Goal: Task Accomplishment & Management: Use online tool/utility

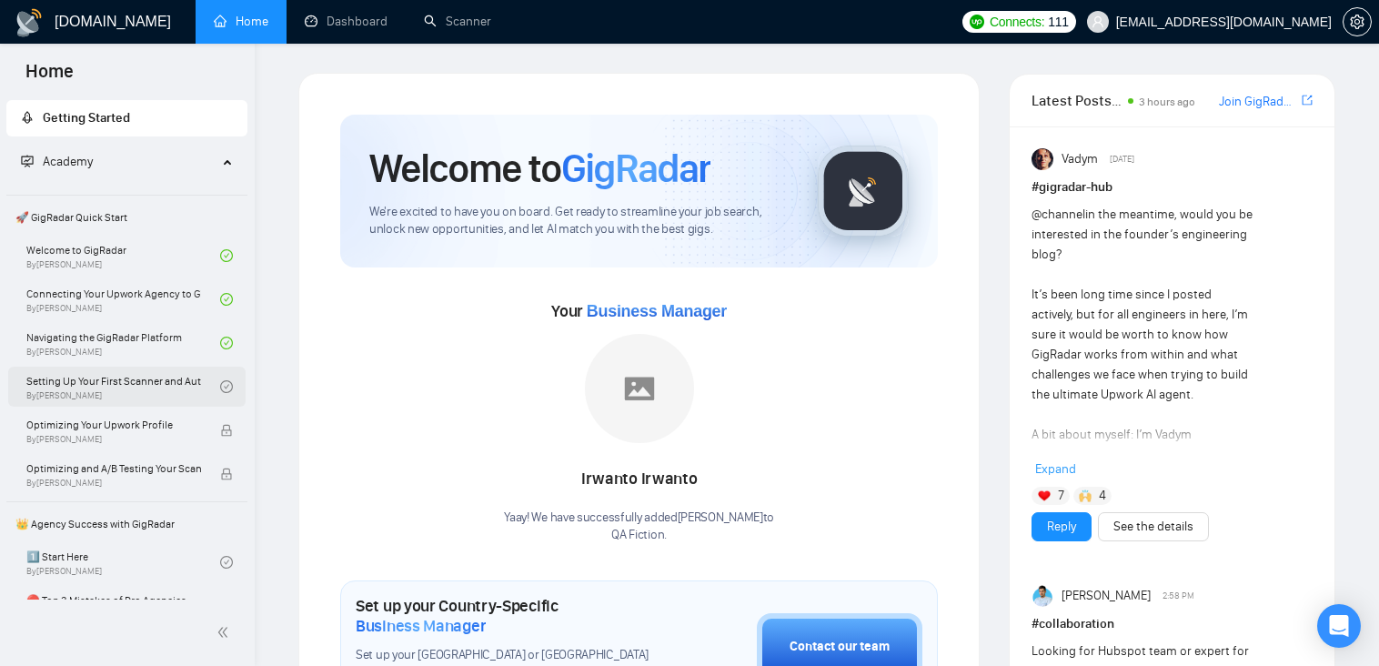
click at [101, 387] on link "Setting Up Your First Scanner and Auto-Bidder By [PERSON_NAME]" at bounding box center [123, 387] width 194 height 40
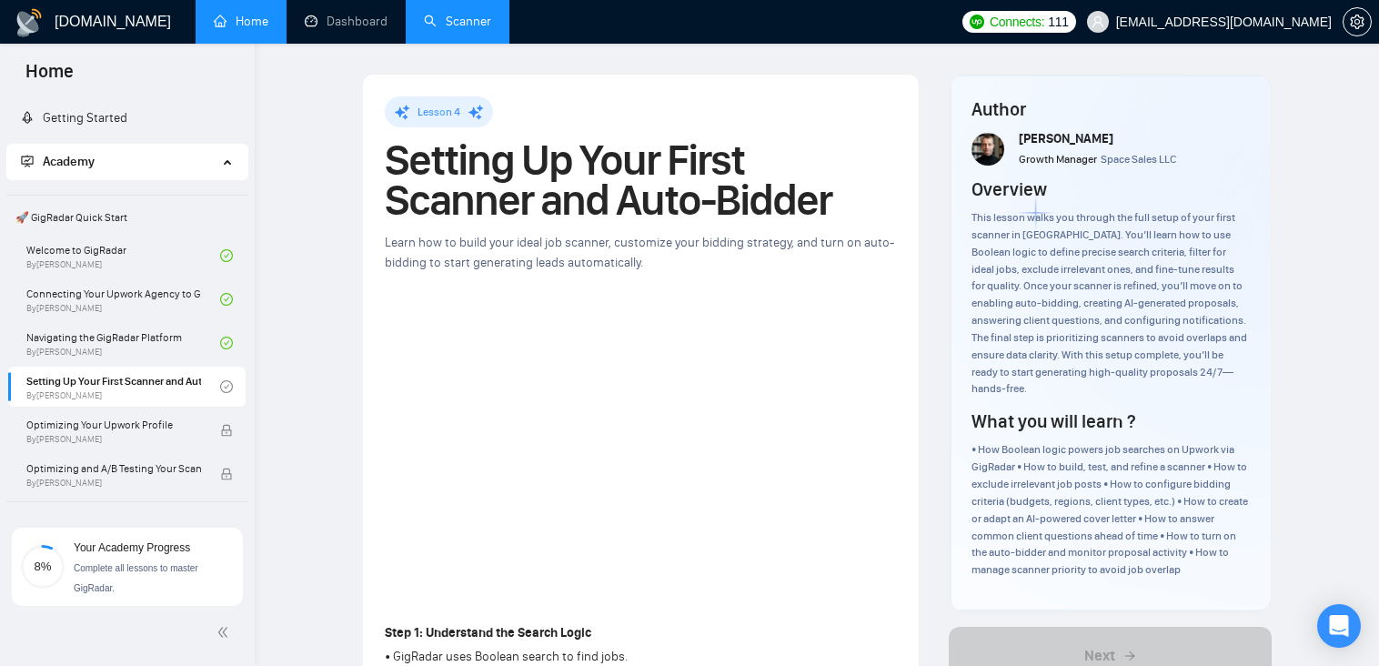
click at [478, 21] on link "Scanner" at bounding box center [457, 21] width 67 height 15
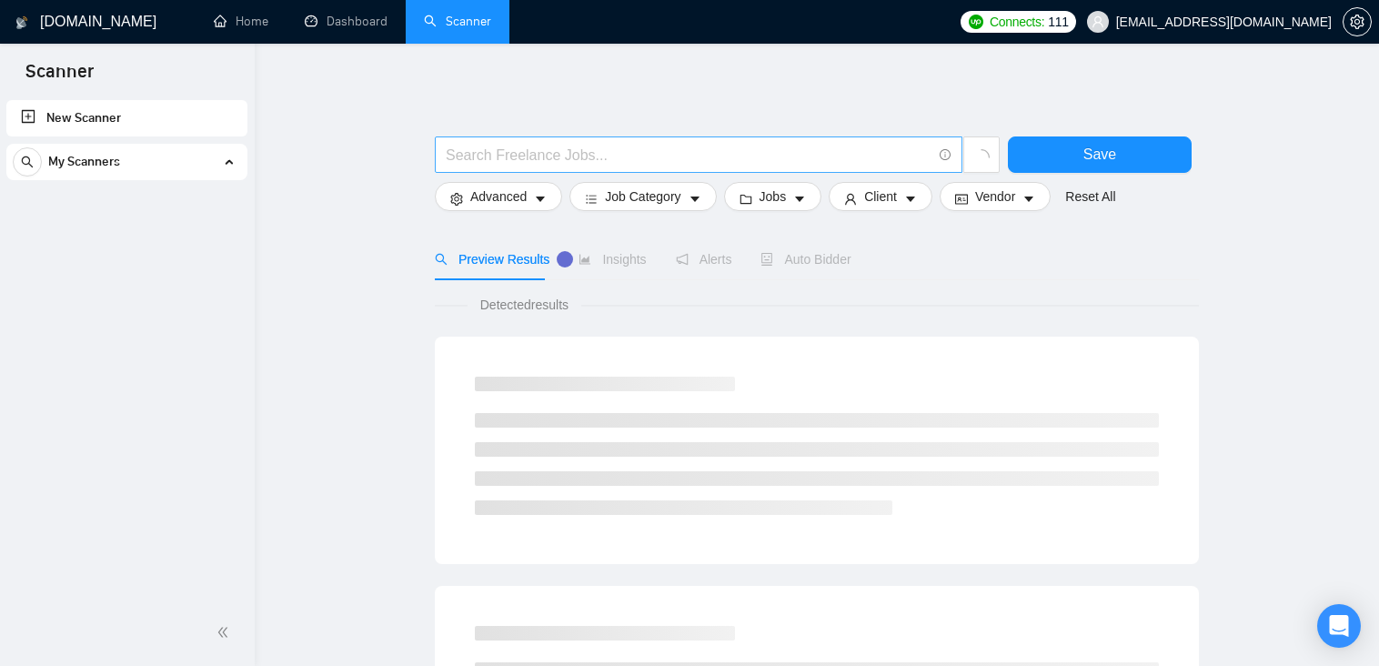
click at [510, 162] on input "text" at bounding box center [689, 155] width 486 height 23
drag, startPoint x: 561, startPoint y: 149, endPoint x: 379, endPoint y: 149, distance: 181.9
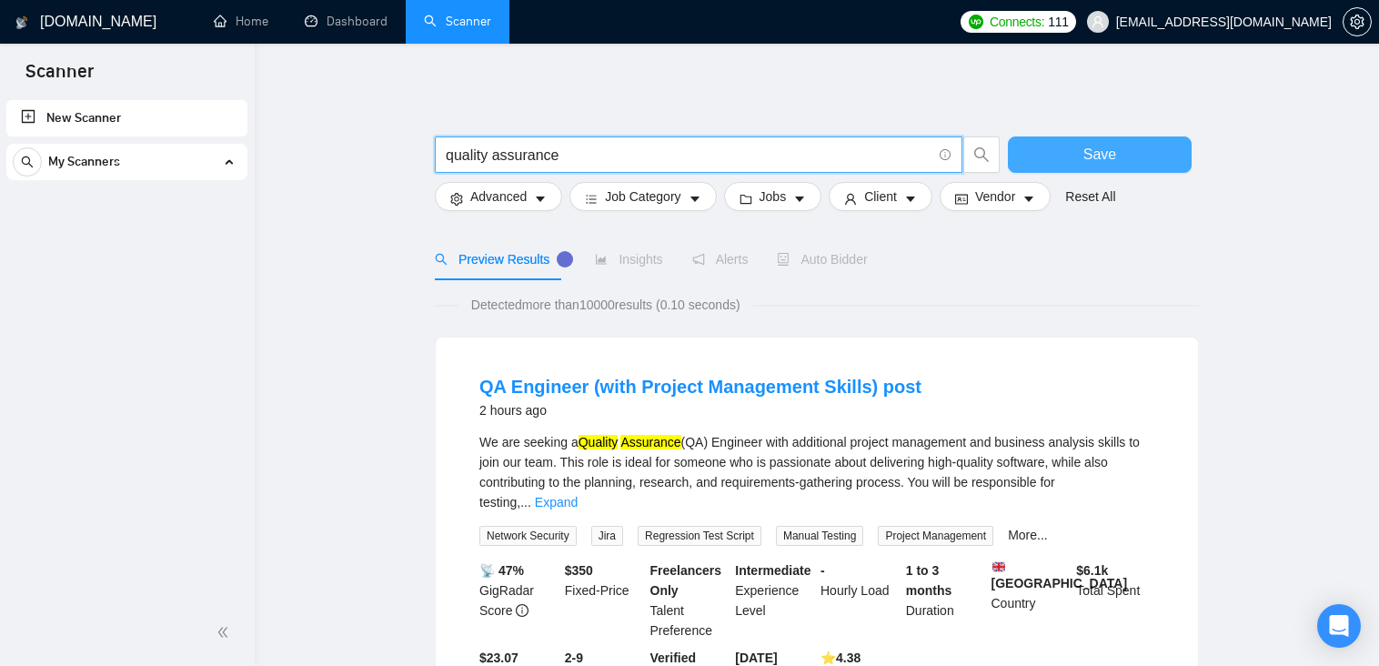
type input "quality assurance"
click at [1100, 161] on span "Save" at bounding box center [1099, 154] width 33 height 23
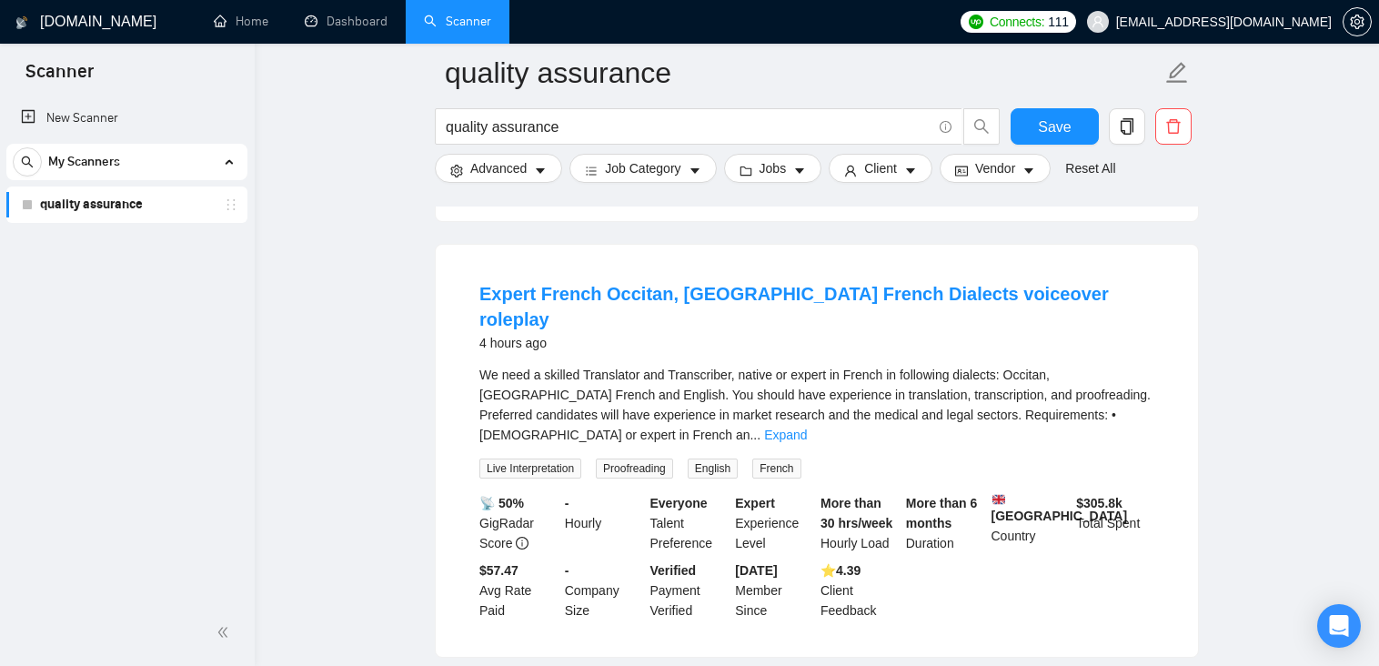
scroll to position [546, 0]
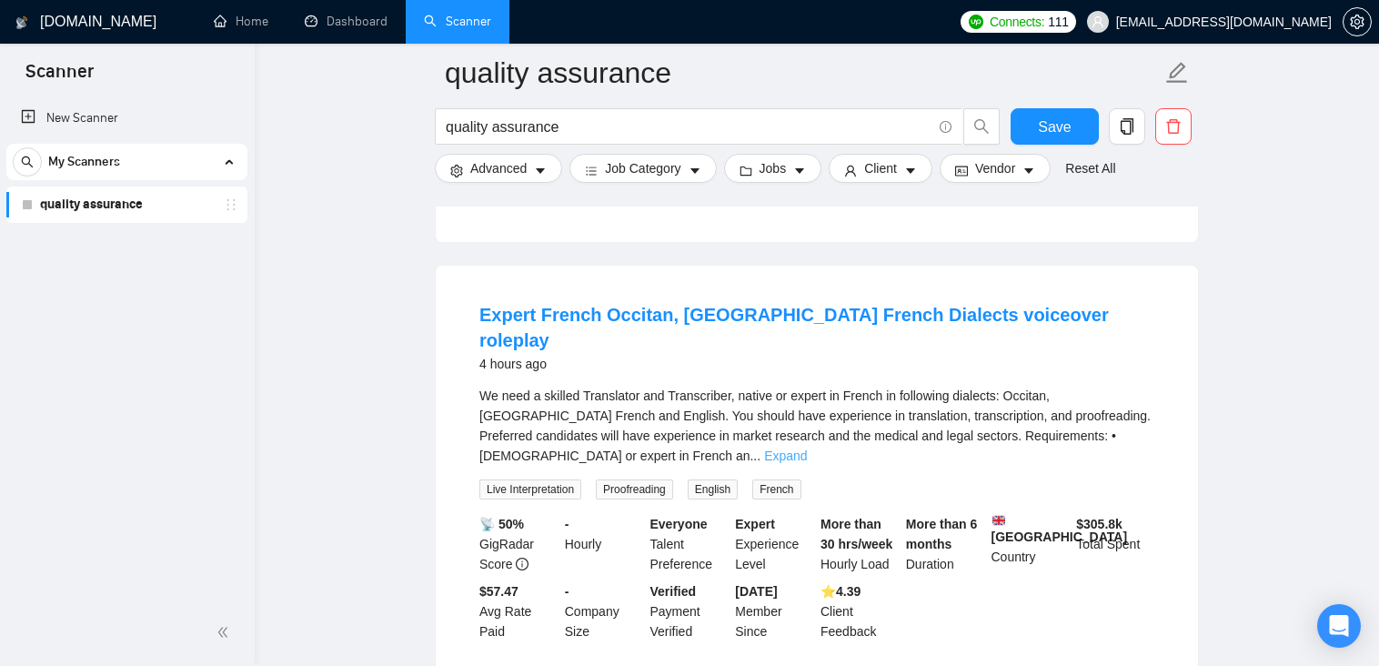
click at [807, 448] on link "Expand" at bounding box center [785, 455] width 43 height 15
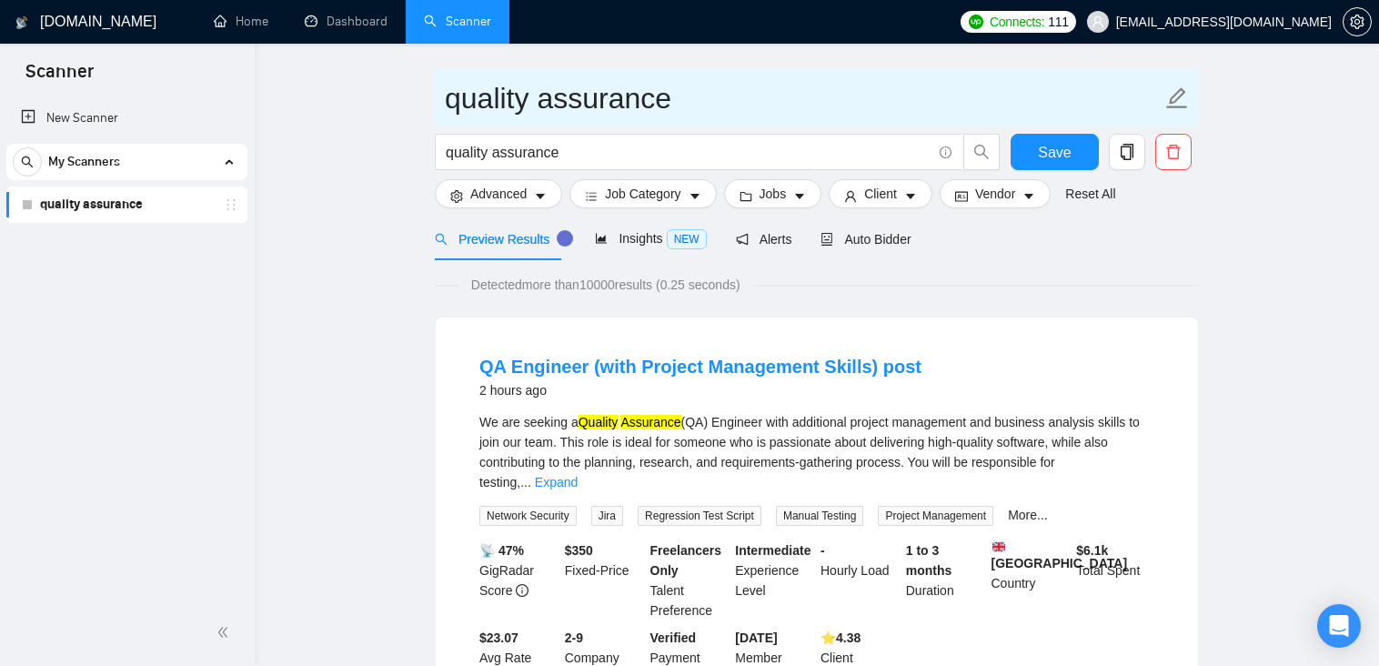
scroll to position [0, 0]
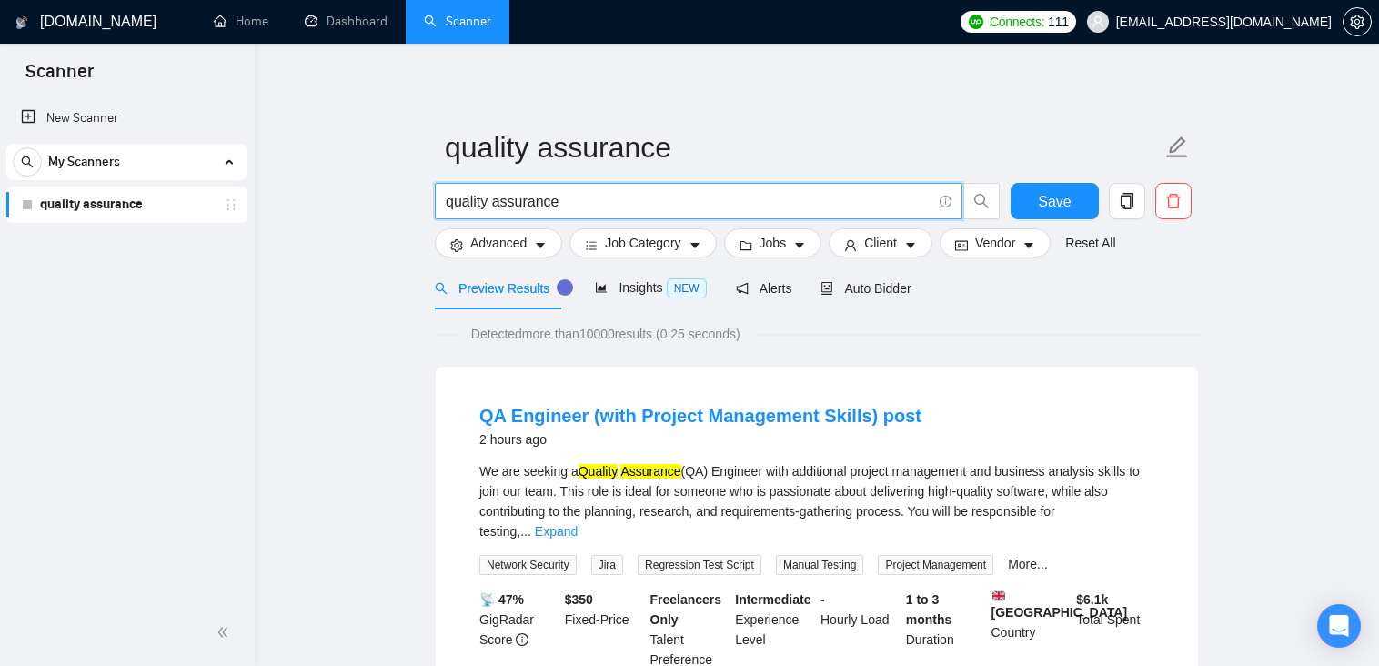
drag, startPoint x: 529, startPoint y: 196, endPoint x: 424, endPoint y: 196, distance: 105.5
click at [572, 201] on input "test a" at bounding box center [689, 201] width 486 height 23
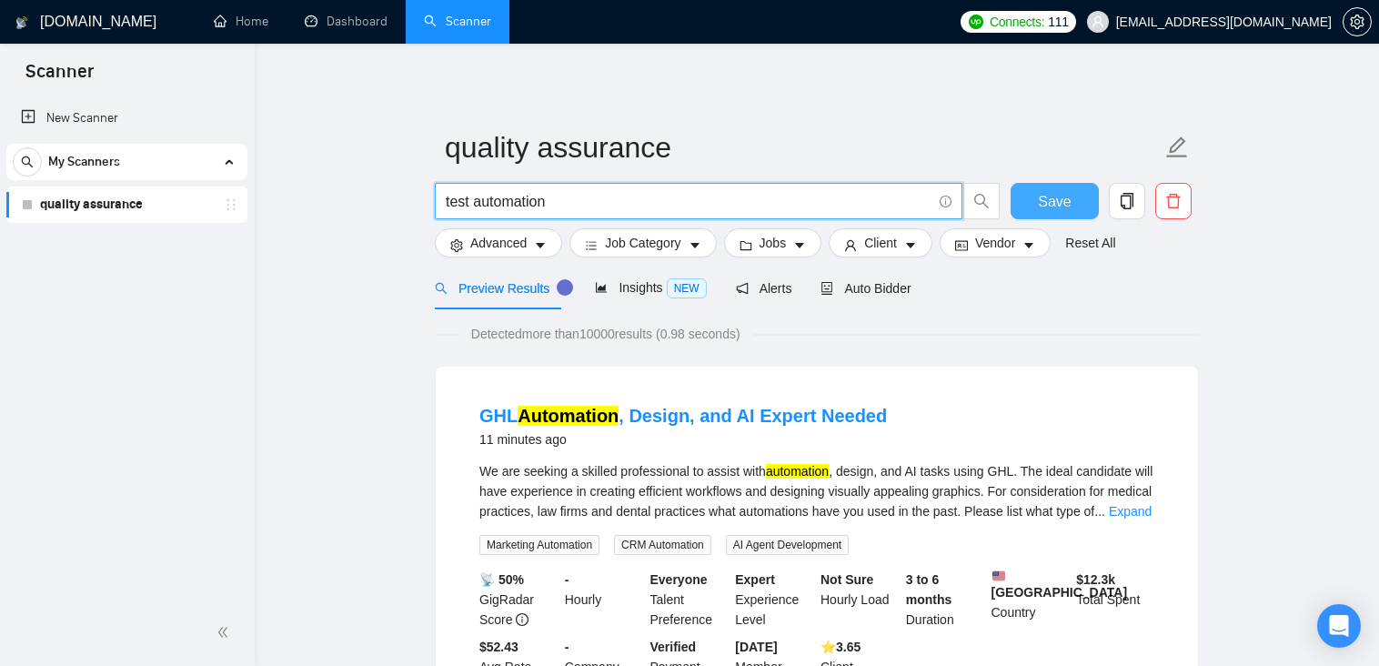
click at [1051, 203] on span "Save" at bounding box center [1054, 201] width 33 height 23
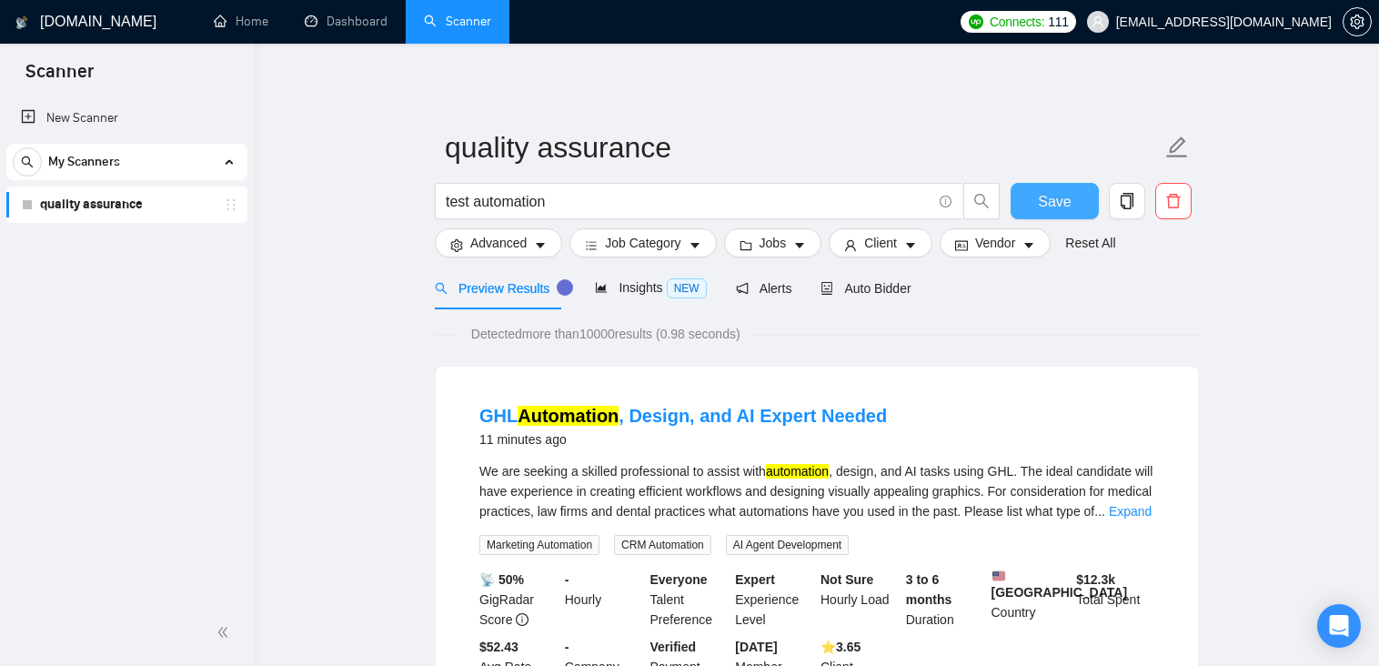
click at [1061, 209] on span "Save" at bounding box center [1054, 201] width 33 height 23
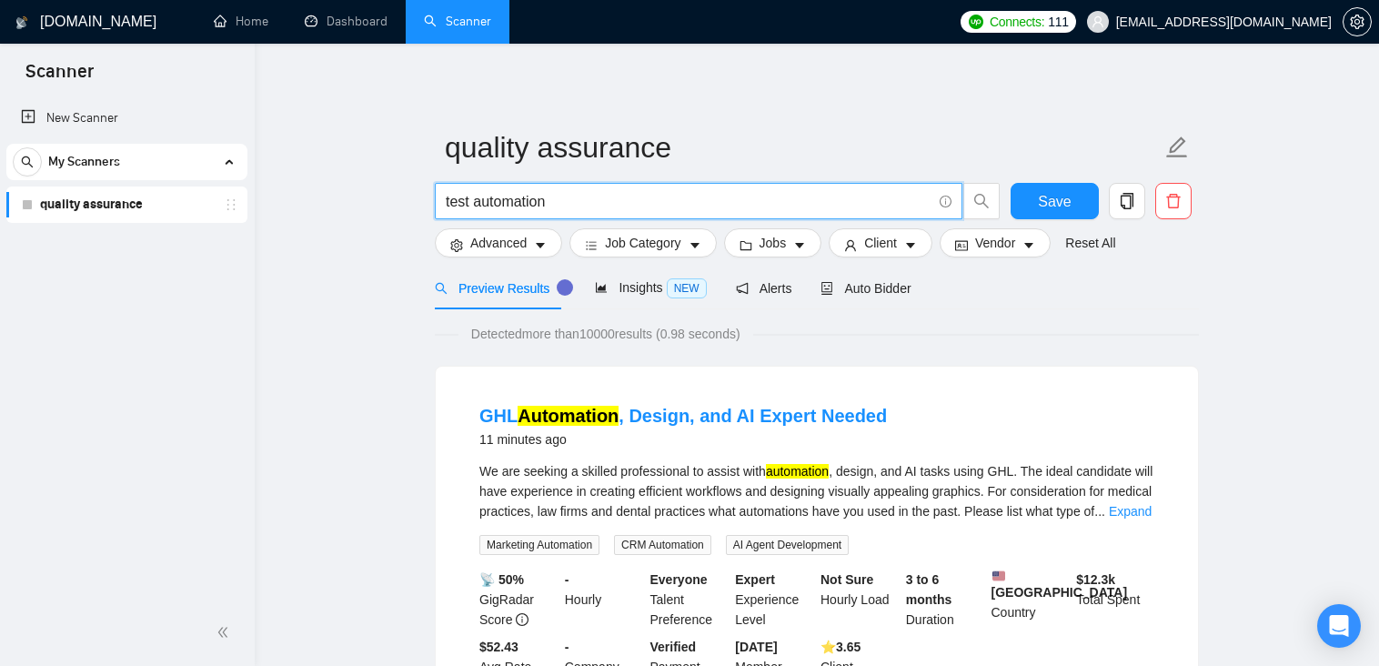
drag, startPoint x: 448, startPoint y: 202, endPoint x: 463, endPoint y: 197, distance: 15.2
click at [448, 202] on input "test automation" at bounding box center [689, 201] width 486 height 23
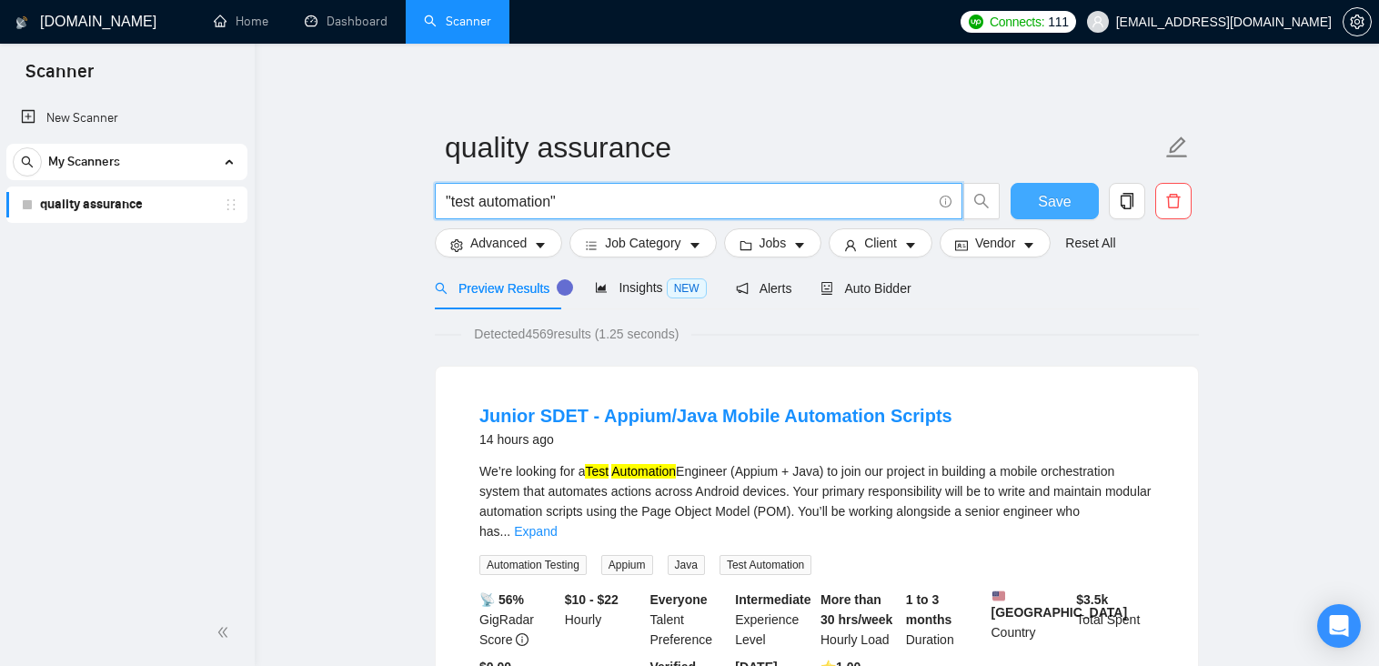
type input ""test automation""
click at [1033, 198] on button "Save" at bounding box center [1055, 201] width 88 height 36
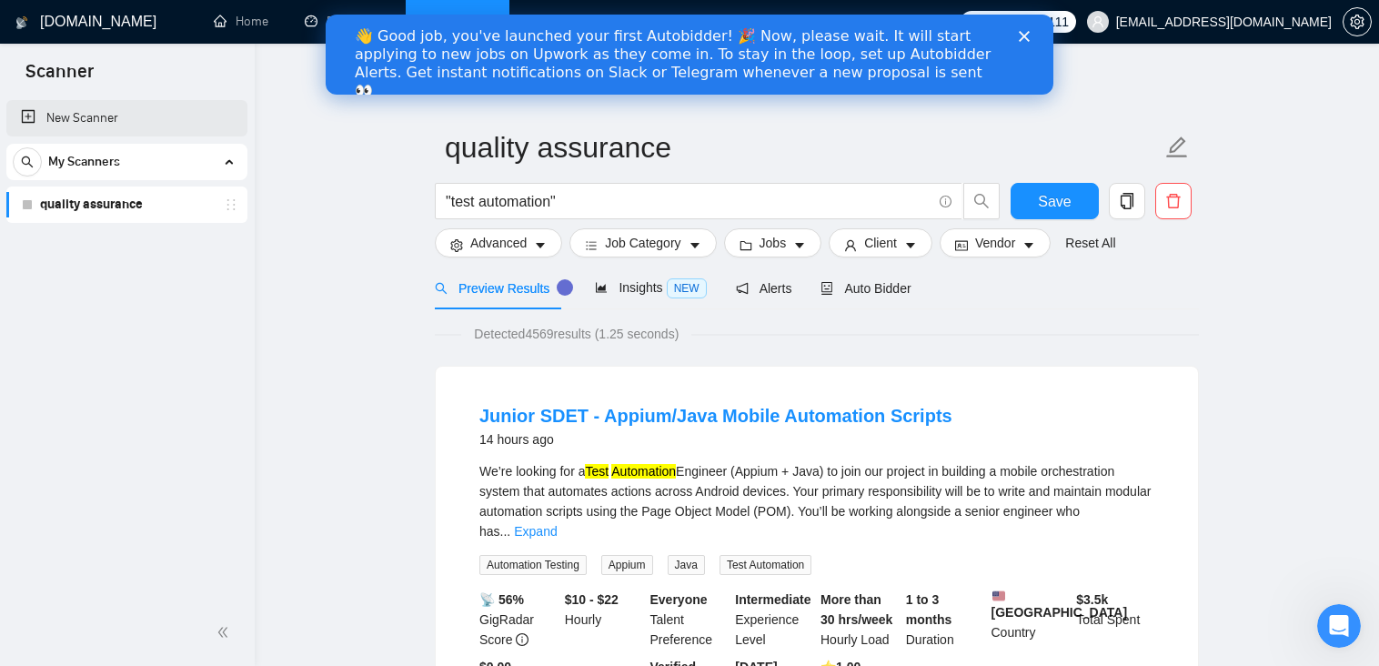
click at [106, 123] on link "New Scanner" at bounding box center [127, 118] width 212 height 36
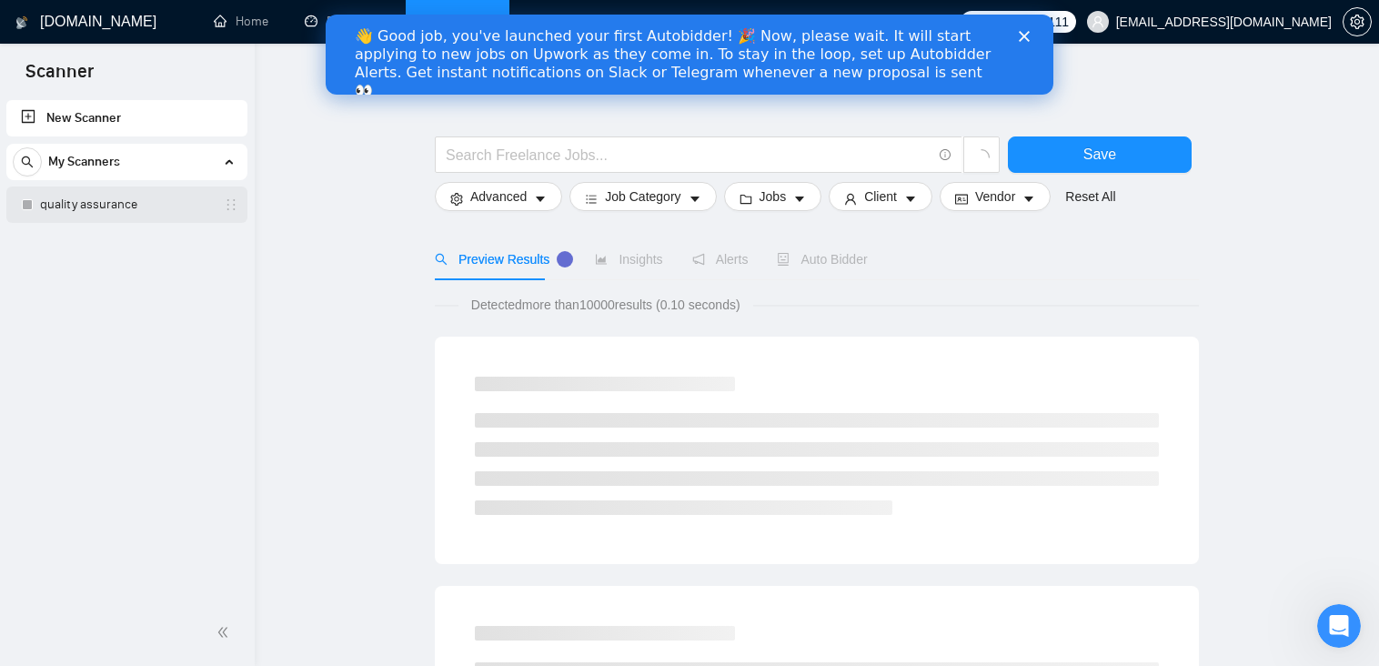
click at [115, 199] on link "quality assurance" at bounding box center [126, 204] width 173 height 36
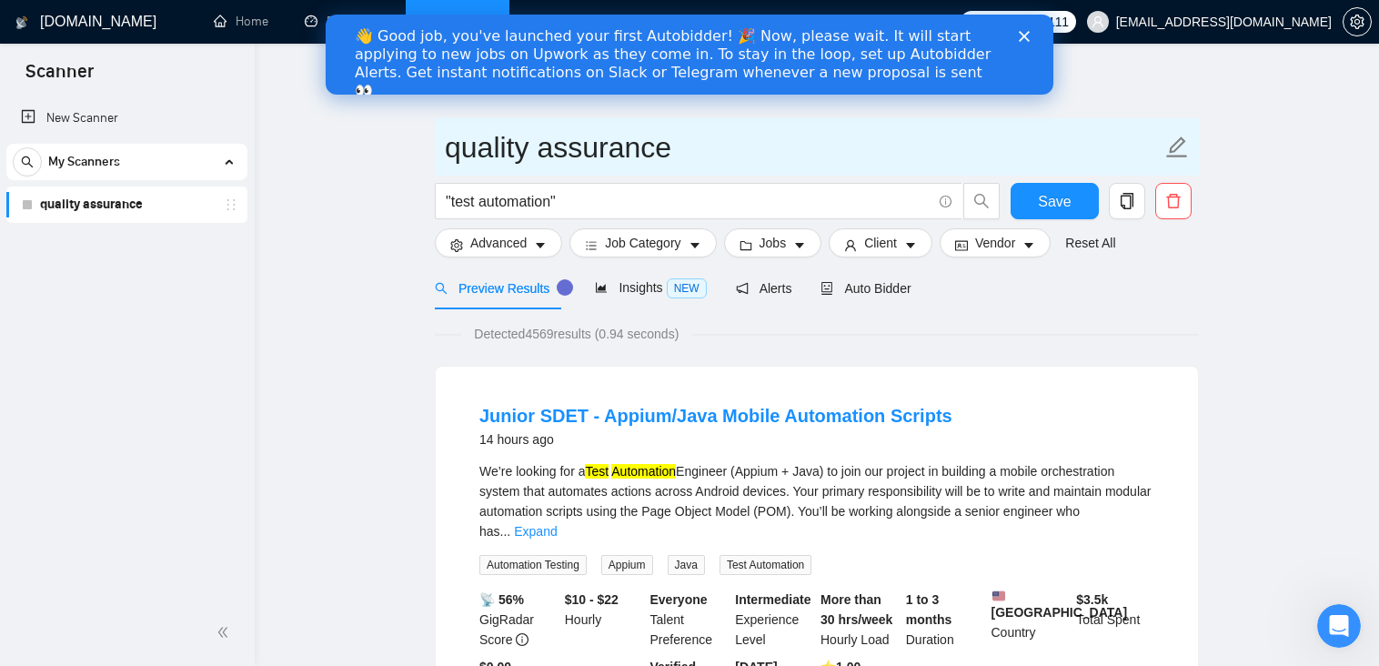
click at [1176, 146] on icon "edit" at bounding box center [1177, 148] width 24 height 24
drag, startPoint x: 648, startPoint y: 147, endPoint x: 309, endPoint y: 134, distance: 338.6
type input "t"
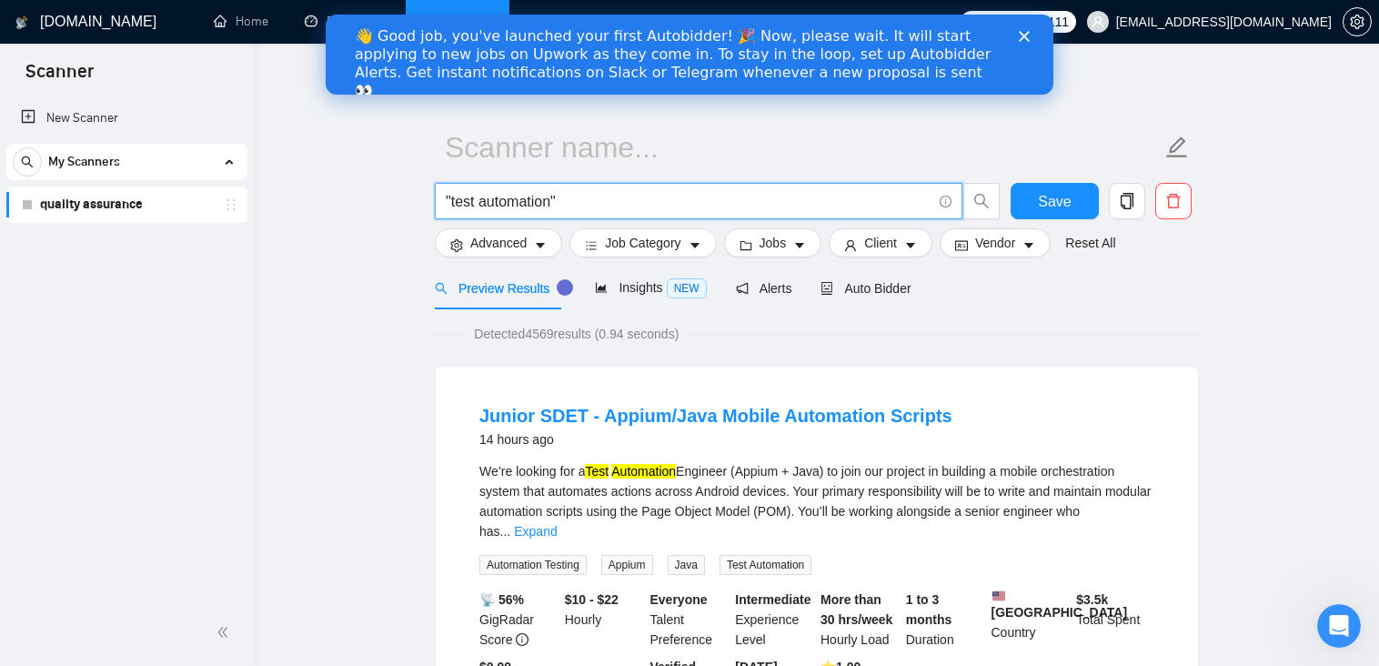
click at [447, 199] on input ""test automation"" at bounding box center [689, 201] width 486 height 23
click at [611, 201] on input "( "test automation"" at bounding box center [689, 201] width 486 height 23
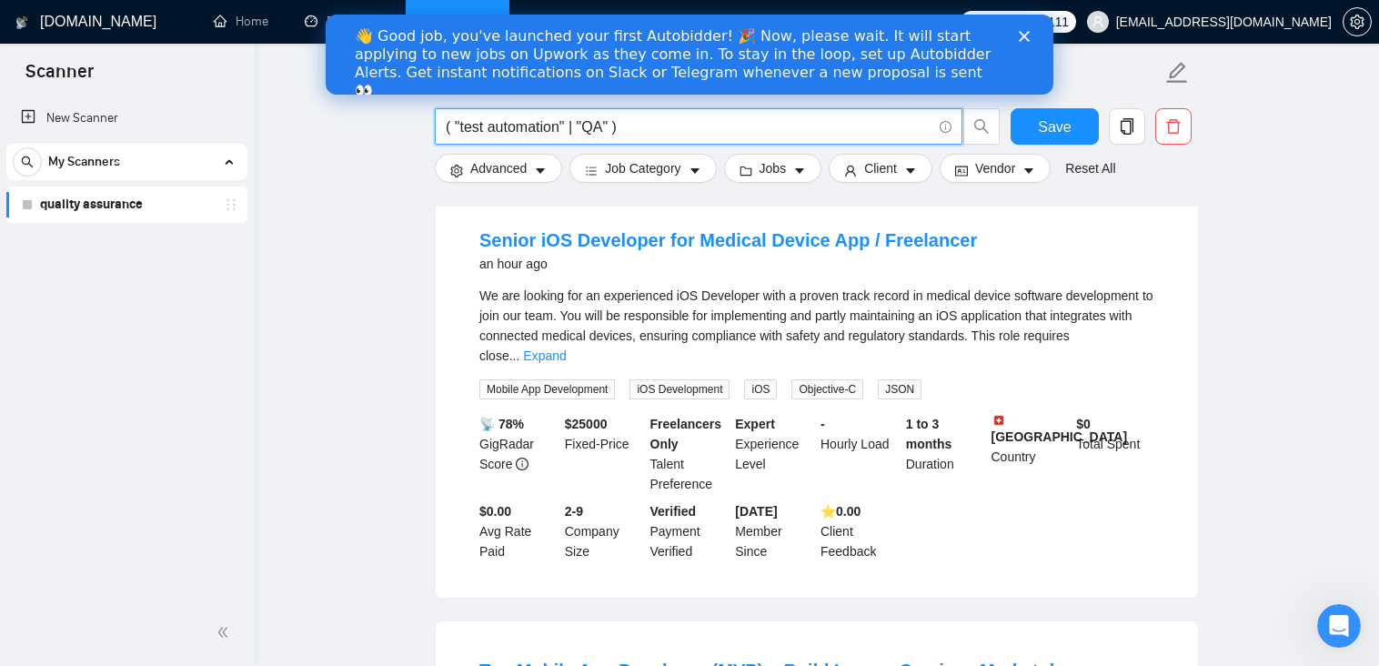
scroll to position [1001, 0]
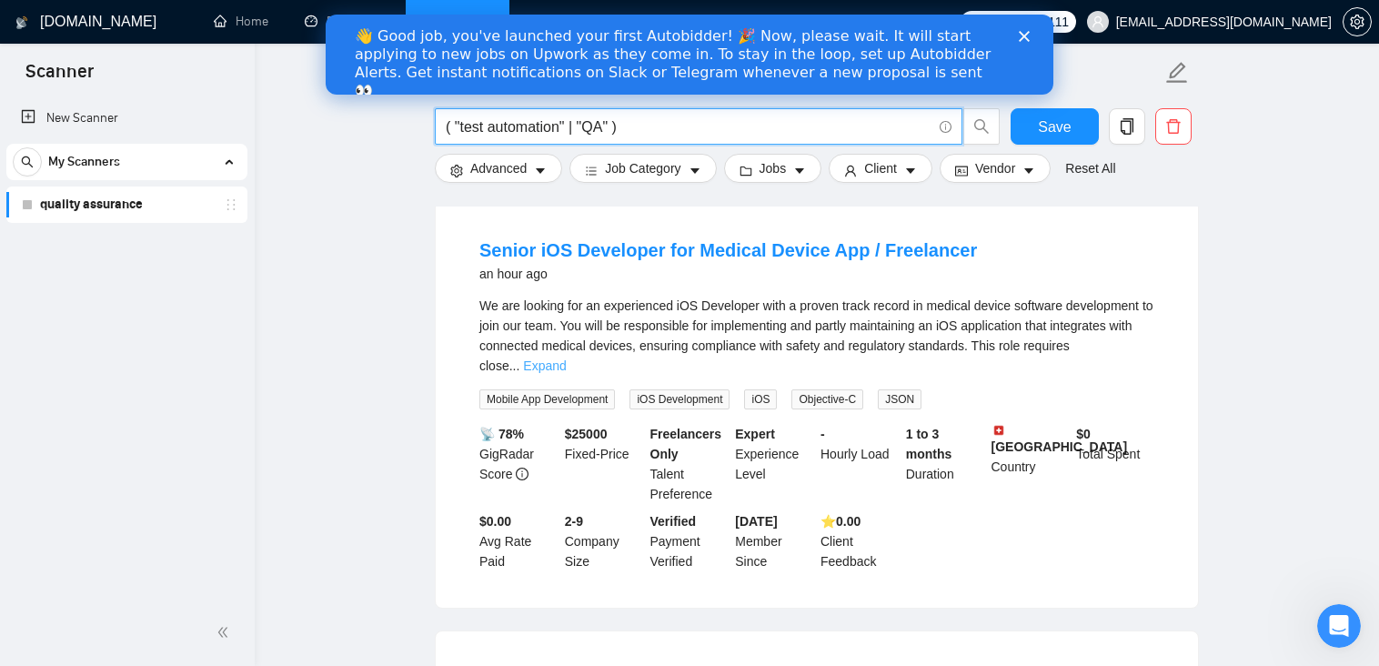
click at [566, 358] on link "Expand" at bounding box center [544, 365] width 43 height 15
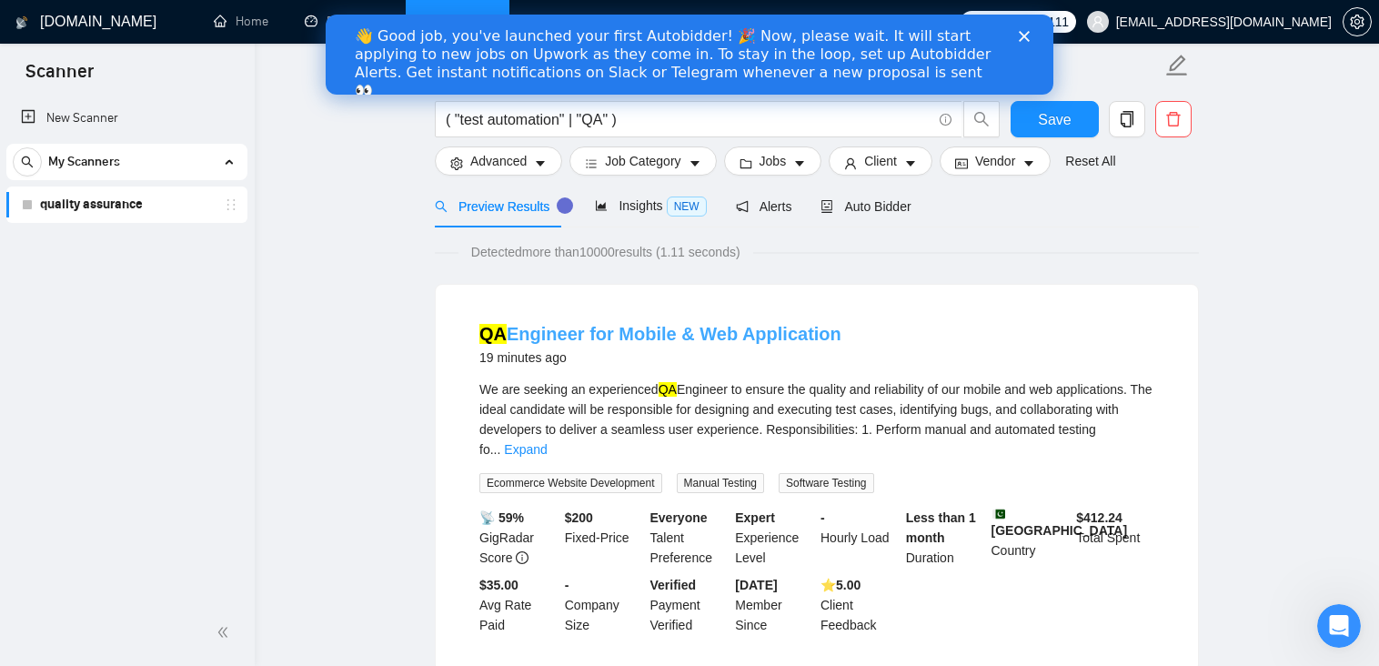
scroll to position [0, 0]
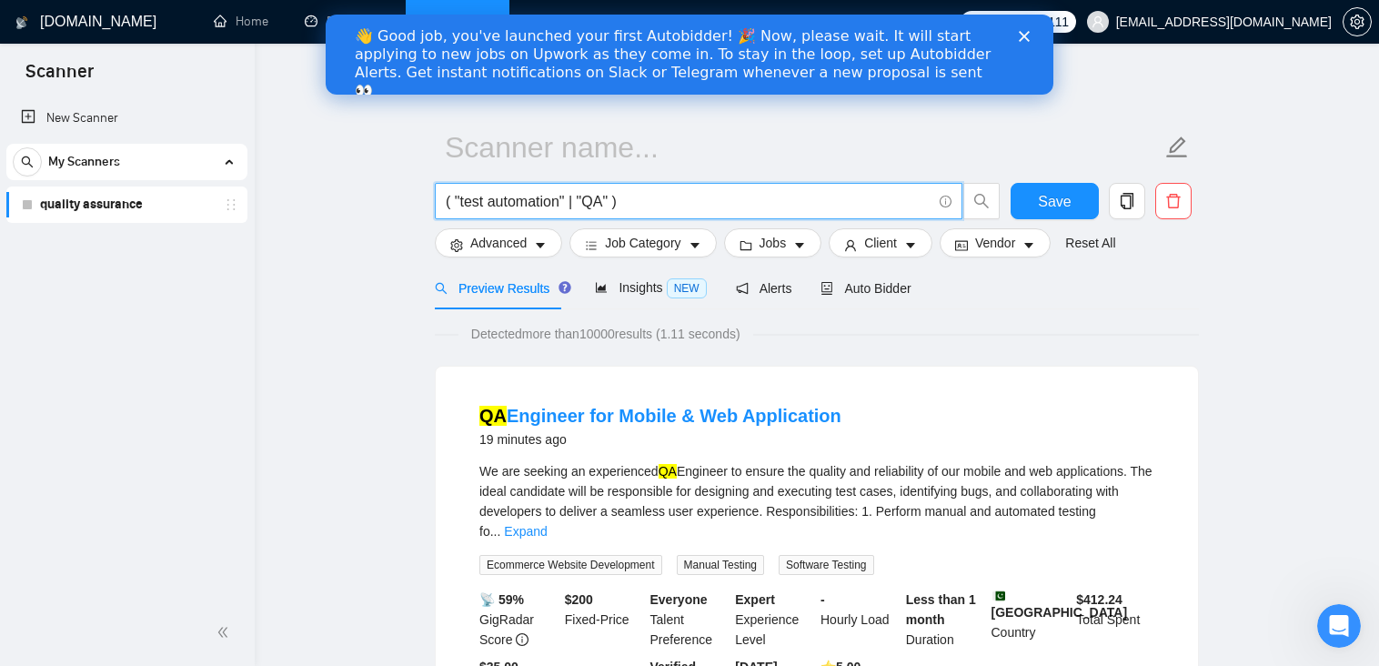
drag, startPoint x: 458, startPoint y: 203, endPoint x: 485, endPoint y: 200, distance: 26.5
click at [485, 200] on input "( "test automation" | "QA" )" at bounding box center [689, 201] width 486 height 23
click at [490, 201] on input "( "test automation" | "QA" )" at bounding box center [689, 201] width 486 height 23
click at [779, 197] on input "( "test" | "QA" )" at bounding box center [689, 201] width 486 height 23
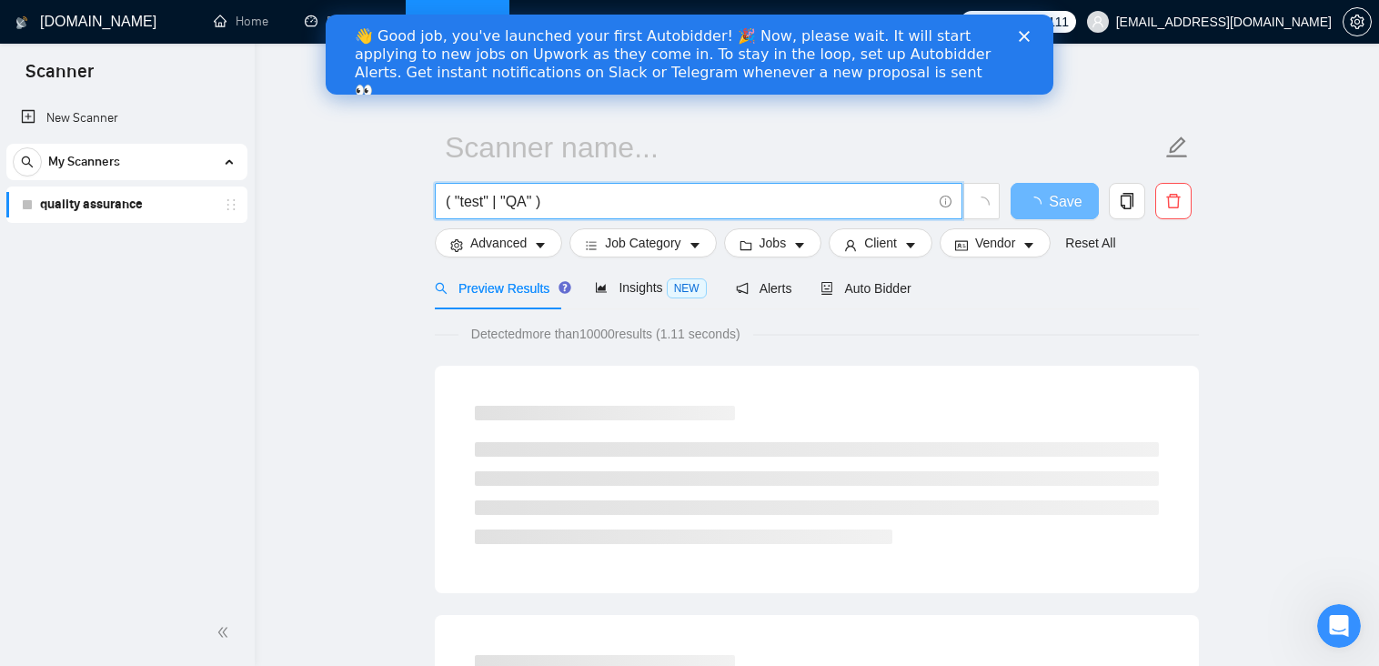
click at [1025, 38] on polygon "Close" at bounding box center [1024, 36] width 11 height 11
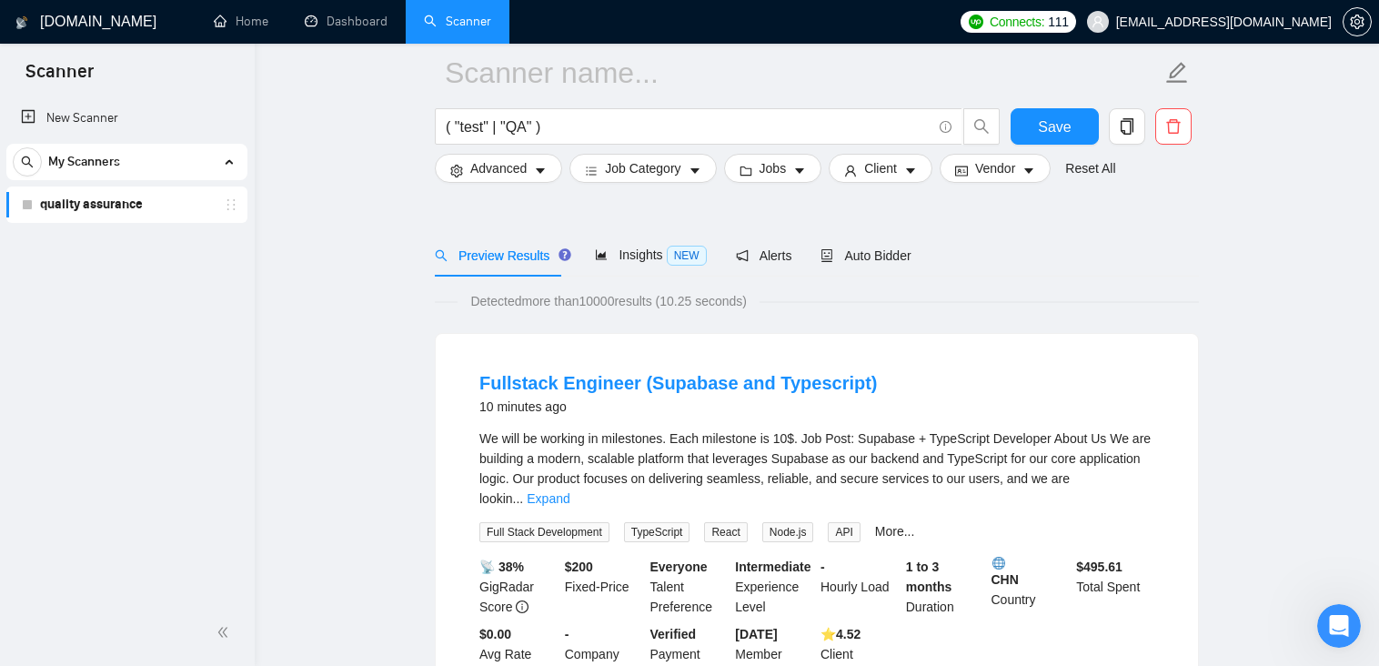
scroll to position [91, 0]
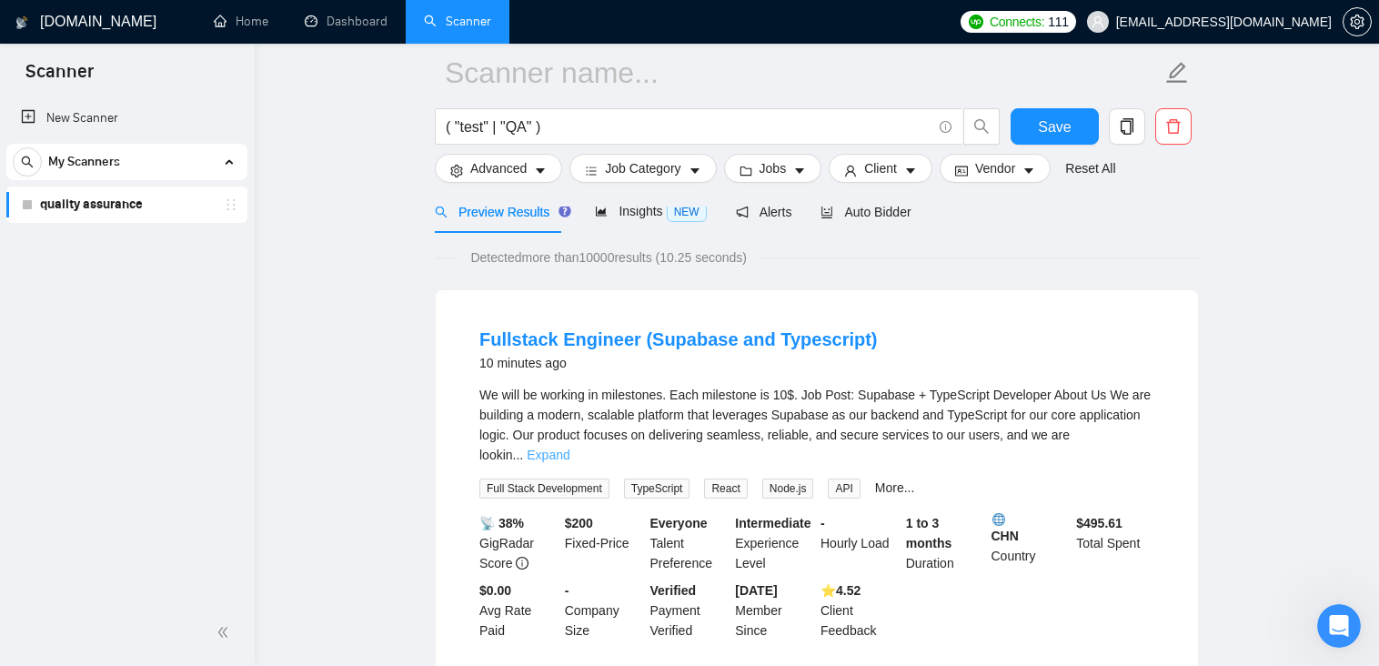
click at [569, 448] on link "Expand" at bounding box center [548, 455] width 43 height 15
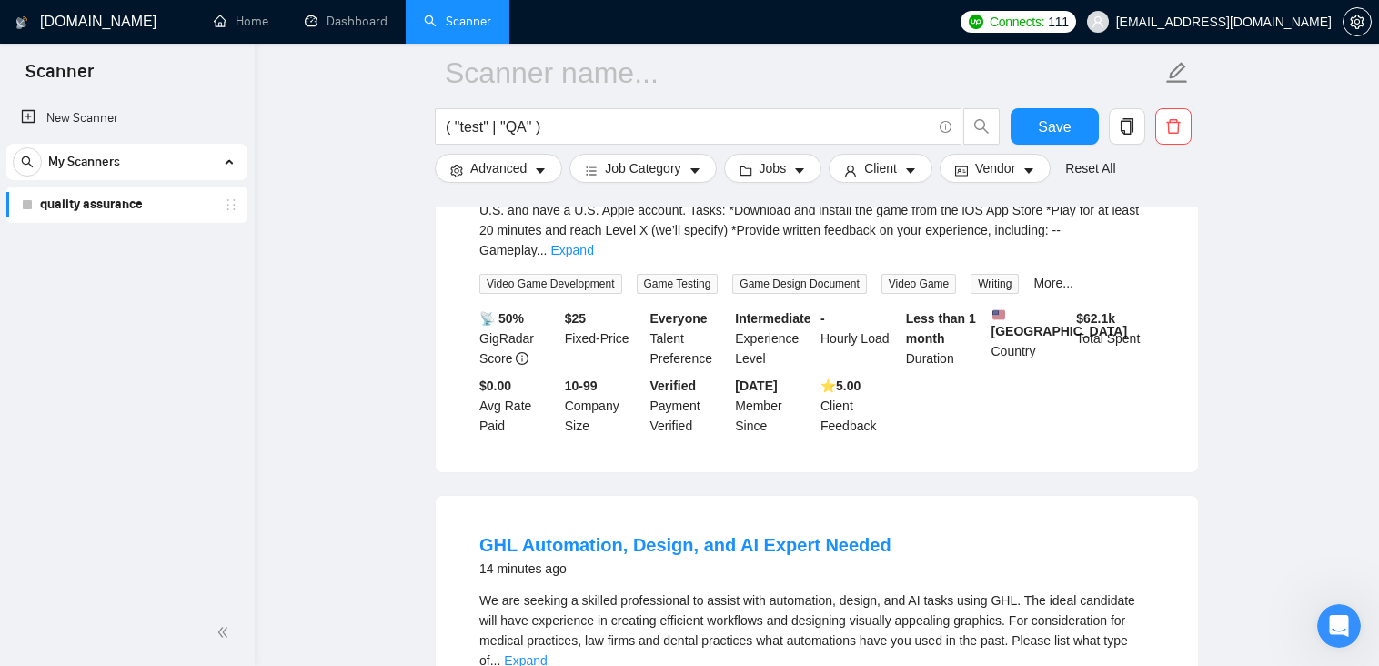
scroll to position [819, 0]
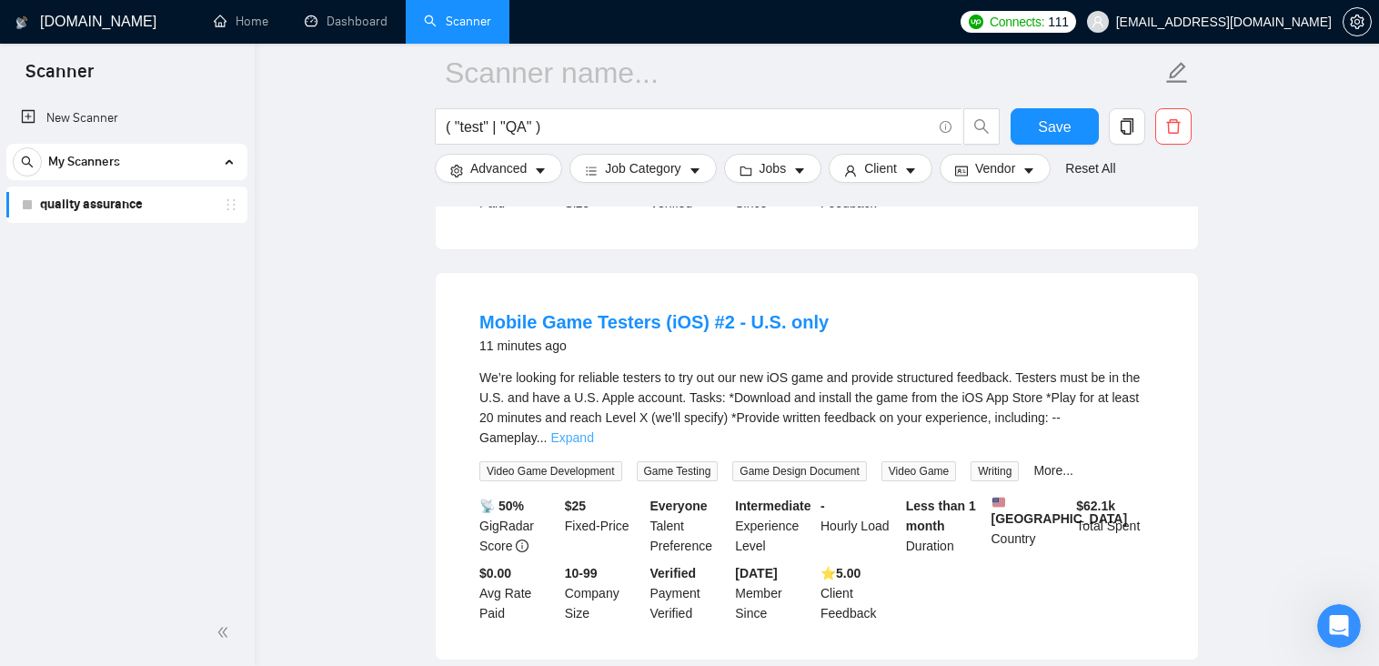
click at [593, 430] on link "Expand" at bounding box center [571, 437] width 43 height 15
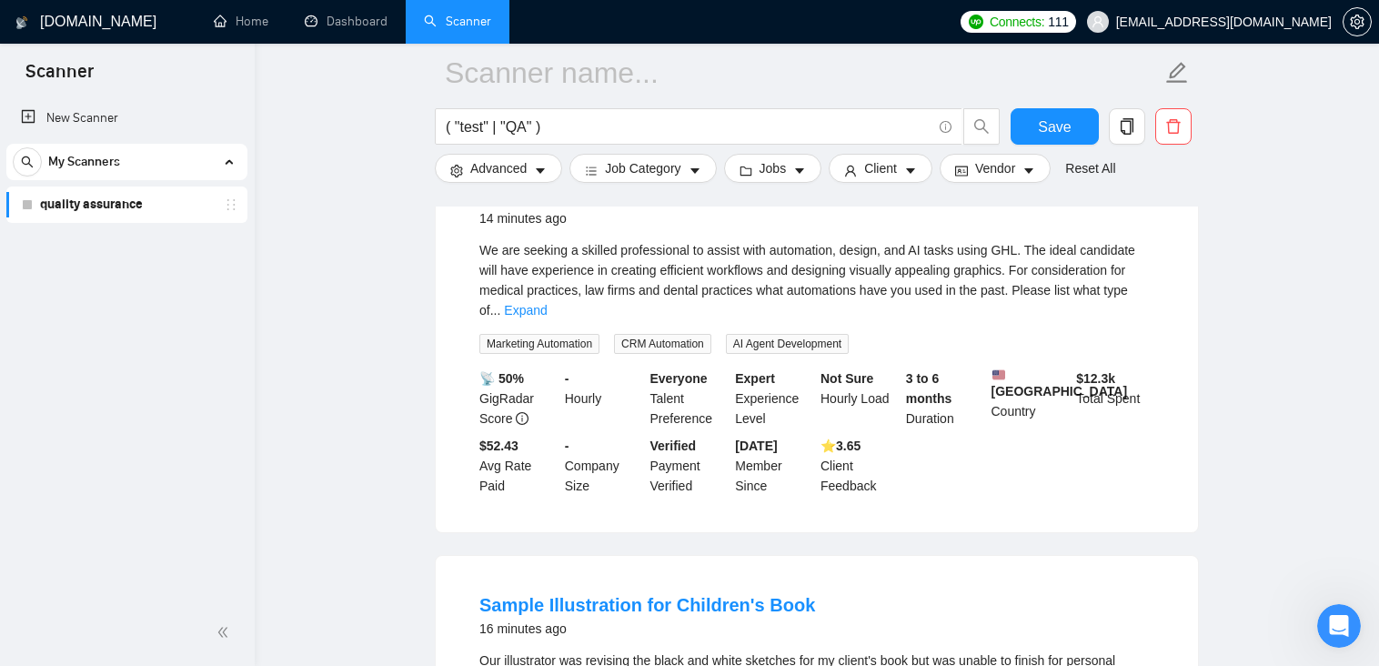
scroll to position [1455, 0]
click at [547, 304] on link "Expand" at bounding box center [525, 311] width 43 height 15
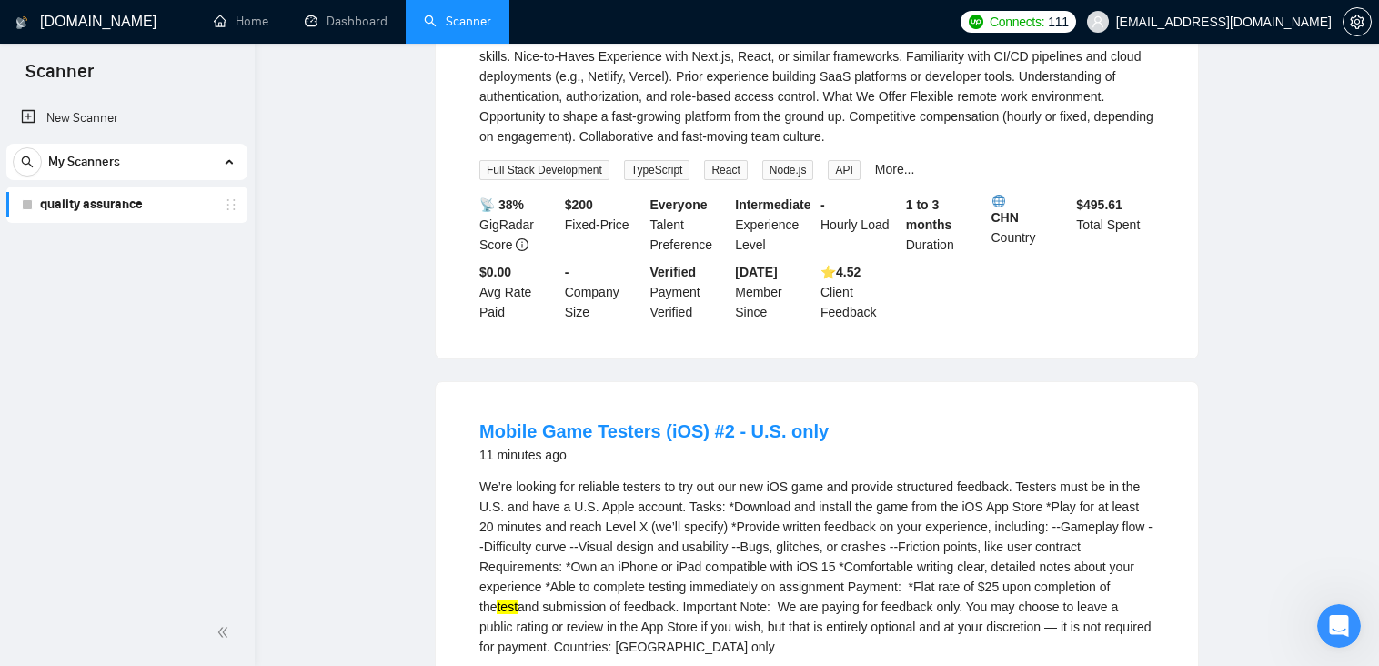
scroll to position [0, 0]
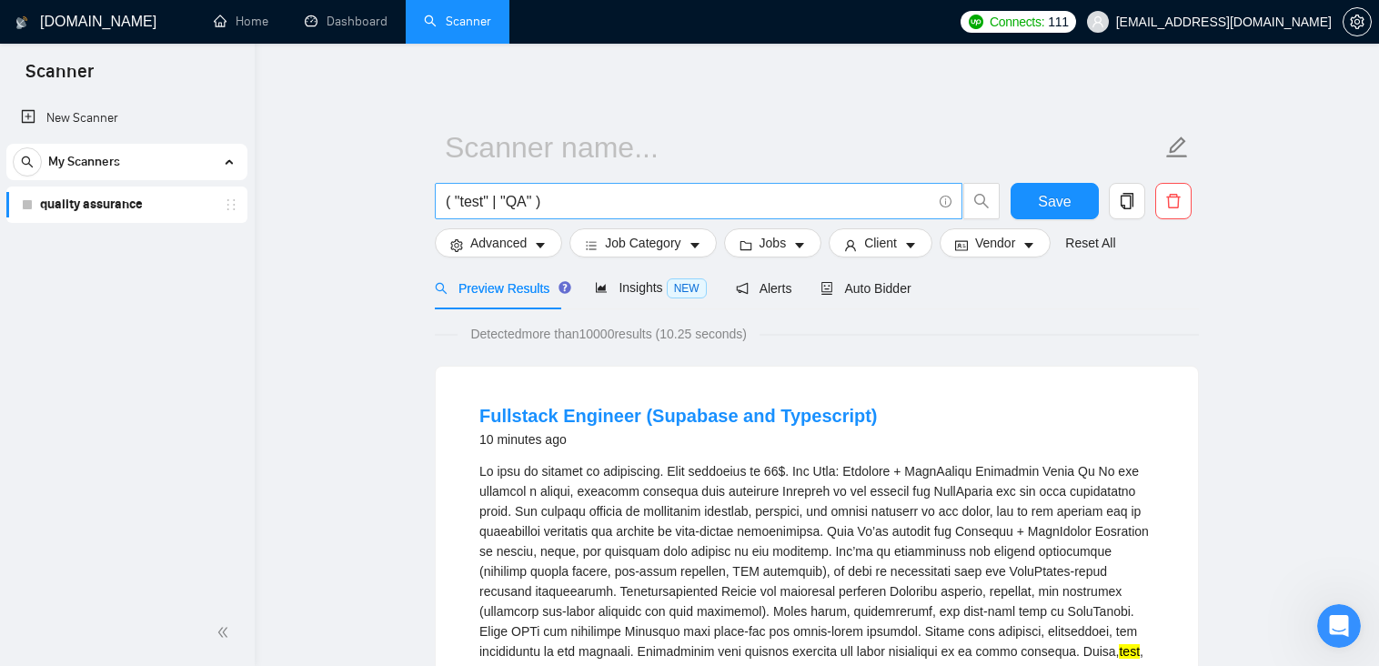
drag, startPoint x: 532, startPoint y: 200, endPoint x: 518, endPoint y: 242, distance: 44.3
click at [532, 201] on input "( "test" | "QA" )" at bounding box center [689, 201] width 486 height 23
click at [658, 203] on input "( "test" | "QA" | "test automation" )" at bounding box center [689, 201] width 486 height 23
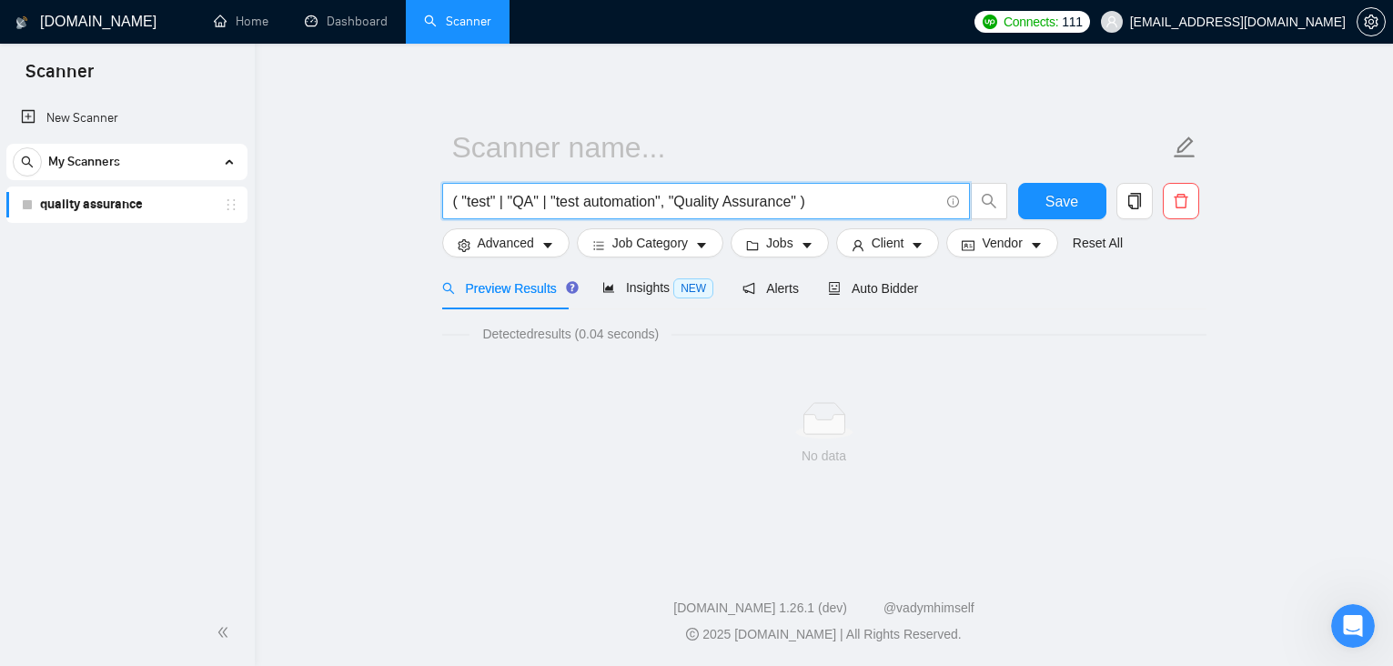
drag, startPoint x: 667, startPoint y: 197, endPoint x: 702, endPoint y: 188, distance: 36.6
click at [667, 197] on input "( "test" | "QA" | "test automation", "Quality Assurance" )" at bounding box center [696, 201] width 486 height 23
click at [835, 200] on input "( "test" | "QA" | "test automation" | "Quality Assurance" )" at bounding box center [696, 201] width 486 height 23
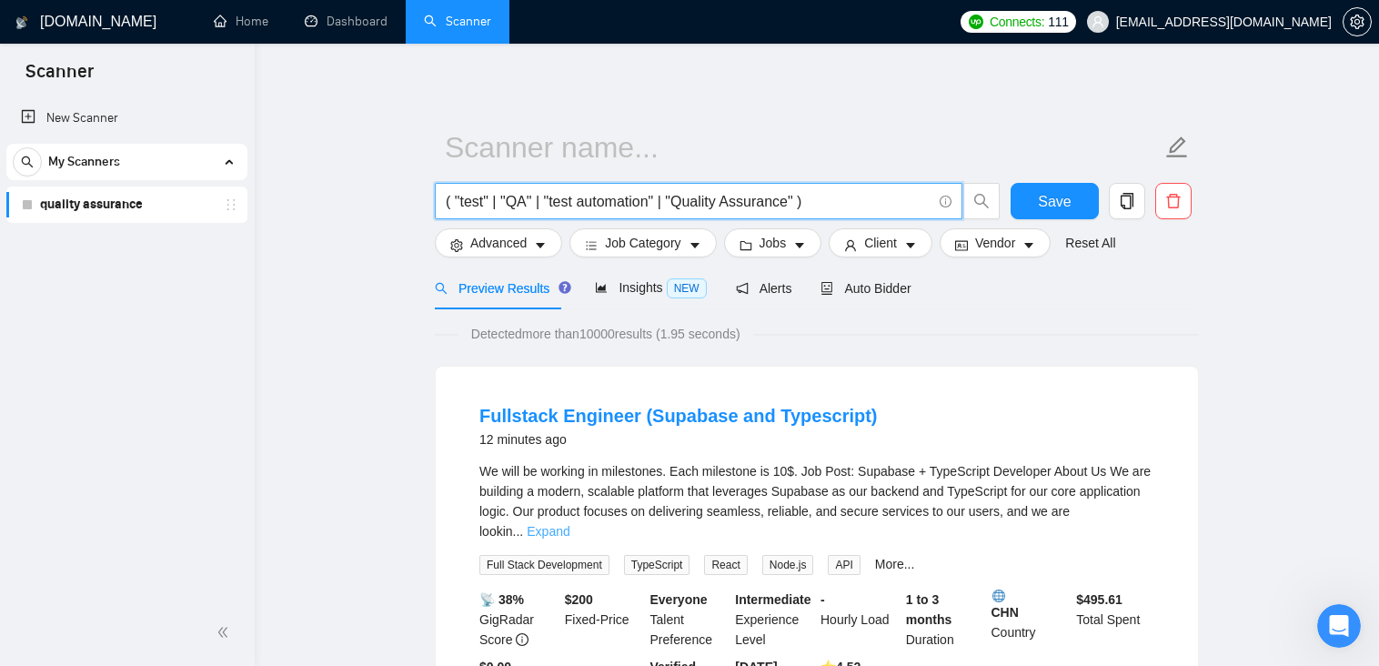
type input "( "test" | "QA" | "test automation" | "Quality Assurance" )"
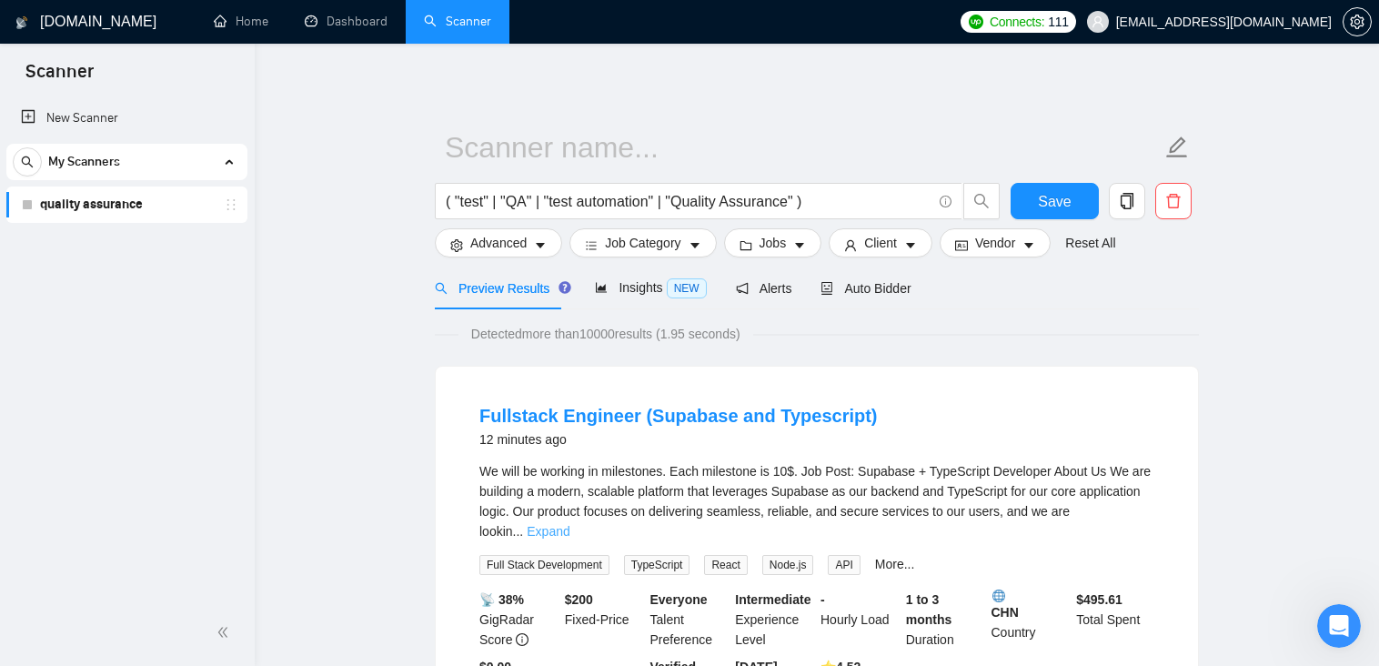
click at [569, 524] on link "Expand" at bounding box center [548, 531] width 43 height 15
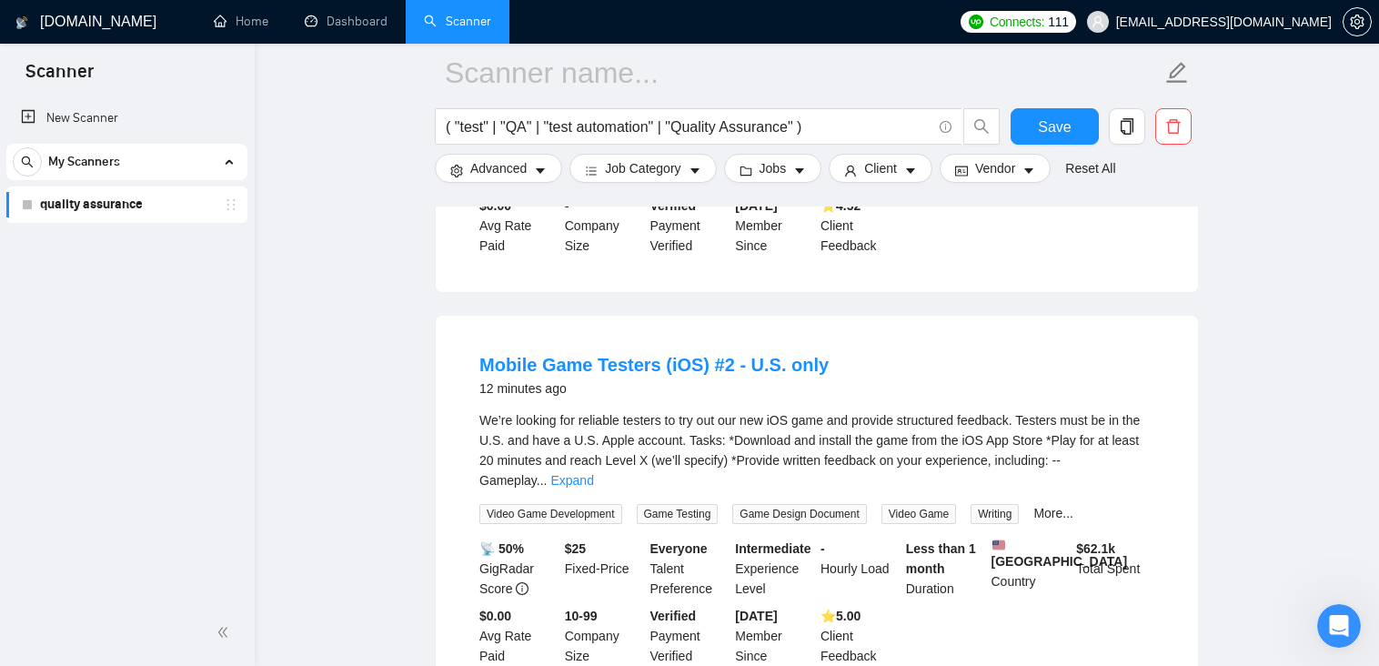
scroll to position [819, 0]
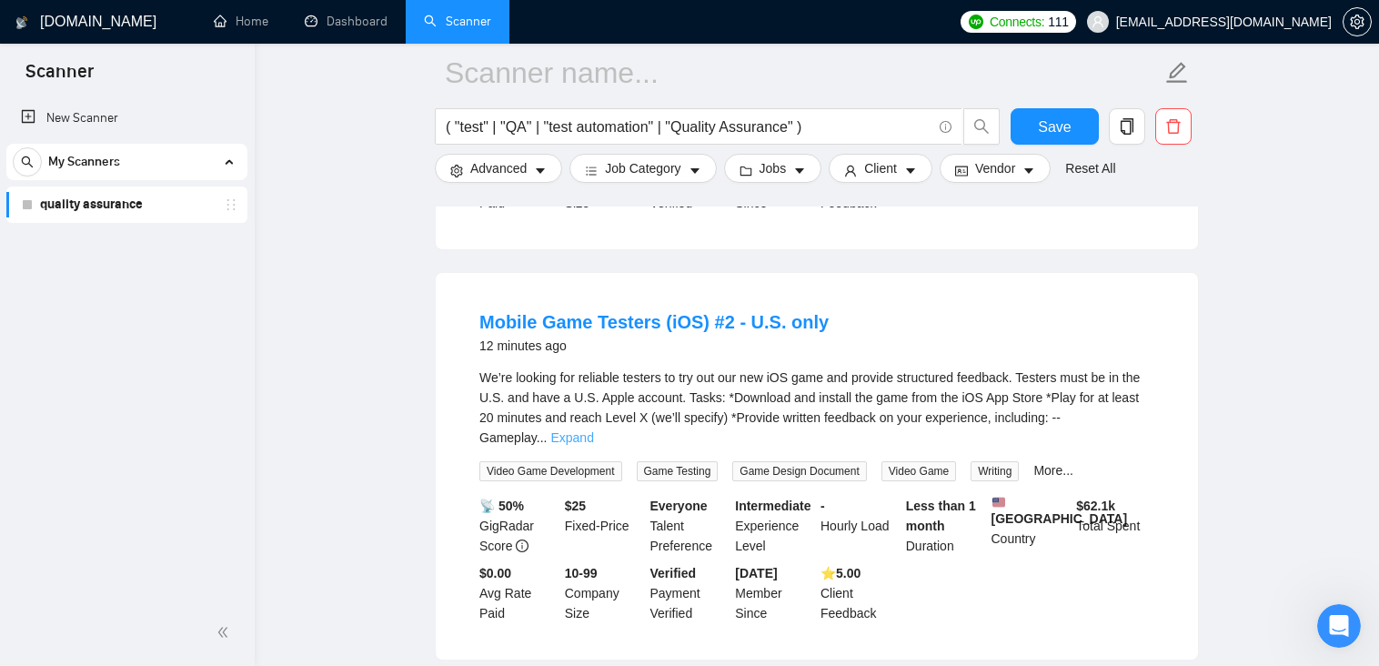
click at [593, 430] on link "Expand" at bounding box center [571, 437] width 43 height 15
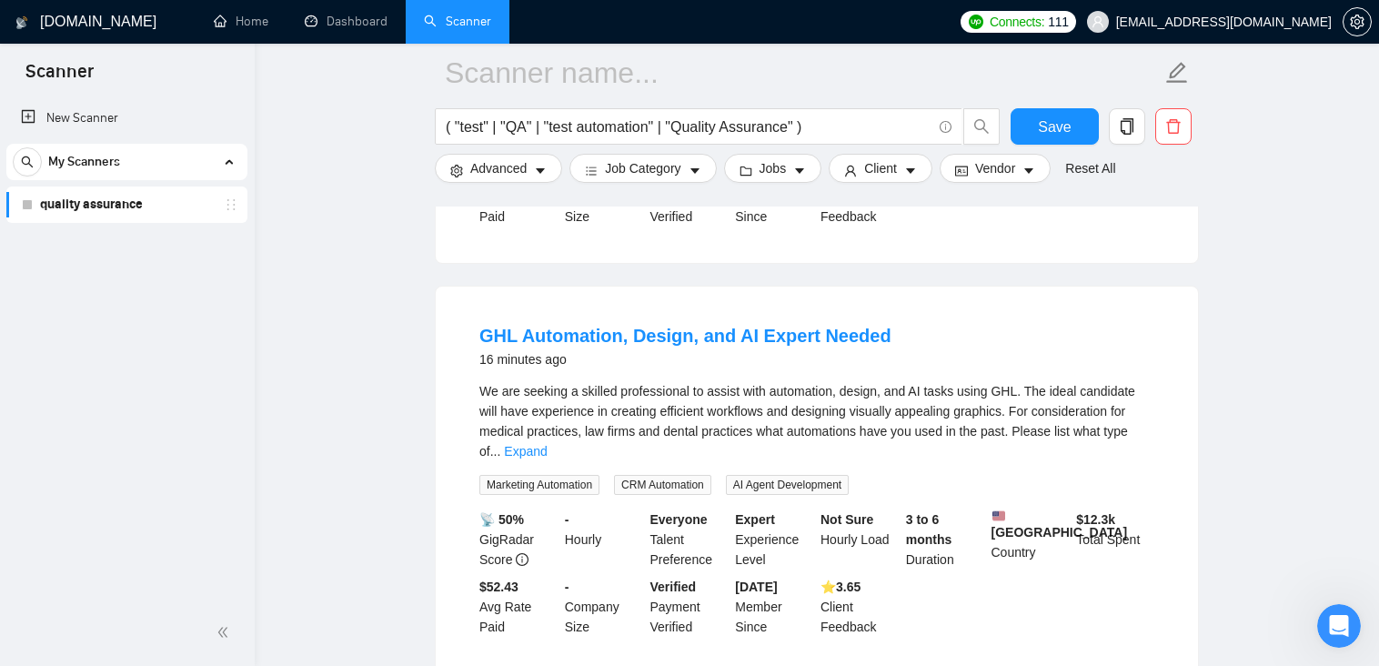
scroll to position [1364, 0]
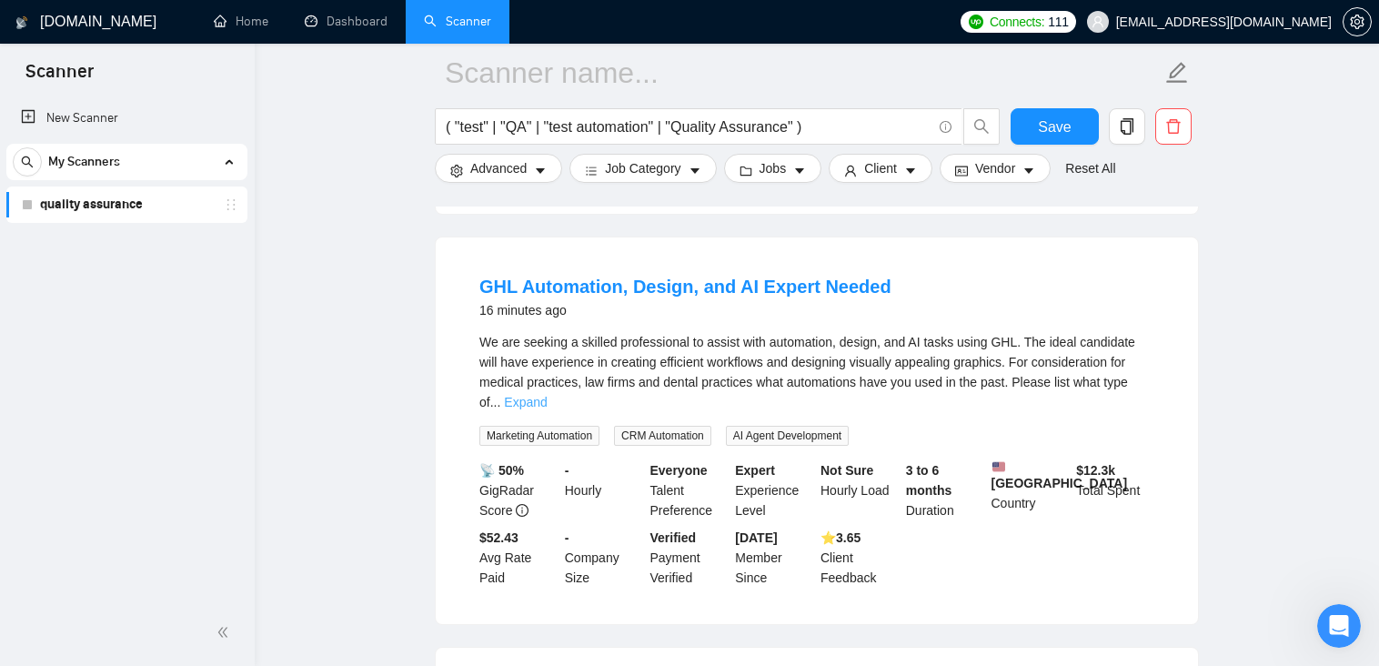
click at [547, 395] on link "Expand" at bounding box center [525, 402] width 43 height 15
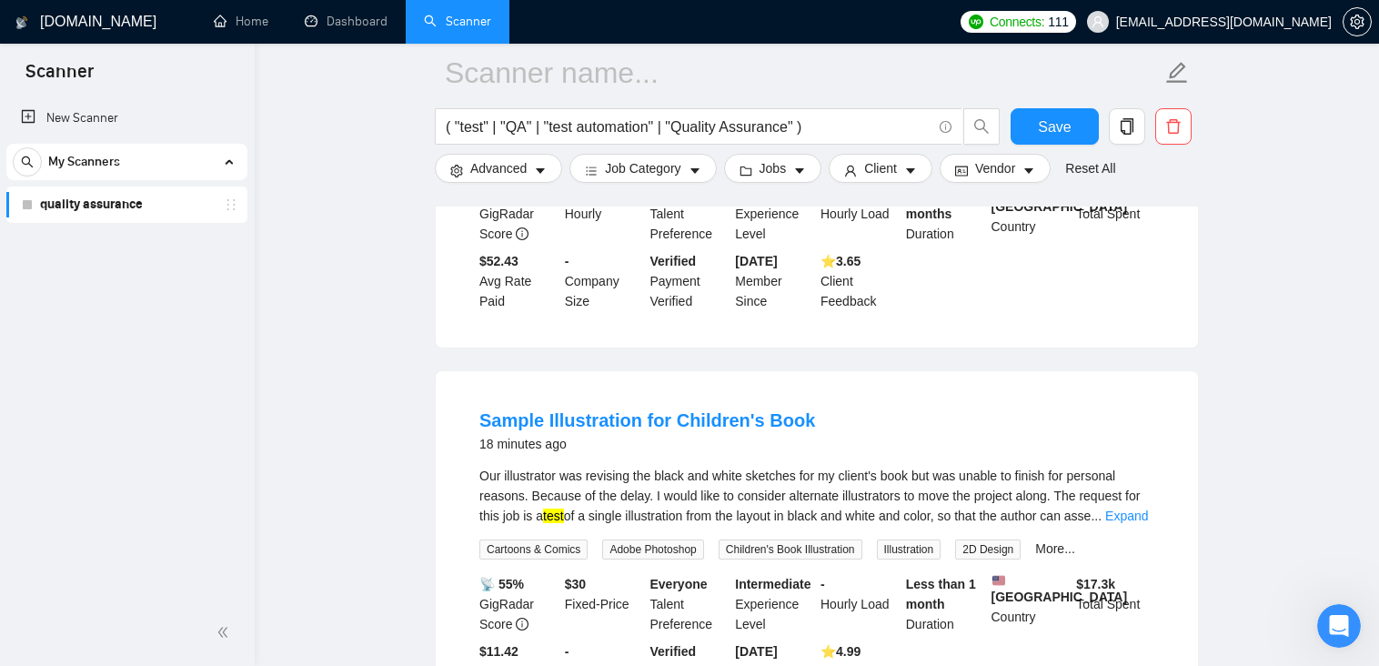
scroll to position [1728, 0]
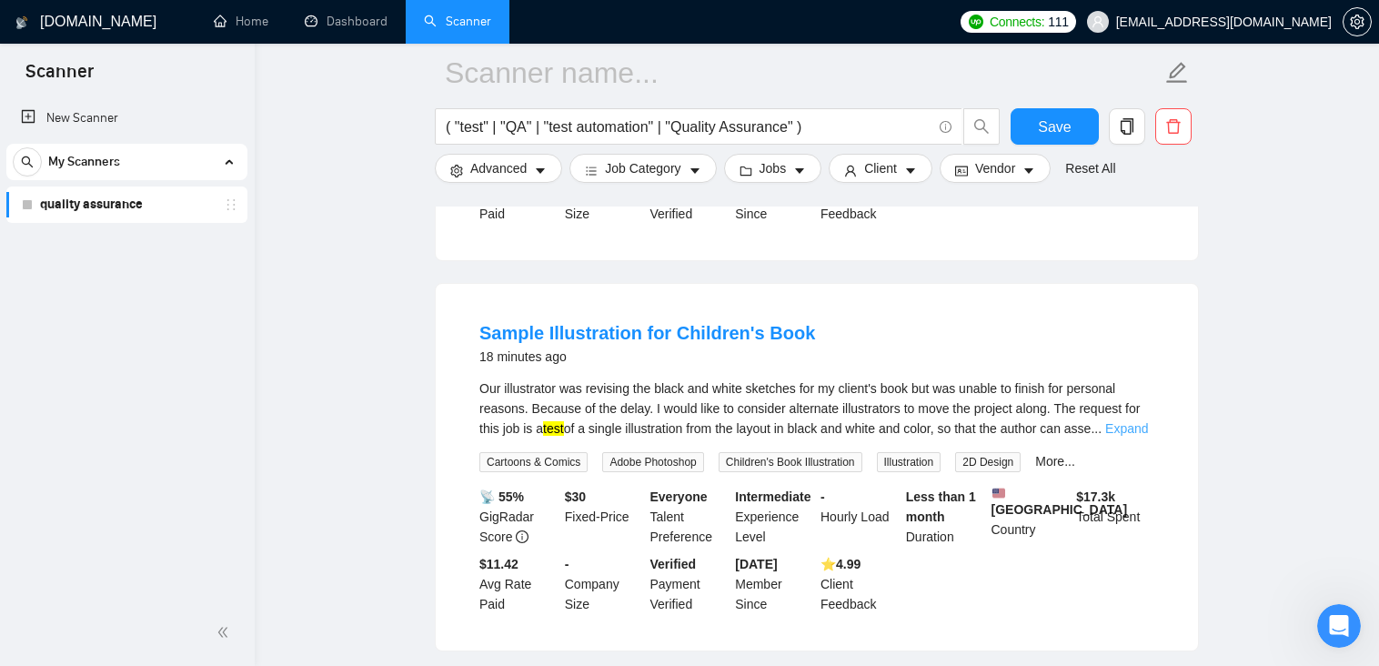
click at [1134, 436] on link "Expand" at bounding box center [1126, 428] width 43 height 15
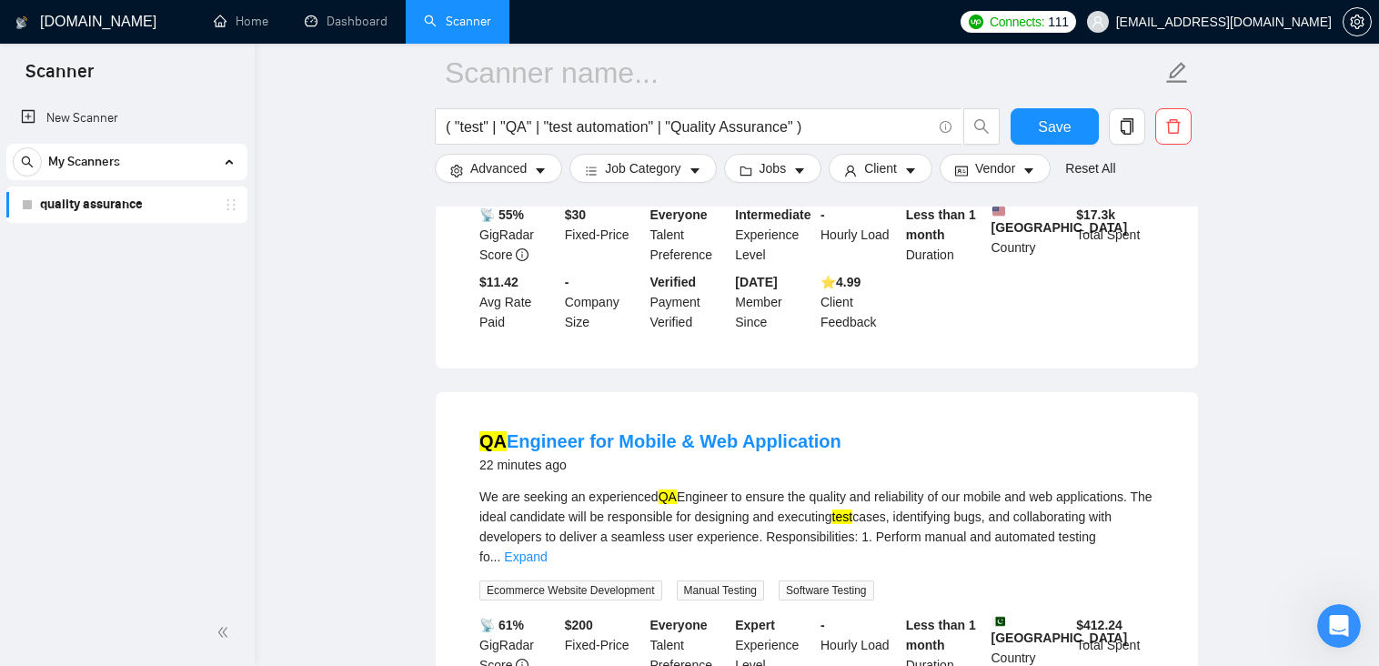
scroll to position [2092, 0]
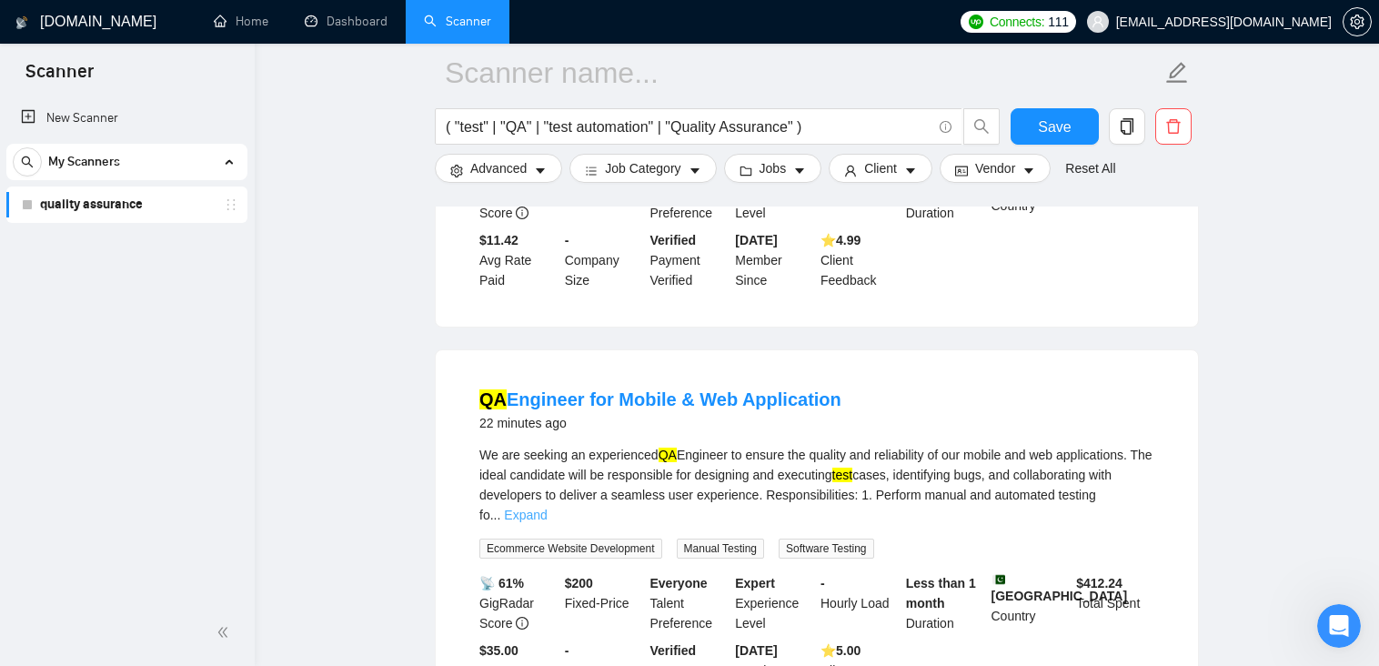
click at [547, 522] on link "Expand" at bounding box center [525, 515] width 43 height 15
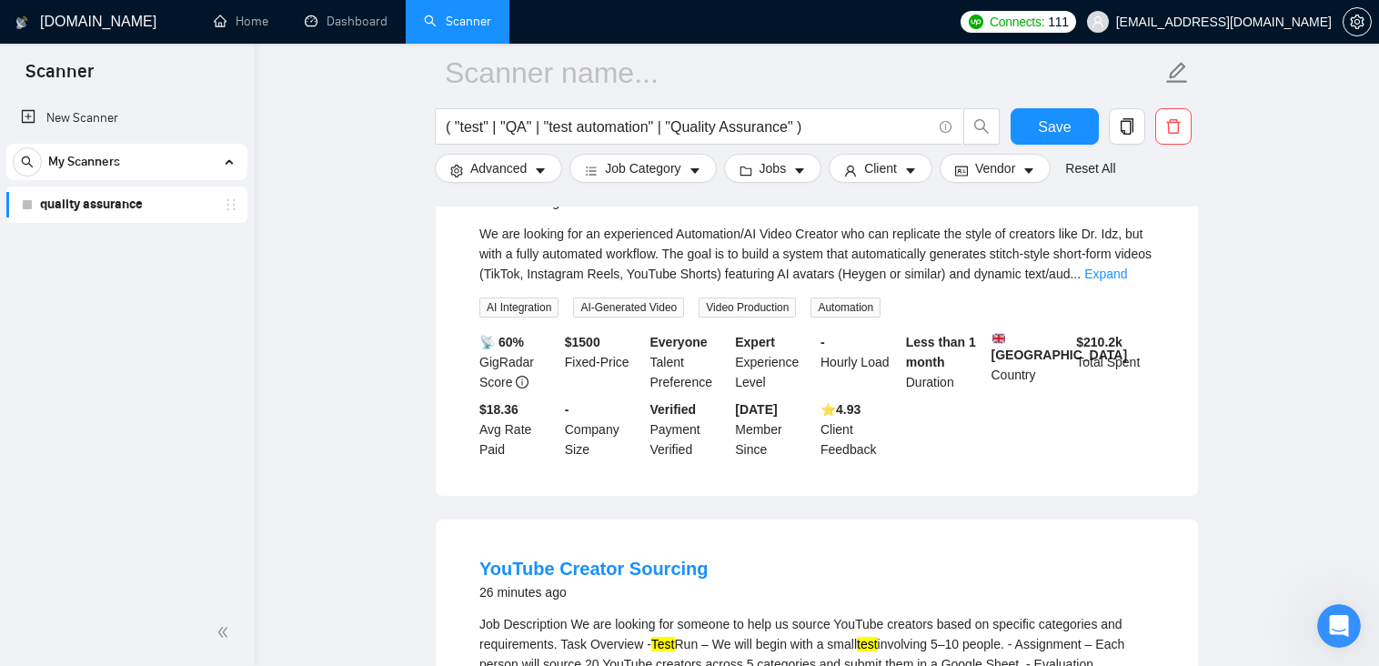
scroll to position [2911, 0]
click at [1127, 279] on link "Expand" at bounding box center [1105, 272] width 43 height 15
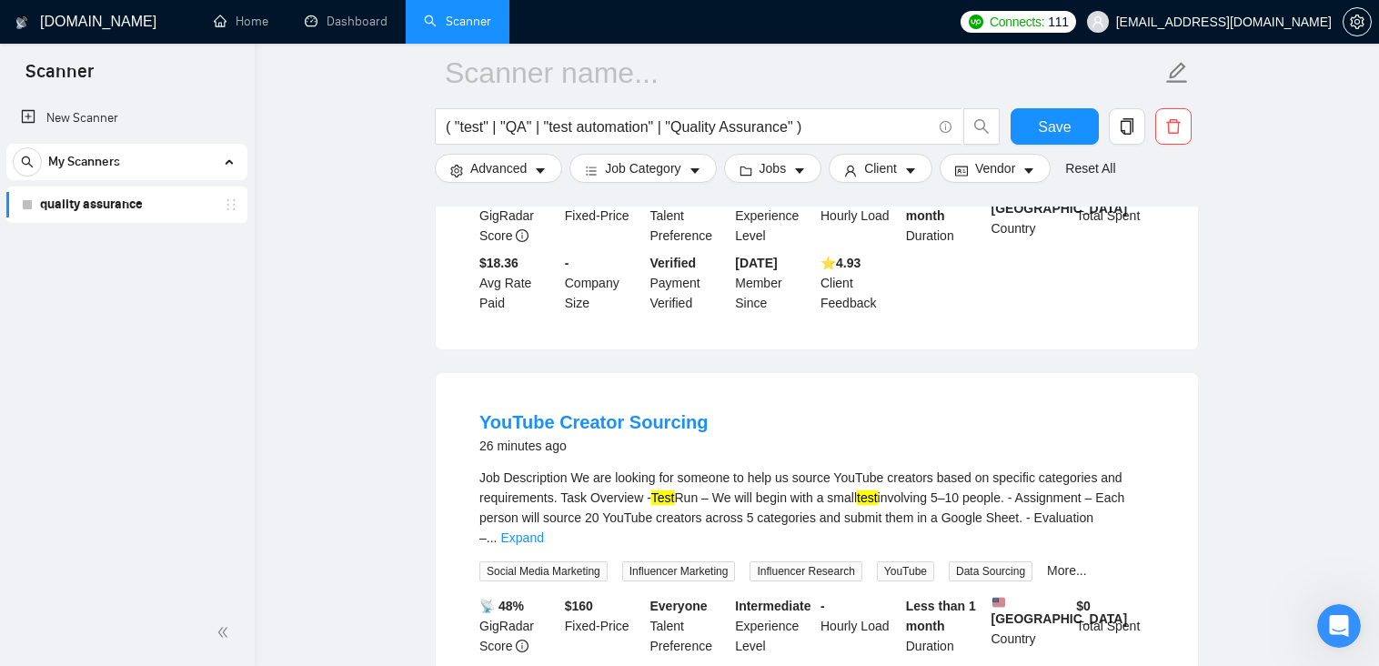
scroll to position [3456, 0]
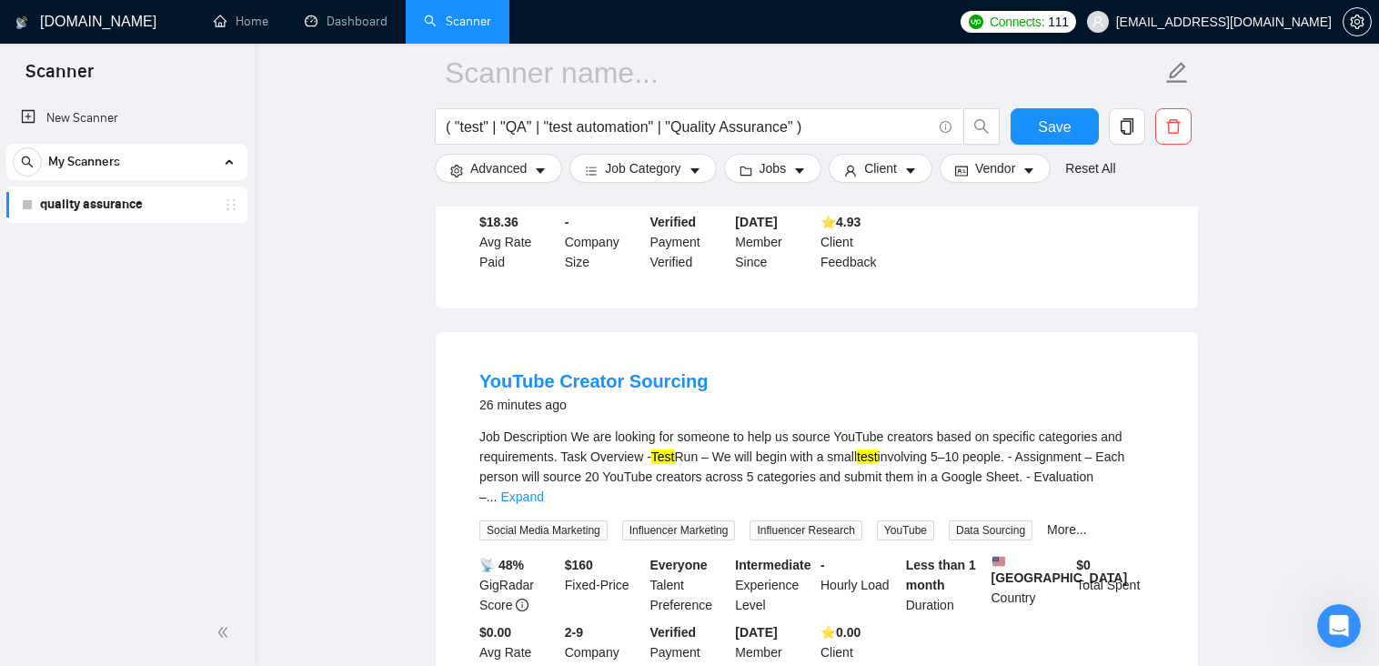
click at [543, 493] on link "Expand" at bounding box center [521, 496] width 43 height 15
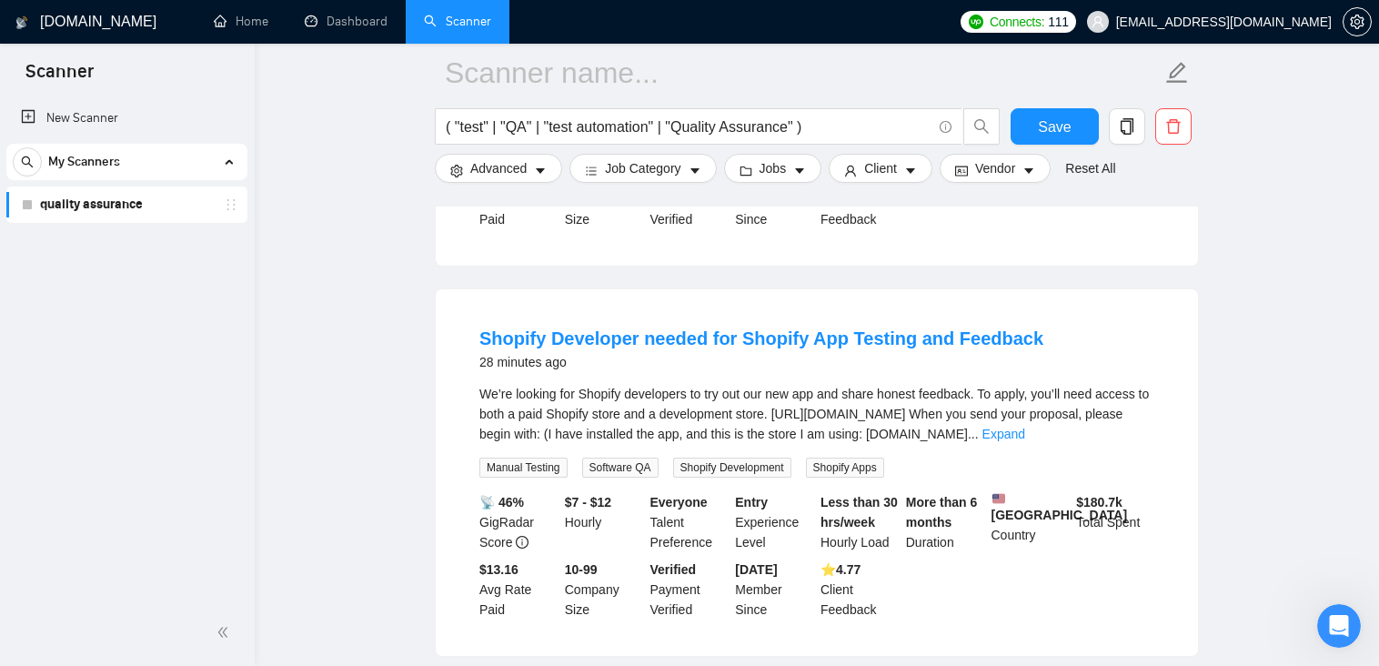
scroll to position [4275, 0]
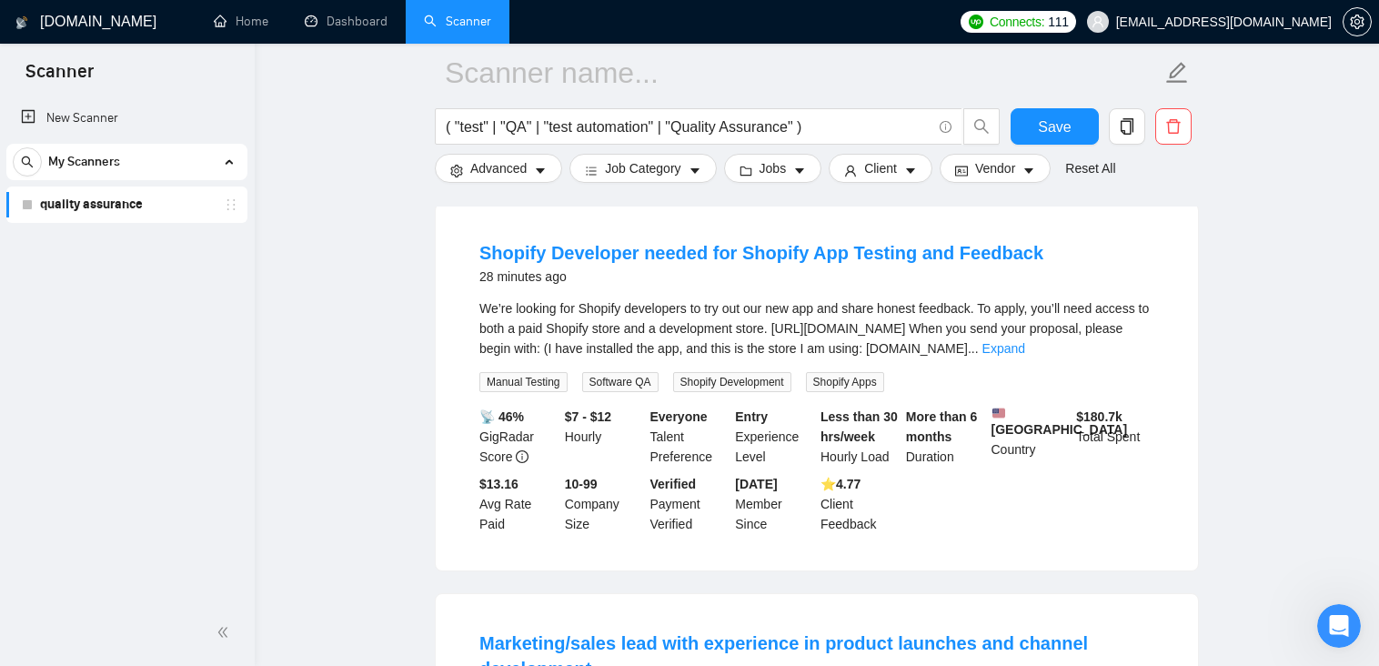
click at [1025, 356] on link "Expand" at bounding box center [1003, 348] width 43 height 15
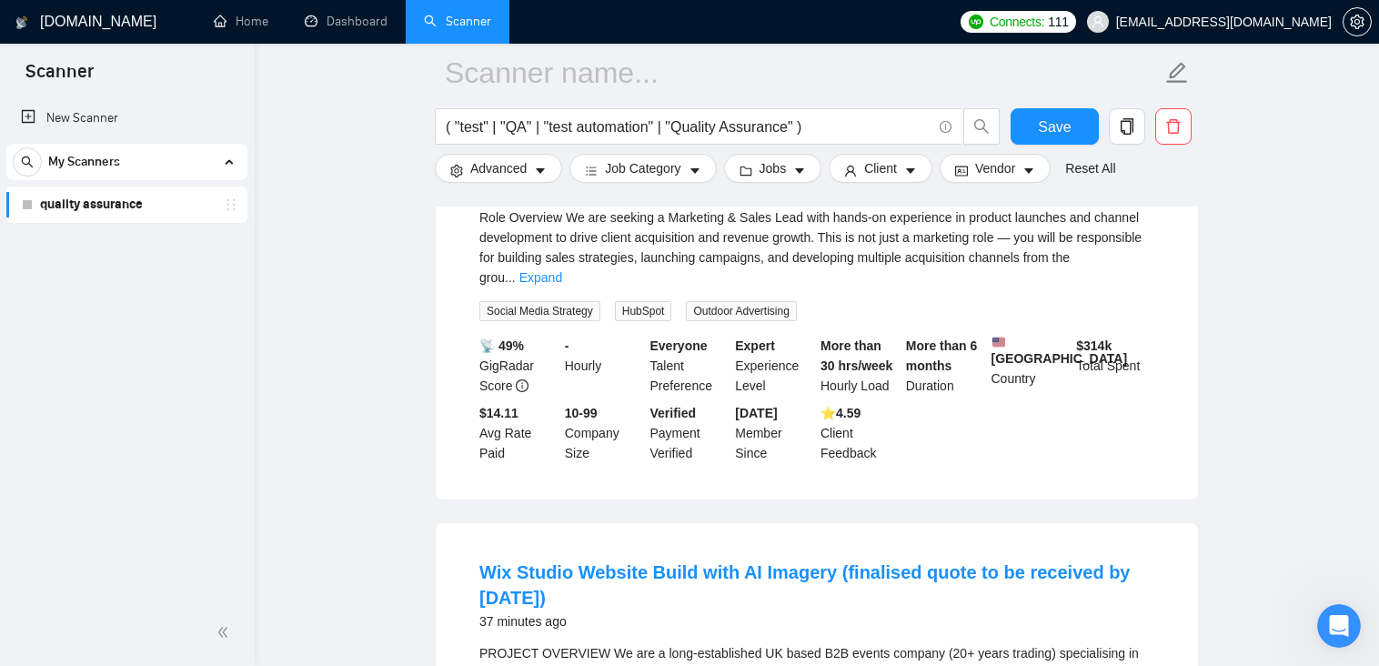
scroll to position [4821, 0]
click at [562, 280] on link "Expand" at bounding box center [540, 278] width 43 height 15
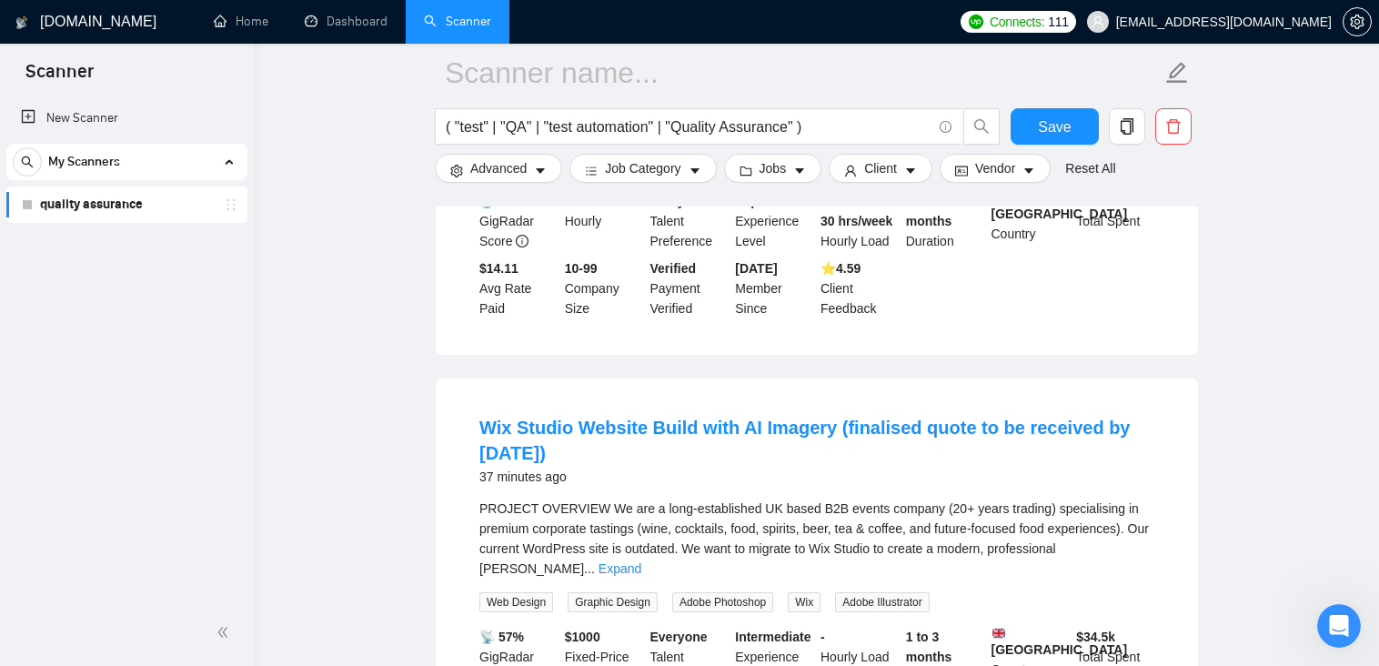
scroll to position [5276, 0]
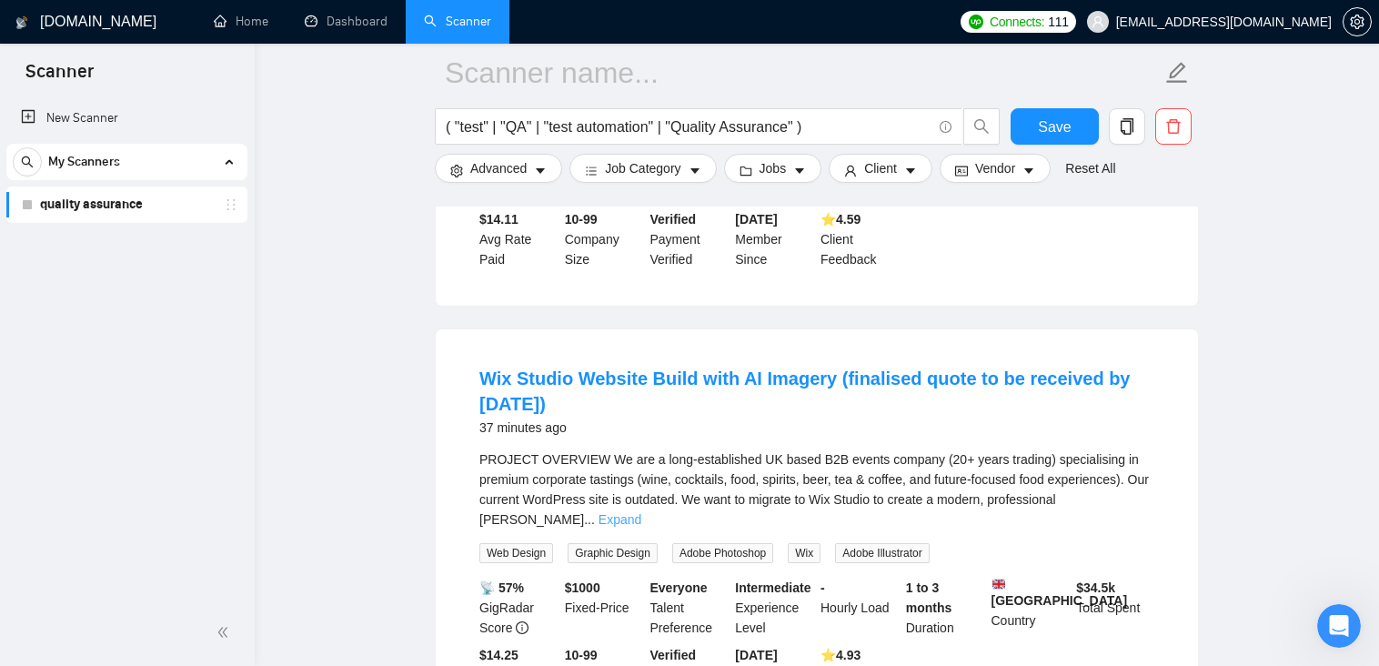
click at [641, 527] on link "Expand" at bounding box center [620, 519] width 43 height 15
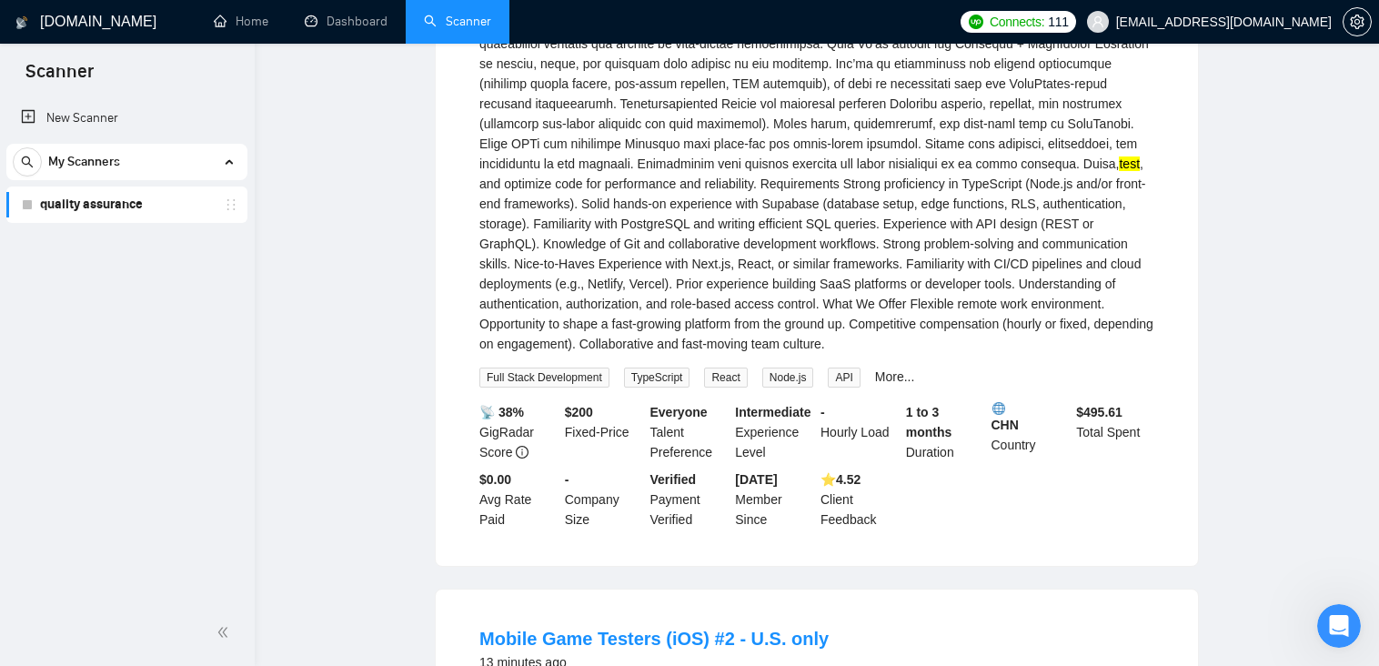
scroll to position [0, 0]
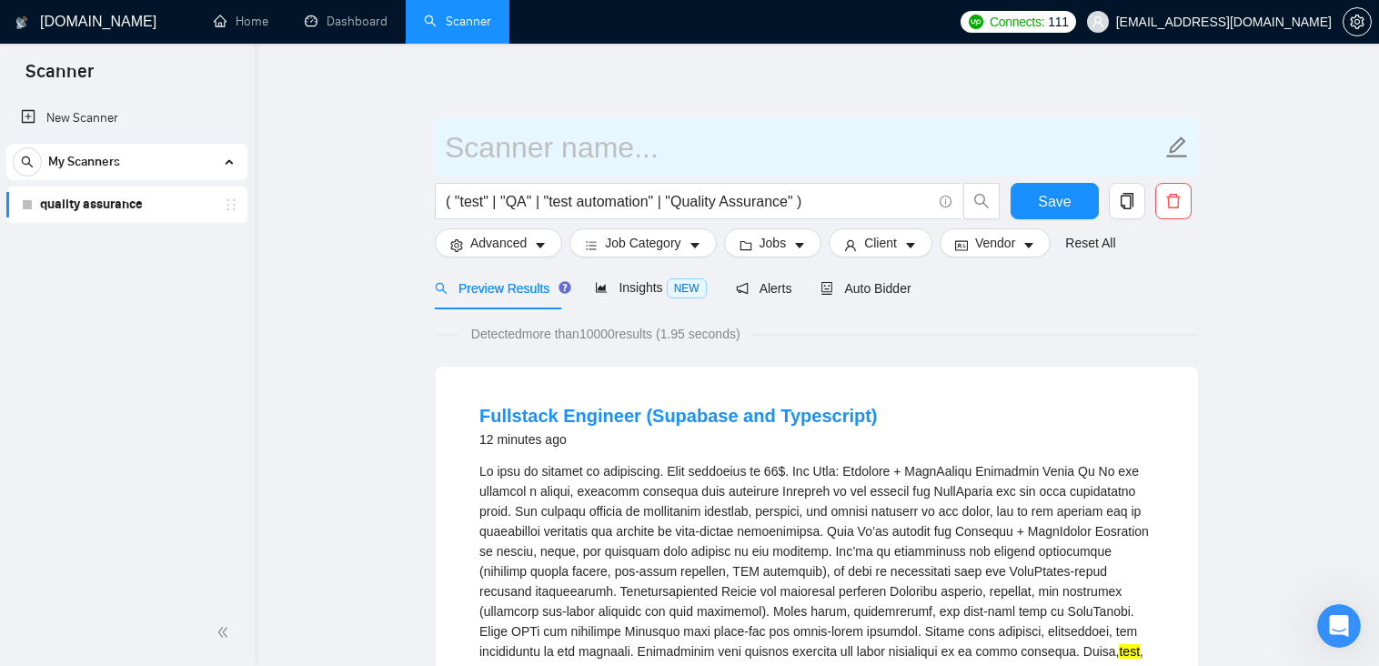
click at [499, 156] on input "text" at bounding box center [803, 147] width 717 height 45
type input "quality assurance"
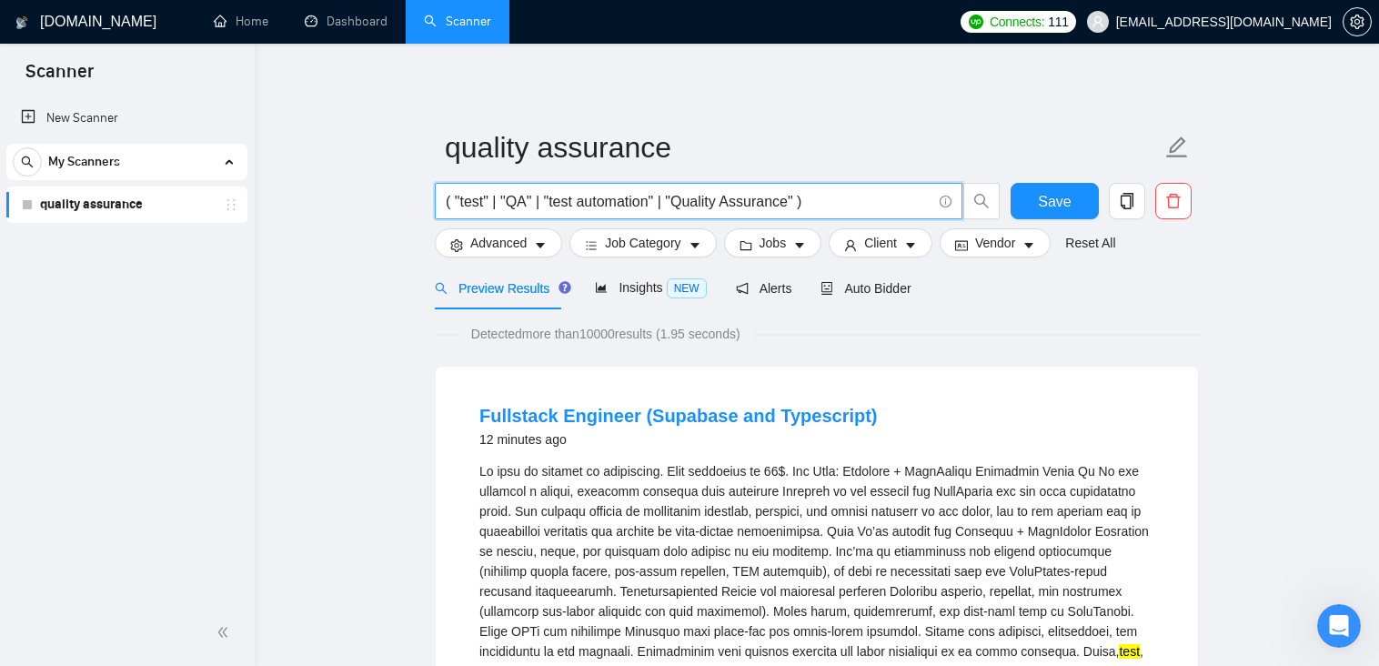
drag, startPoint x: 555, startPoint y: 201, endPoint x: 653, endPoint y: 200, distance: 98.2
click at [653, 200] on input "( "test" | "QA" | "test automation" | "Quality Assurance" )" at bounding box center [689, 201] width 486 height 23
click at [755, 201] on input "( "test" | "QA" | "testing" | "Quality Assurance" )" at bounding box center [689, 201] width 486 height 23
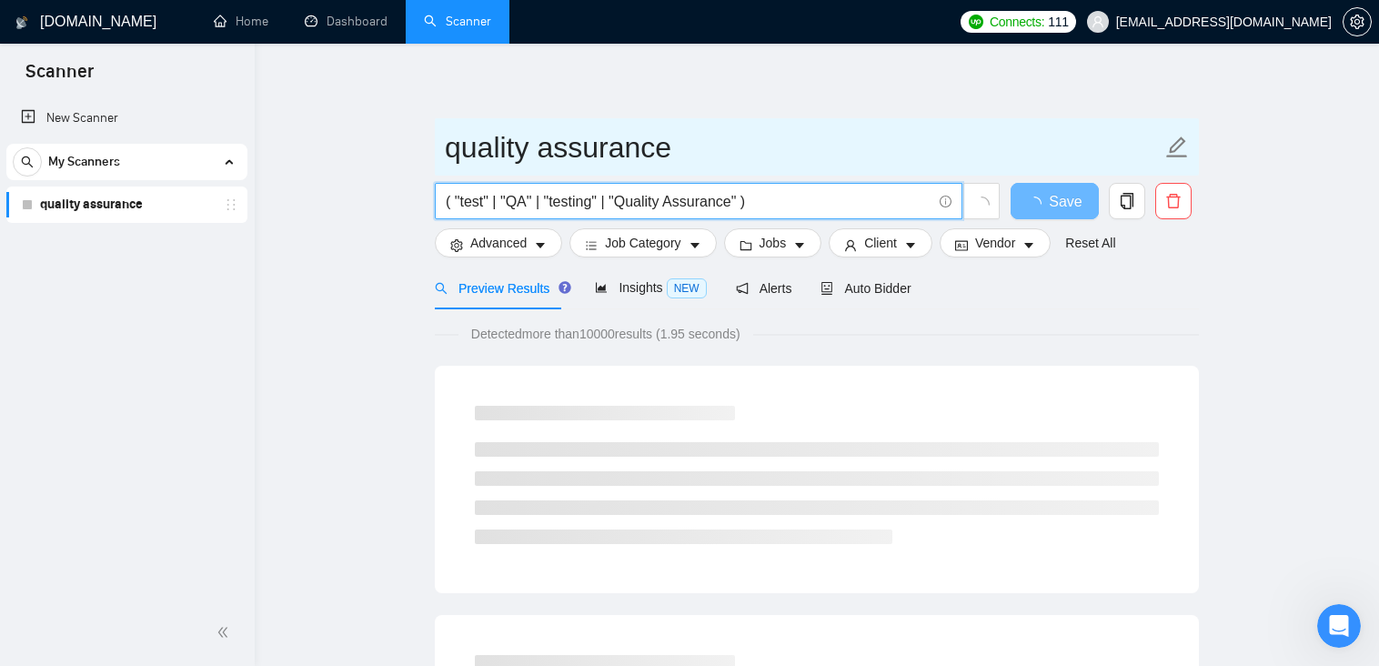
type input "( "test" | "QA" | "testing" | "Quality Assurance" )"
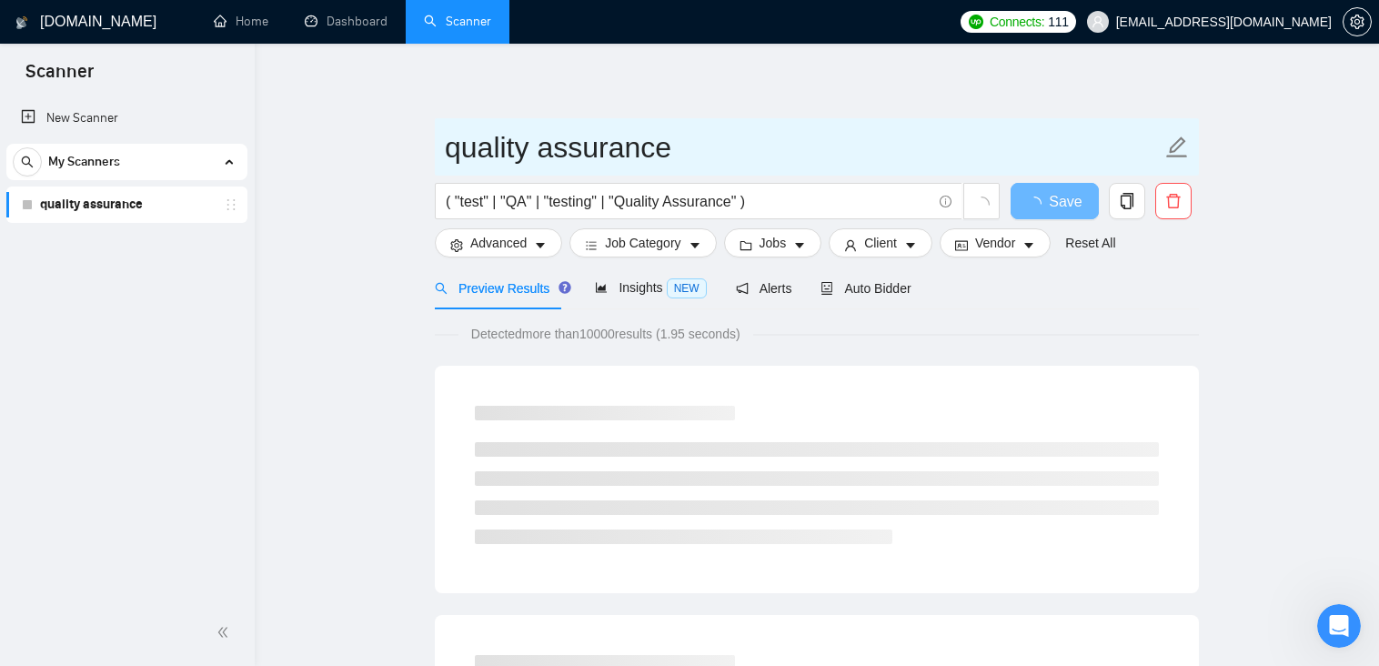
drag, startPoint x: 685, startPoint y: 152, endPoint x: 407, endPoint y: 148, distance: 278.4
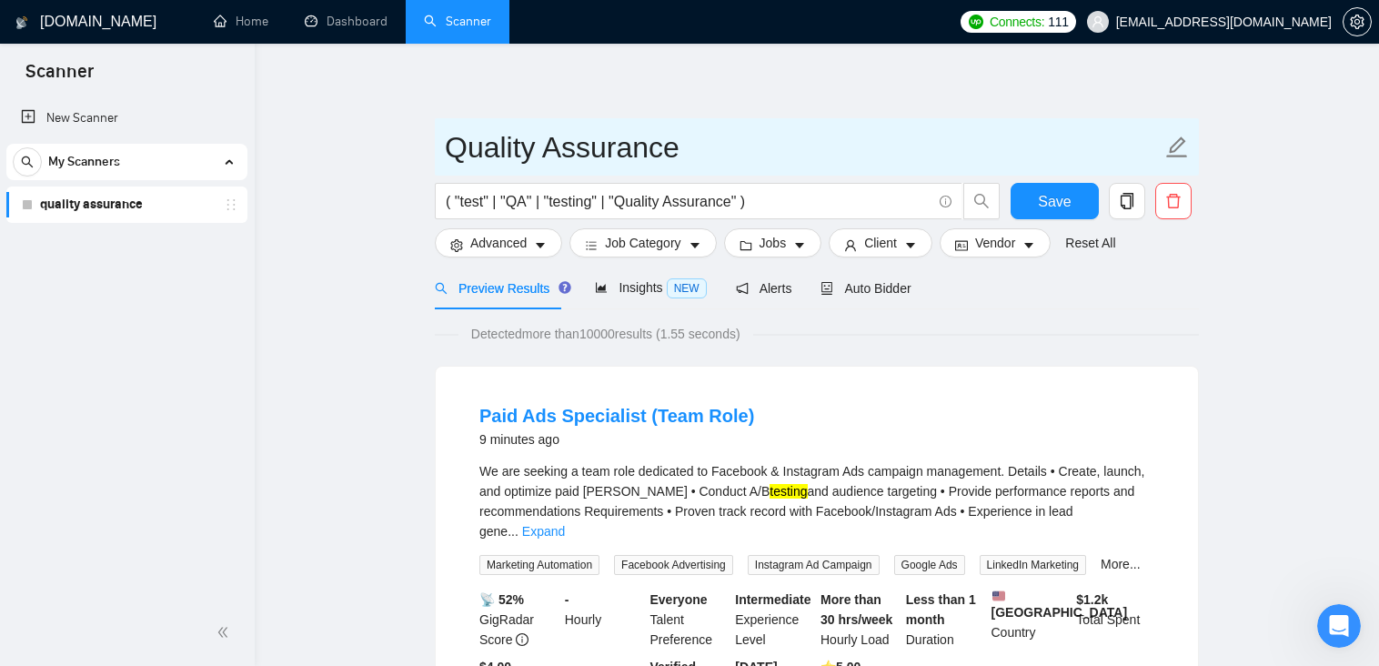
click at [721, 151] on input "Quality Assurance" at bounding box center [803, 147] width 717 height 45
click at [453, 147] on input "Quality Assurance" at bounding box center [803, 147] width 717 height 45
click at [746, 150] on input "Quality Assurance" at bounding box center [803, 147] width 717 height 45
type input "Quality Assurance"
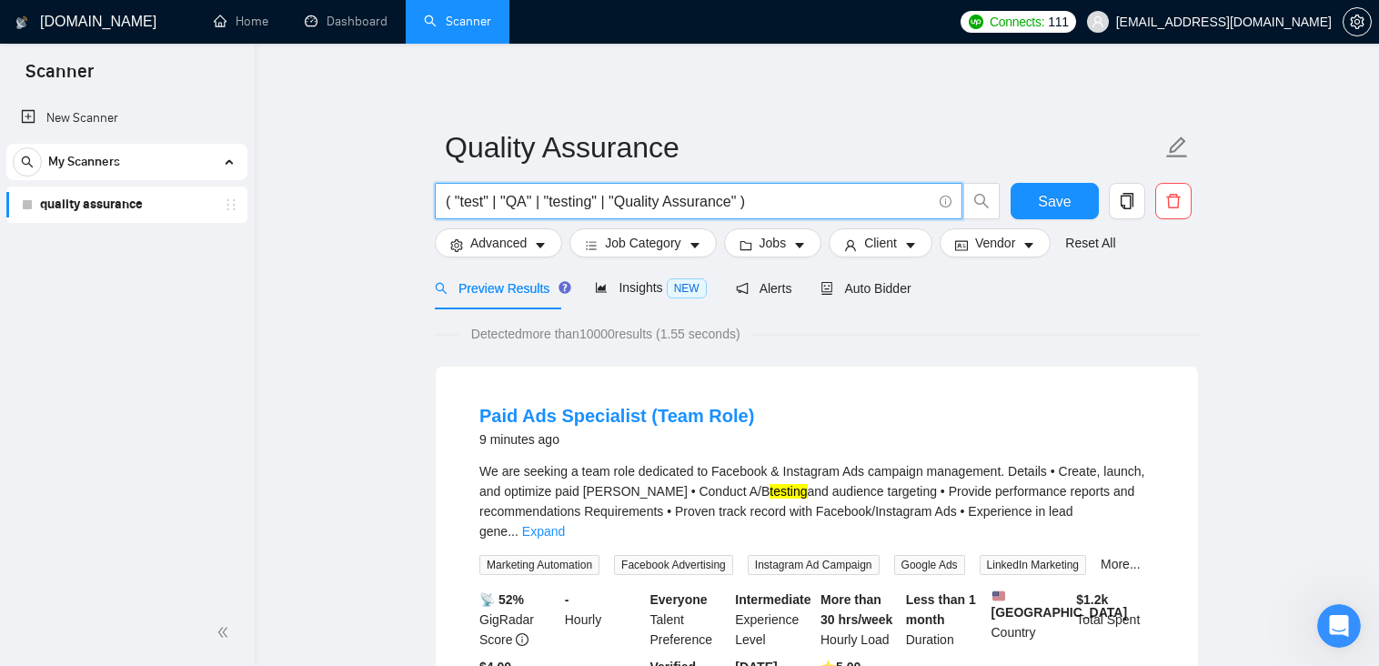
click at [762, 201] on input "( "test" | "QA" | "testing" | "Quality Assurance" )" at bounding box center [689, 201] width 486 height 23
click at [1049, 196] on span "Save" at bounding box center [1054, 201] width 33 height 23
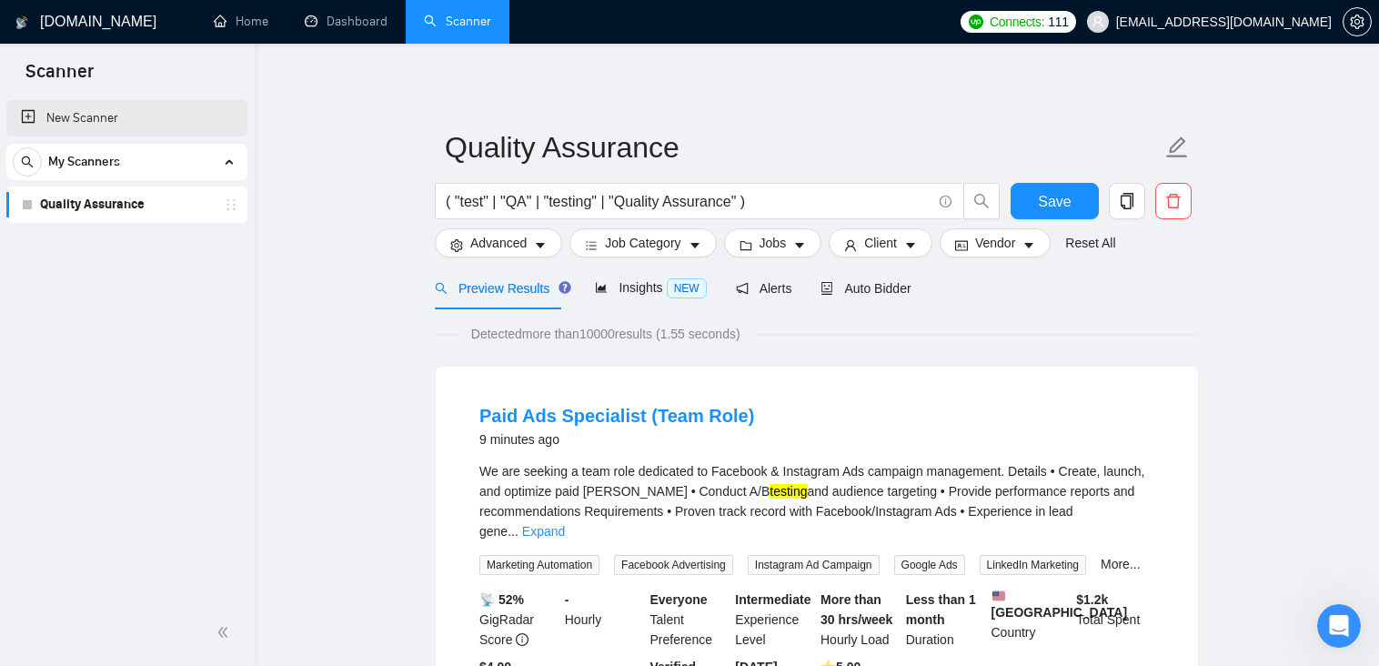
click at [93, 119] on link "New Scanner" at bounding box center [127, 118] width 212 height 36
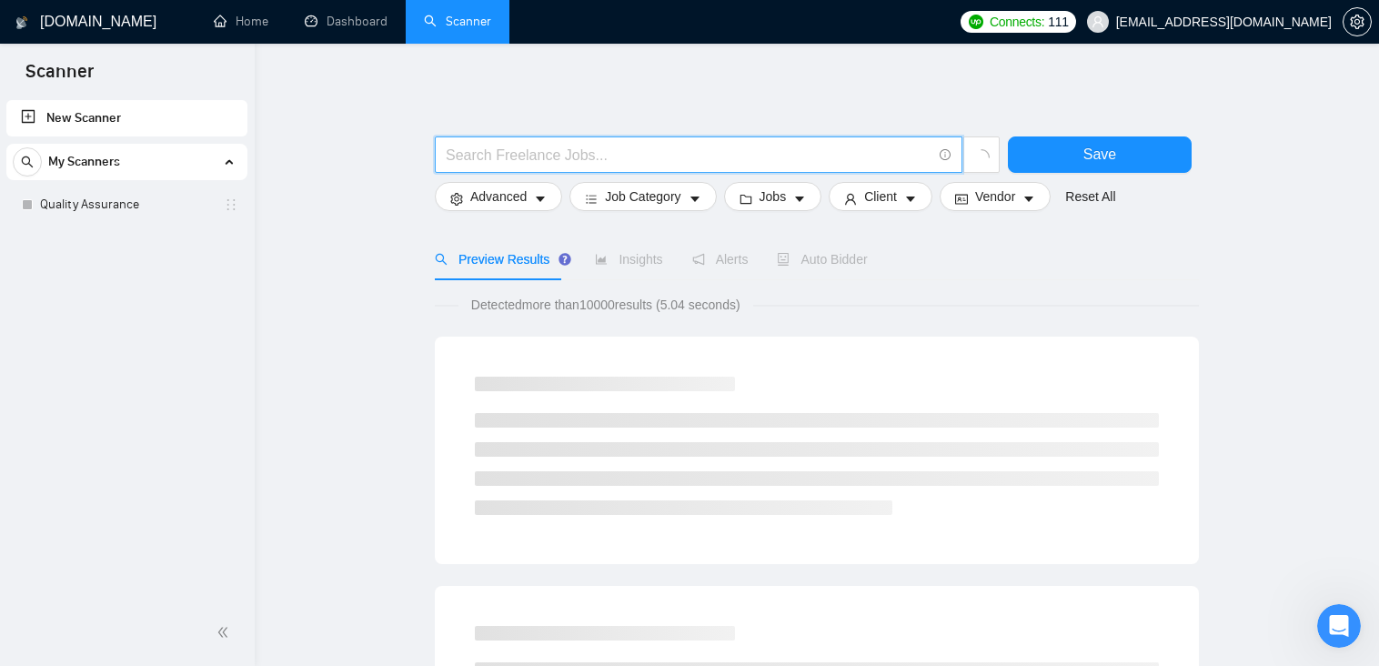
click at [595, 155] on input "text" at bounding box center [689, 155] width 486 height 23
click at [448, 153] on input ""test automation"" at bounding box center [689, 155] width 486 height 23
click at [649, 154] on input "( "test automation"" at bounding box center [689, 155] width 486 height 23
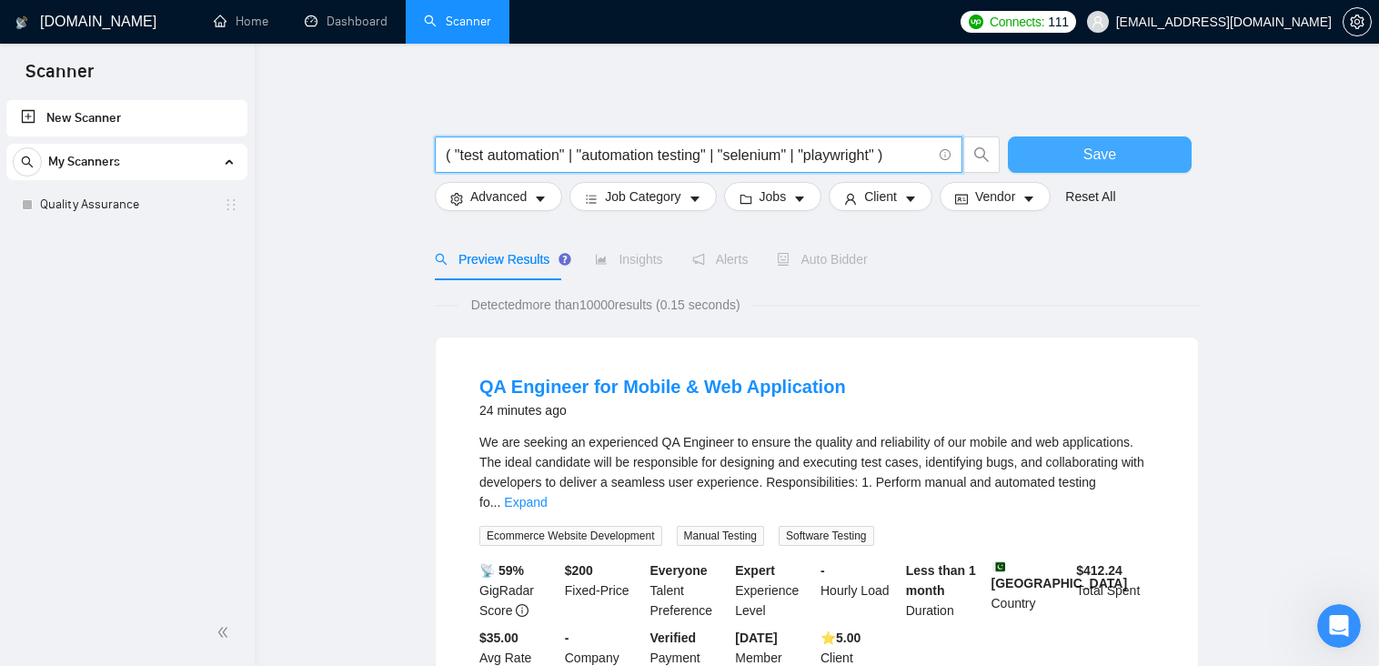
type input "( "test automation" | "automation testing" | "selenium" | "playwright" )"
click at [1101, 155] on span "Save" at bounding box center [1099, 154] width 33 height 23
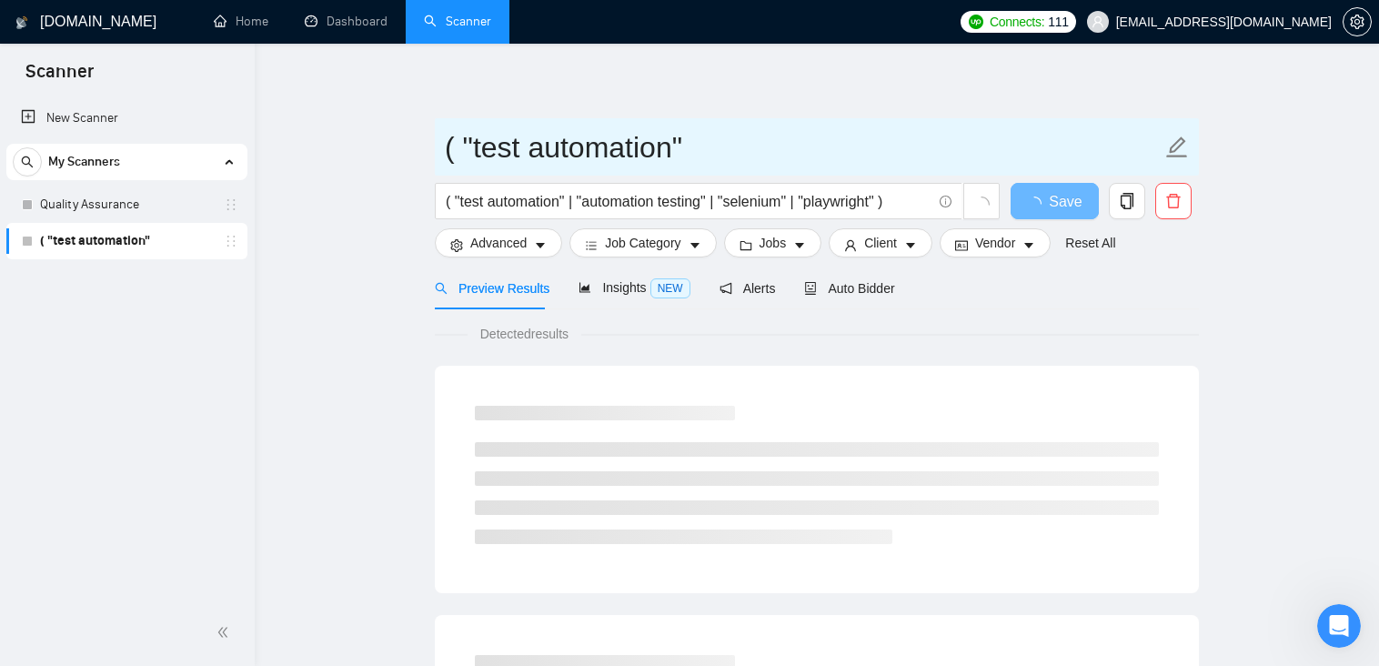
click at [586, 139] on input "( "test automation"" at bounding box center [803, 147] width 717 height 45
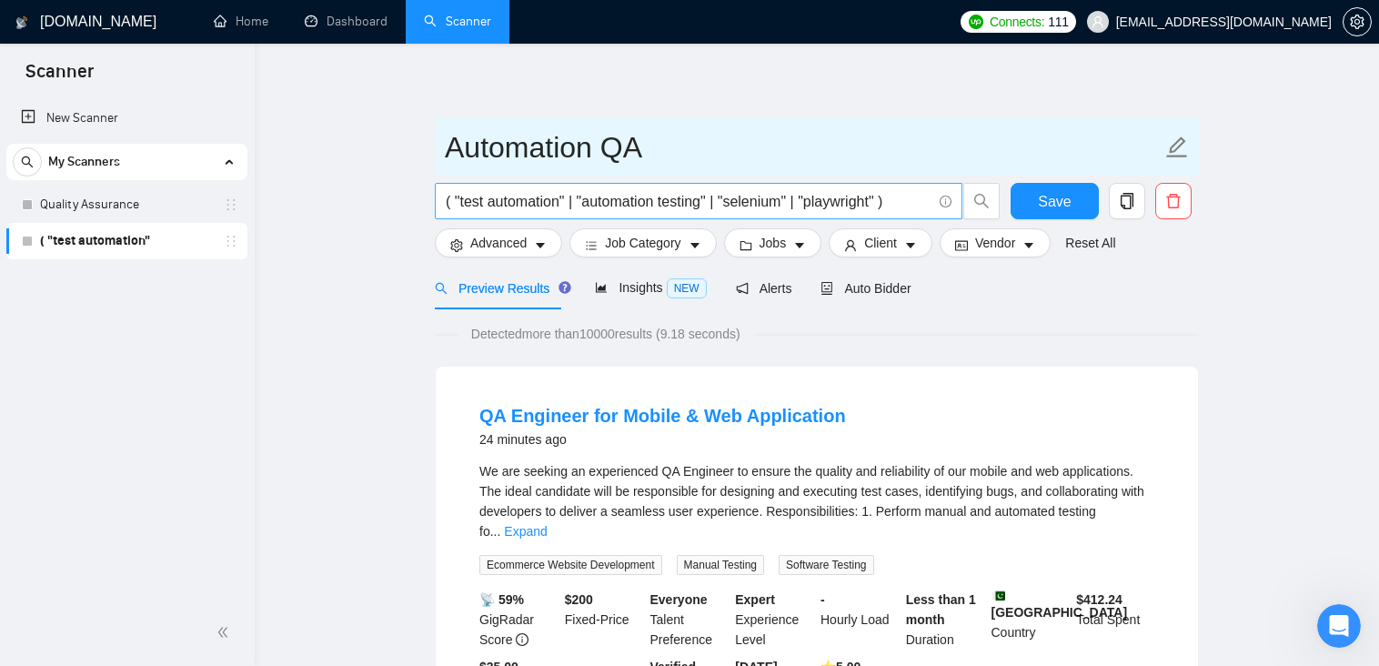
type input "Automation QA"
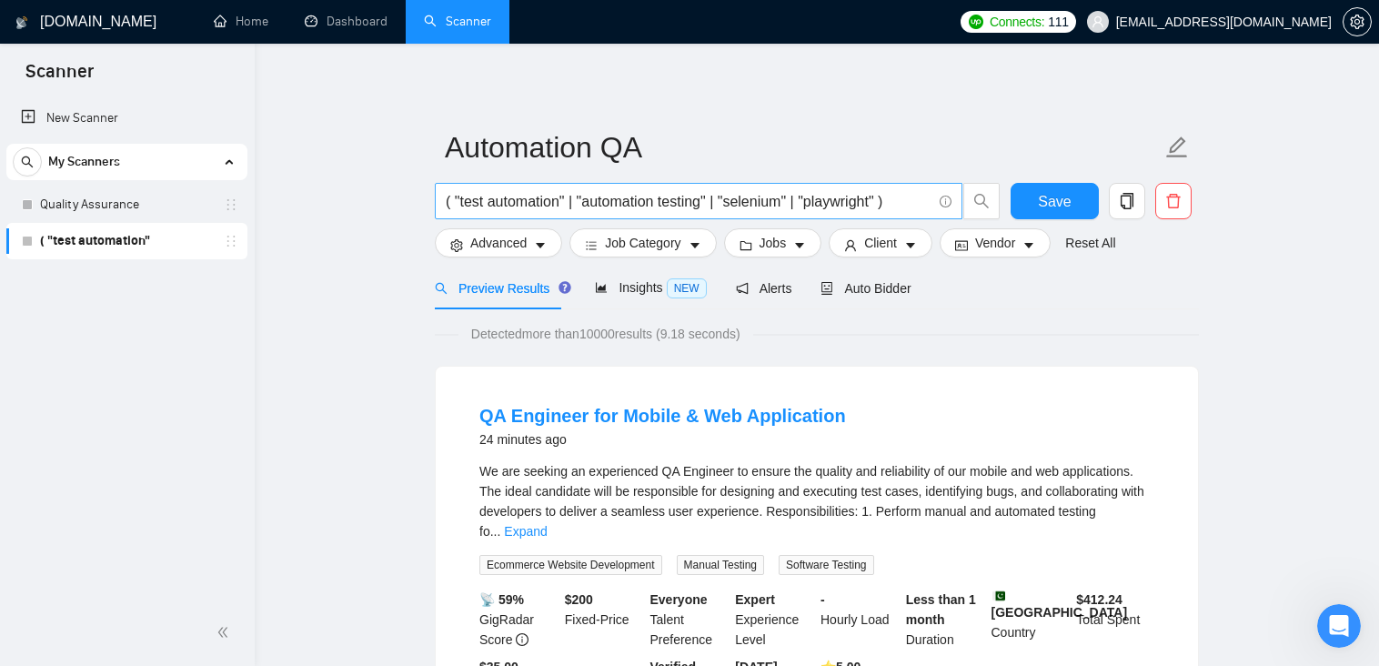
click at [882, 202] on input "( "test automation" | "automation testing" | "selenium" | "playwright" )" at bounding box center [689, 201] width 486 height 23
click at [724, 201] on input "( "test automation" | "automation testing" | "selenium" | "playwright" )" at bounding box center [689, 201] width 486 height 23
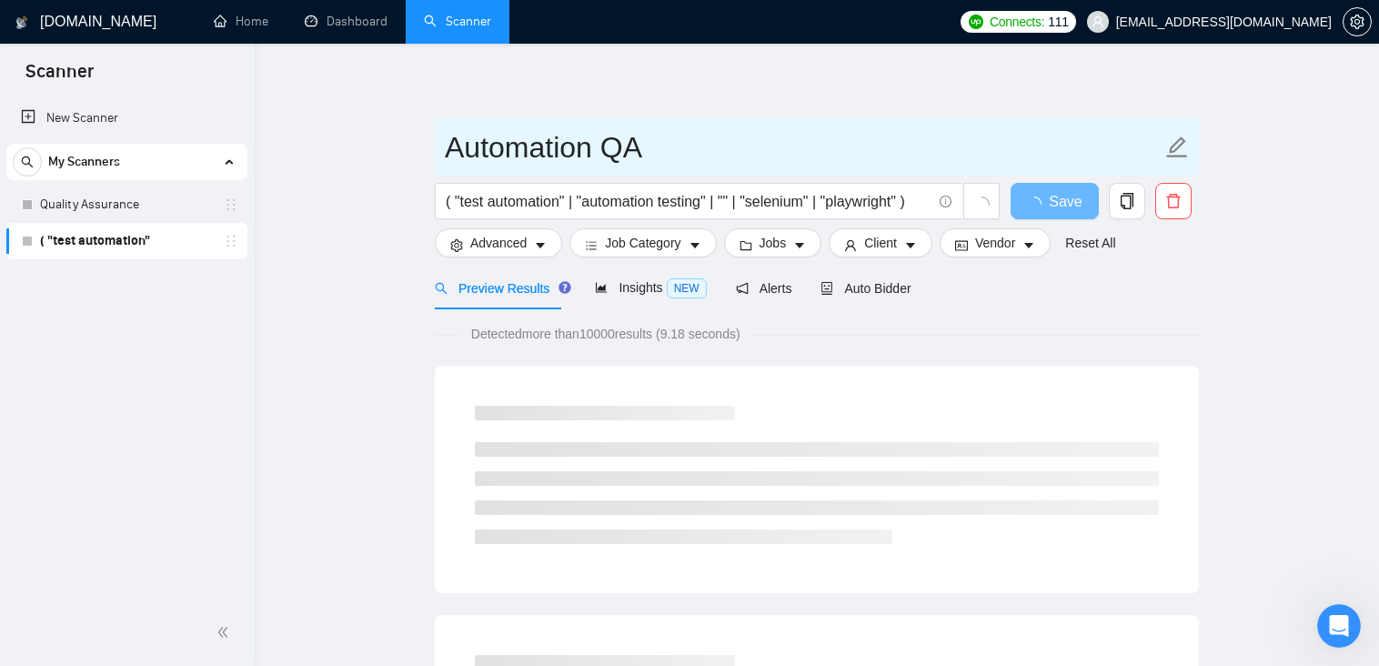
click at [645, 151] on input "Automation QA" at bounding box center [803, 147] width 717 height 45
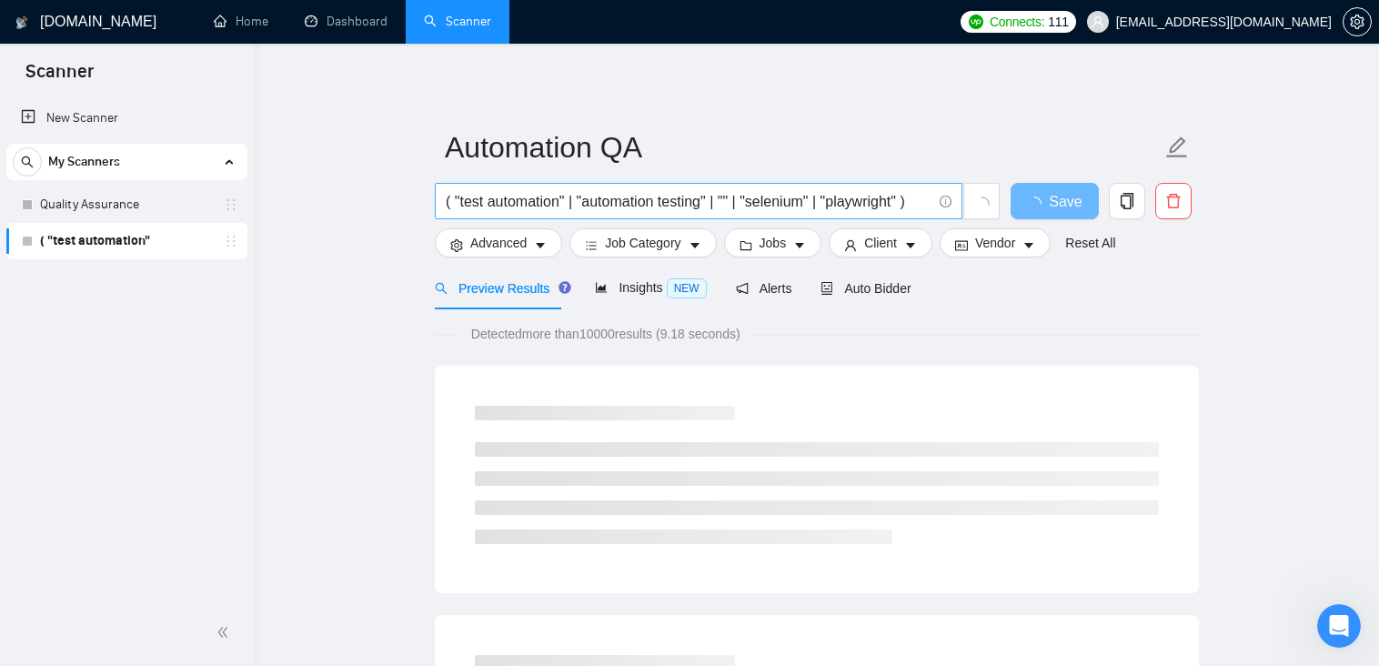
click at [728, 204] on input "( "test automation" | "automation testing" | "" | "selenium" | "playwright" )" at bounding box center [689, 201] width 486 height 23
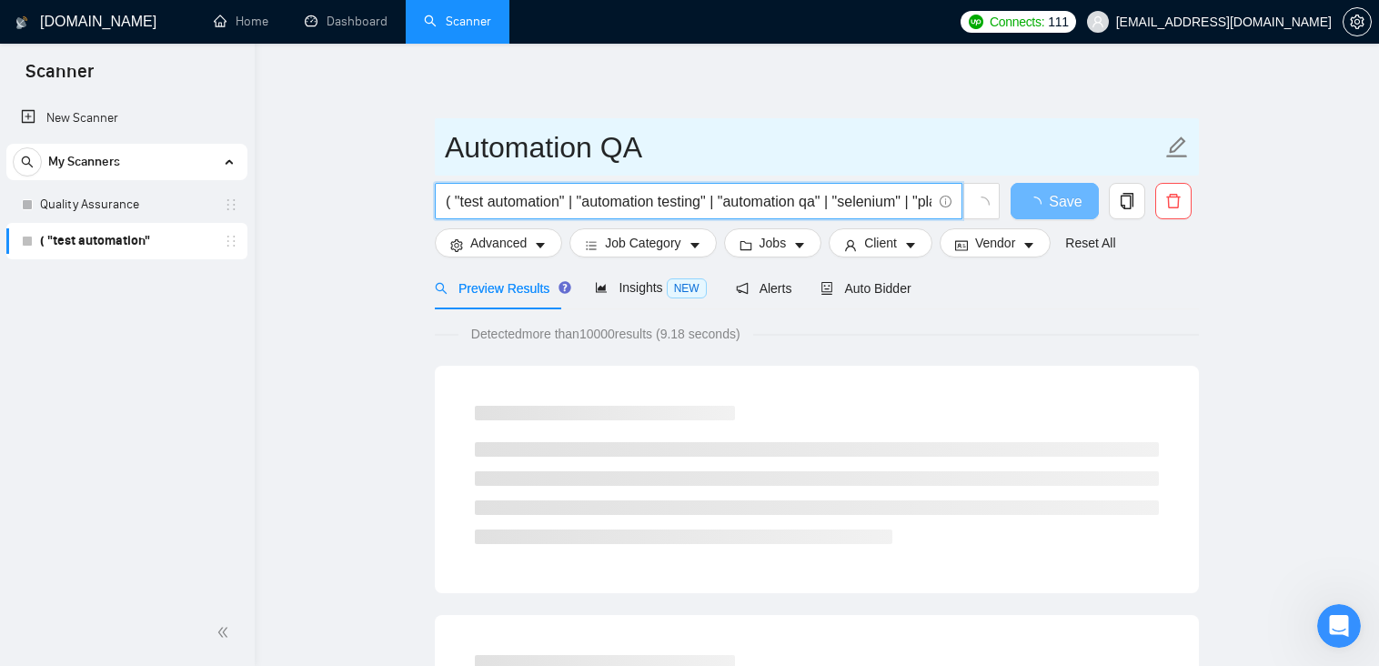
type input "( "test automation" | "automation testing" | "automation qa" | "selenium" | "pl…"
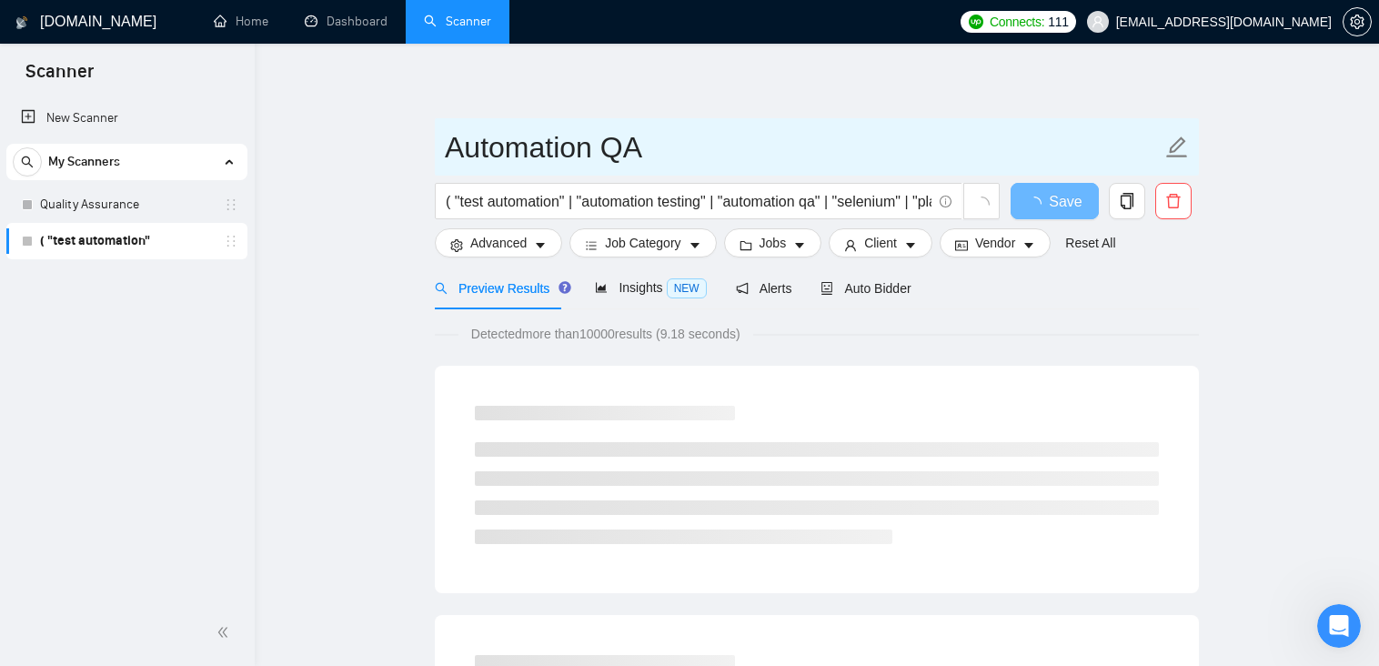
click at [647, 146] on input "Automation QA" at bounding box center [803, 147] width 717 height 45
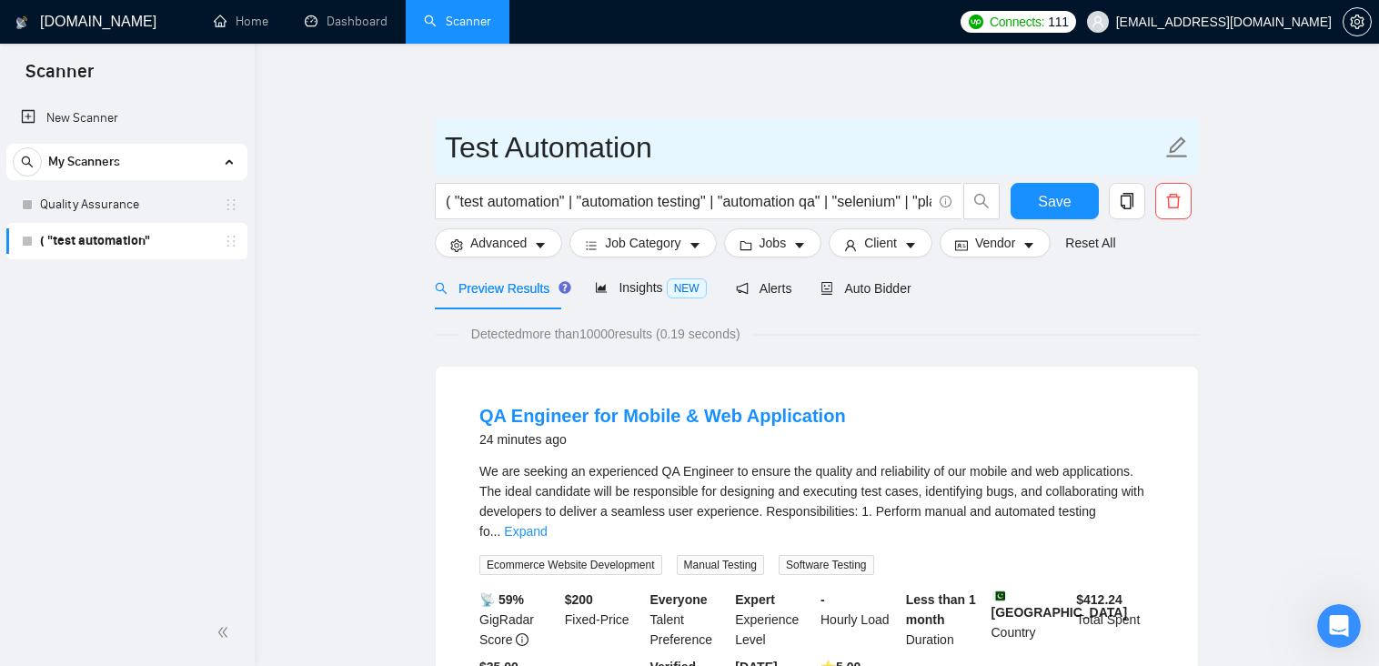
type input "Test Automation"
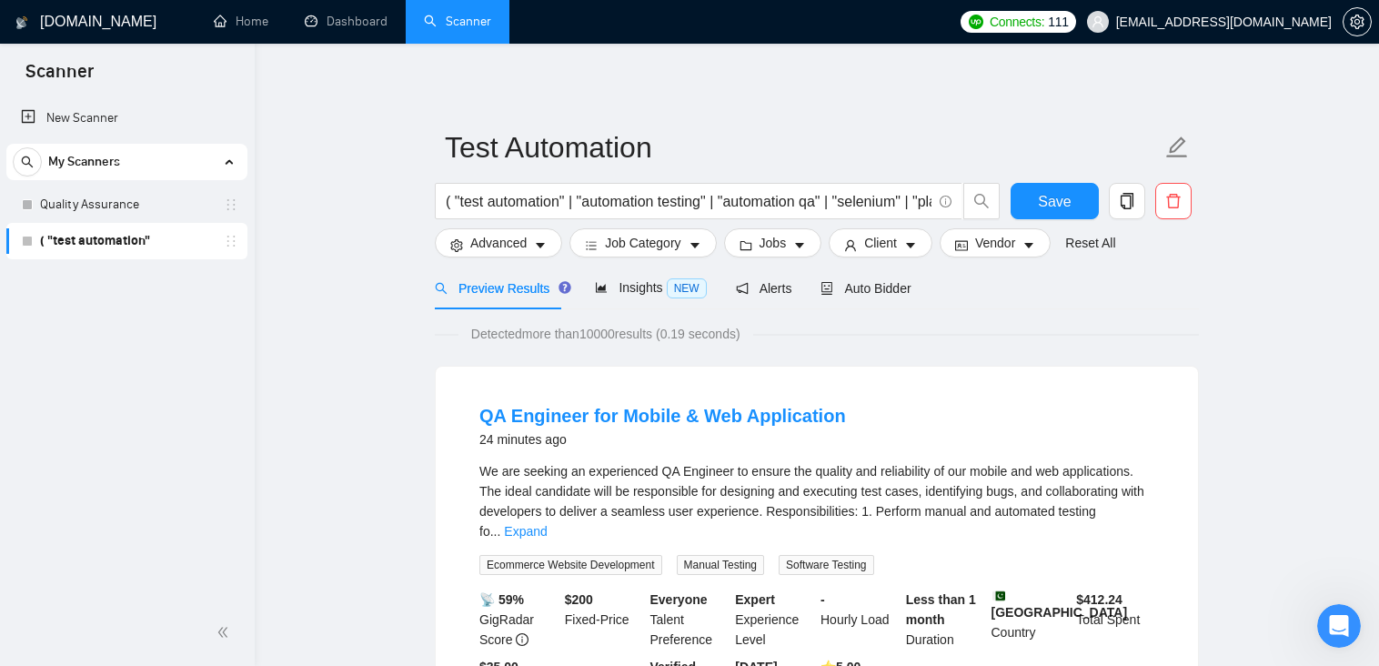
click at [1047, 210] on span "Save" at bounding box center [1054, 201] width 33 height 23
click at [116, 198] on link "Quality Assurance" at bounding box center [126, 204] width 173 height 36
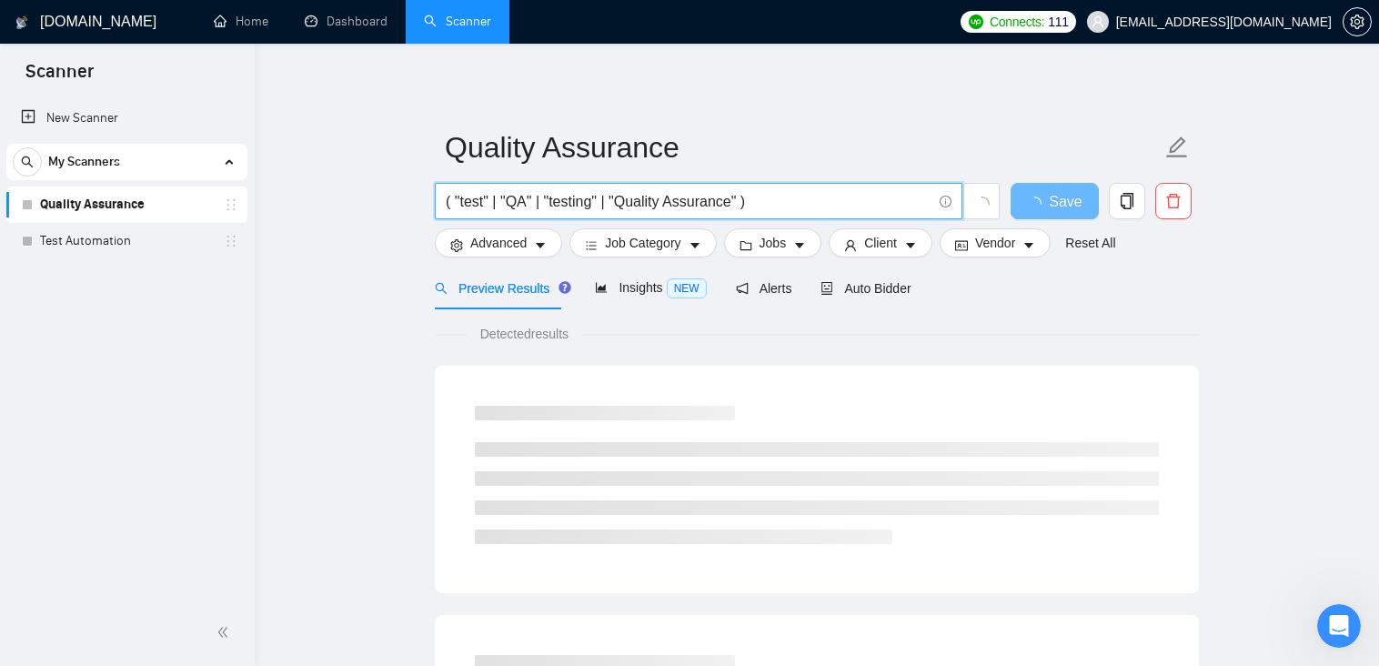
drag, startPoint x: 611, startPoint y: 202, endPoint x: 737, endPoint y: 196, distance: 125.6
click at [737, 196] on input "( "test" | "QA" | "testing" | "Quality Assurance" )" at bounding box center [689, 201] width 486 height 23
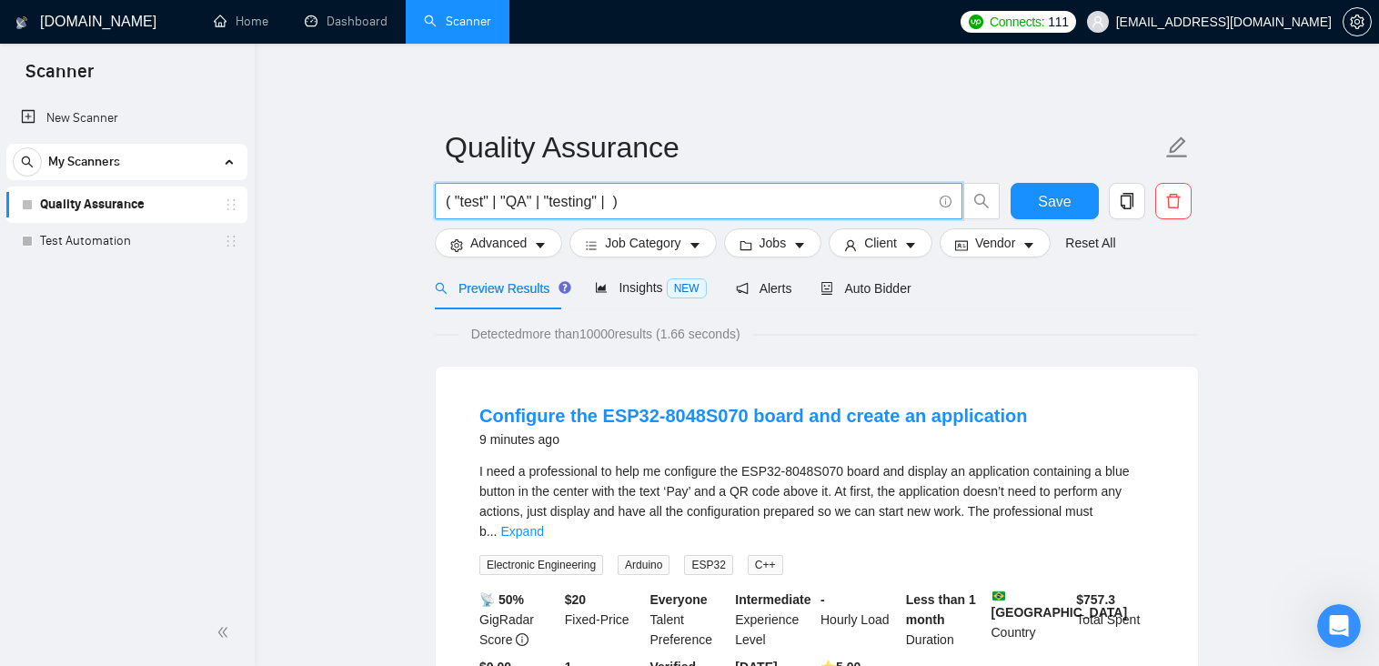
click at [456, 204] on input "( "test" | "QA" | "testing" | )" at bounding box center [689, 201] width 486 height 23
paste input "Quality Assurance"""
click at [783, 206] on input "( "Quality Assurance" | "test" | "QA" | "testing" | )" at bounding box center [689, 201] width 486 height 23
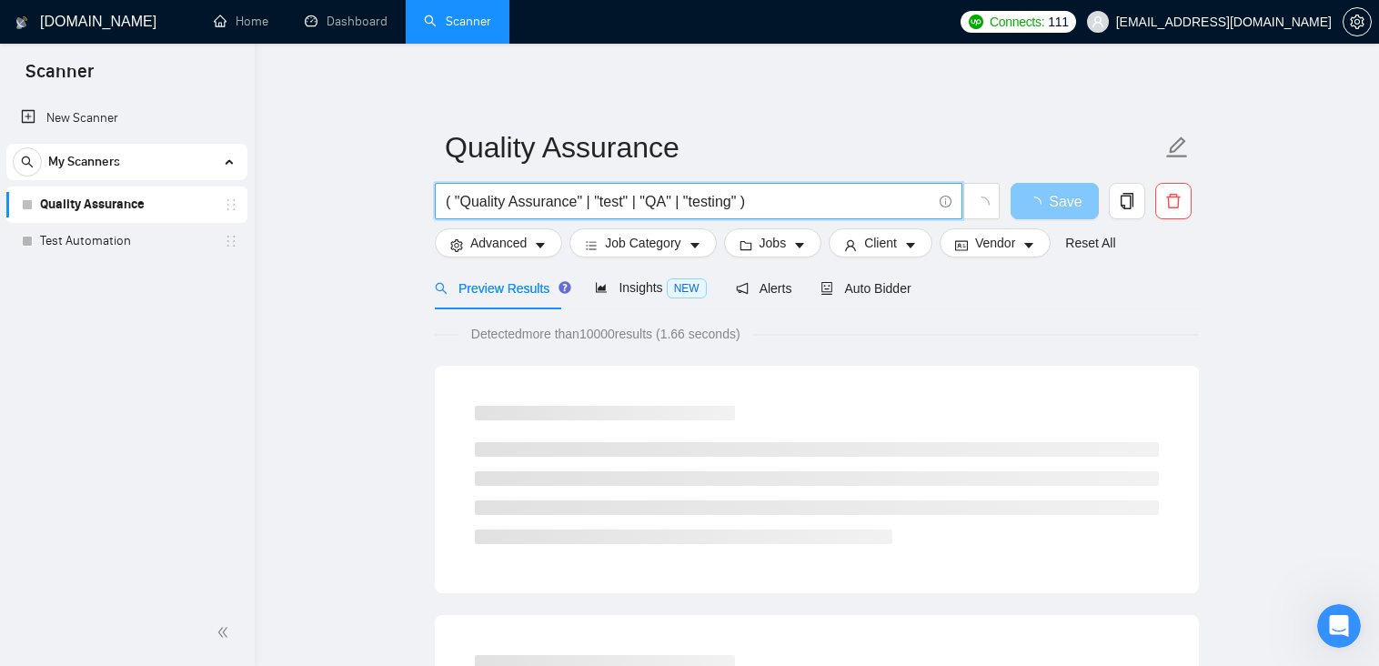
type input "( "Quality Assurance" | "test" | "QA" | "testing" )"
click at [1067, 206] on span "Save" at bounding box center [1065, 201] width 33 height 23
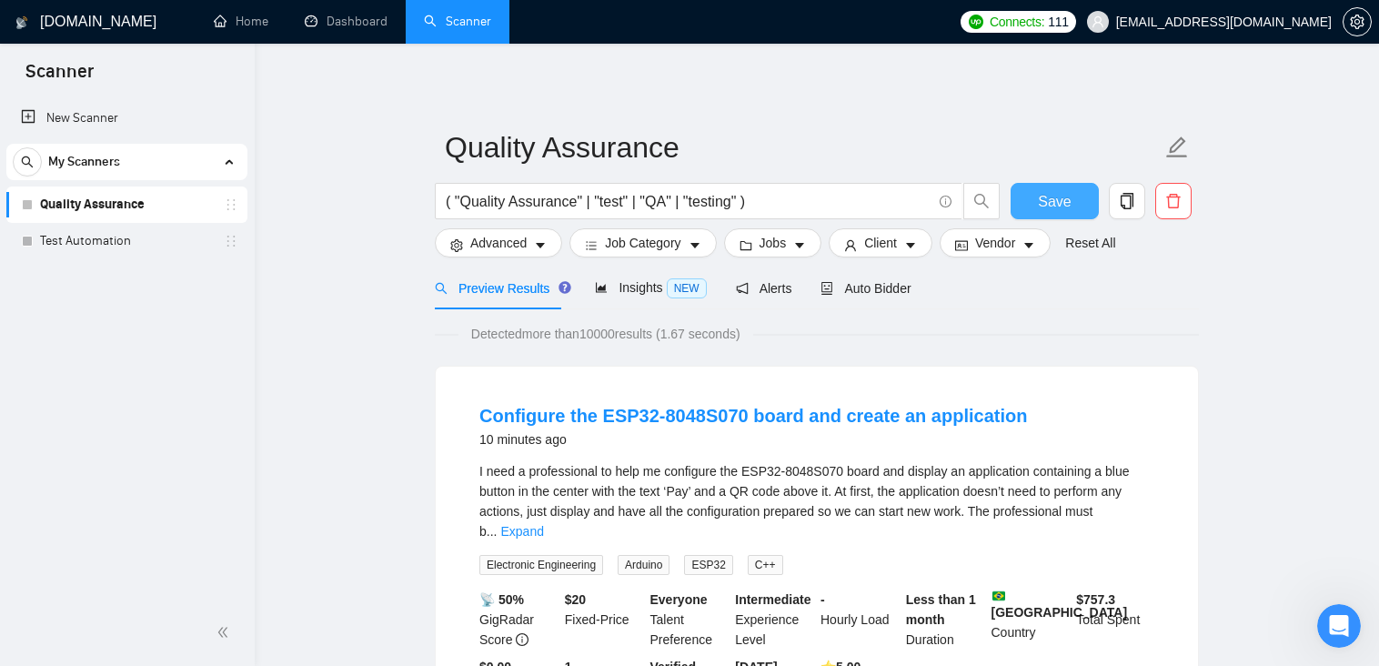
drag, startPoint x: 1051, startPoint y: 189, endPoint x: 487, endPoint y: 291, distance: 573.1
click at [1051, 190] on span "Save" at bounding box center [1054, 201] width 33 height 23
click at [662, 199] on input "( "Quality Assurance" | "test" | "QA" | "testing" )" at bounding box center [689, 201] width 486 height 23
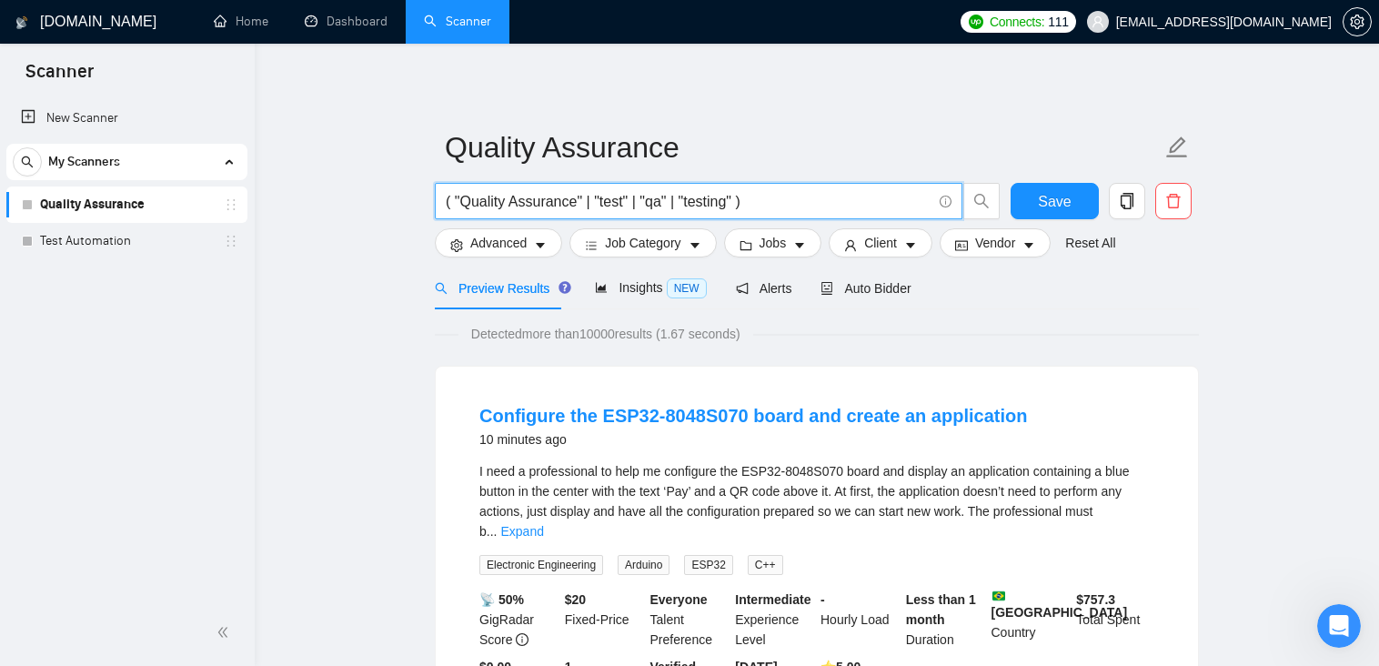
click at [516, 199] on input "( "Quality Assurance" | "test" | "qa" | "testing" )" at bounding box center [689, 201] width 486 height 23
click at [469, 204] on input "( "Quality assurance" | "test" | "qa" | "testing" )" at bounding box center [689, 201] width 486 height 23
type input "( "quality assurance" | "test" | "qa" | "testing" )"
click at [1074, 197] on button "Save" at bounding box center [1055, 201] width 88 height 36
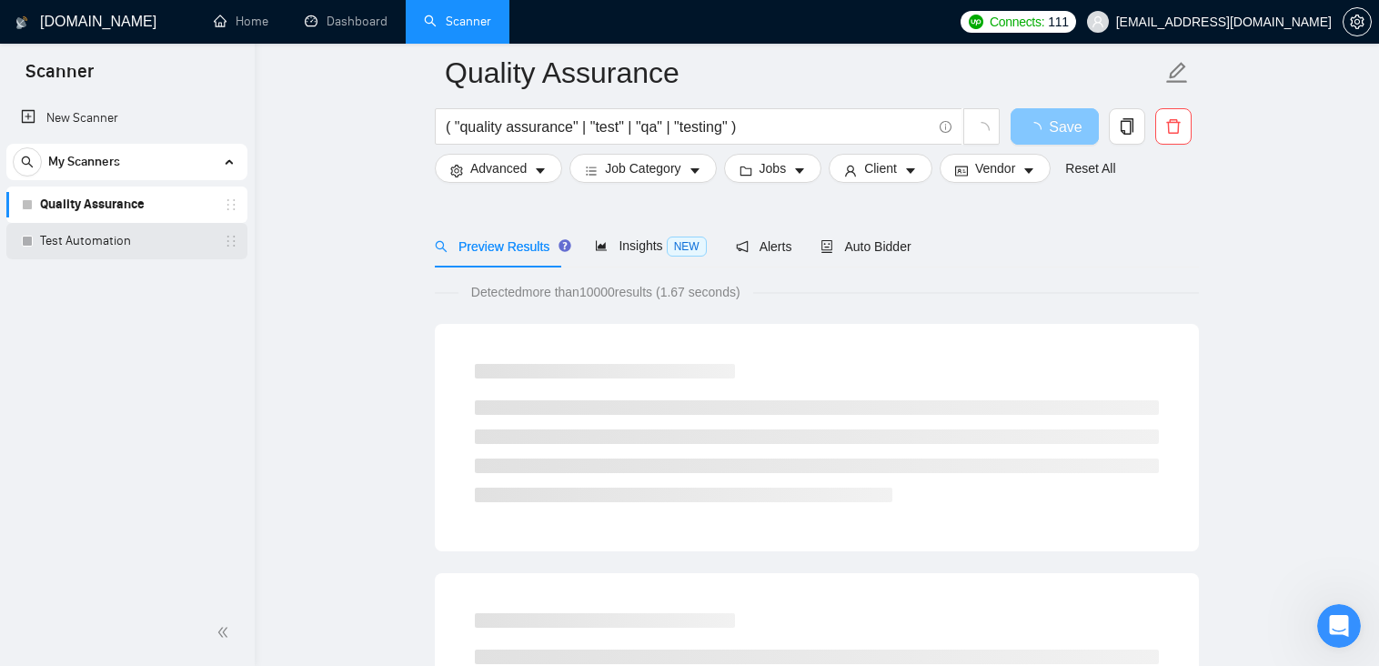
scroll to position [182, 0]
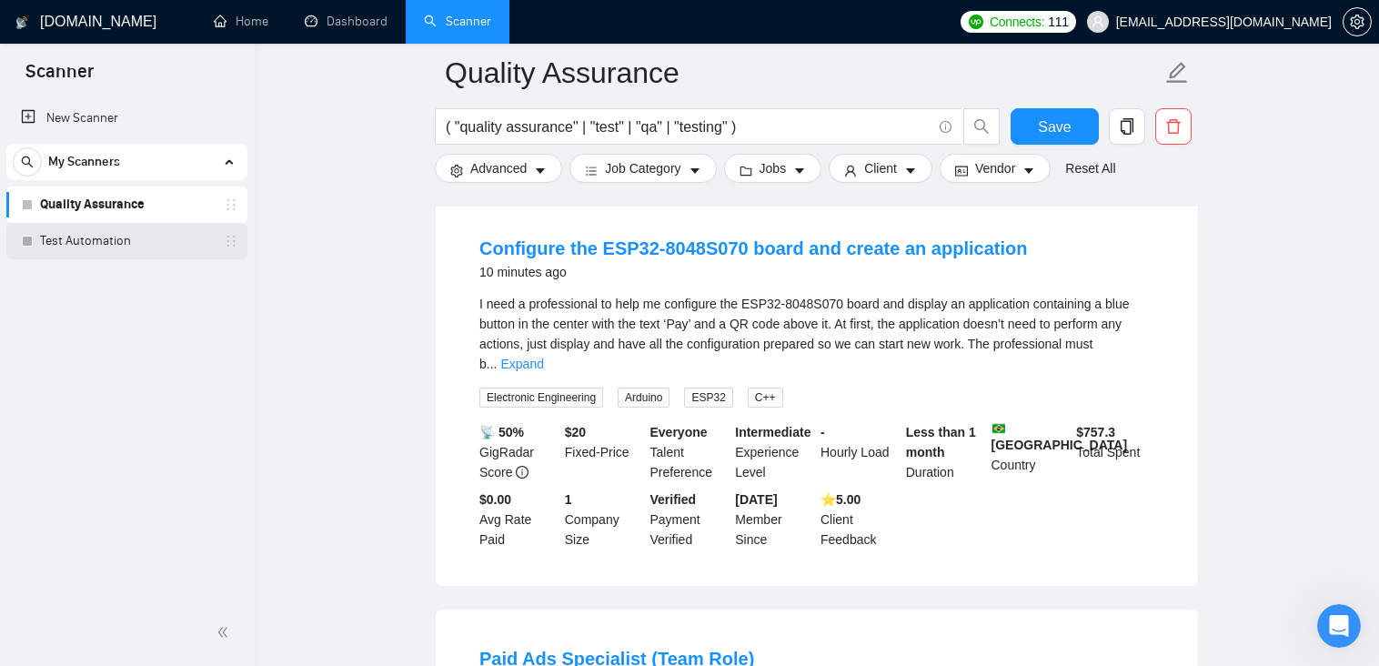
click at [113, 246] on link "Test Automation" at bounding box center [126, 241] width 173 height 36
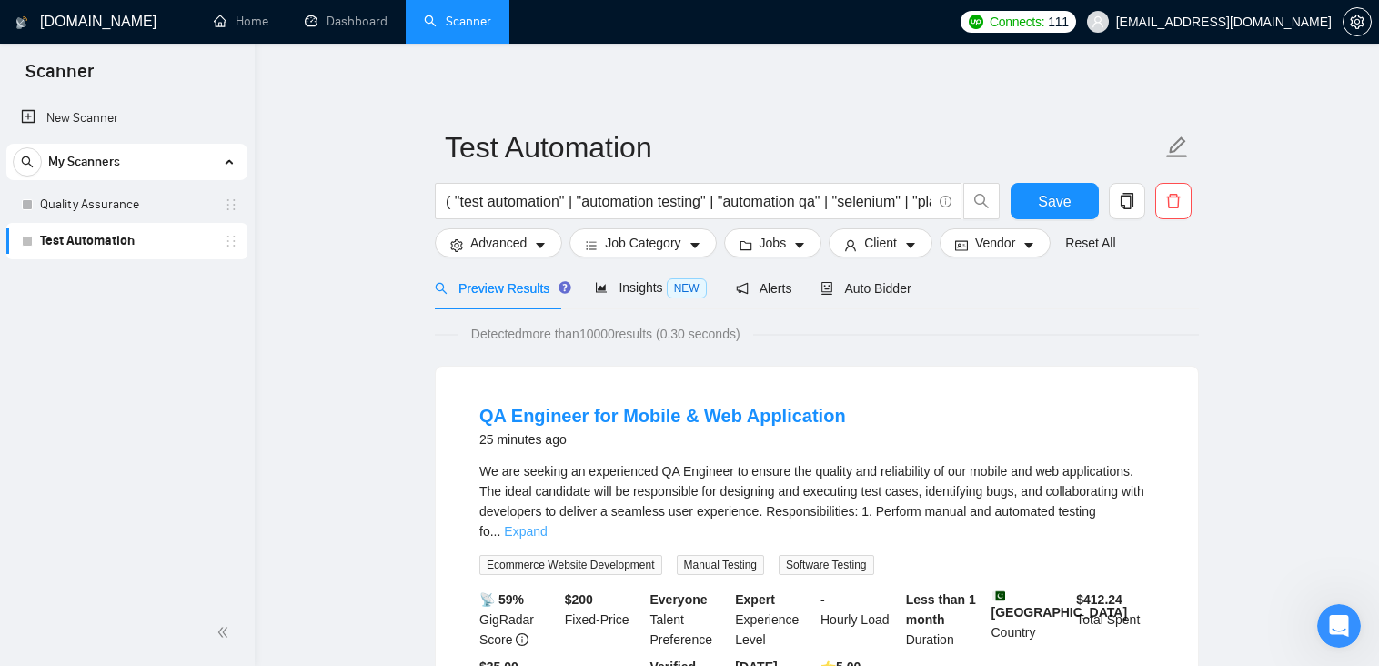
click at [547, 524] on link "Expand" at bounding box center [525, 531] width 43 height 15
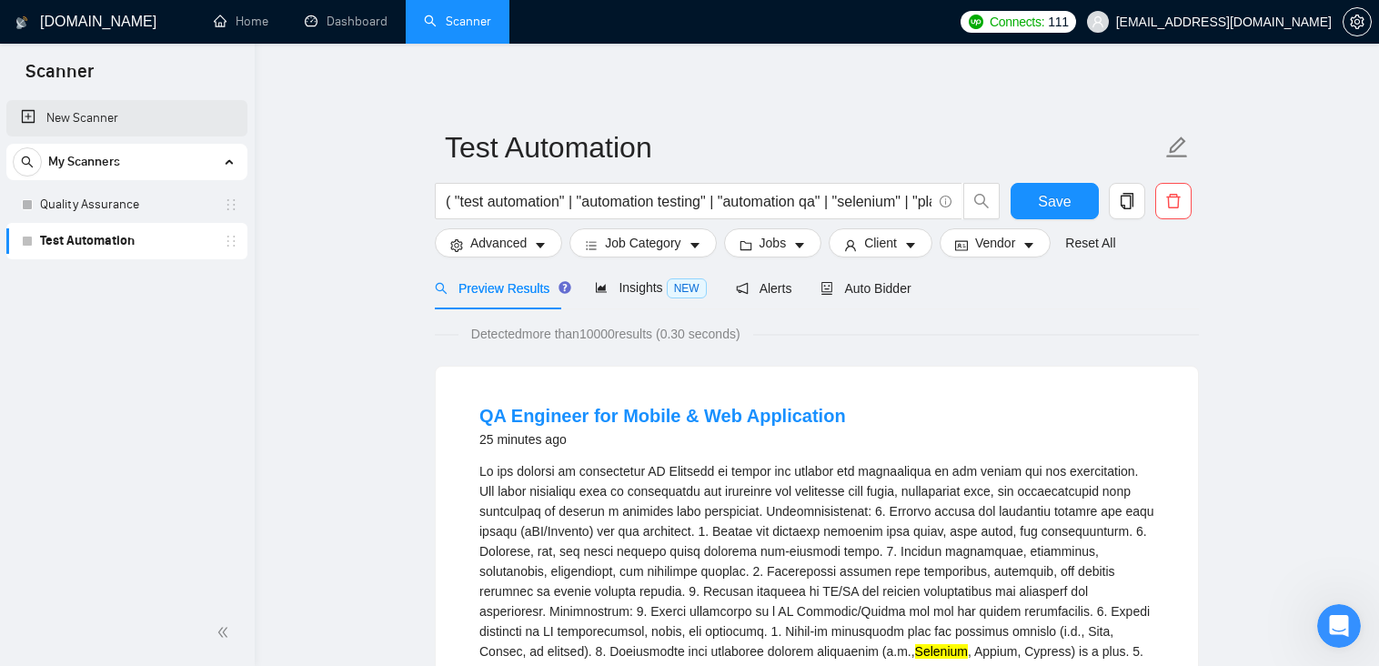
click at [110, 122] on link "New Scanner" at bounding box center [127, 118] width 212 height 36
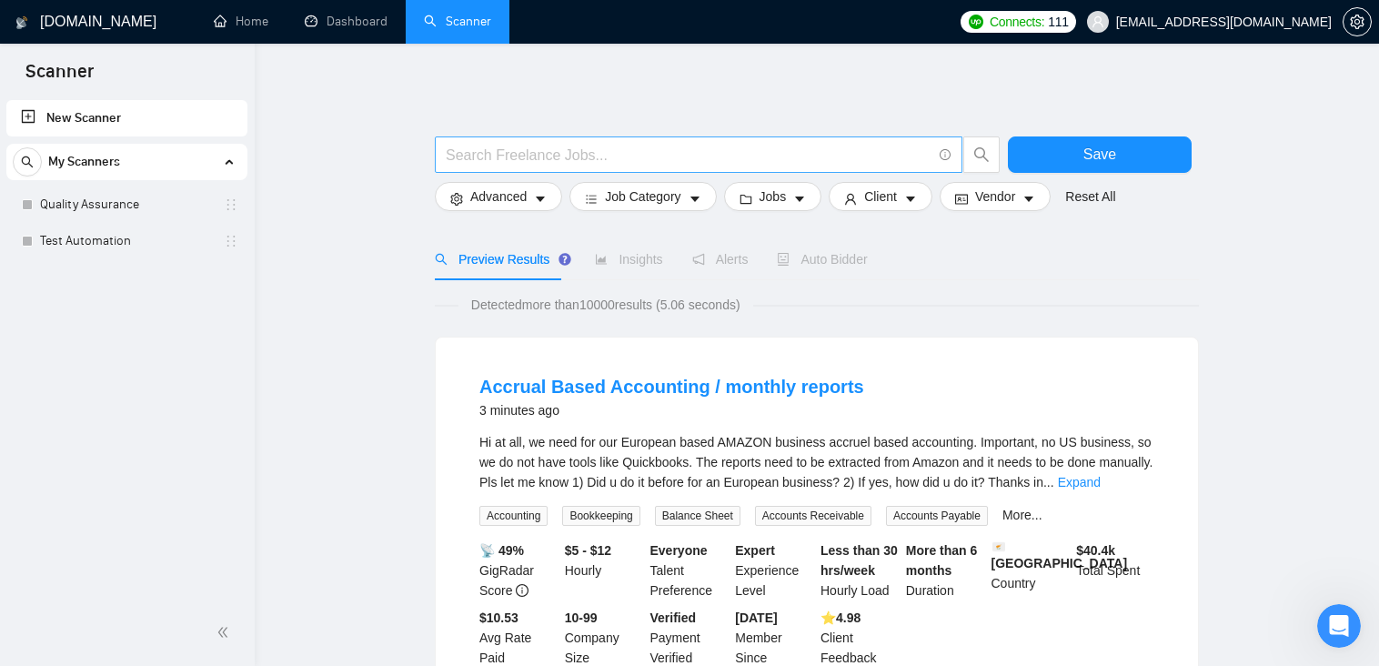
click at [526, 142] on span at bounding box center [699, 154] width 528 height 36
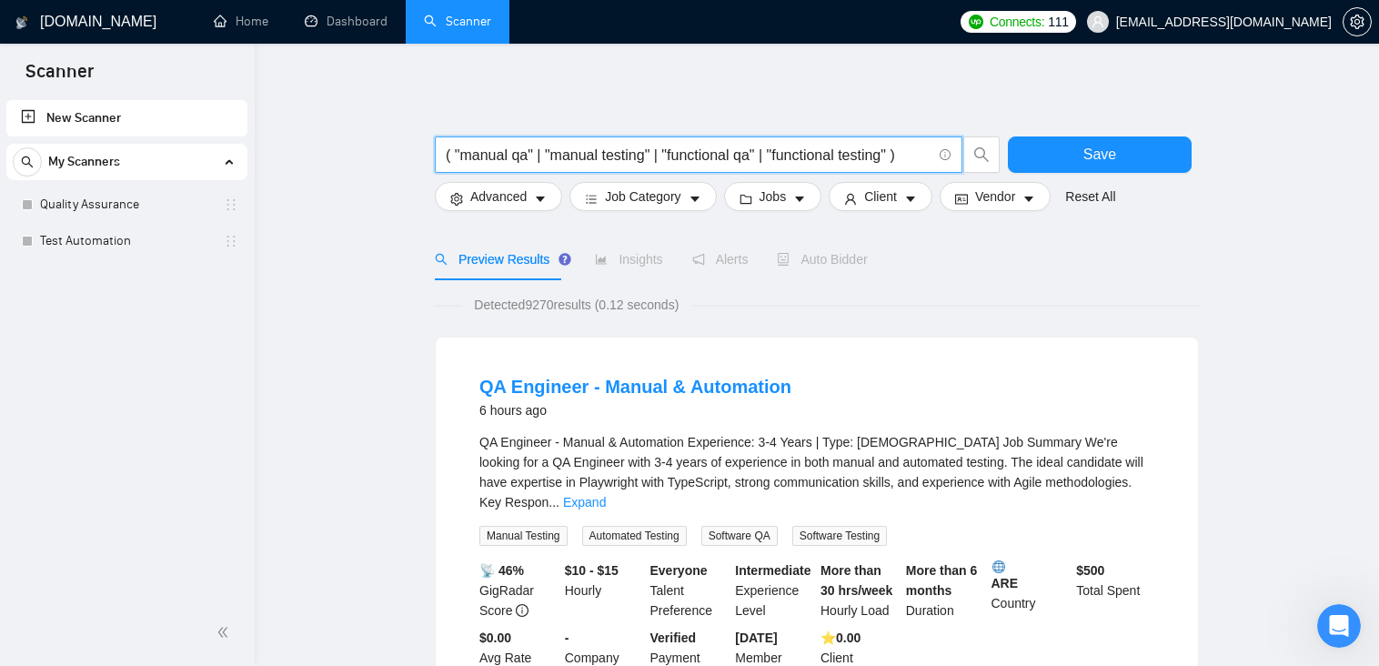
click at [894, 154] on input "( "manual qa" | "manual testing" | "functional qa" | "functional testing" )" at bounding box center [689, 155] width 486 height 23
click at [459, 160] on input "( "manual qa" | "manual testing" | "functional qa" | "functional testing" )" at bounding box center [689, 155] width 486 height 23
click at [895, 156] on input "( "manual qa" | "manual testing" | "functional qa" | "functional testing" )" at bounding box center [689, 155] width 486 height 23
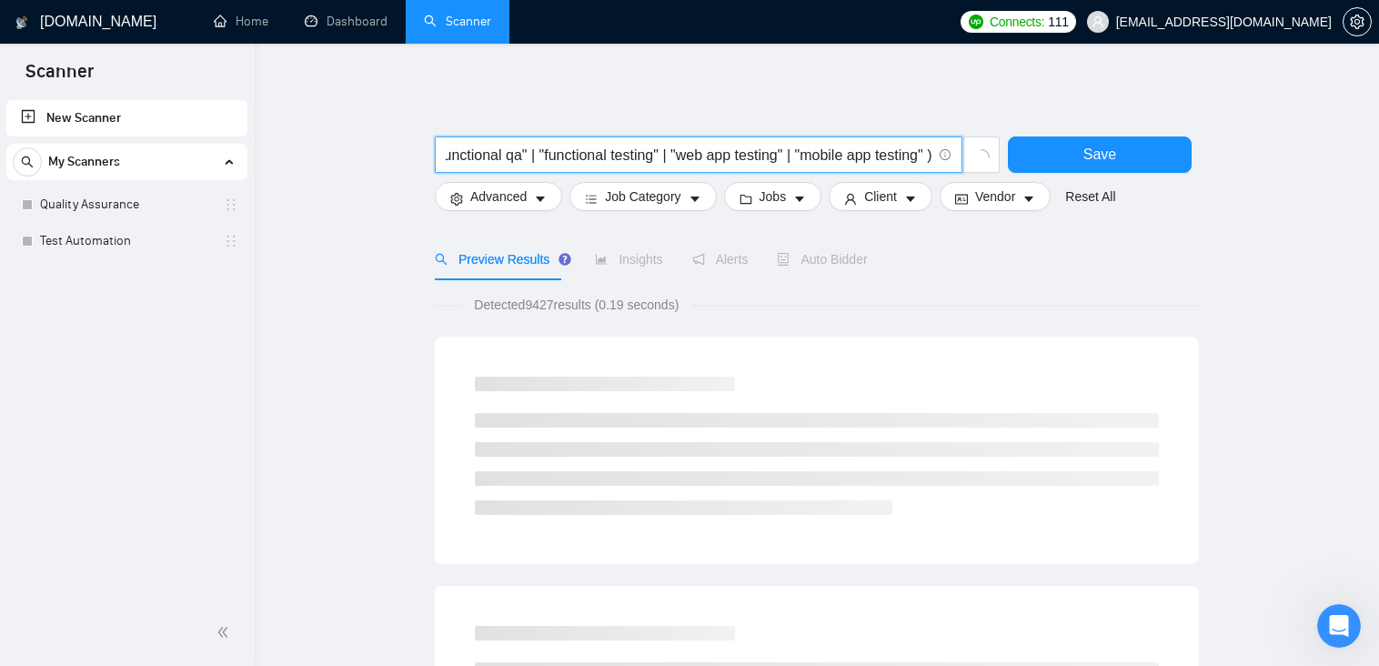
scroll to position [0, 238]
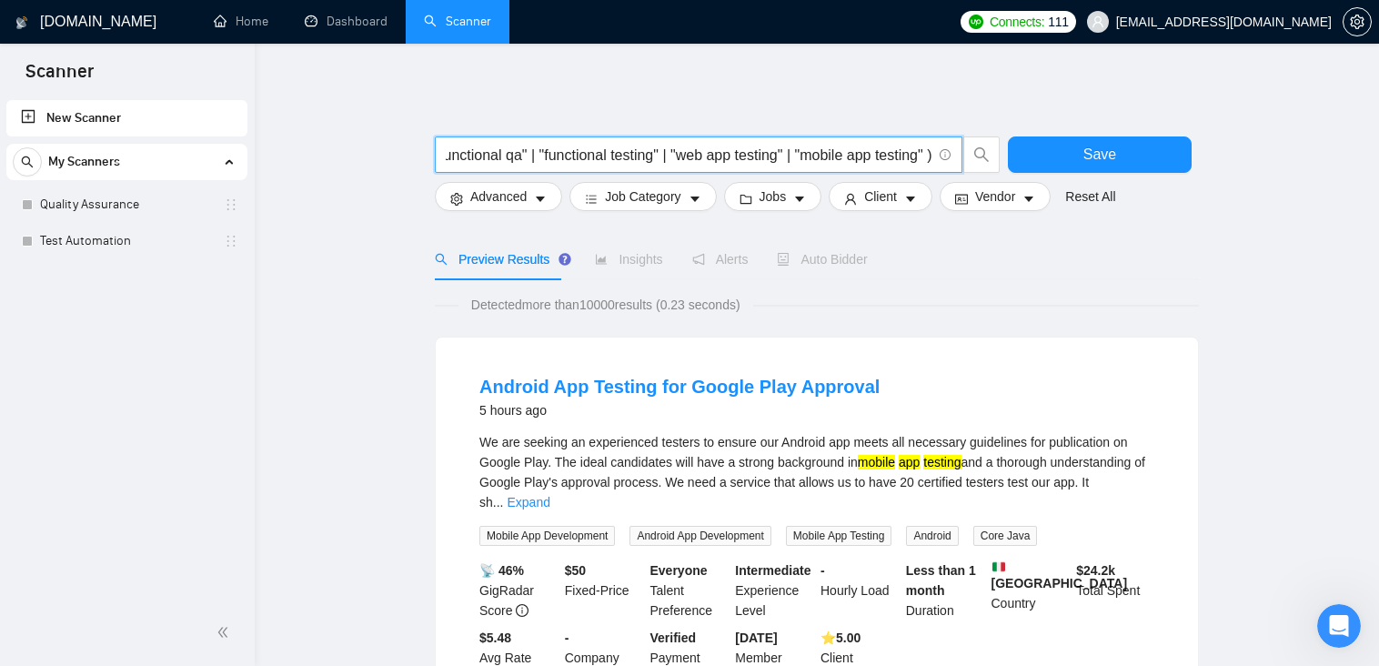
click at [928, 161] on input "( "manual qa" | "manual testing" | "functional qa" | "functional testing" | "we…" at bounding box center [689, 155] width 486 height 23
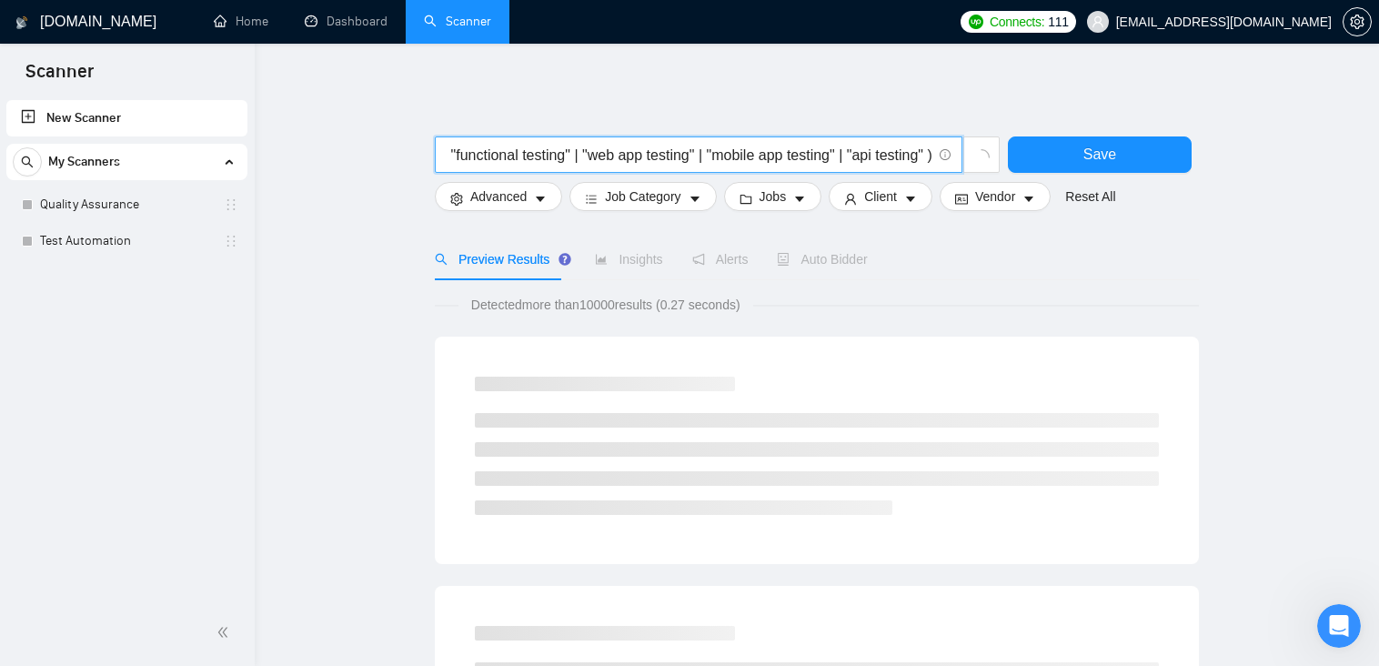
scroll to position [0, 329]
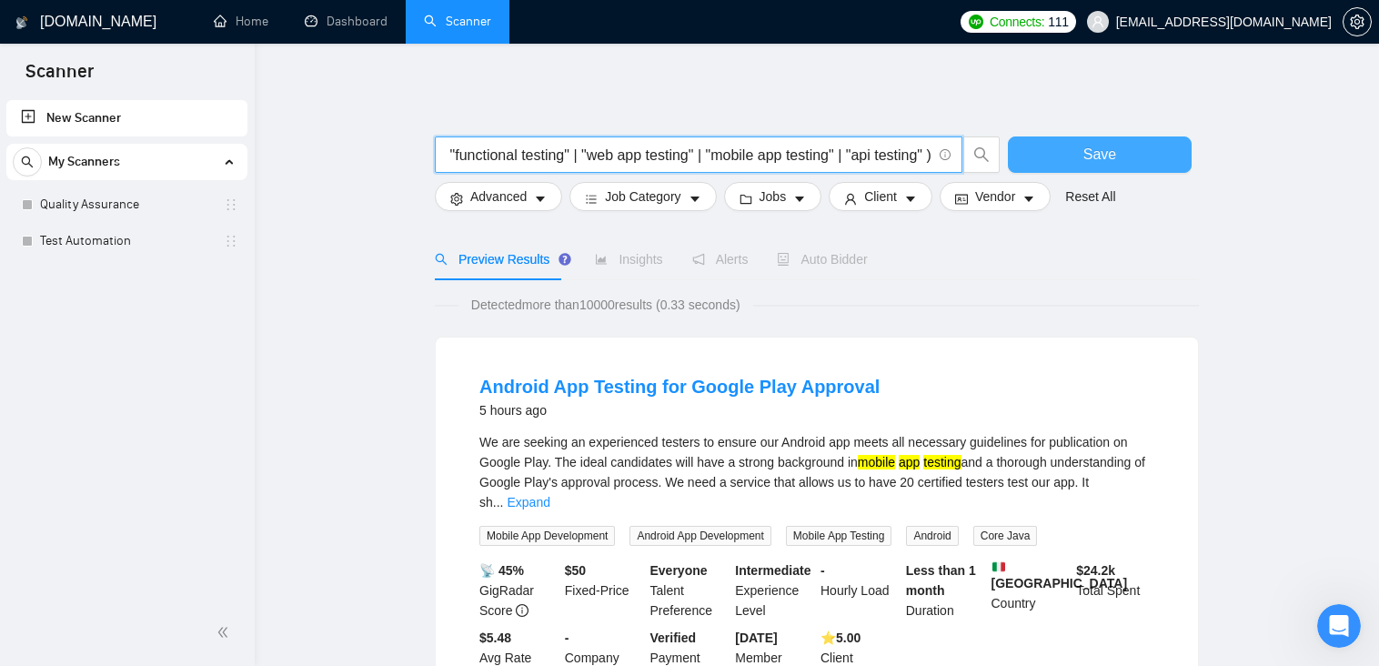
type input "( "manual qa" | "manual testing" | "functional qa" | "functional testing" | "we…"
click at [1127, 156] on button "Save" at bounding box center [1100, 154] width 184 height 36
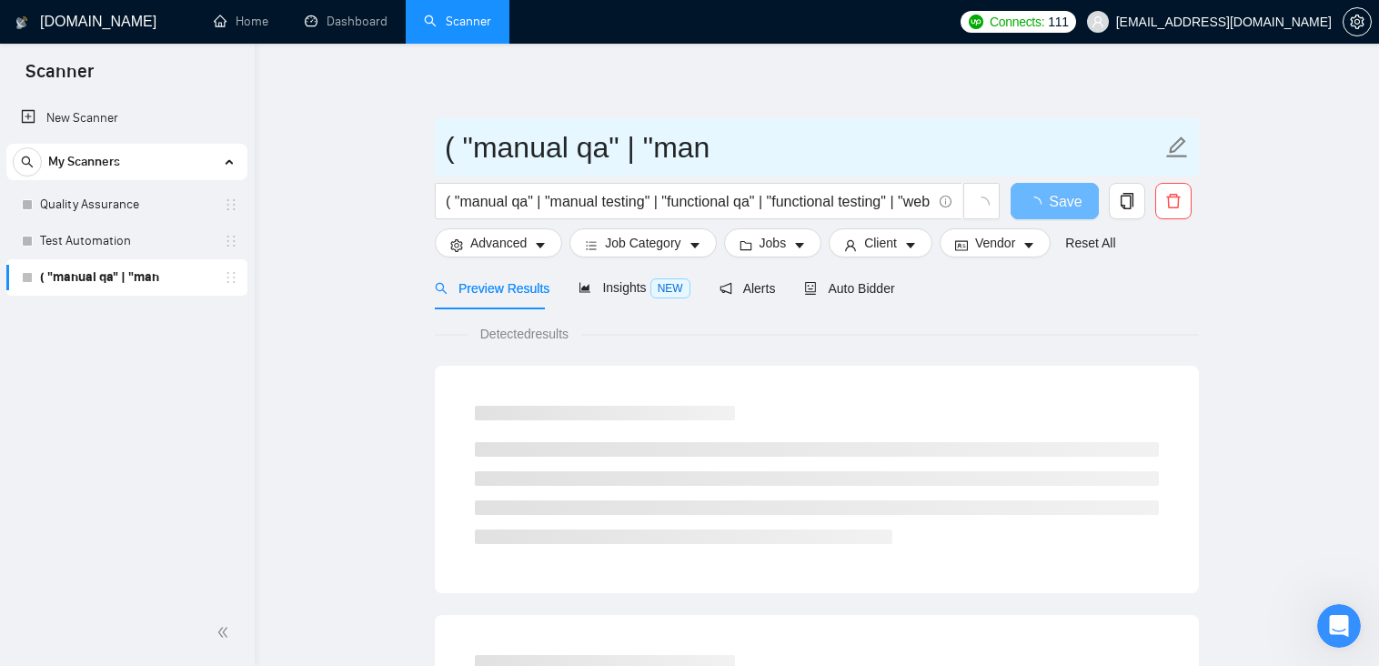
click at [592, 147] on input "( "manual qa" | "man" at bounding box center [803, 147] width 717 height 45
type input "M"
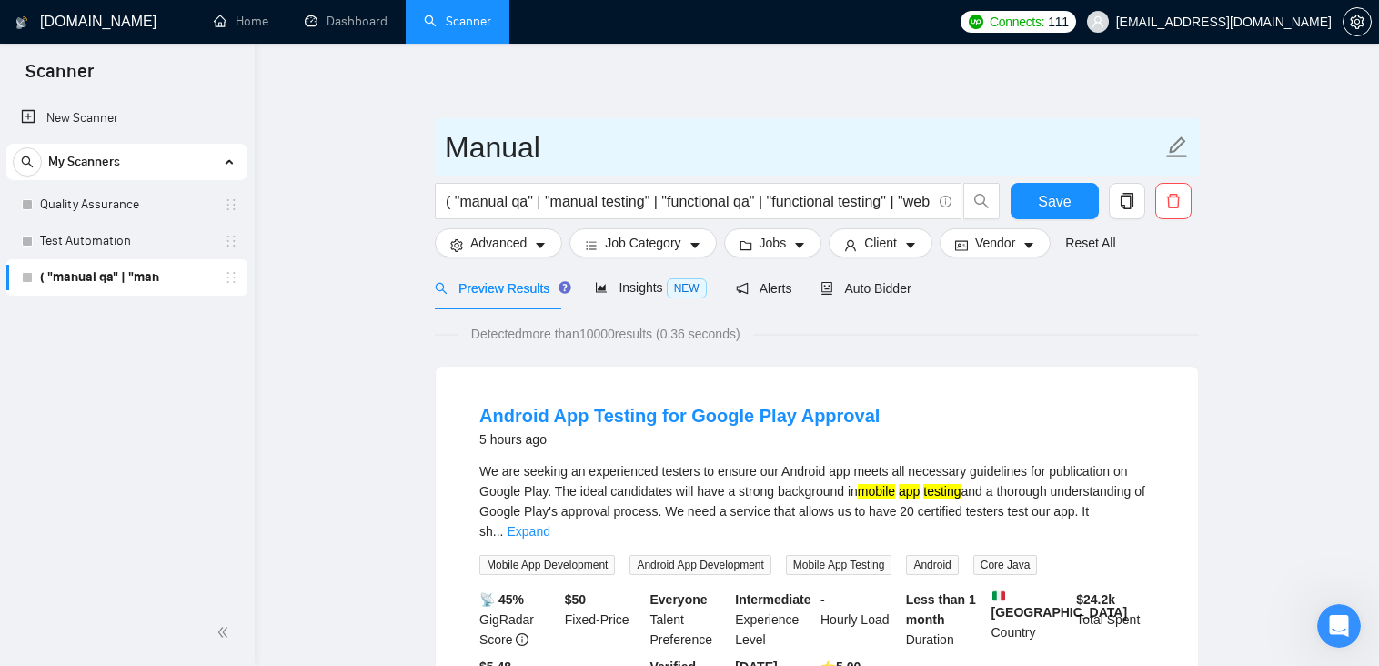
click at [592, 146] on input "Manual" at bounding box center [803, 147] width 717 height 45
type input "Manual QA"
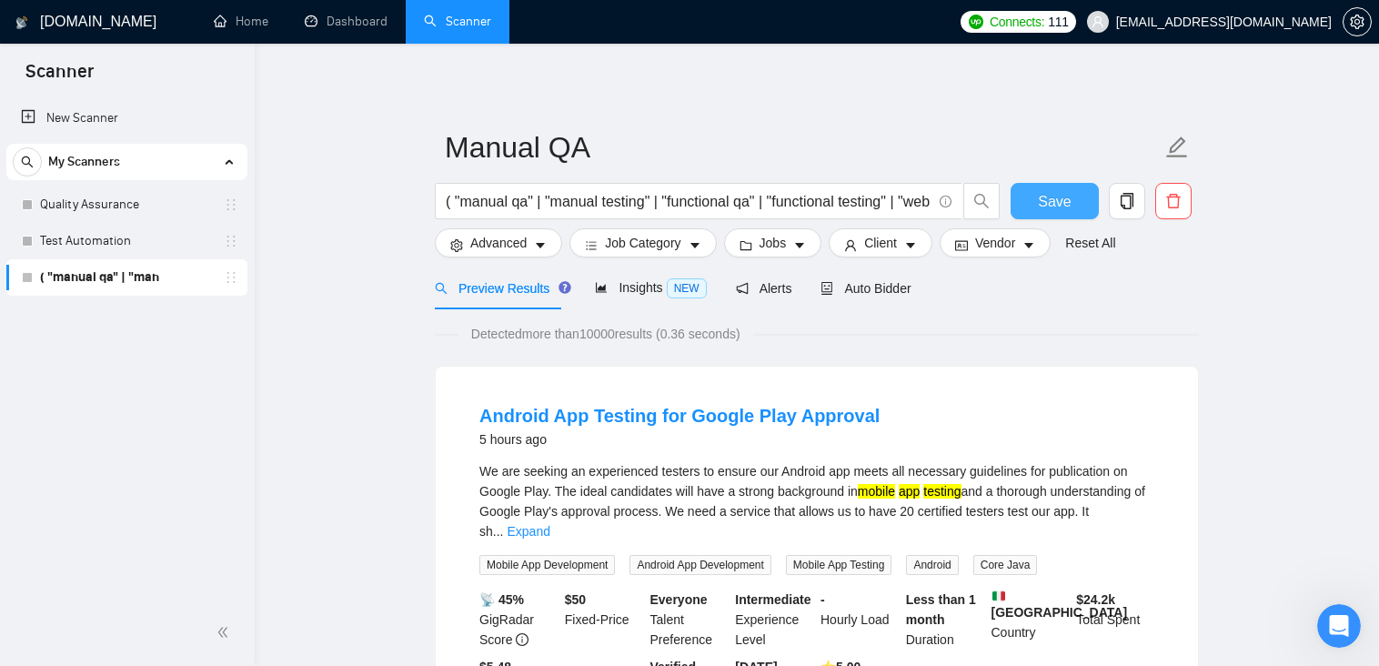
click at [1032, 200] on button "Save" at bounding box center [1055, 201] width 88 height 36
click at [112, 205] on link "Quality Assurance" at bounding box center [126, 204] width 173 height 36
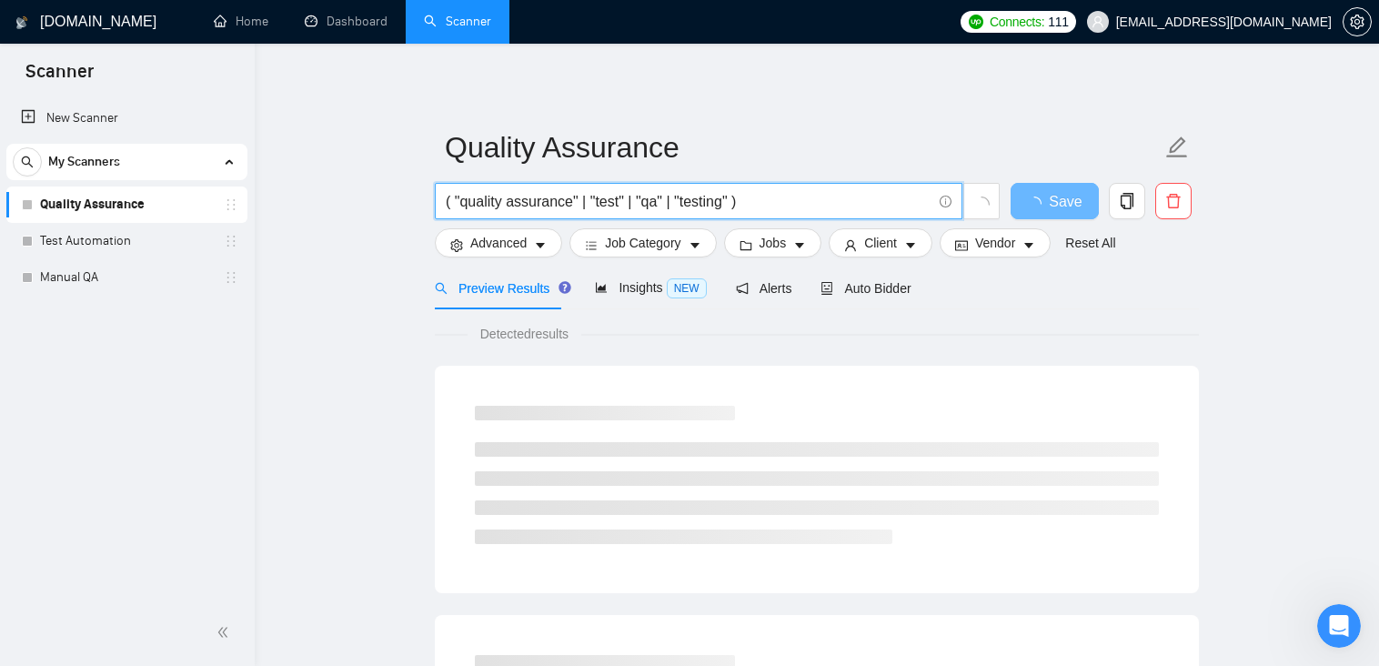
click at [771, 202] on input "( "quality assurance" | "test" | "qa" | "testing" )" at bounding box center [689, 201] width 486 height 23
click at [733, 201] on input "( "quality assurance" | "test" | "qa" | "testing" )" at bounding box center [689, 201] width 486 height 23
click at [879, 202] on input "( "quality assurance" | "test" | "qa" | "testing" | "tester" )" at bounding box center [689, 201] width 486 height 23
type input "( "quality assurance" | "test" | "qa" | "testing" | "tester" )"
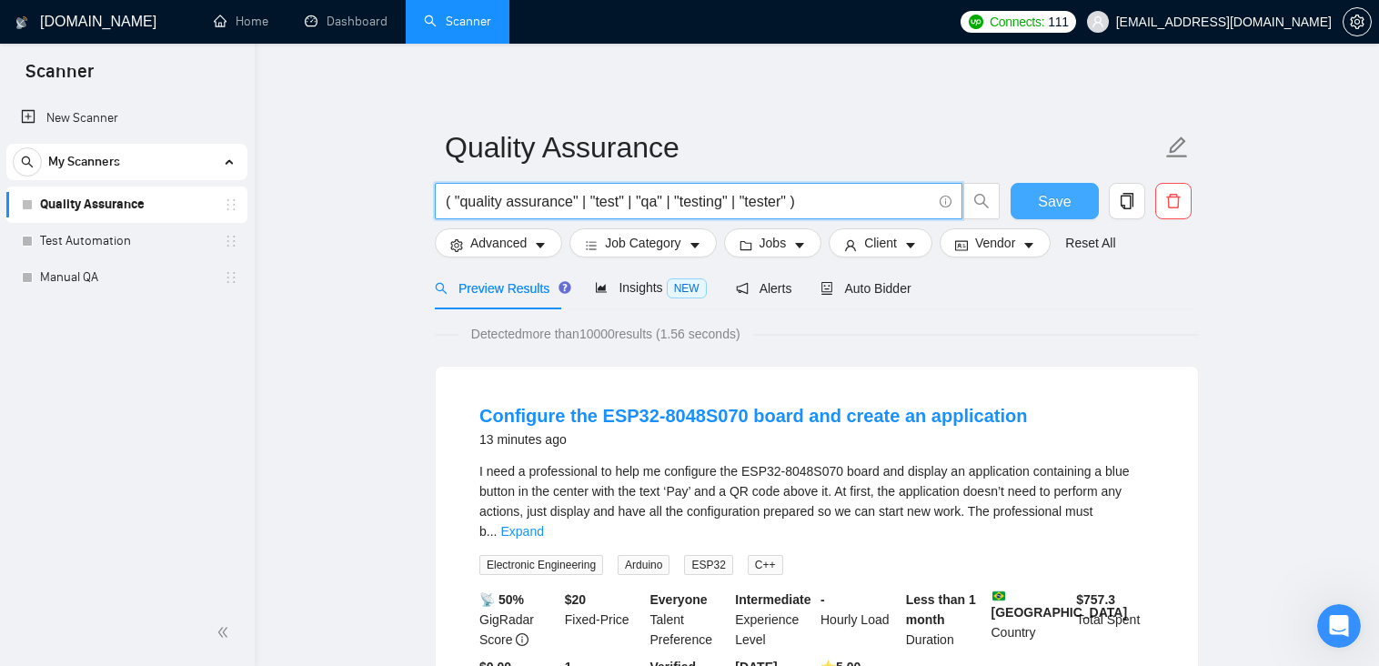
click at [1066, 206] on span "Save" at bounding box center [1054, 201] width 33 height 23
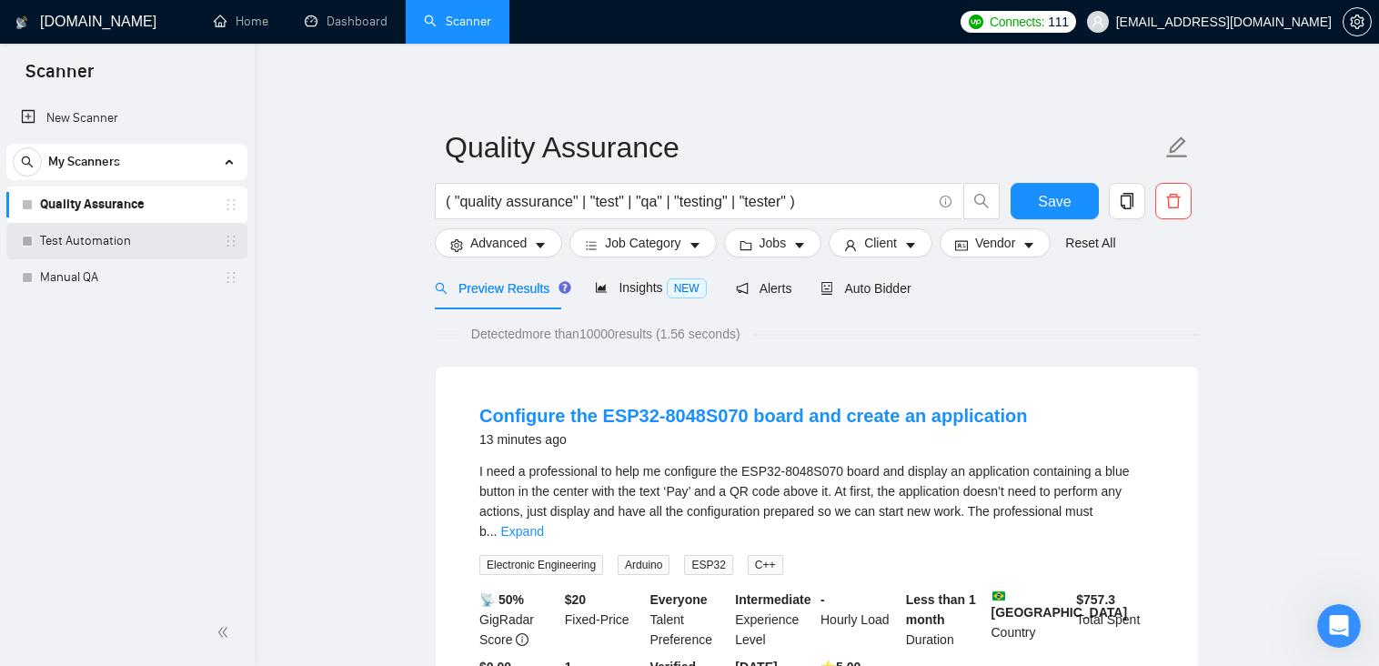
click at [70, 235] on link "Test Automation" at bounding box center [126, 241] width 173 height 36
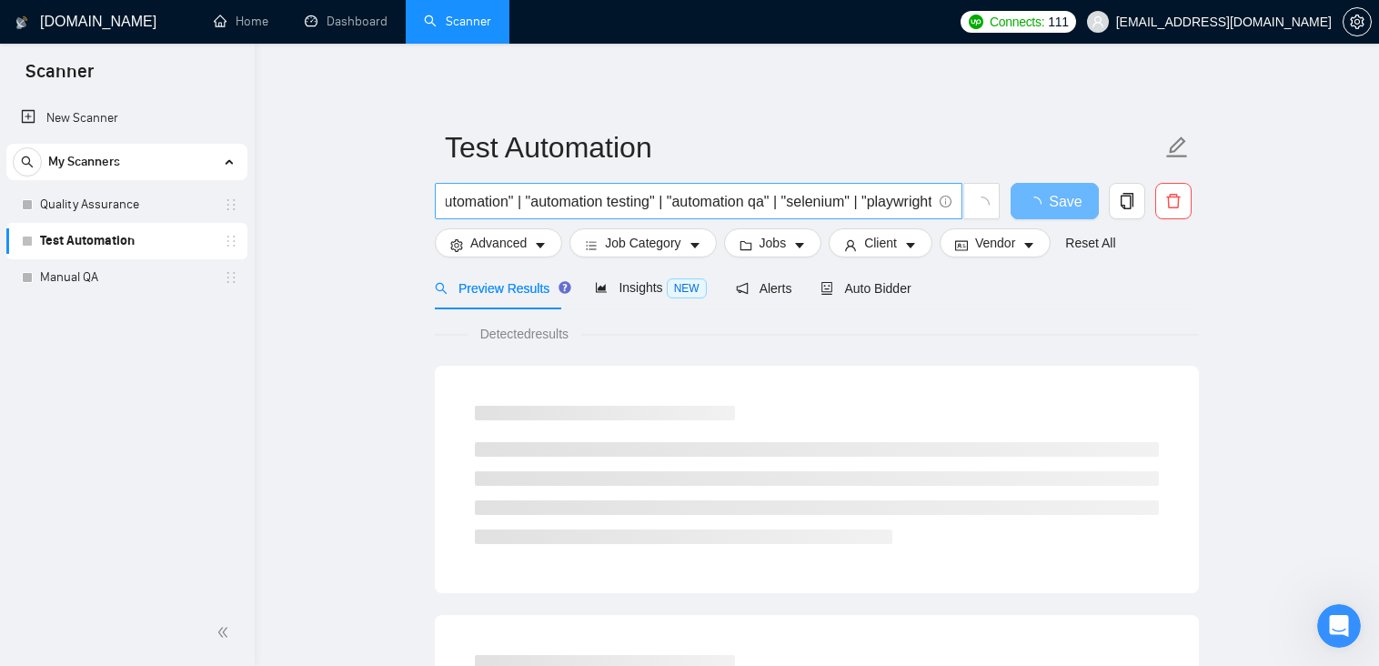
scroll to position [0, 77]
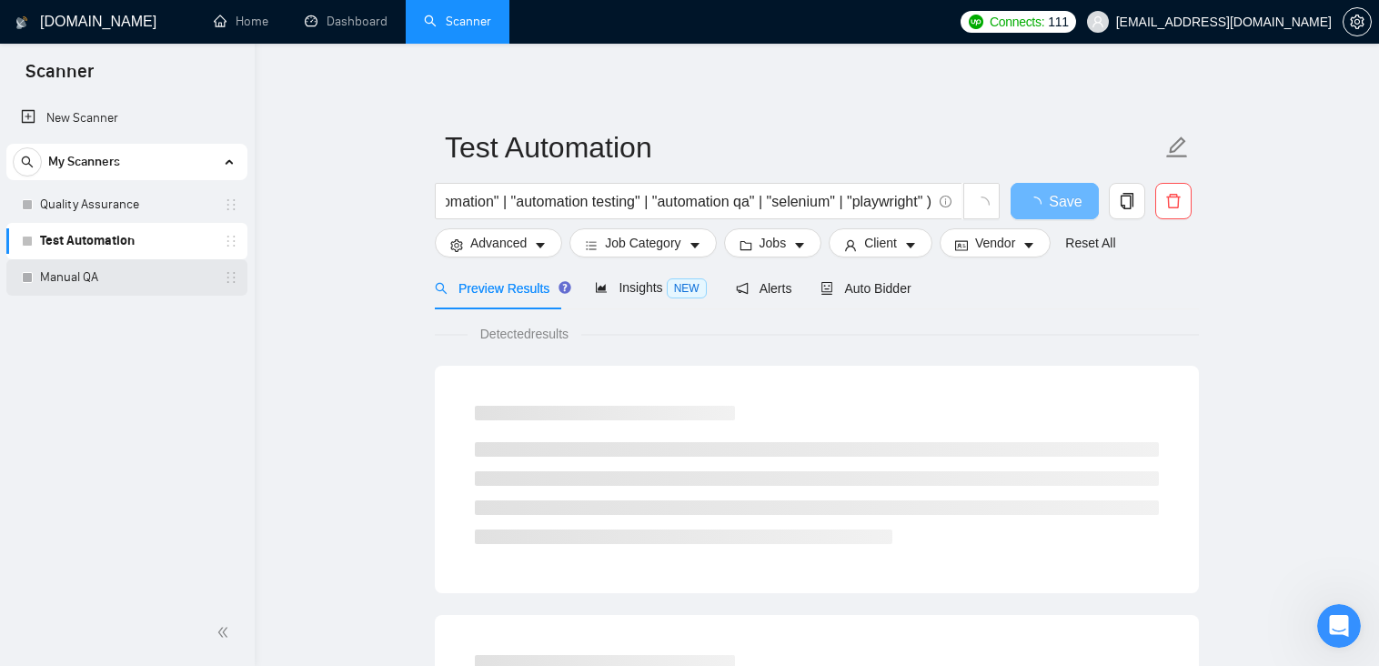
click at [49, 277] on link "Manual QA" at bounding box center [126, 277] width 173 height 36
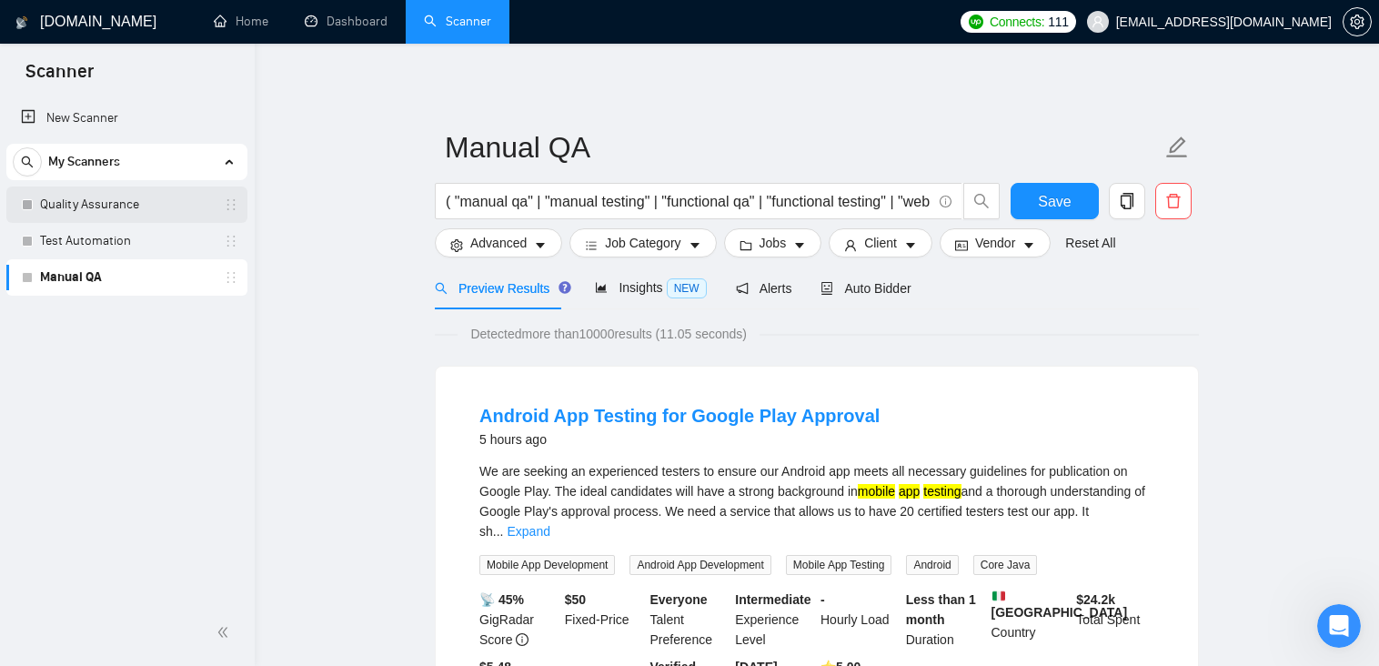
click at [74, 208] on link "Quality Assurance" at bounding box center [126, 204] width 173 height 36
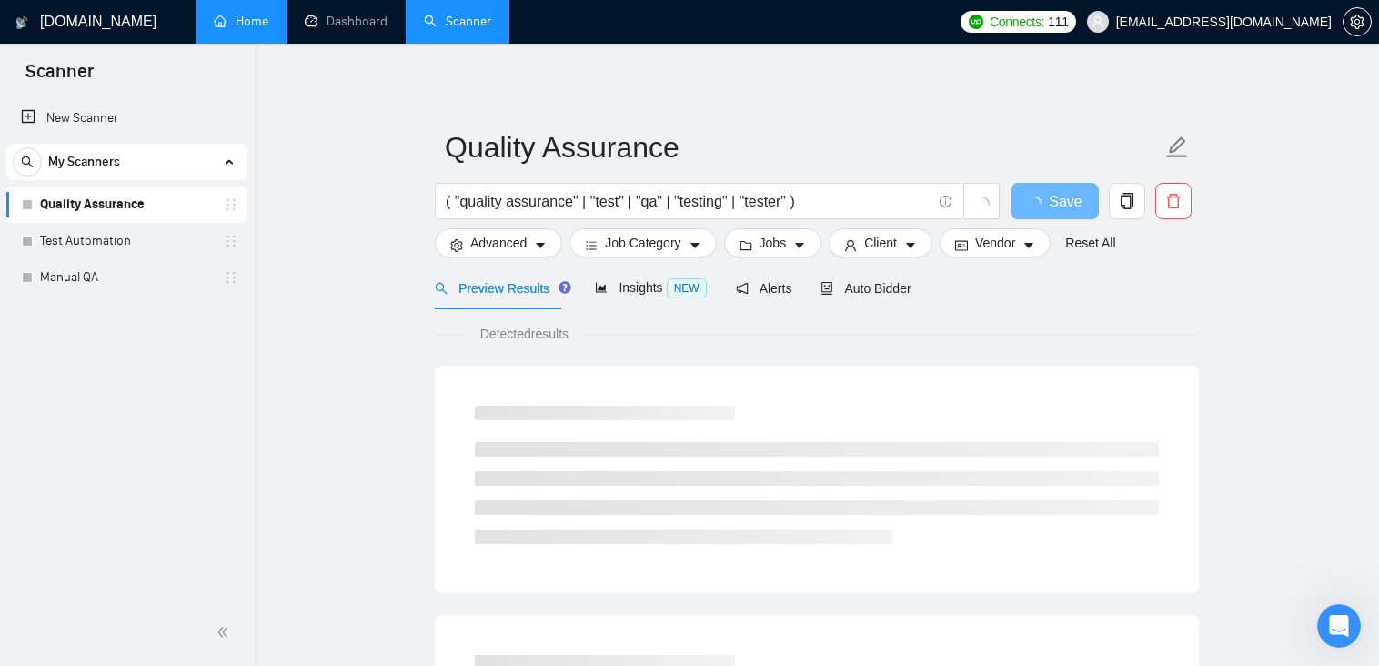
drag, startPoint x: 255, startPoint y: 26, endPoint x: 279, endPoint y: 13, distance: 28.1
click at [255, 26] on link "Home" at bounding box center [241, 21] width 55 height 15
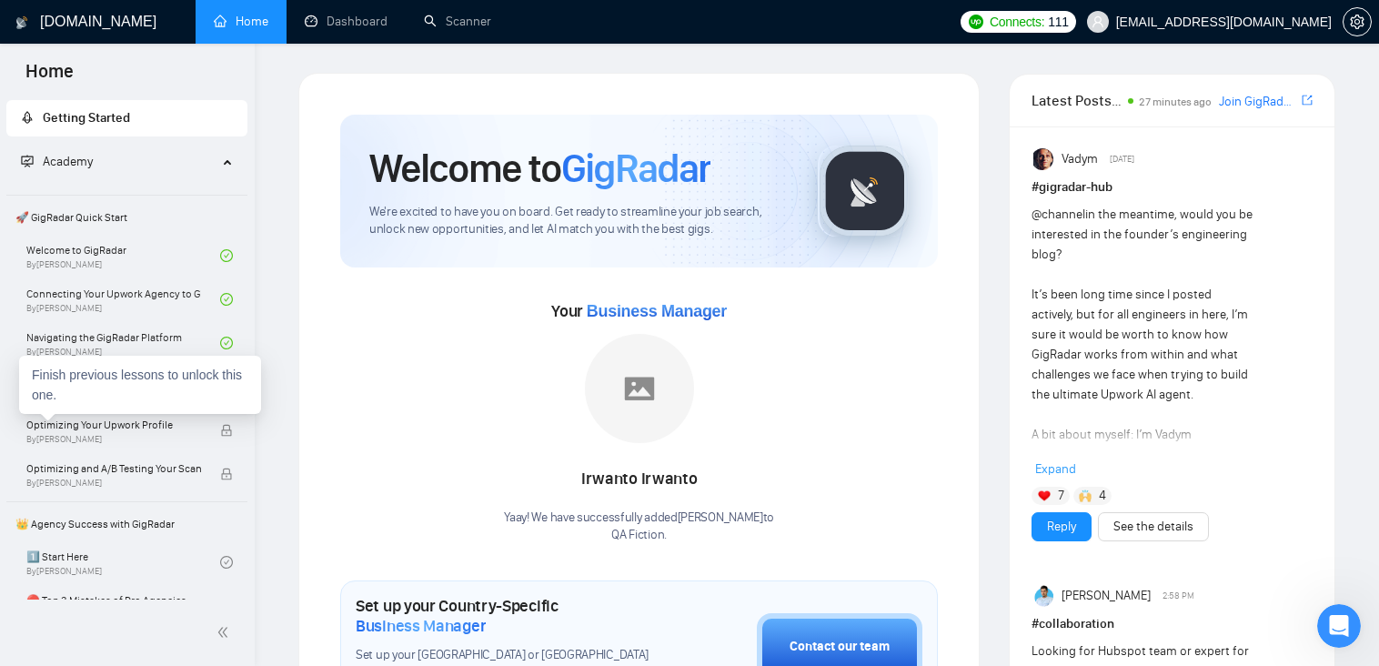
click at [120, 387] on div "Finish previous lessons to unlock this one." at bounding box center [140, 385] width 242 height 58
click at [113, 391] on link "Setting Up Your First Scanner and Auto-Bidder By [PERSON_NAME]" at bounding box center [123, 387] width 194 height 40
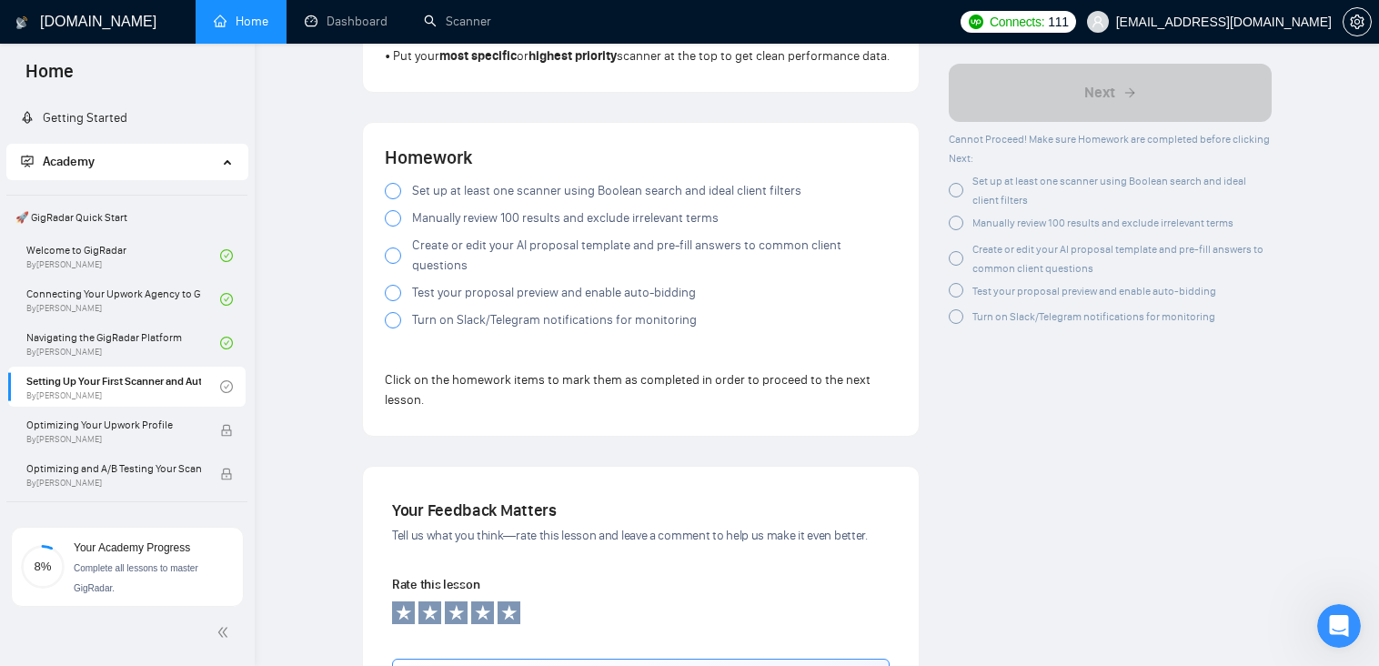
scroll to position [1637, 0]
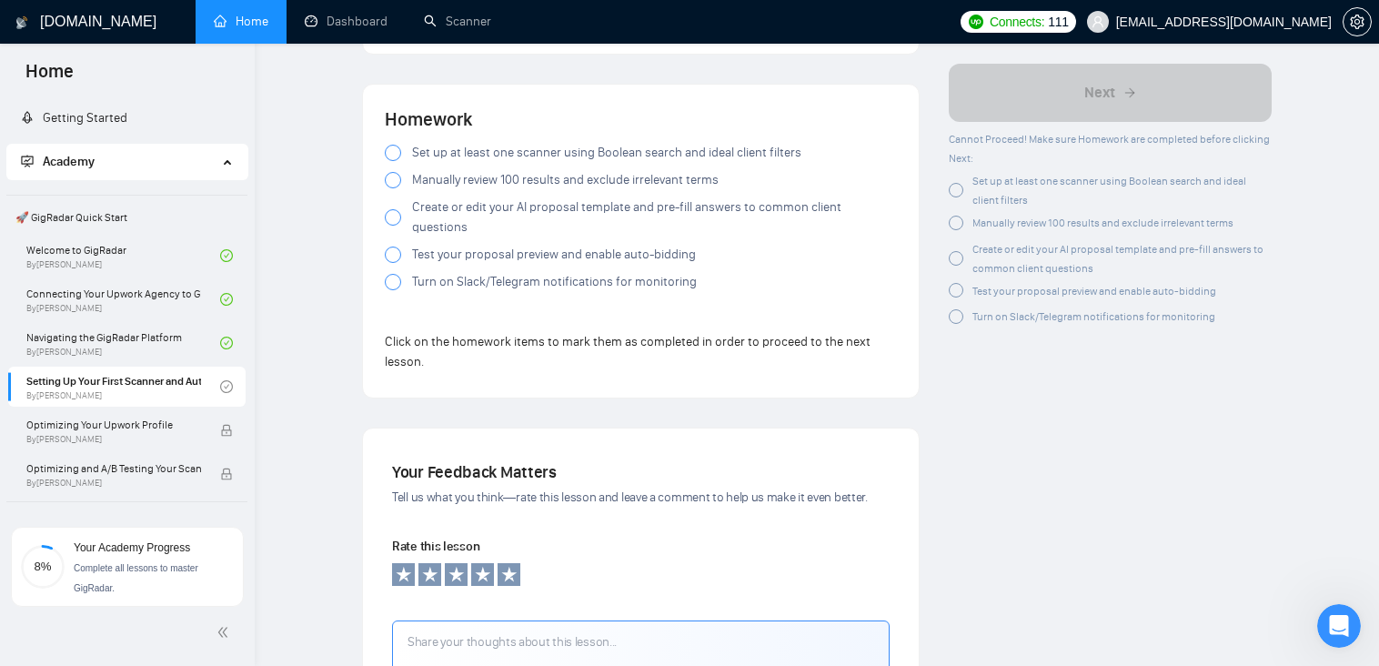
click at [393, 150] on div at bounding box center [393, 153] width 16 height 16
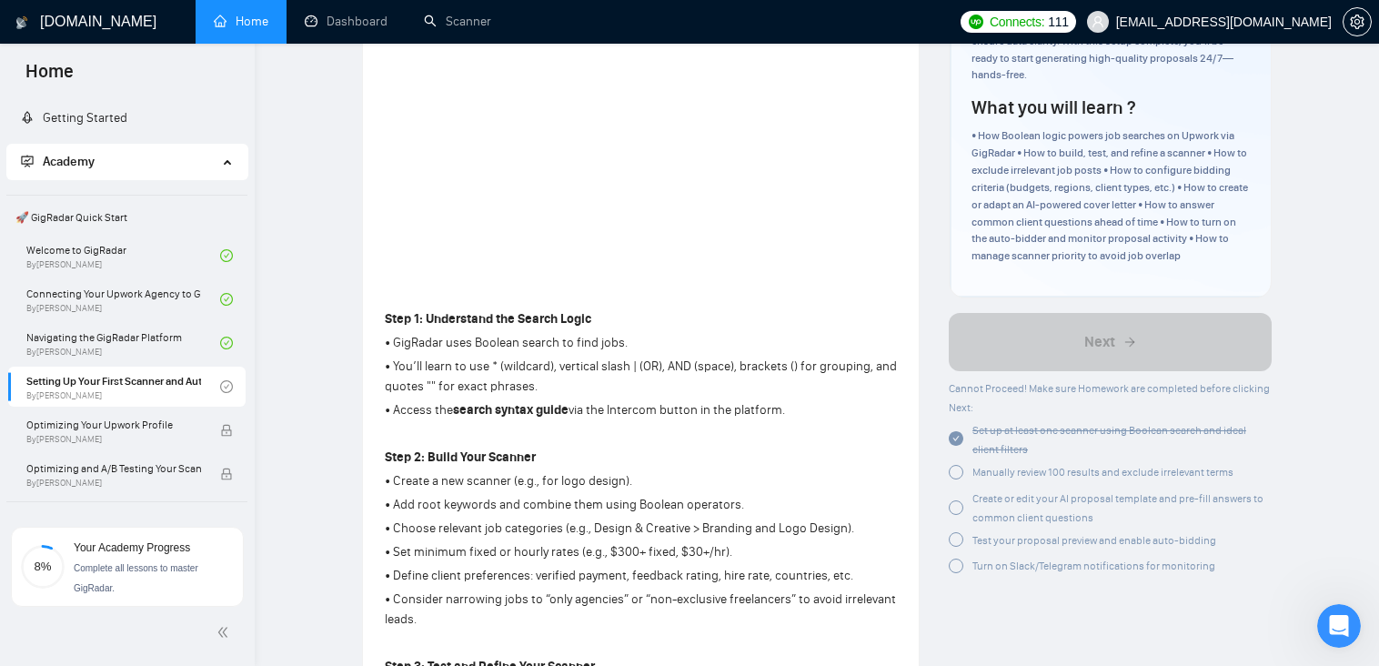
scroll to position [0, 0]
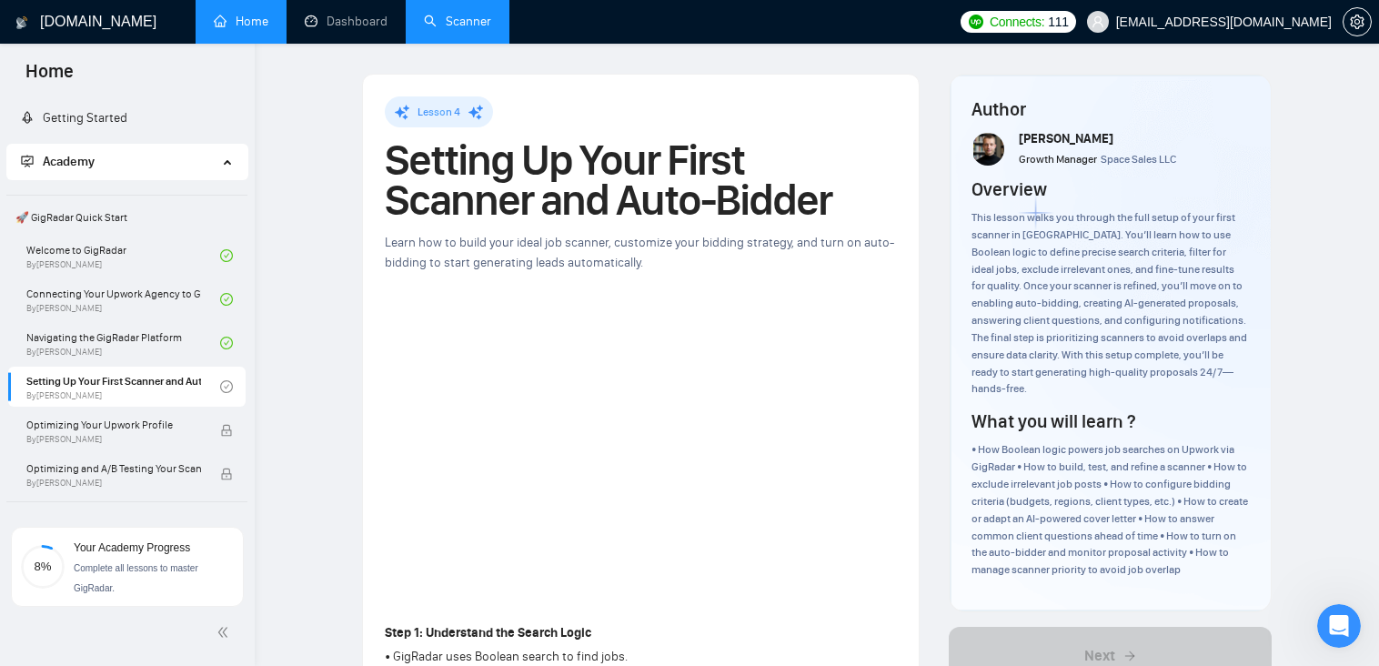
click at [467, 25] on link "Scanner" at bounding box center [457, 21] width 67 height 15
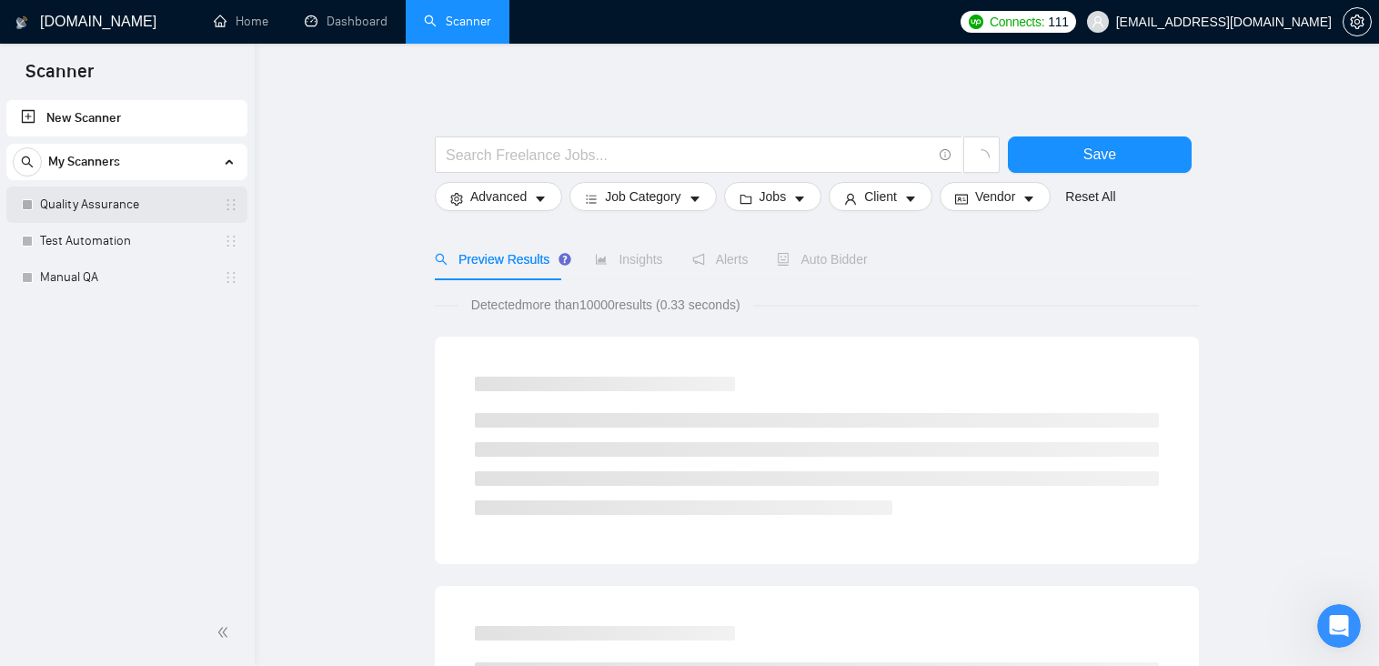
click at [100, 196] on link "Quality Assurance" at bounding box center [126, 204] width 173 height 36
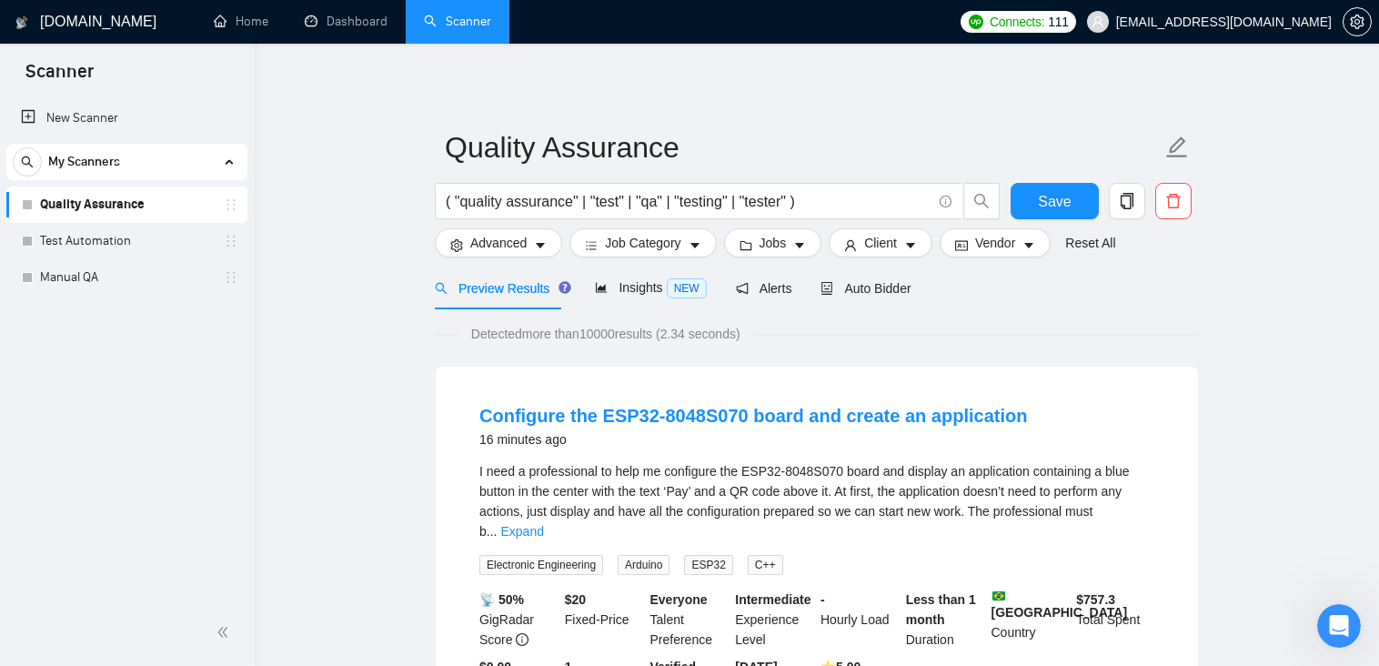
scroll to position [45, 0]
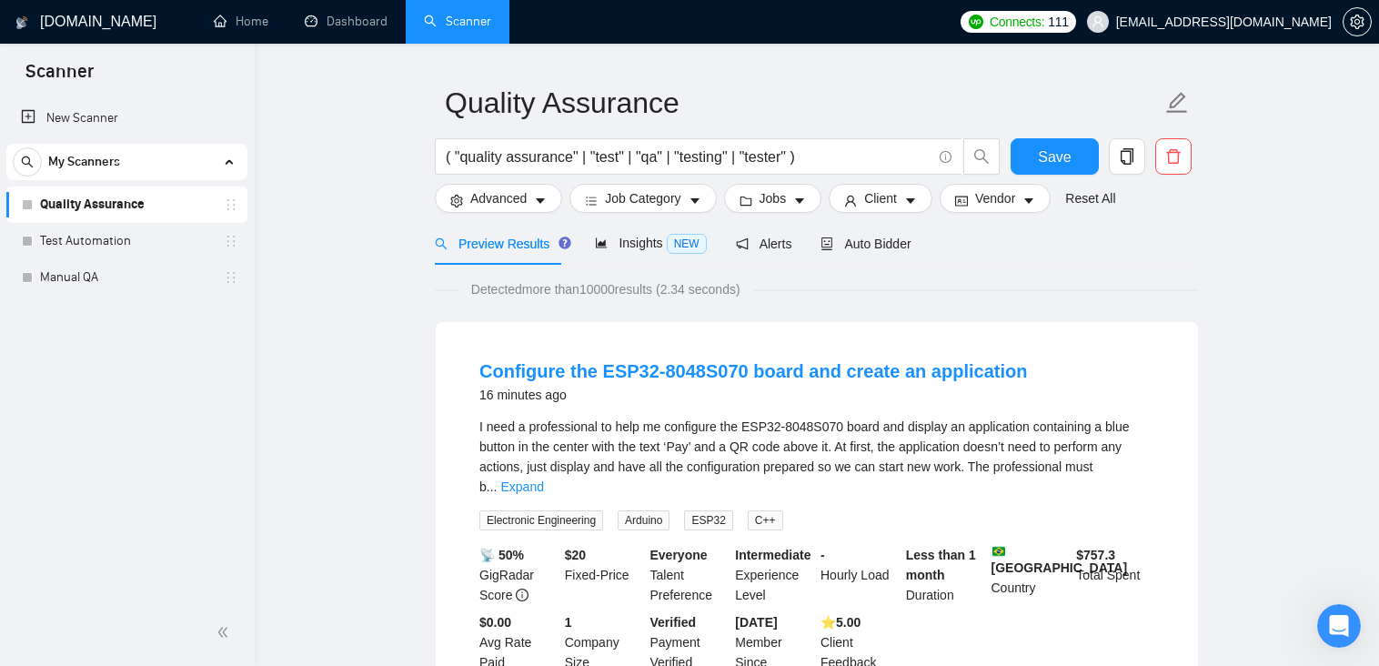
click at [1109, 417] on div "I need a professional to help me configure the ESP32-8048S070 board and display…" at bounding box center [816, 457] width 675 height 80
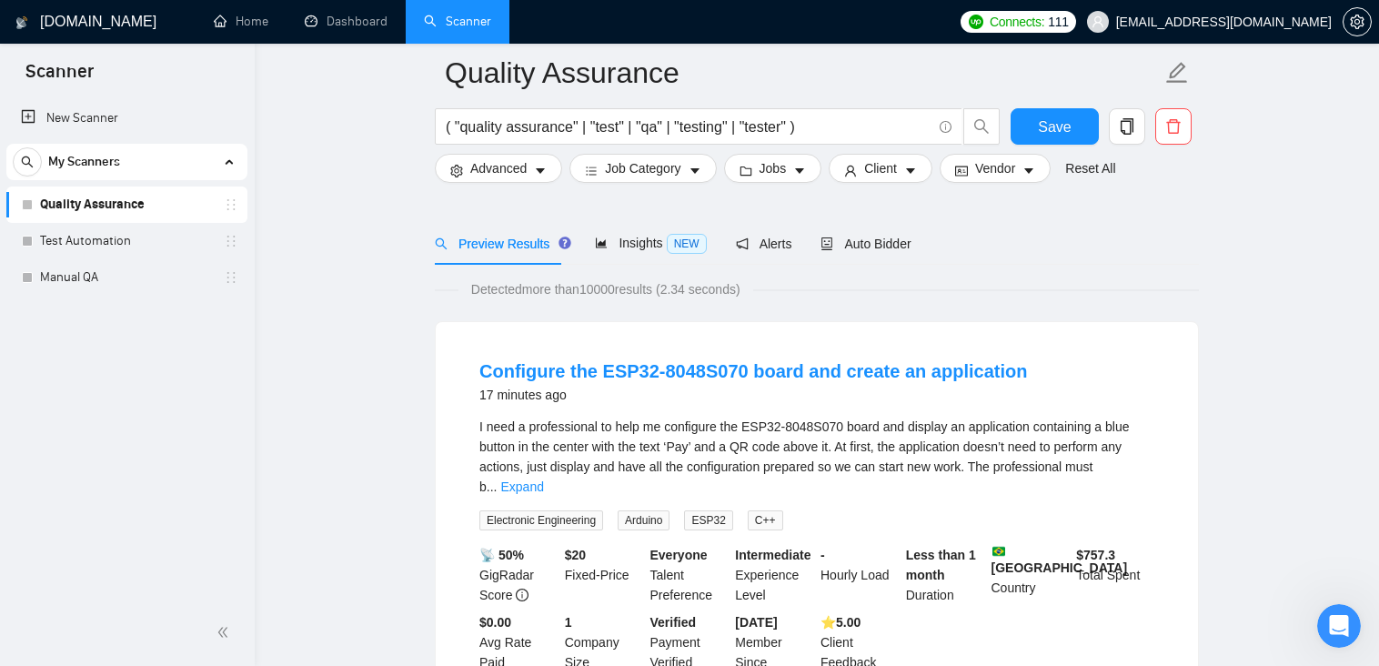
scroll to position [91, 0]
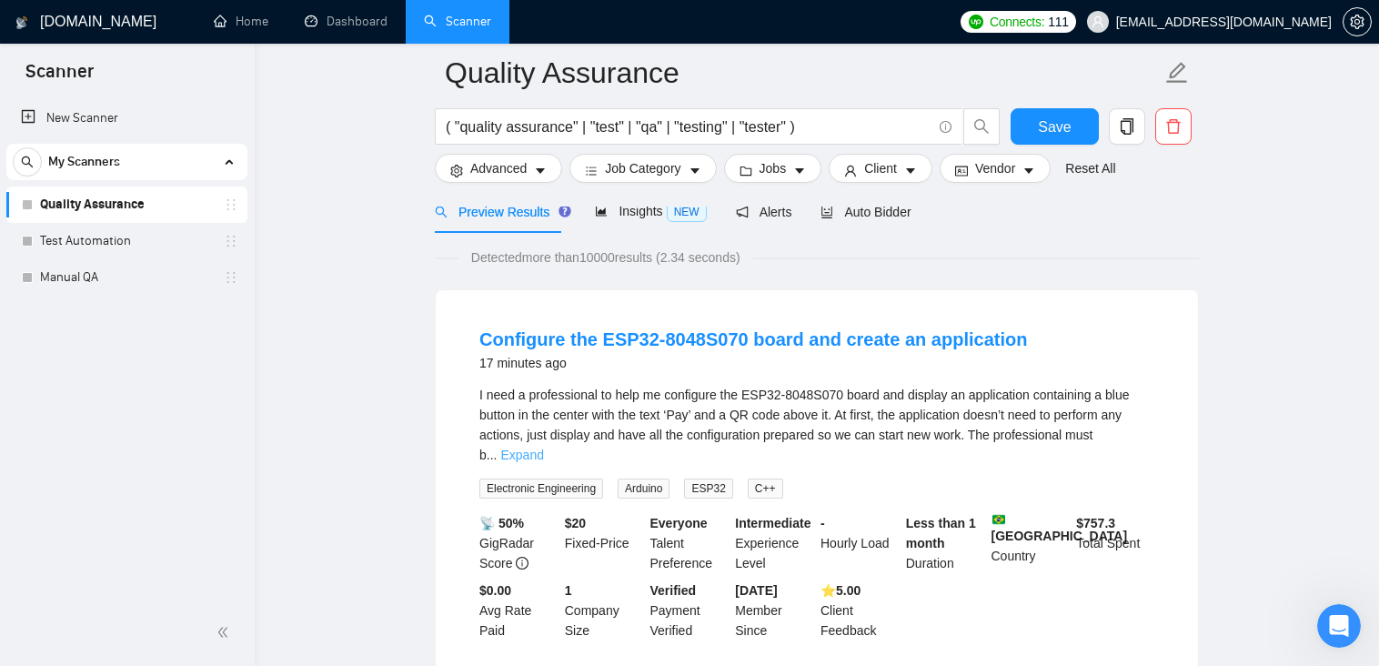
click at [543, 448] on link "Expand" at bounding box center [521, 455] width 43 height 15
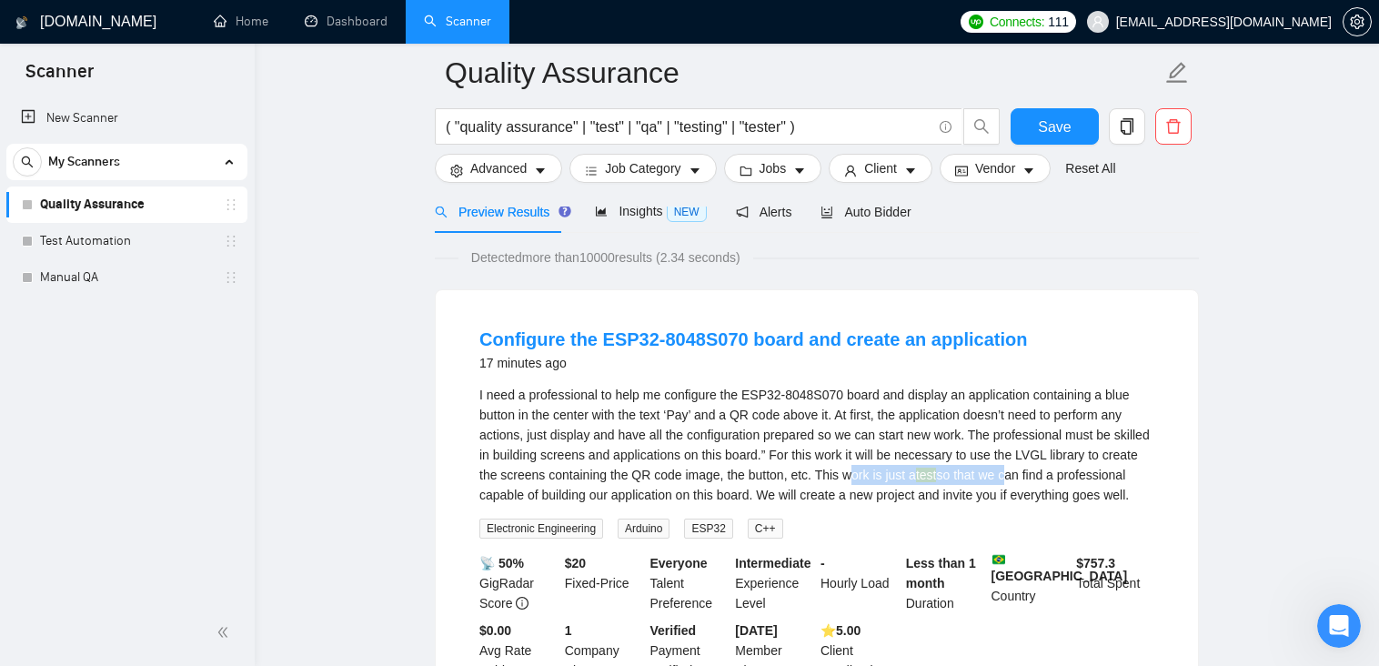
drag, startPoint x: 893, startPoint y: 474, endPoint x: 1002, endPoint y: 472, distance: 109.2
click at [1002, 472] on div "I need a professional to help me configure the ESP32-8048S070 board and display…" at bounding box center [816, 445] width 675 height 120
click at [1052, 467] on div "I need a professional to help me configure the ESP32-8048S070 board and display…" at bounding box center [816, 445] width 675 height 120
drag, startPoint x: 546, startPoint y: 494, endPoint x: 749, endPoint y: 492, distance: 202.8
click at [749, 492] on div "I need a professional to help me configure the ESP32-8048S070 board and display…" at bounding box center [816, 445] width 675 height 120
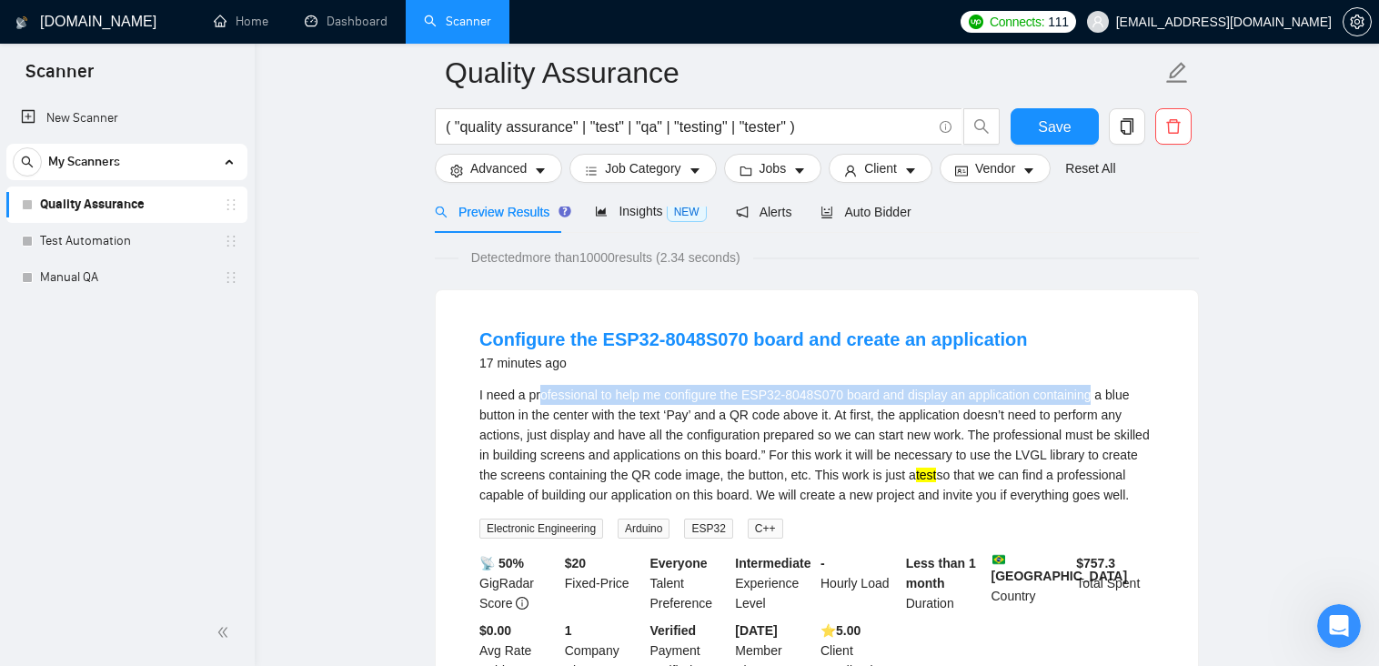
drag, startPoint x: 544, startPoint y: 396, endPoint x: 1085, endPoint y: 397, distance: 541.2
click at [1085, 397] on div "I need a professional to help me configure the ESP32-8048S070 board and display…" at bounding box center [816, 445] width 675 height 120
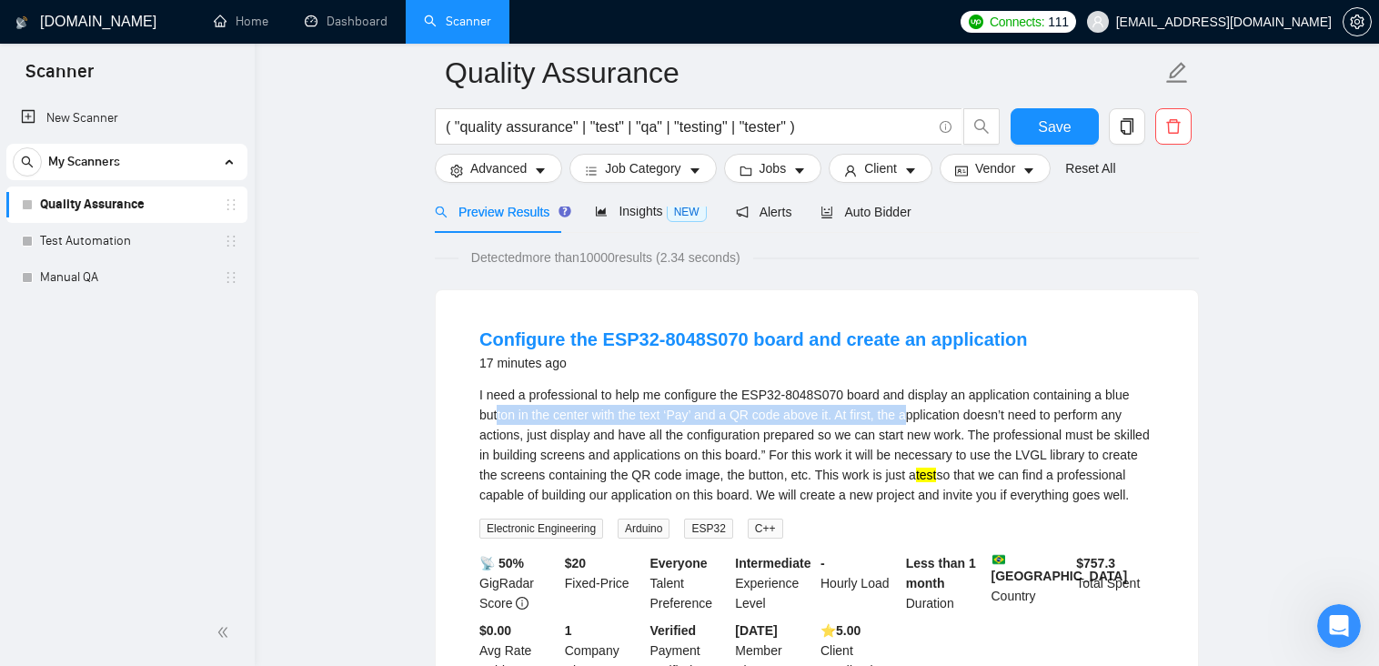
drag, startPoint x: 498, startPoint y: 417, endPoint x: 909, endPoint y: 411, distance: 410.3
click at [909, 411] on div "I need a professional to help me configure the ESP32-8048S070 board and display…" at bounding box center [816, 445] width 675 height 120
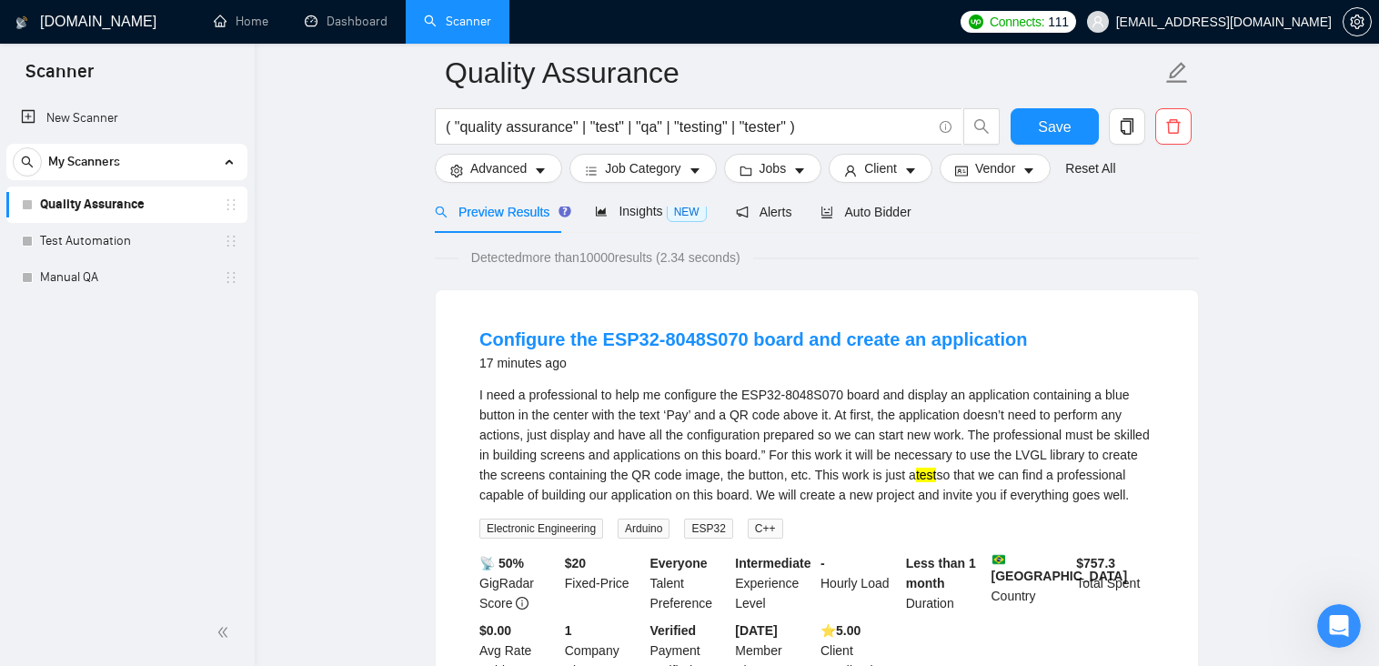
click at [969, 415] on div "I need a professional to help me configure the ESP32-8048S070 board and display…" at bounding box center [816, 445] width 675 height 120
drag, startPoint x: 624, startPoint y: 413, endPoint x: 735, endPoint y: 410, distance: 111.0
click at [730, 411] on div "I need a professional to help me configure the ESP32-8048S070 board and display…" at bounding box center [816, 445] width 675 height 120
drag, startPoint x: 819, startPoint y: 412, endPoint x: 940, endPoint y: 414, distance: 121.0
click at [940, 414] on div "I need a professional to help me configure the ESP32-8048S070 board and display…" at bounding box center [816, 445] width 675 height 120
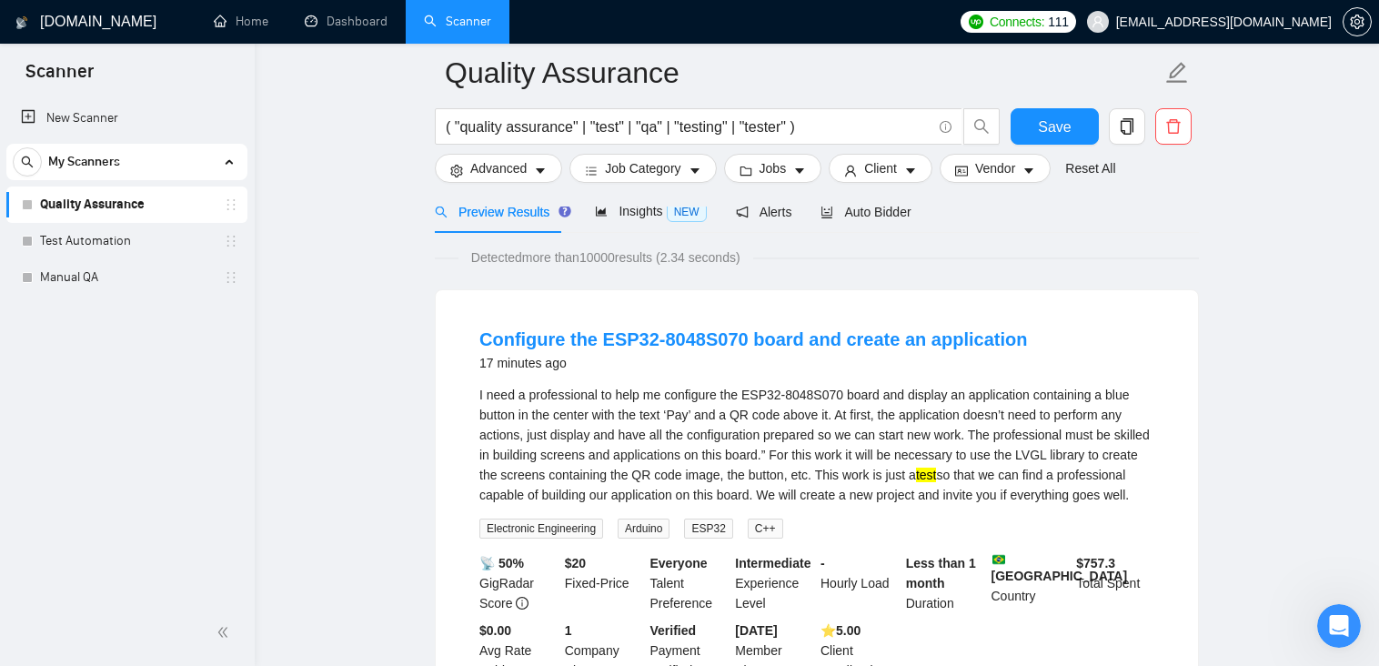
click at [988, 417] on div "I need a professional to help me configure the ESP32-8048S070 board and display…" at bounding box center [816, 445] width 675 height 120
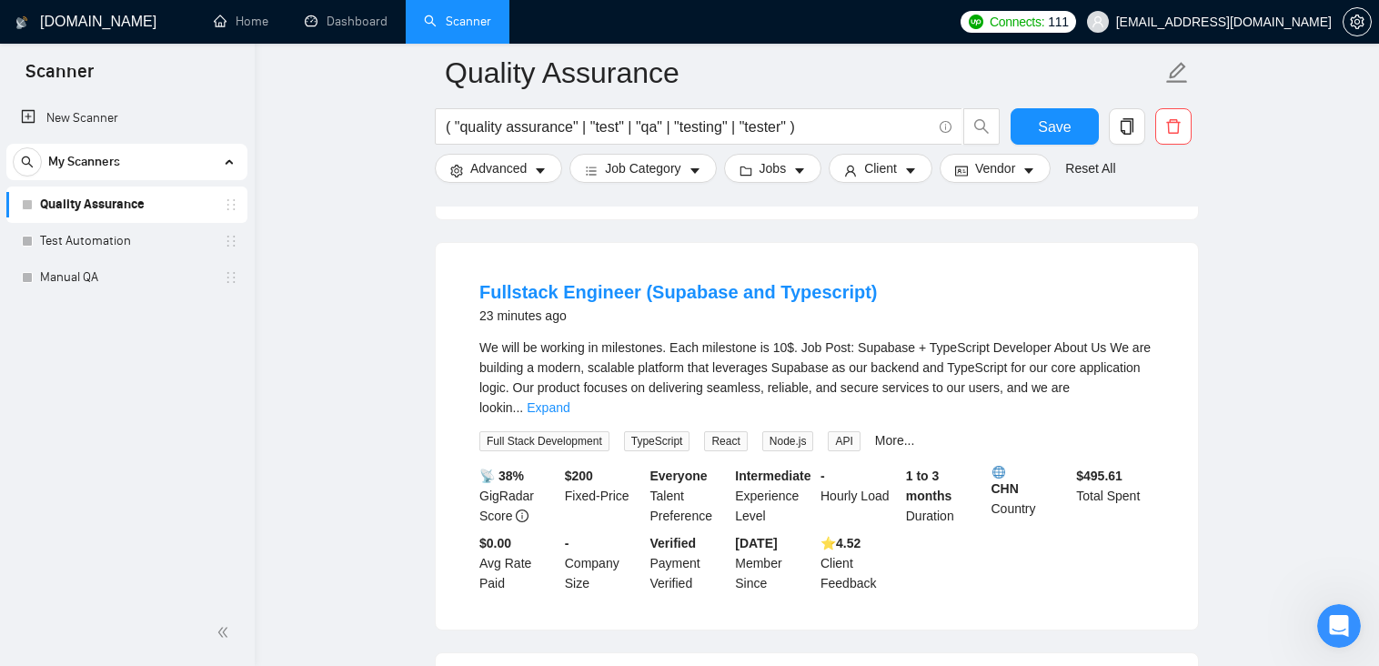
scroll to position [1001, 0]
click at [569, 398] on link "Expand" at bounding box center [548, 405] width 43 height 15
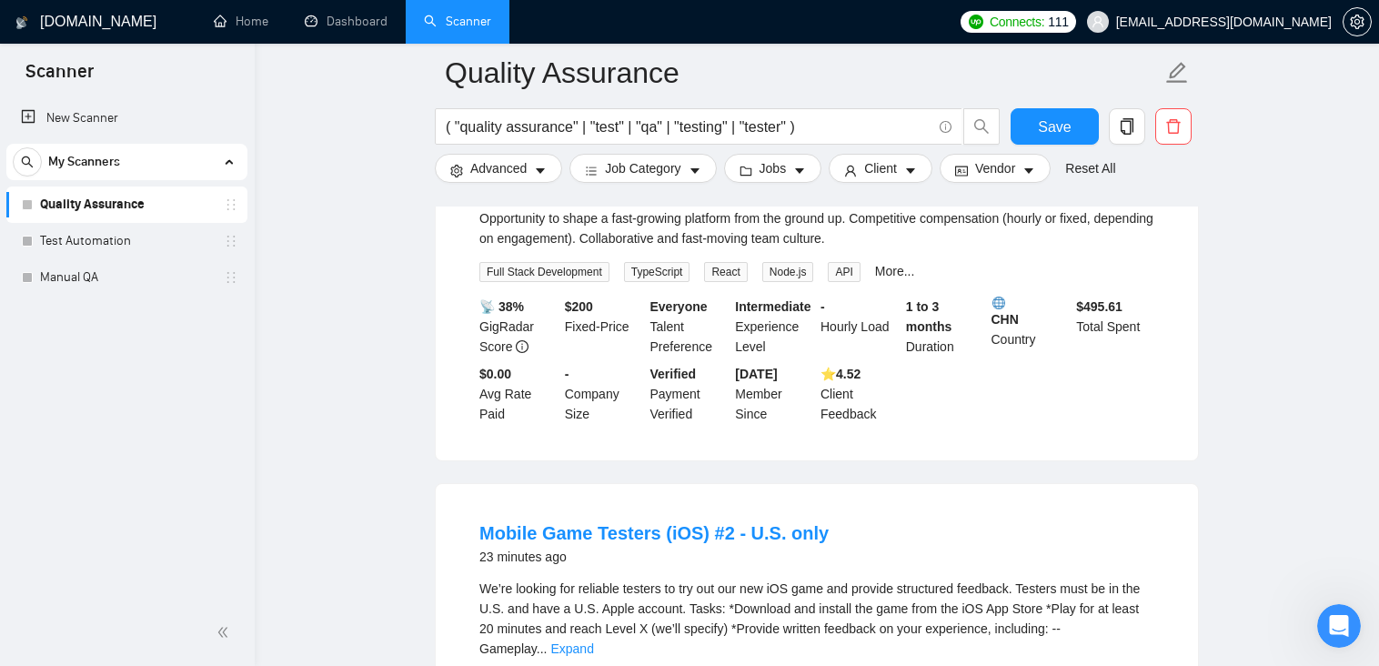
scroll to position [1637, 0]
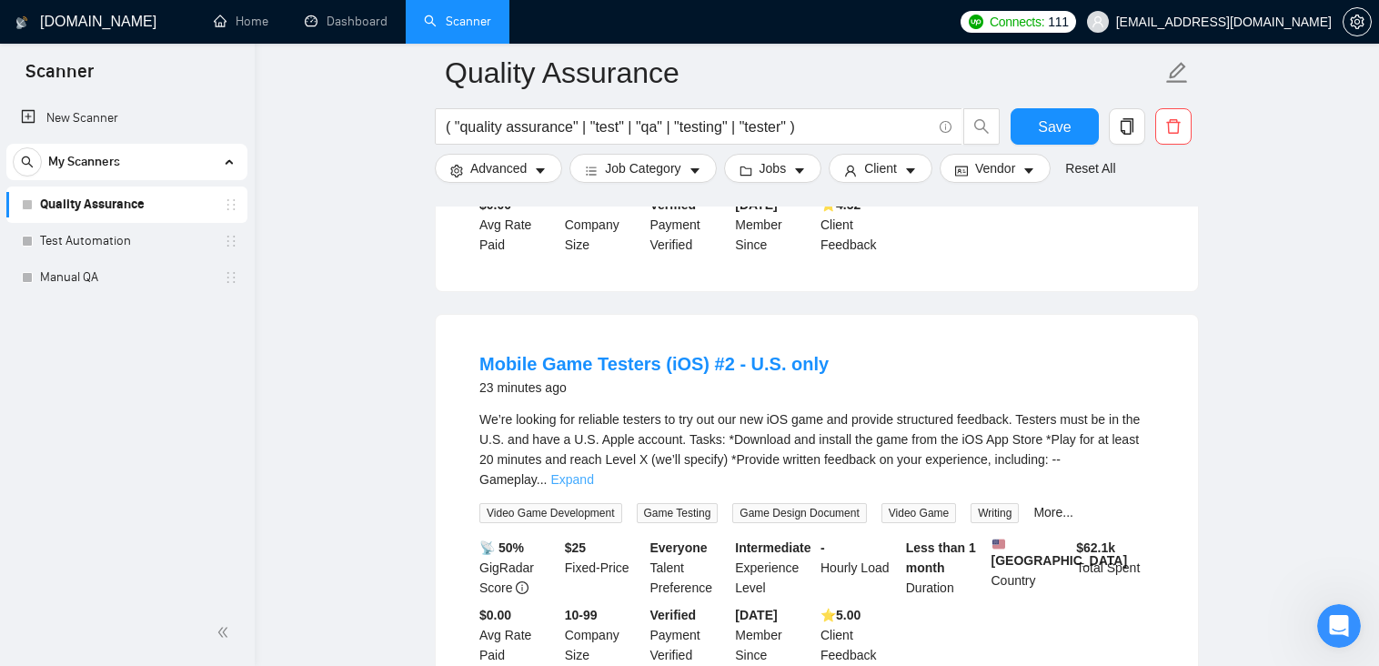
click at [593, 472] on link "Expand" at bounding box center [571, 479] width 43 height 15
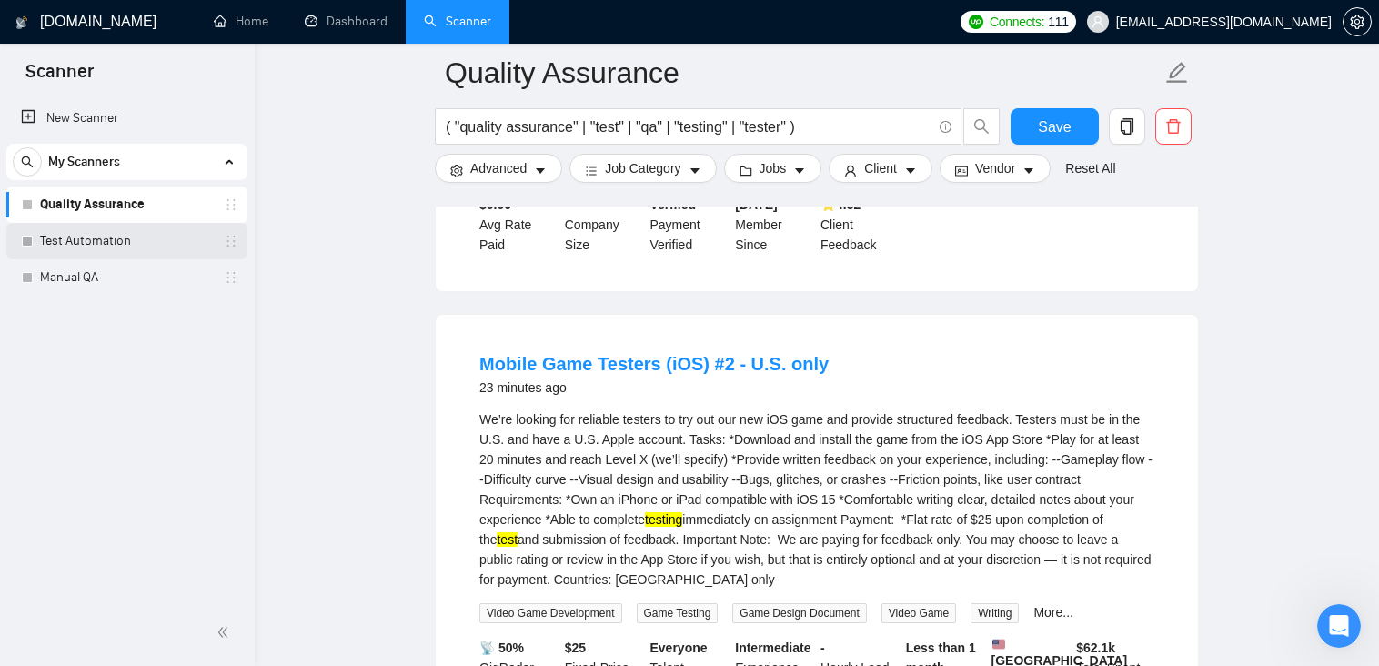
click at [60, 241] on link "Test Automation" at bounding box center [126, 241] width 173 height 36
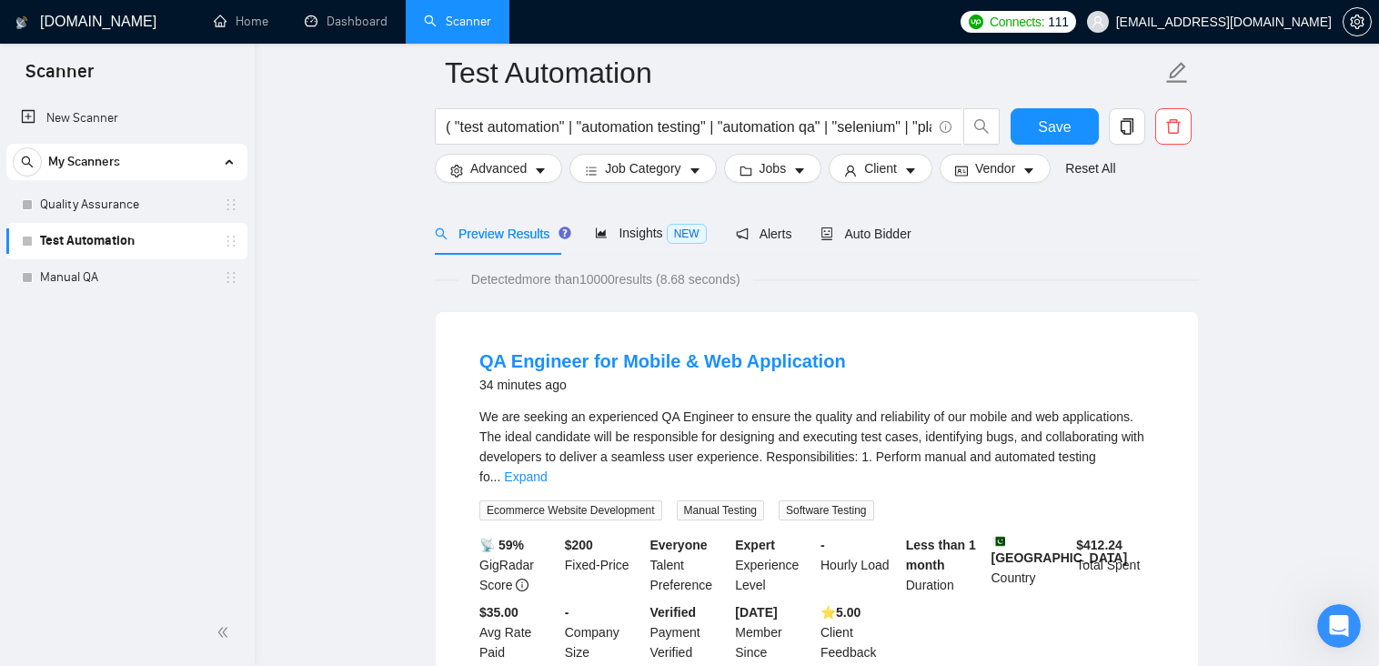
scroll to position [91, 0]
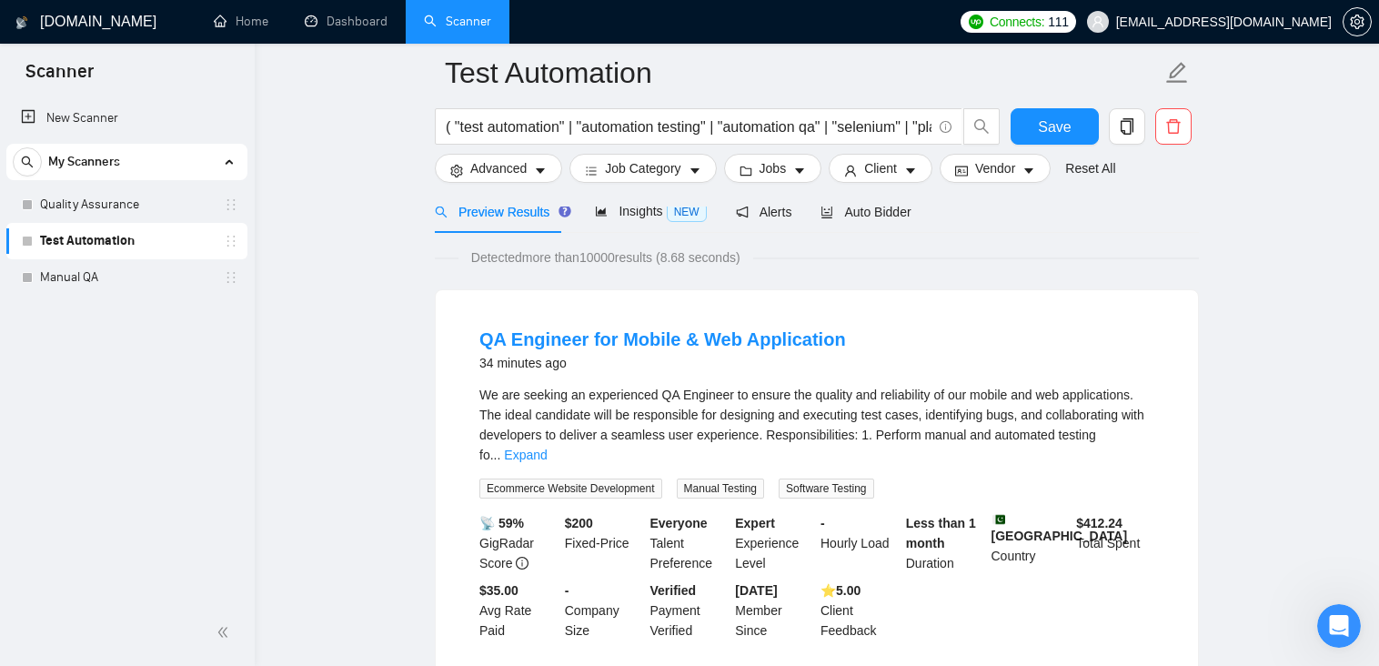
drag, startPoint x: 1121, startPoint y: 434, endPoint x: 1109, endPoint y: 436, distance: 12.0
click at [547, 448] on link "Expand" at bounding box center [525, 455] width 43 height 15
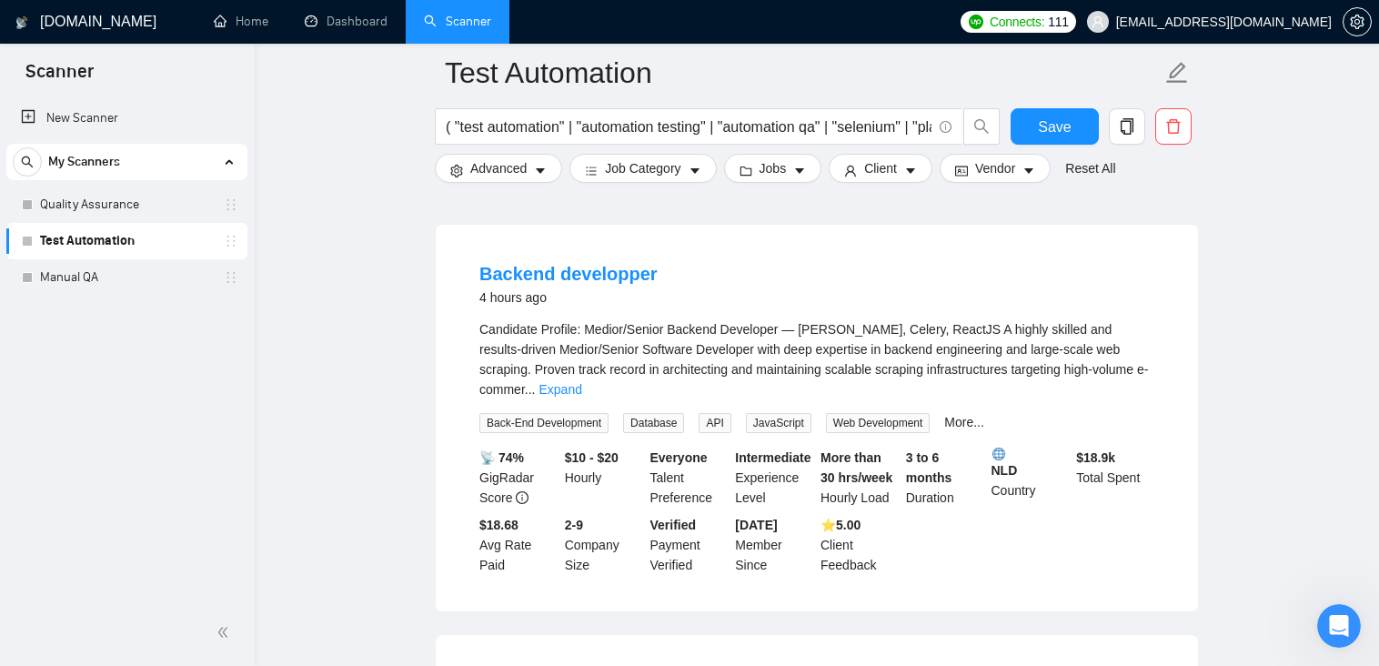
scroll to position [728, 0]
click at [581, 381] on link "Expand" at bounding box center [559, 388] width 43 height 15
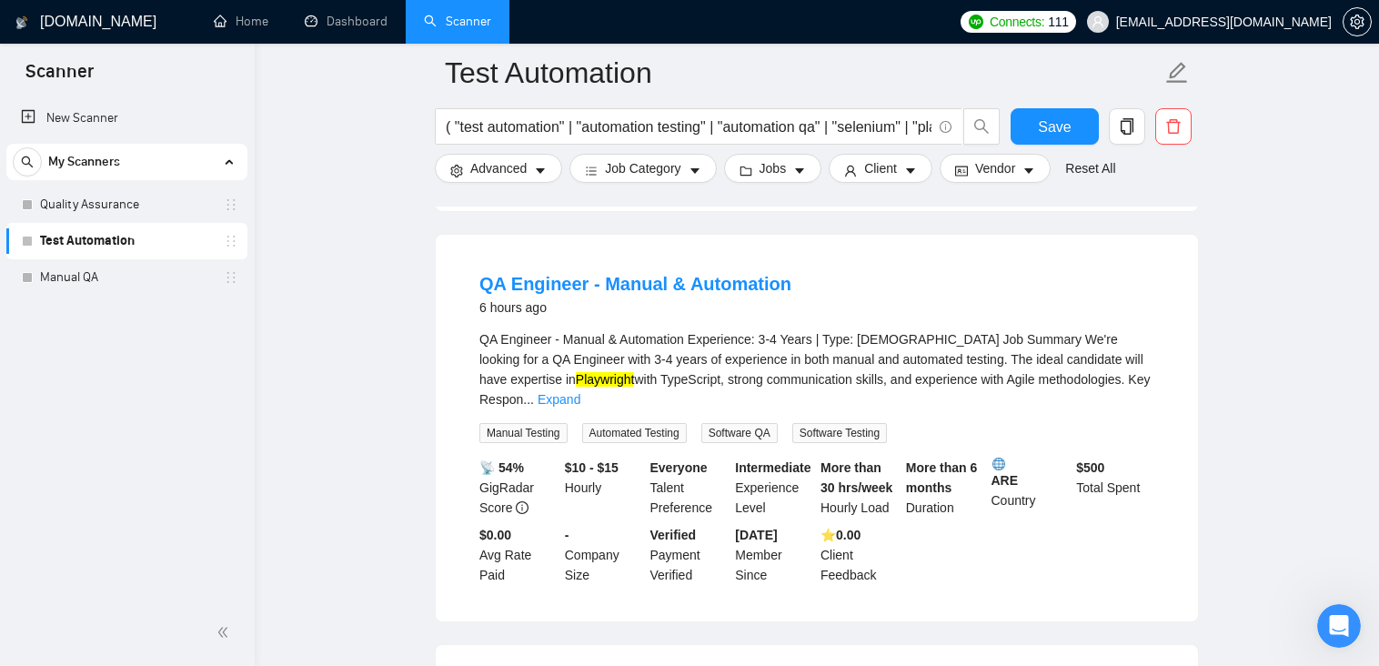
scroll to position [1455, 0]
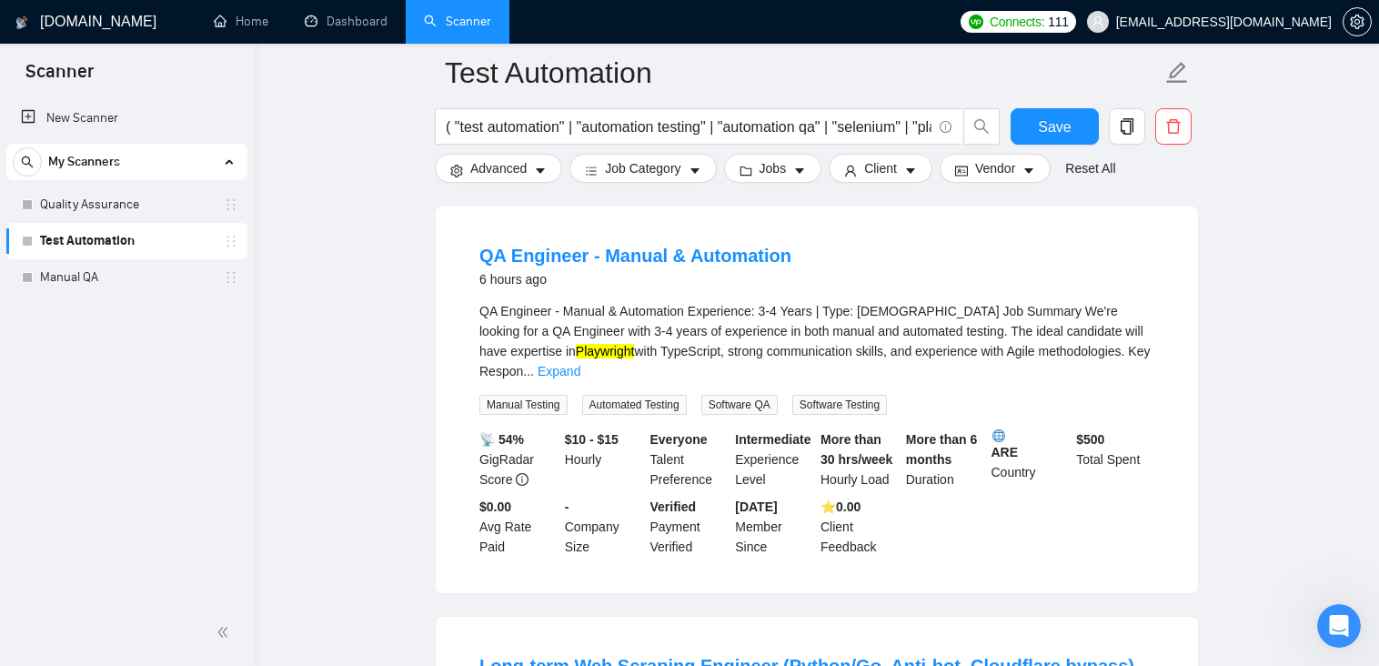
click at [580, 364] on link "Expand" at bounding box center [559, 371] width 43 height 15
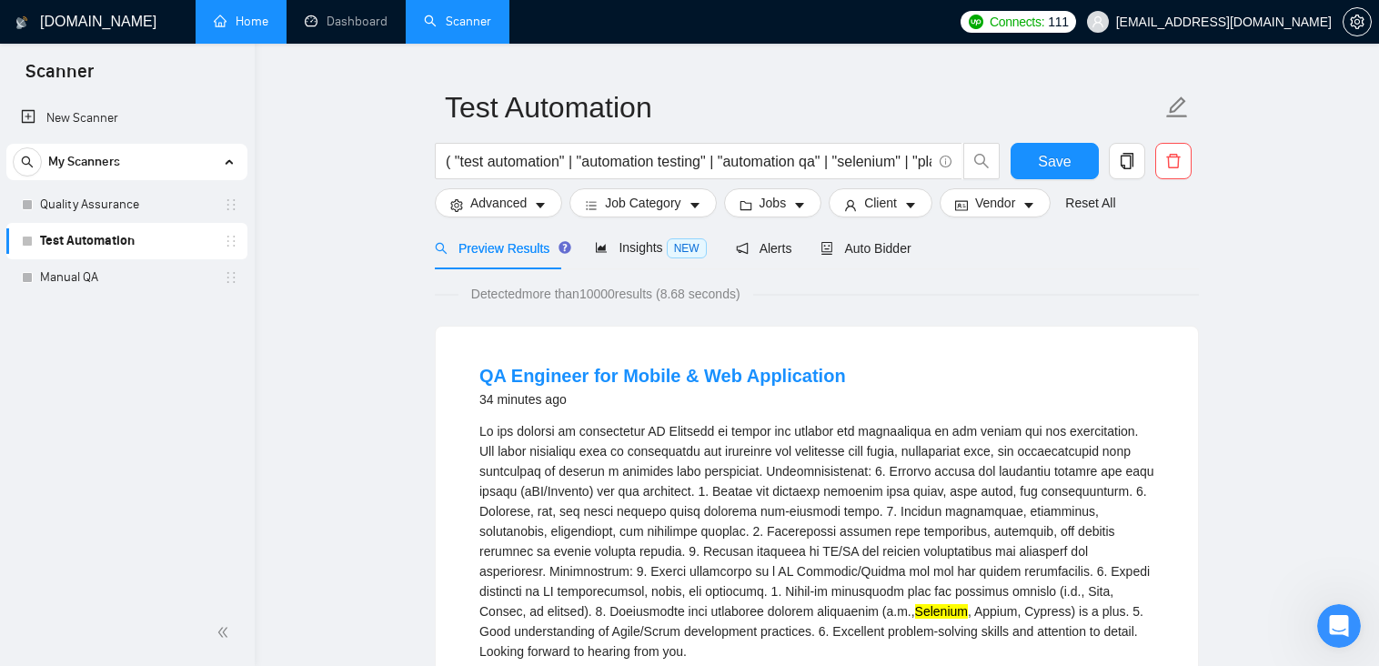
scroll to position [0, 0]
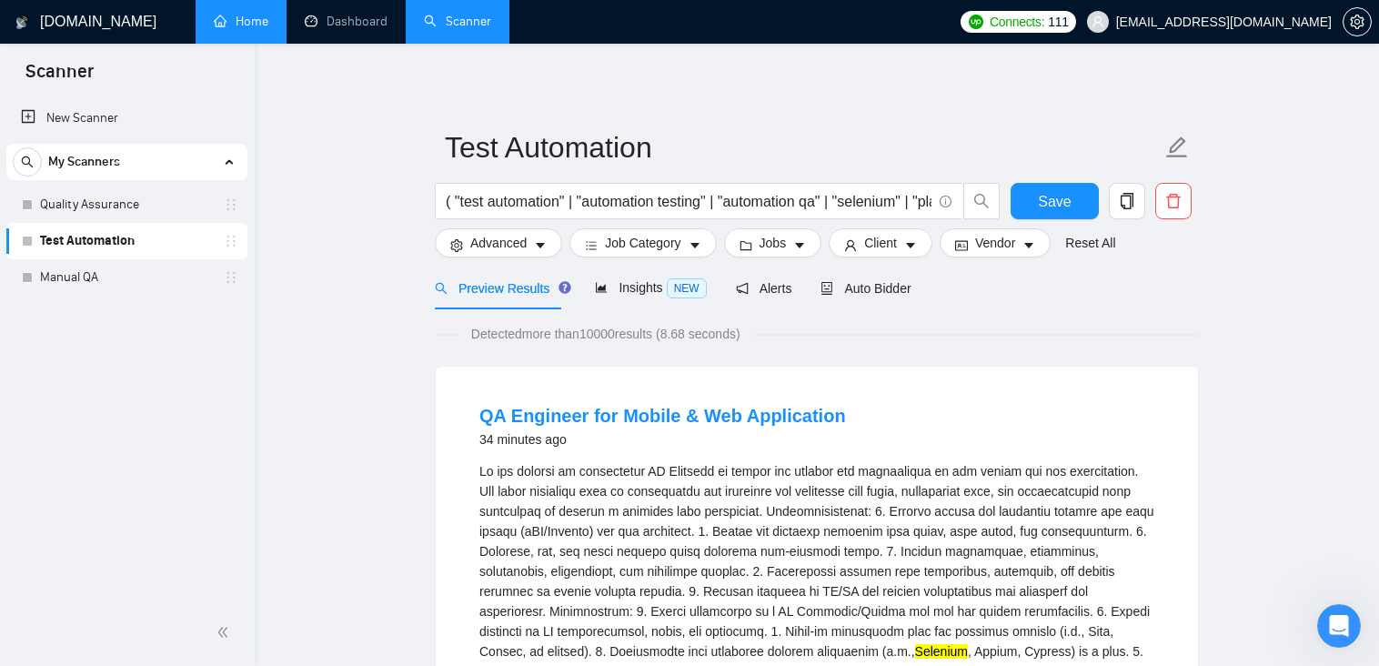
click at [266, 25] on link "Home" at bounding box center [241, 21] width 55 height 15
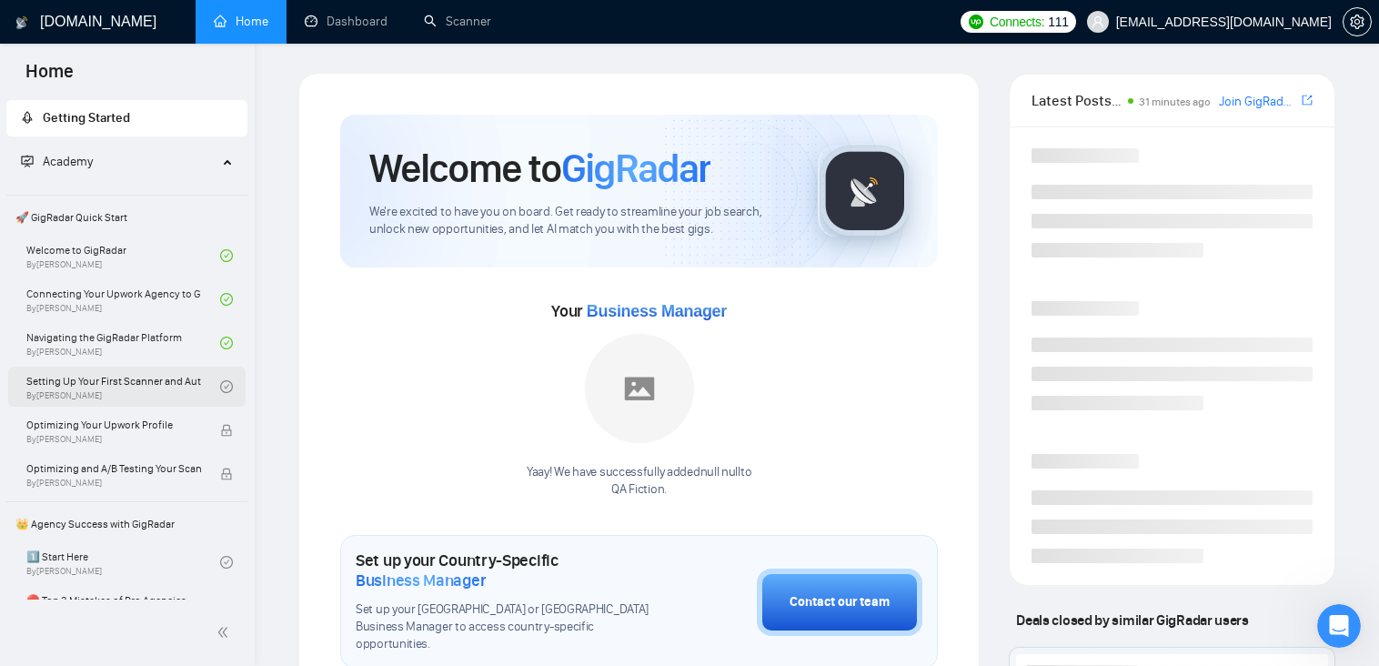
click at [118, 381] on link "Setting Up Your First Scanner and Auto-Bidder By [PERSON_NAME]" at bounding box center [123, 387] width 194 height 40
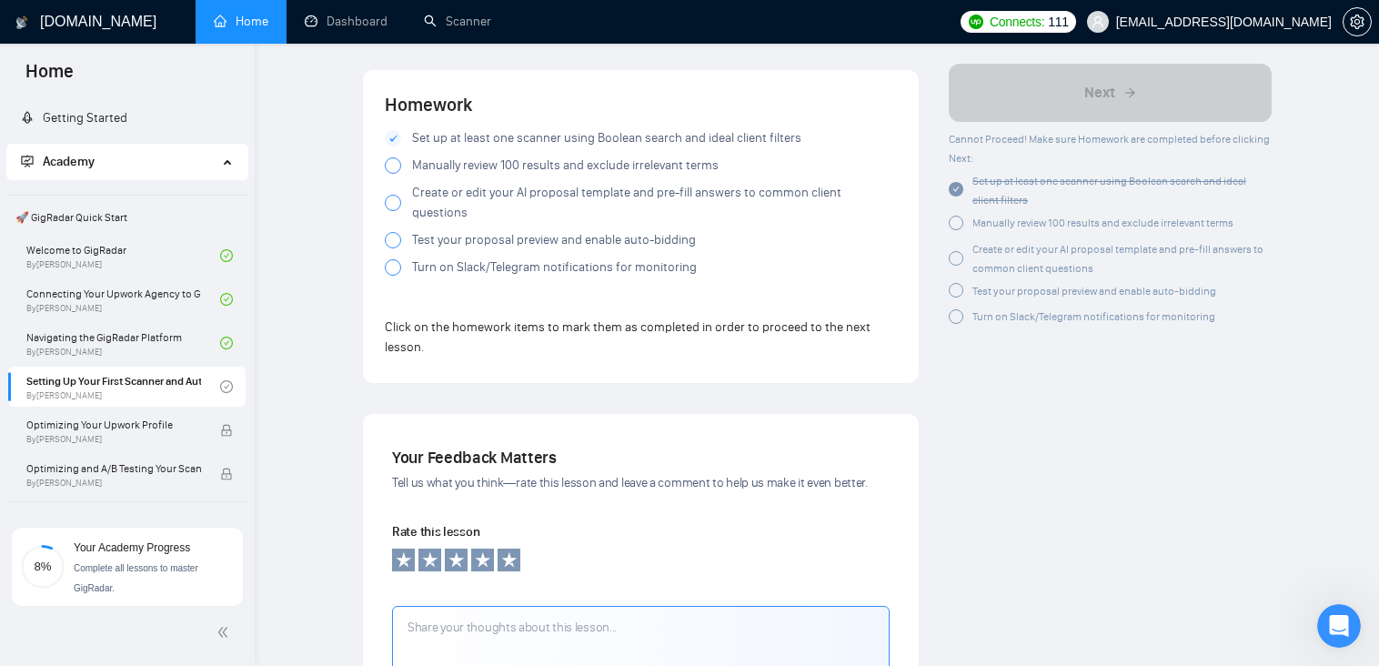
scroll to position [1455, 0]
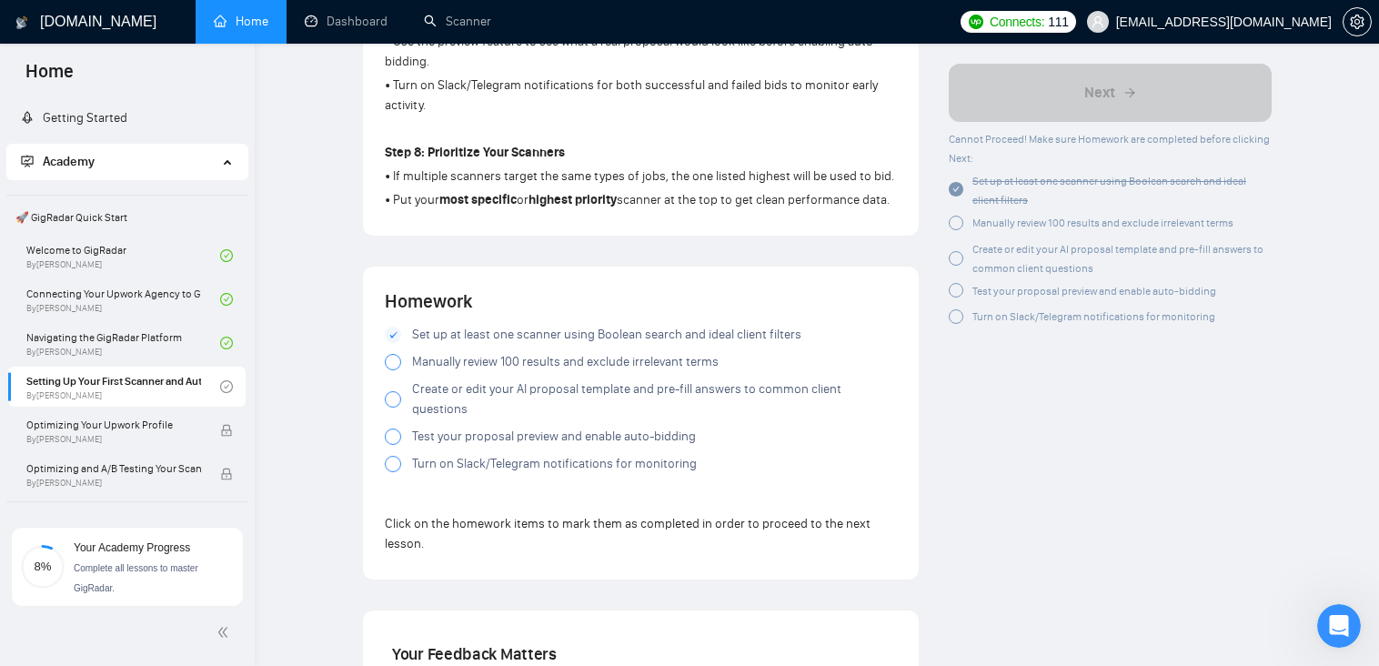
click at [390, 365] on div at bounding box center [393, 362] width 16 height 16
click at [457, 29] on link "Scanner" at bounding box center [457, 21] width 67 height 15
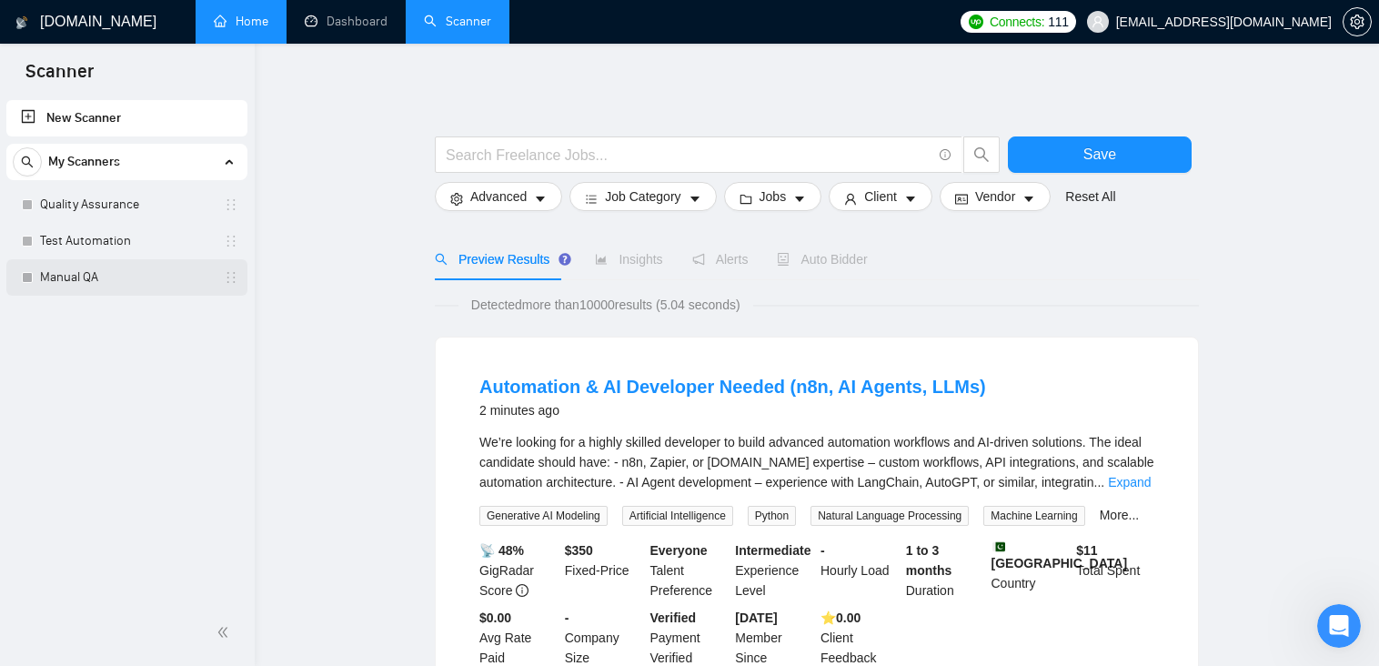
click at [72, 279] on link "Manual QA" at bounding box center [126, 277] width 173 height 36
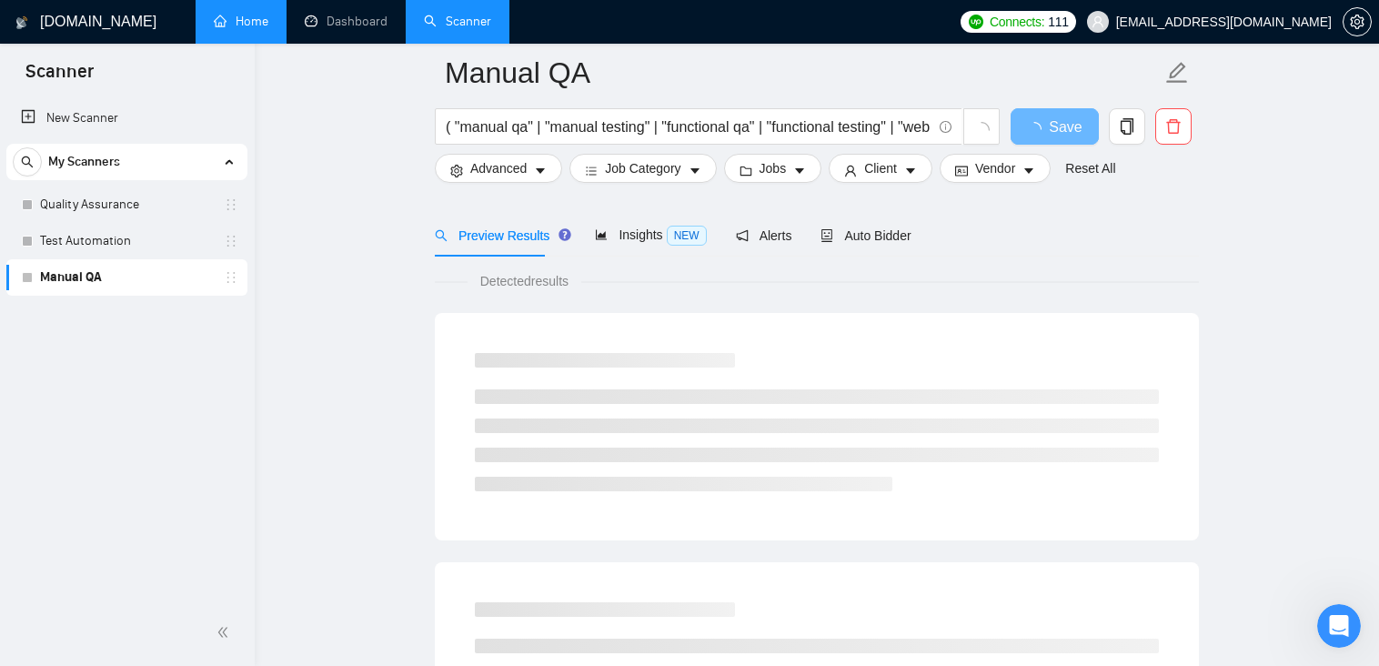
scroll to position [182, 0]
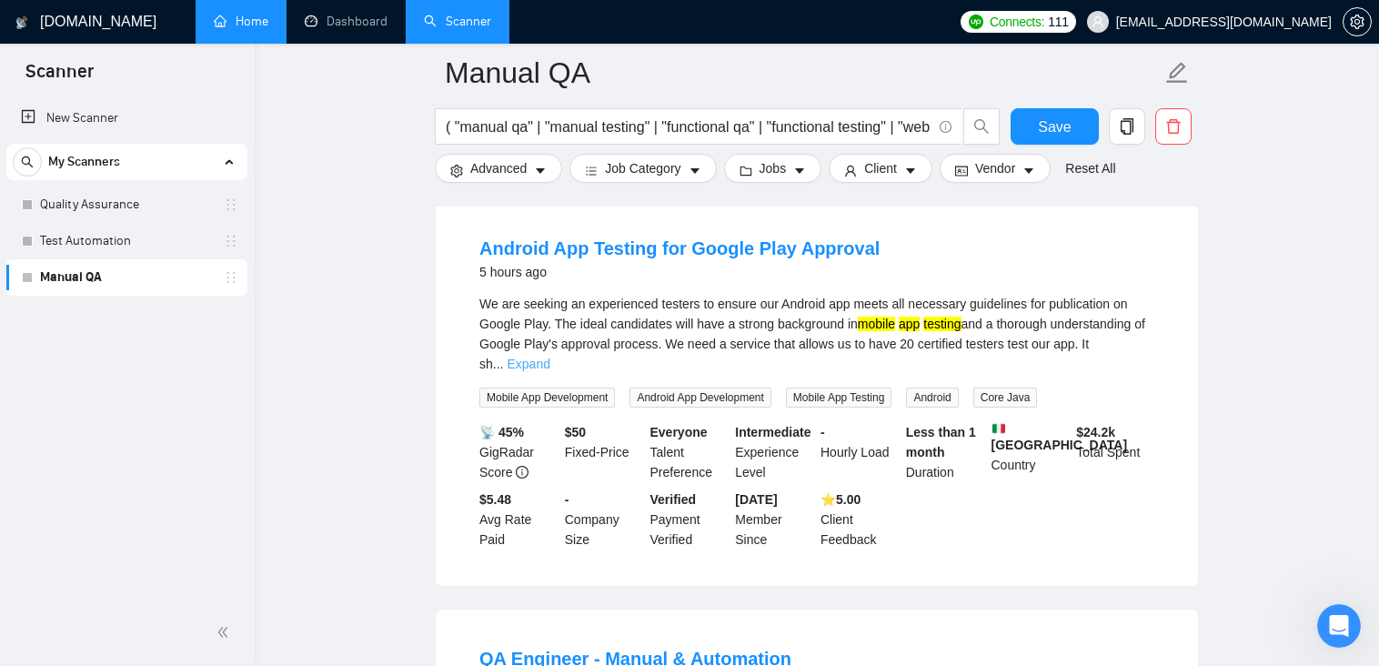
click at [549, 357] on link "Expand" at bounding box center [528, 364] width 43 height 15
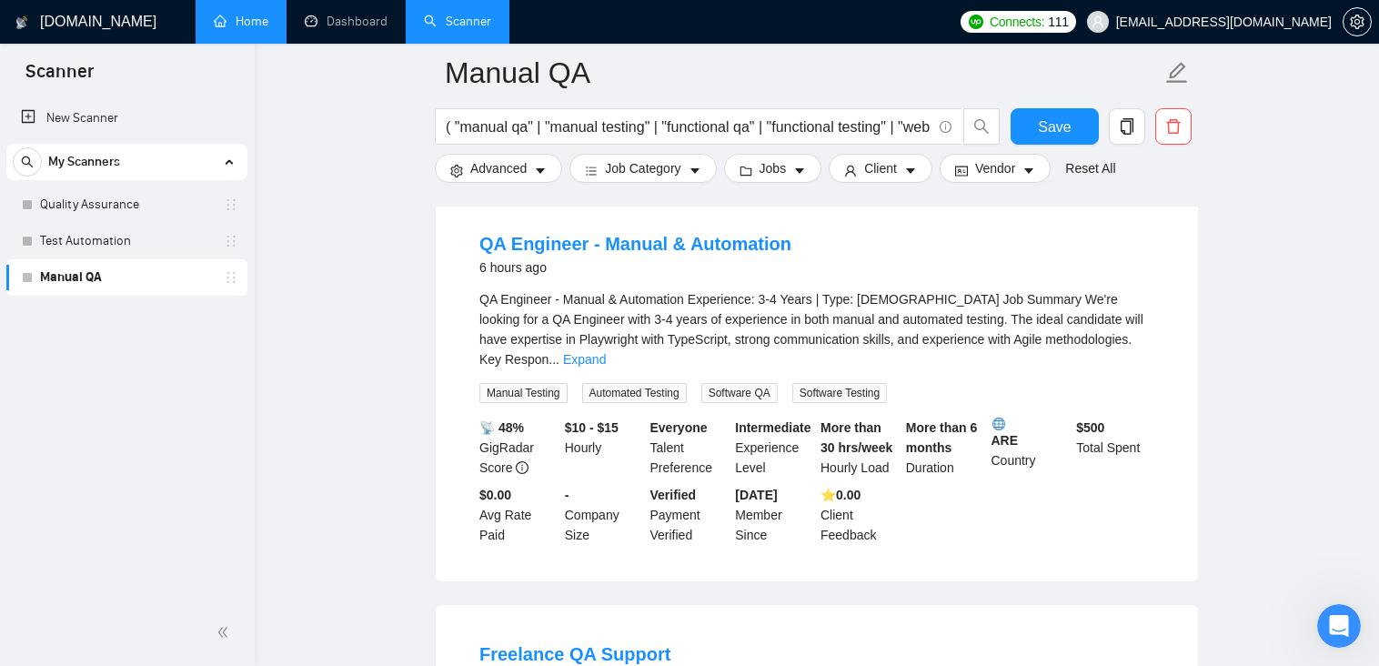
scroll to position [637, 0]
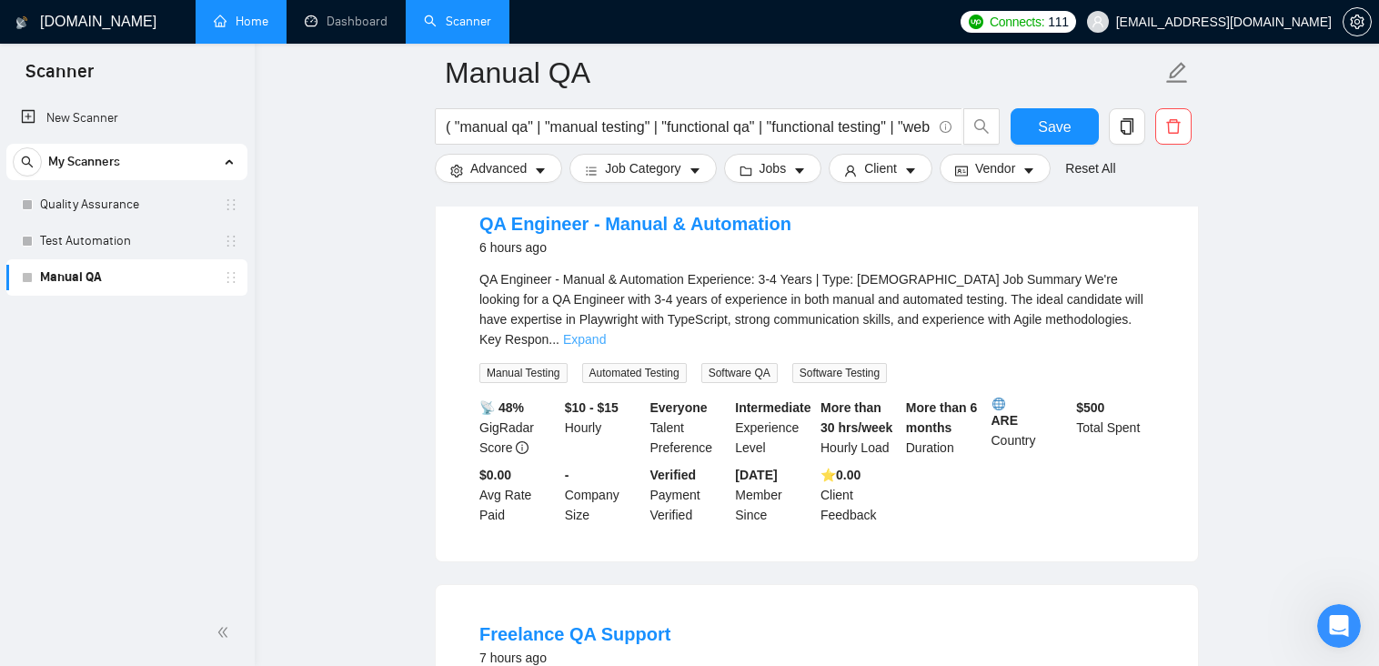
click at [606, 332] on link "Expand" at bounding box center [584, 339] width 43 height 15
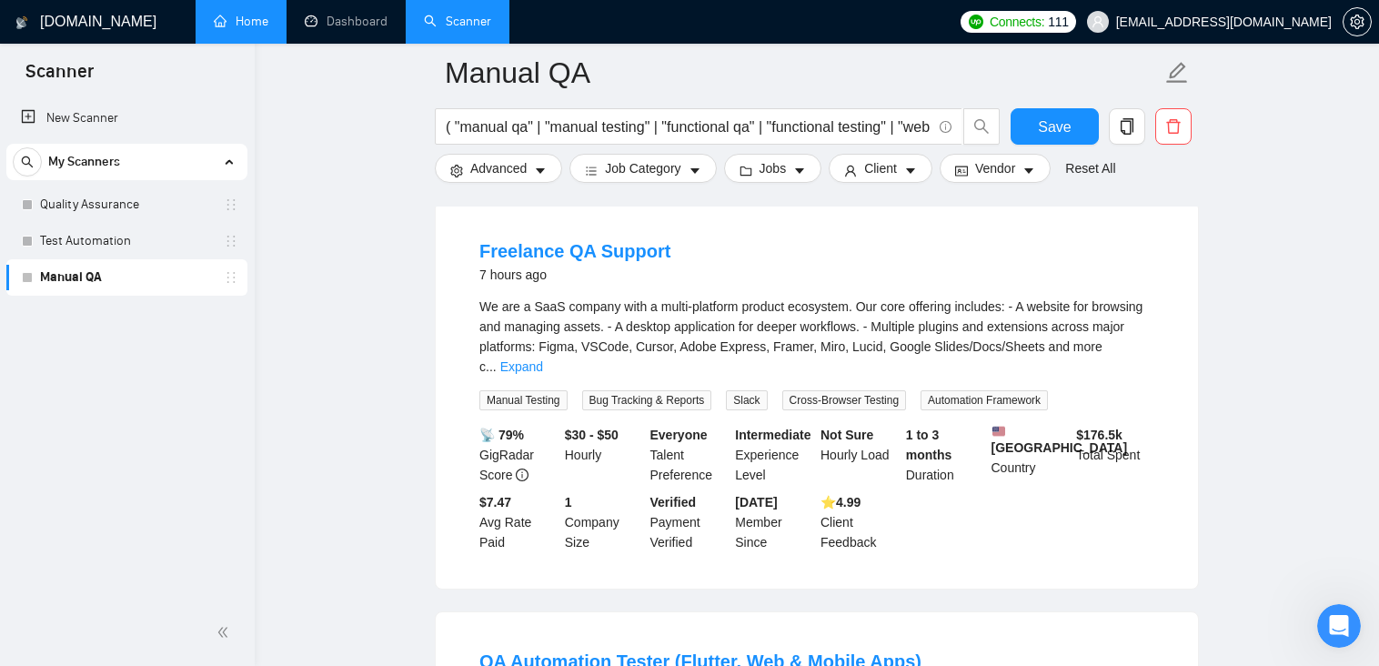
scroll to position [1091, 0]
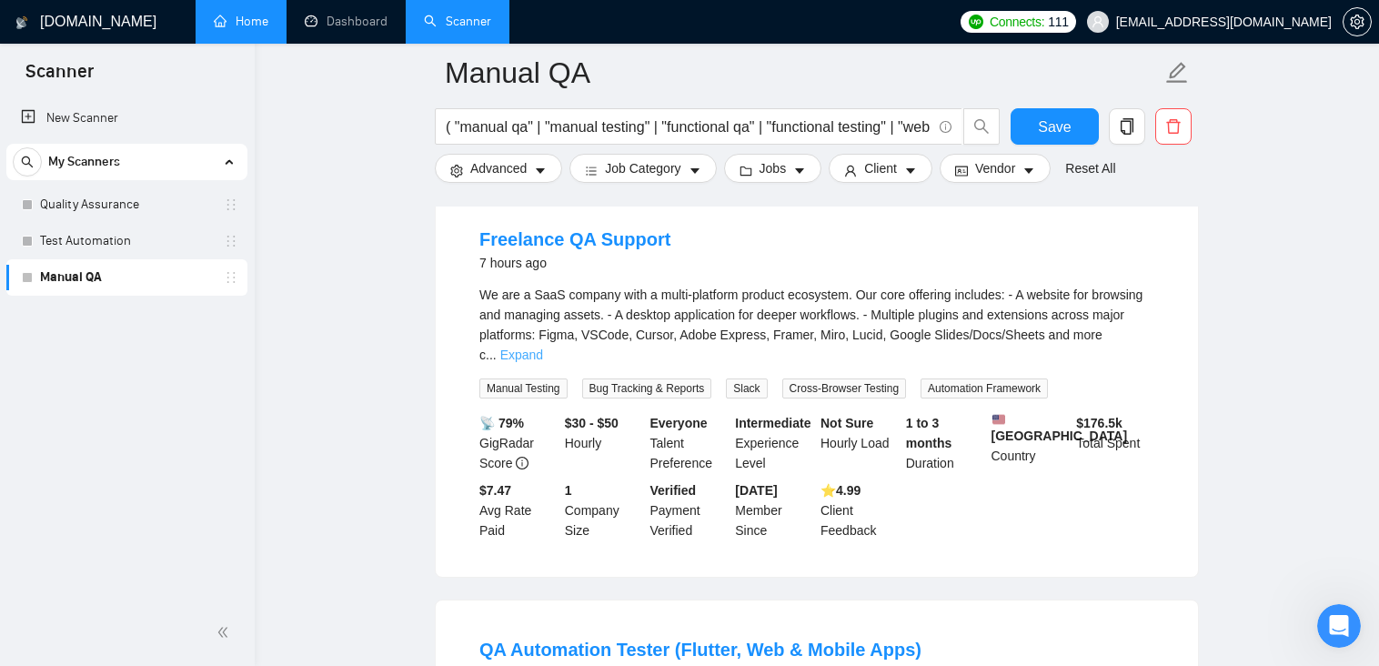
click at [543, 347] on link "Expand" at bounding box center [521, 354] width 43 height 15
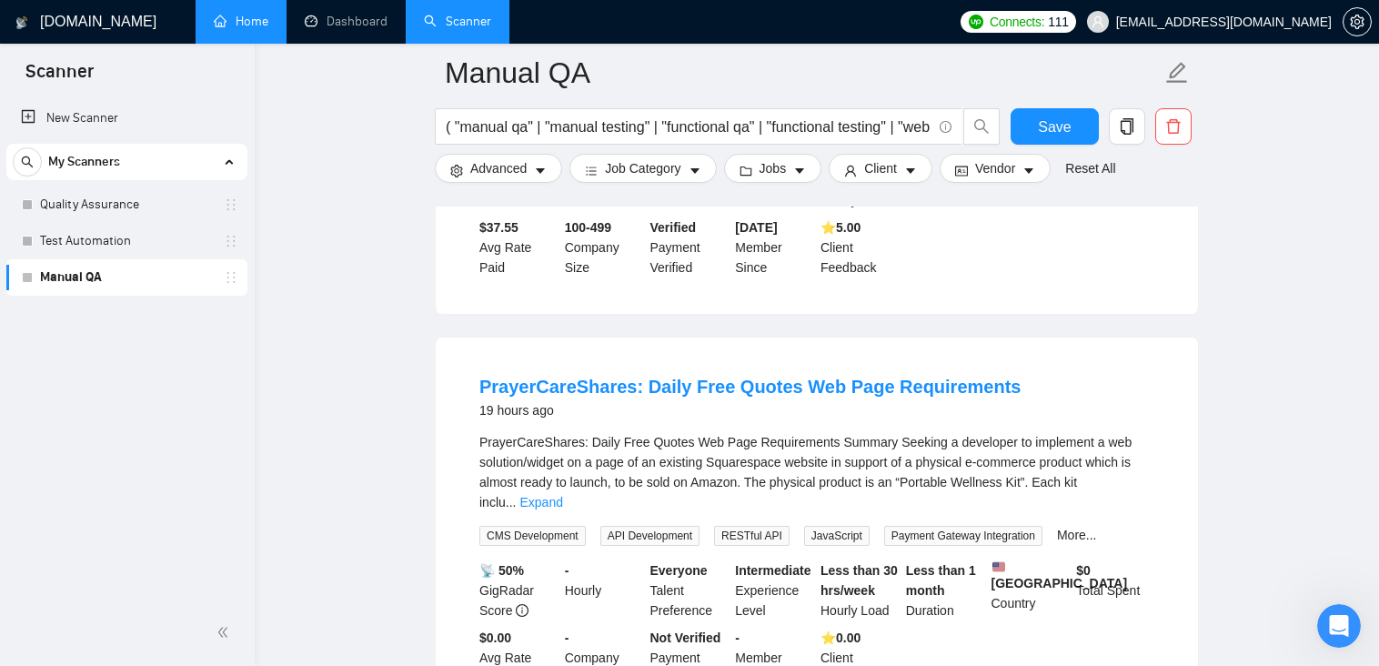
scroll to position [2001, 0]
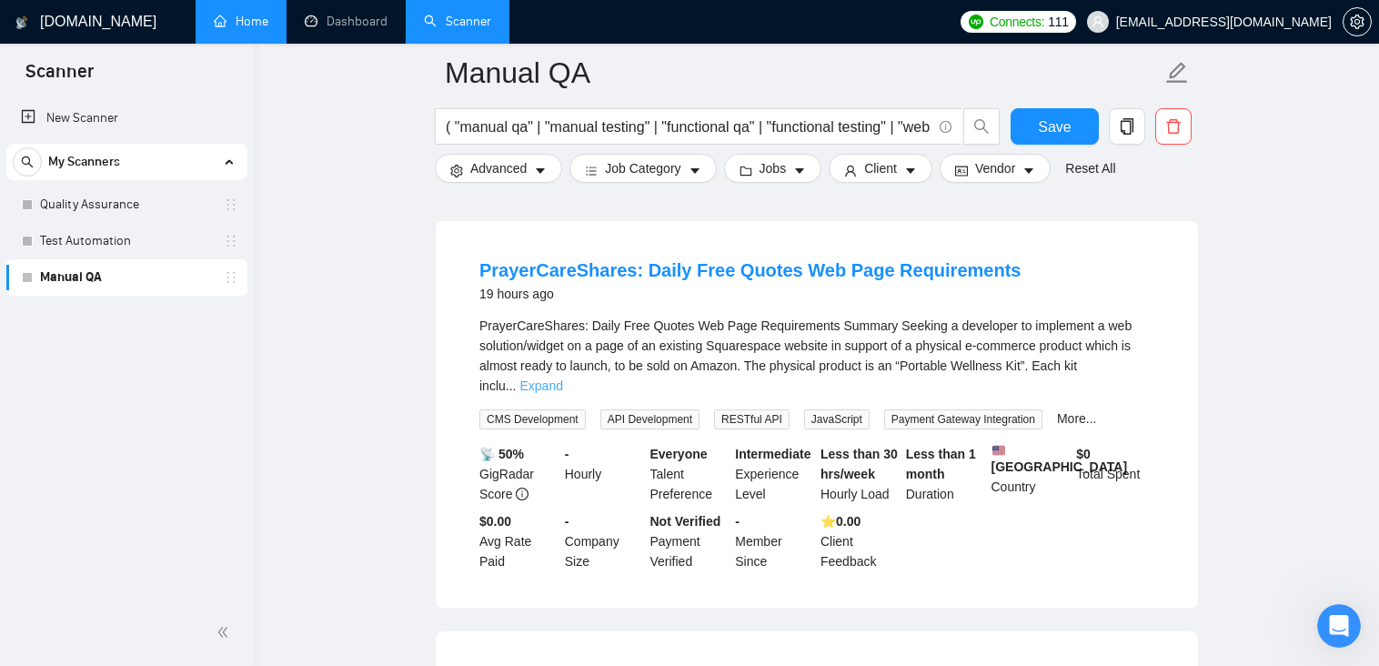
click at [562, 378] on link "Expand" at bounding box center [540, 385] width 43 height 15
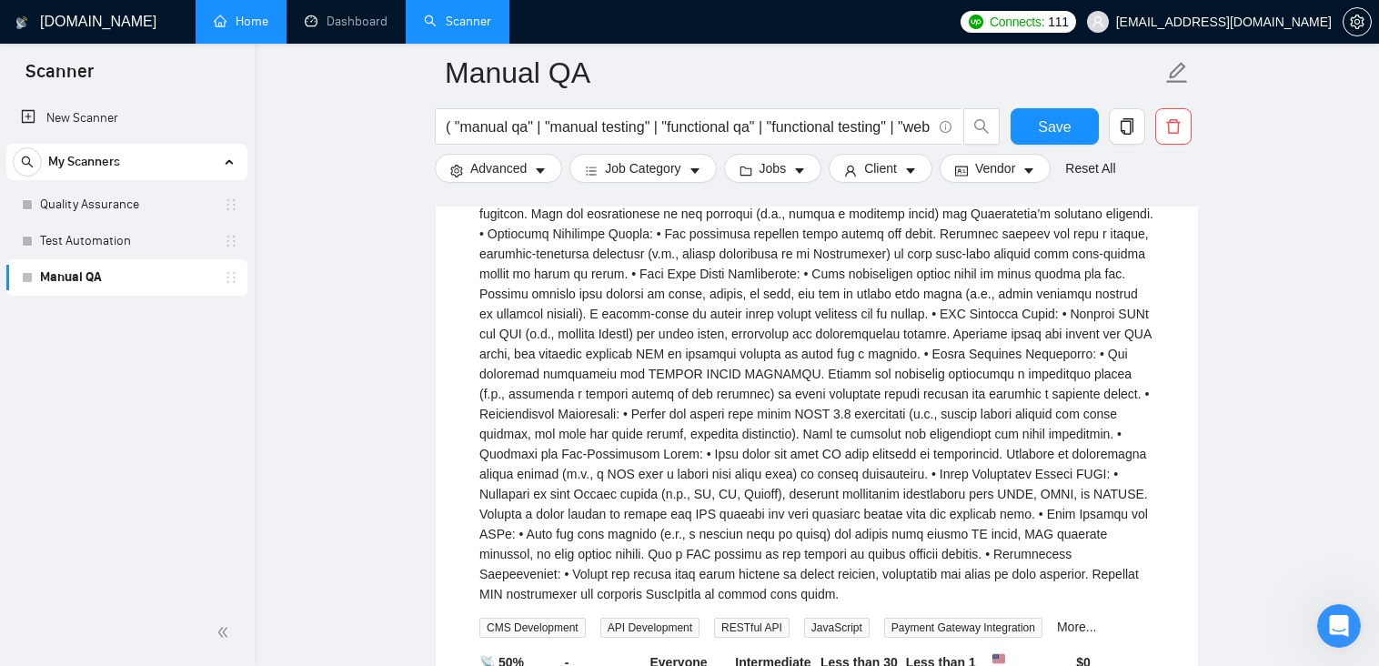
scroll to position [5094, 0]
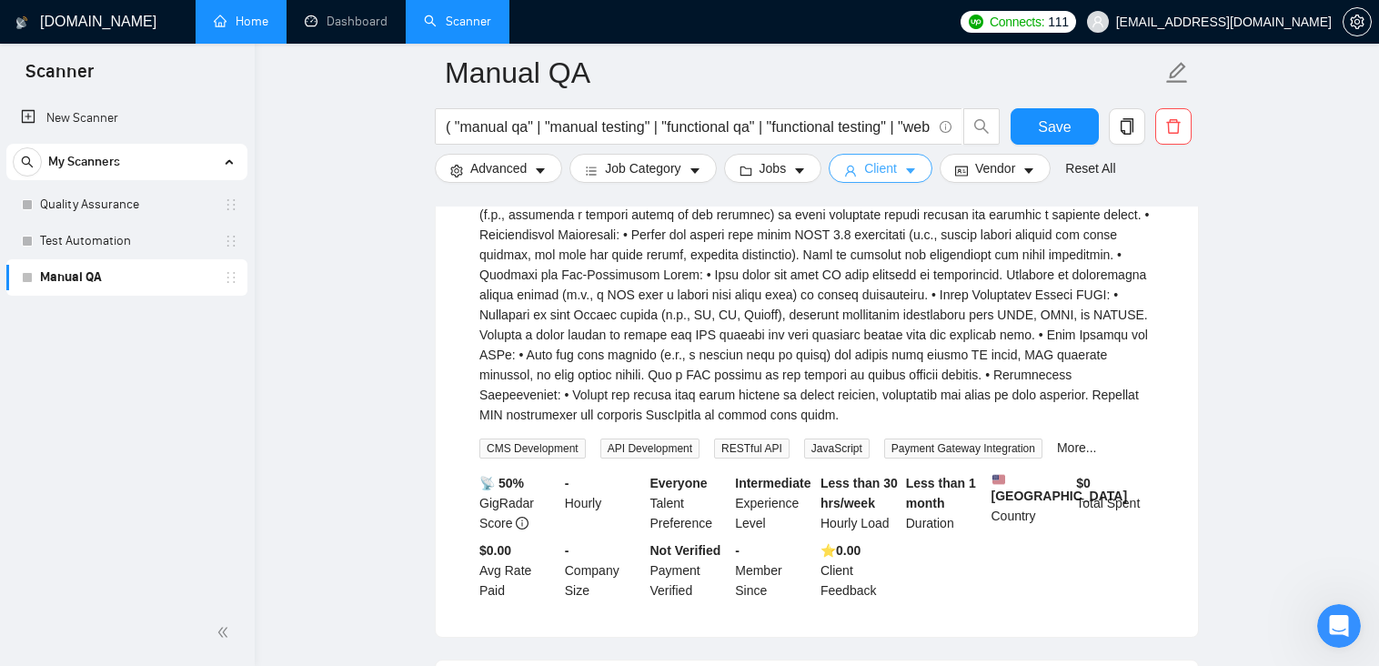
click at [891, 174] on span "Client" at bounding box center [880, 168] width 33 height 20
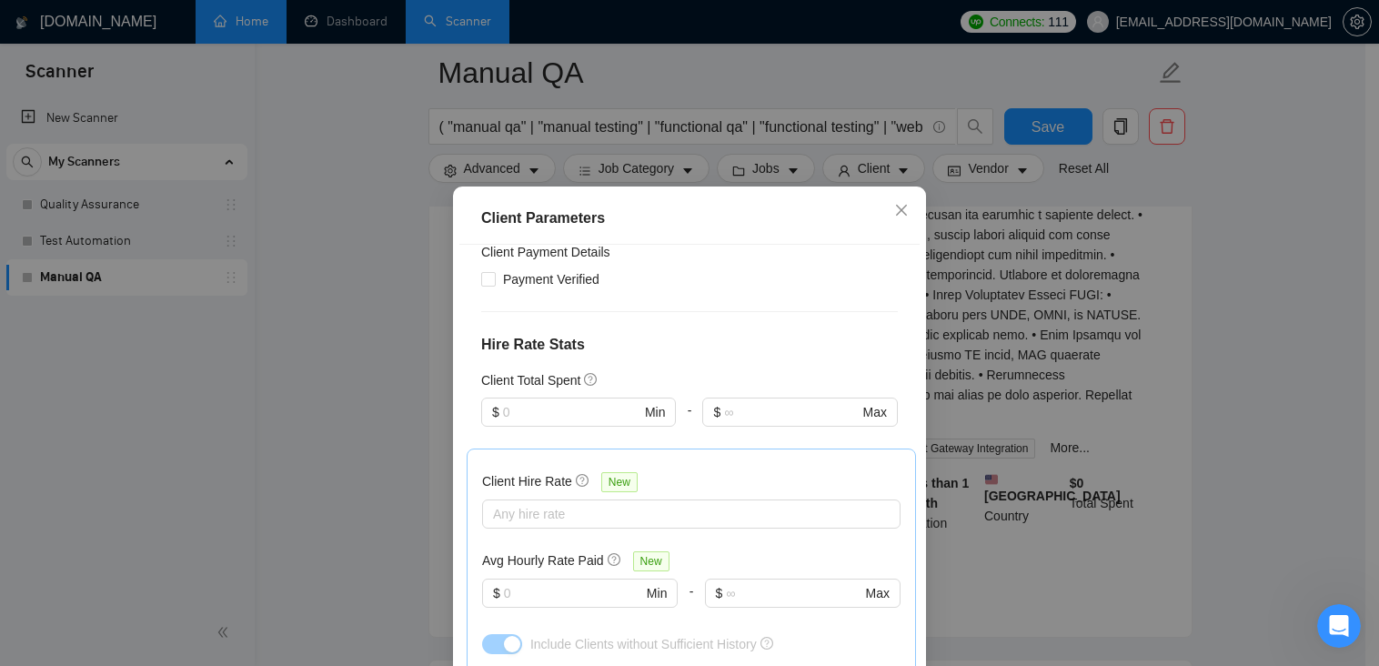
scroll to position [364, 0]
click at [482, 282] on input "Payment Verified" at bounding box center [487, 282] width 13 height 13
checkbox input "true"
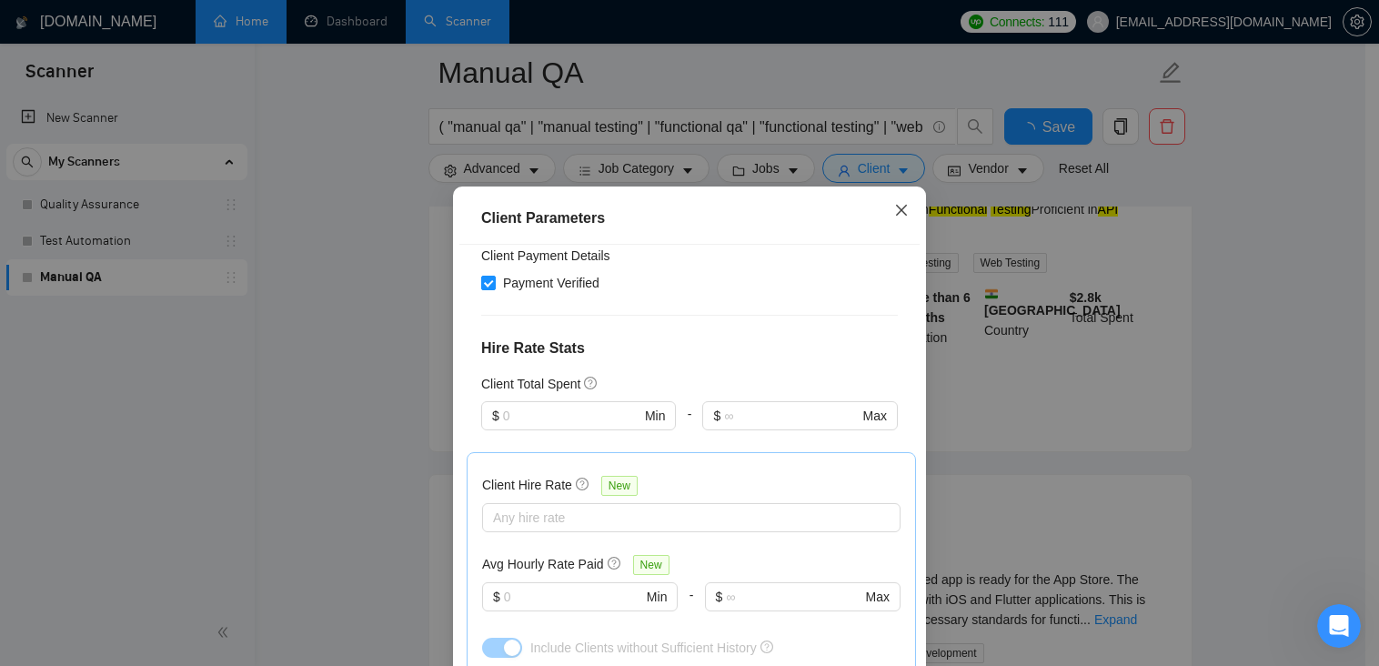
scroll to position [3852, 0]
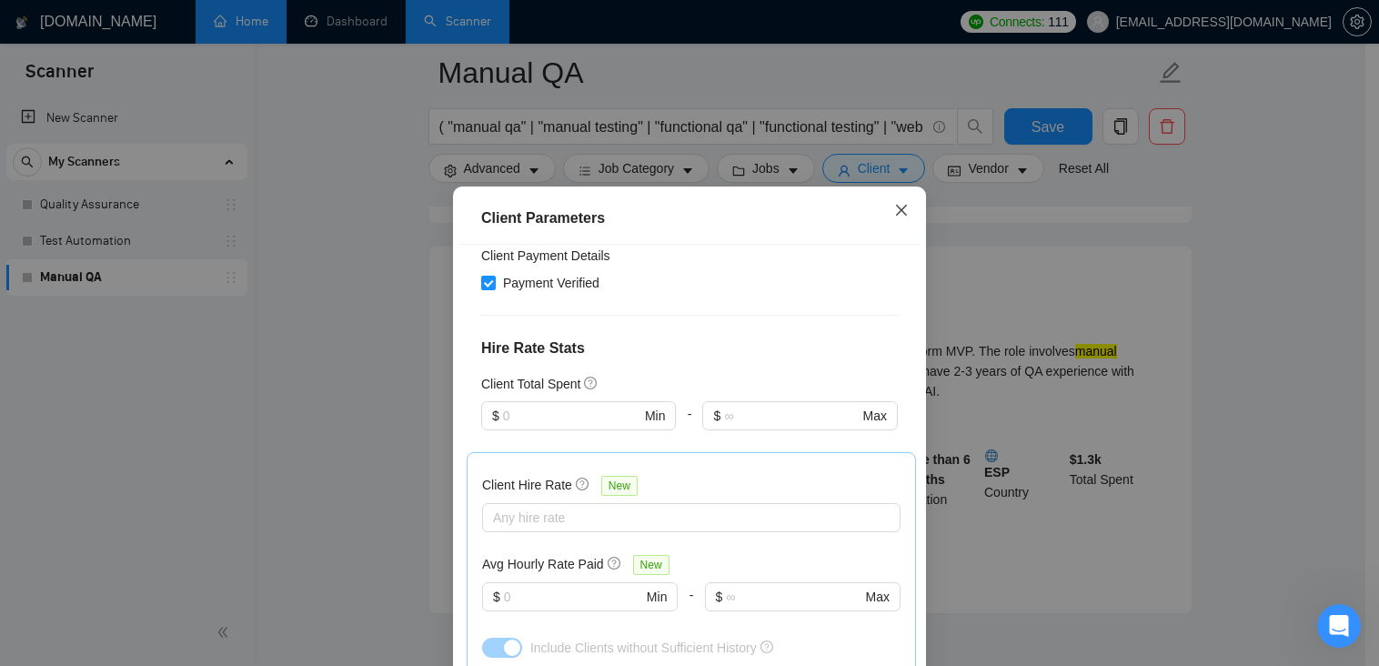
click at [896, 210] on icon "close" at bounding box center [901, 210] width 11 height 11
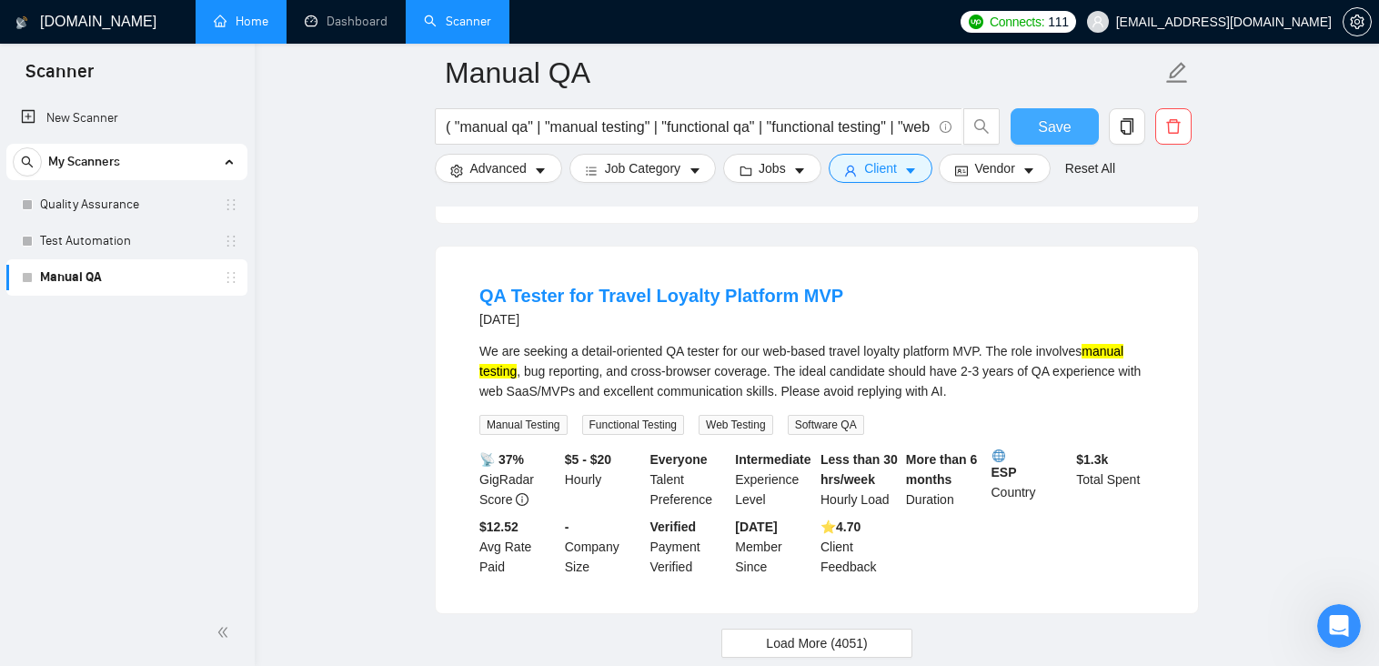
click at [1061, 130] on span "Save" at bounding box center [1054, 127] width 33 height 23
click at [120, 247] on link "Test Automation" at bounding box center [126, 241] width 173 height 36
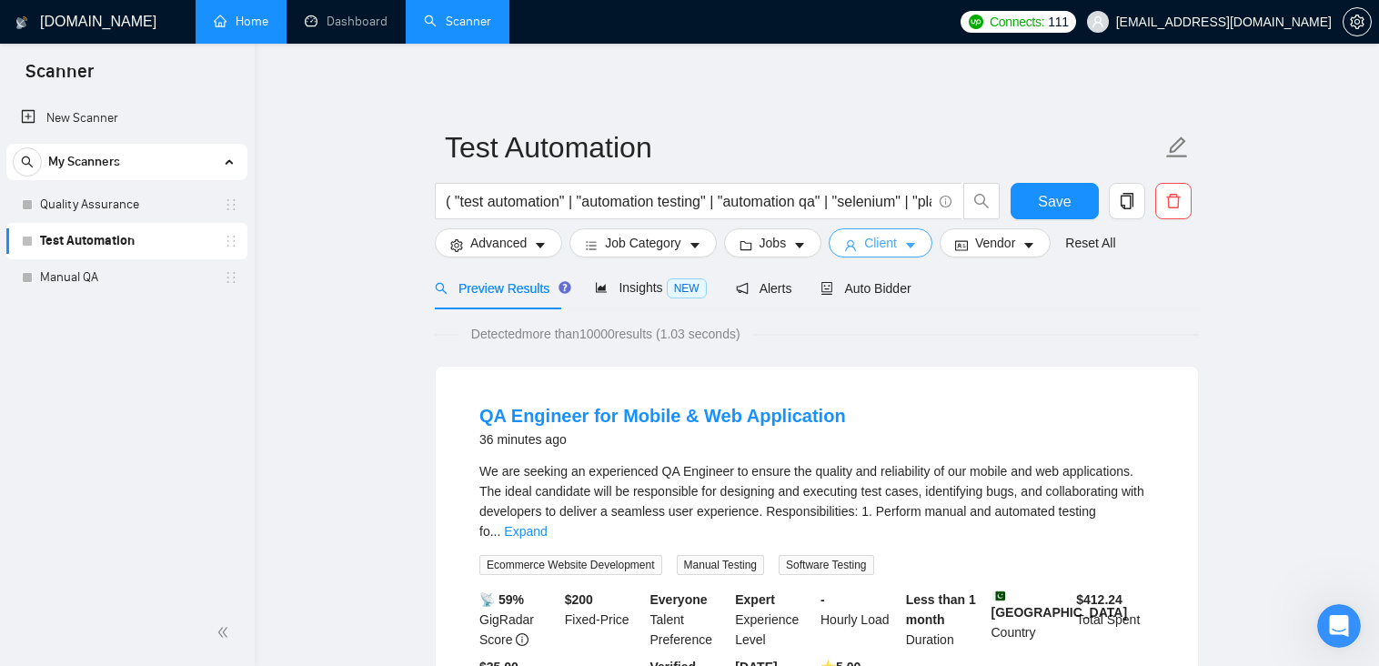
click at [904, 243] on icon "caret-down" at bounding box center [910, 245] width 13 height 13
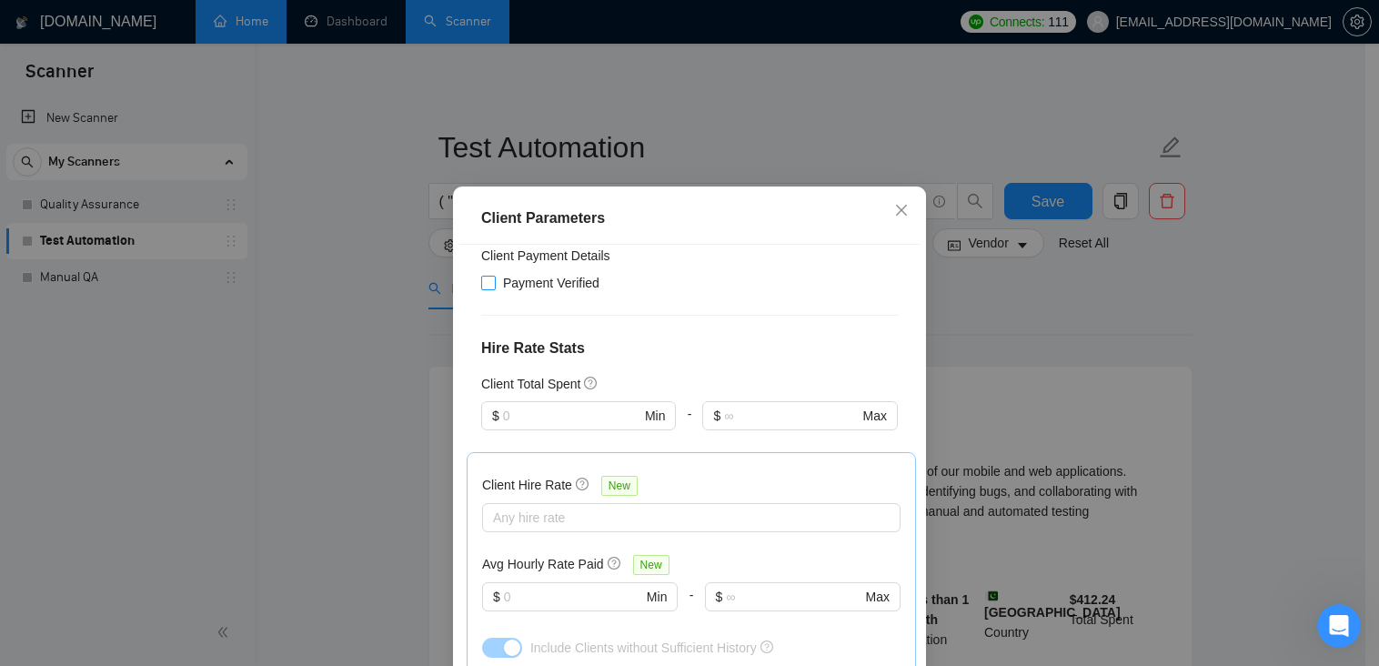
click at [485, 286] on input "Payment Verified" at bounding box center [487, 282] width 13 height 13
checkbox input "true"
click at [897, 213] on icon "close" at bounding box center [901, 210] width 11 height 11
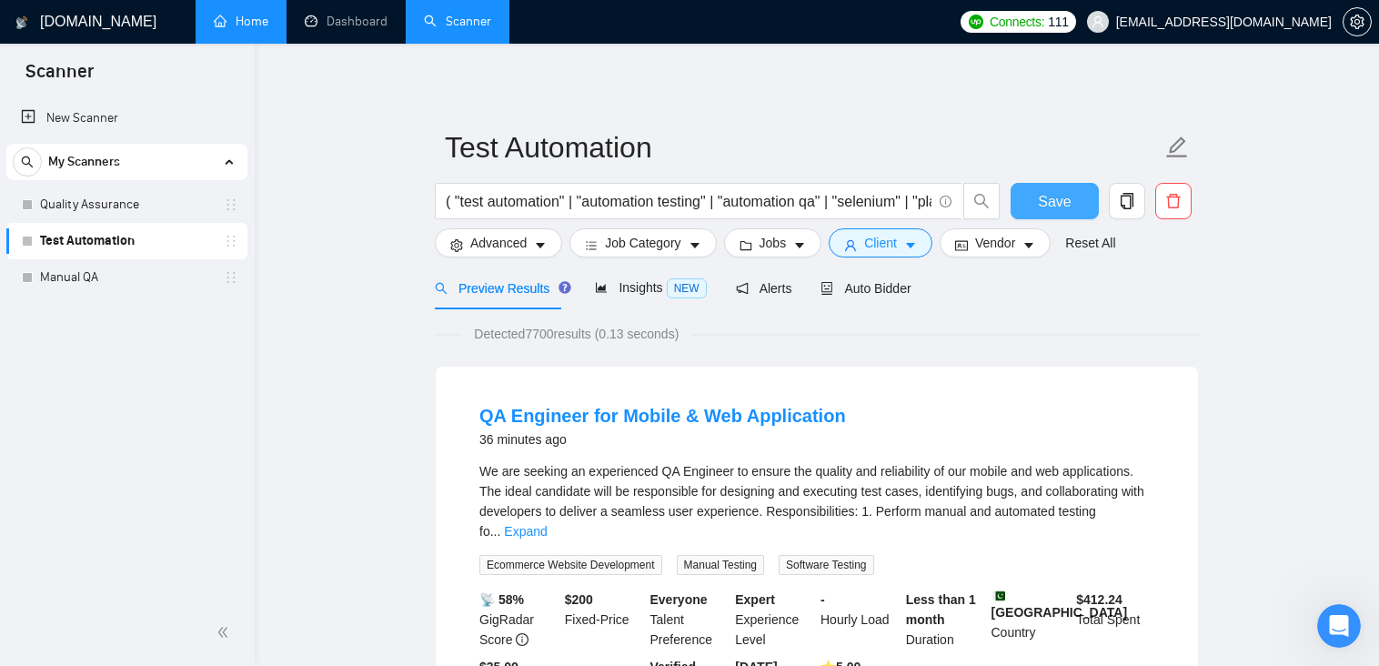
click at [1036, 200] on button "Save" at bounding box center [1055, 201] width 88 height 36
click at [104, 203] on link "Quality Assurance" at bounding box center [126, 204] width 173 height 36
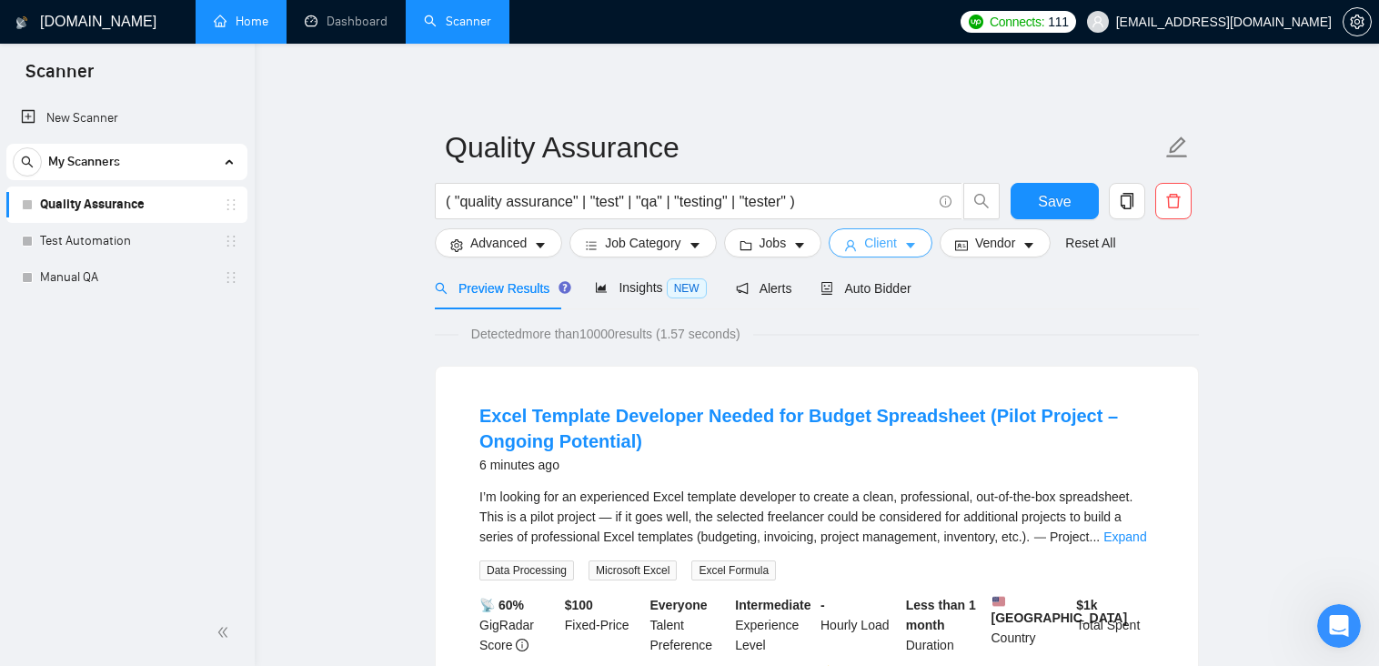
click at [864, 242] on span "Client" at bounding box center [880, 243] width 33 height 20
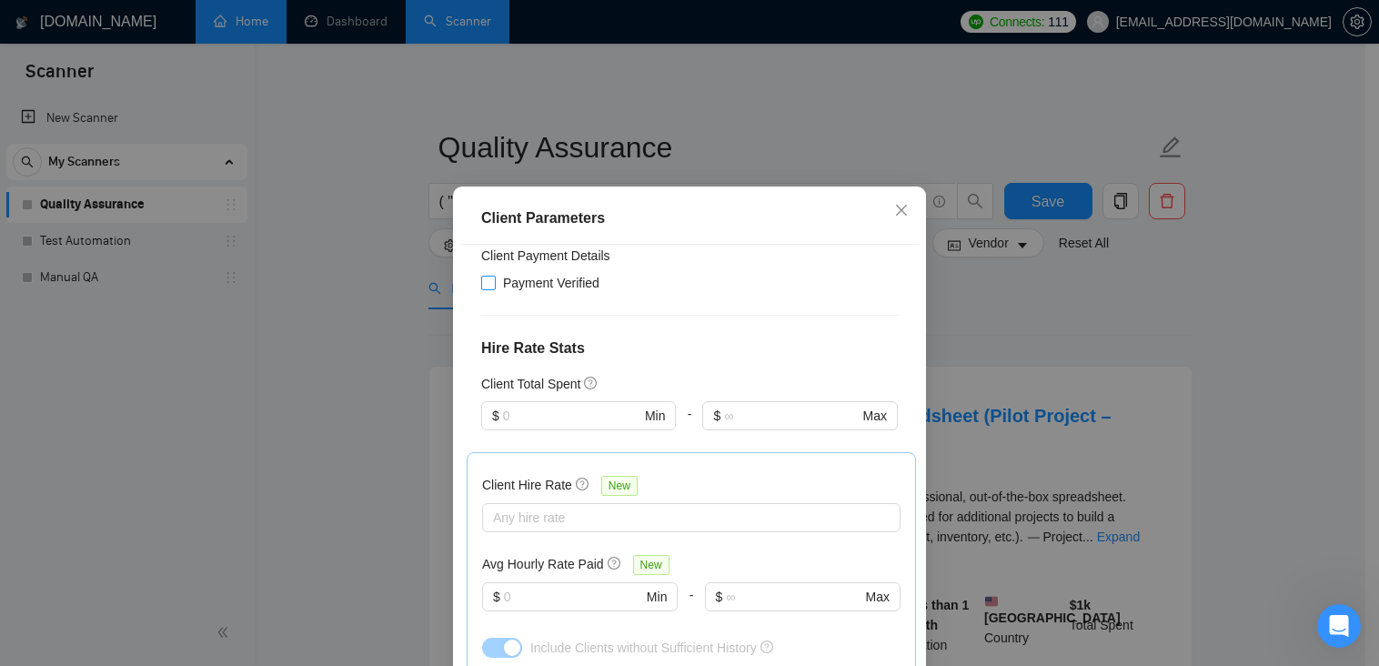
click at [481, 281] on input "Payment Verified" at bounding box center [487, 282] width 13 height 13
checkbox input "true"
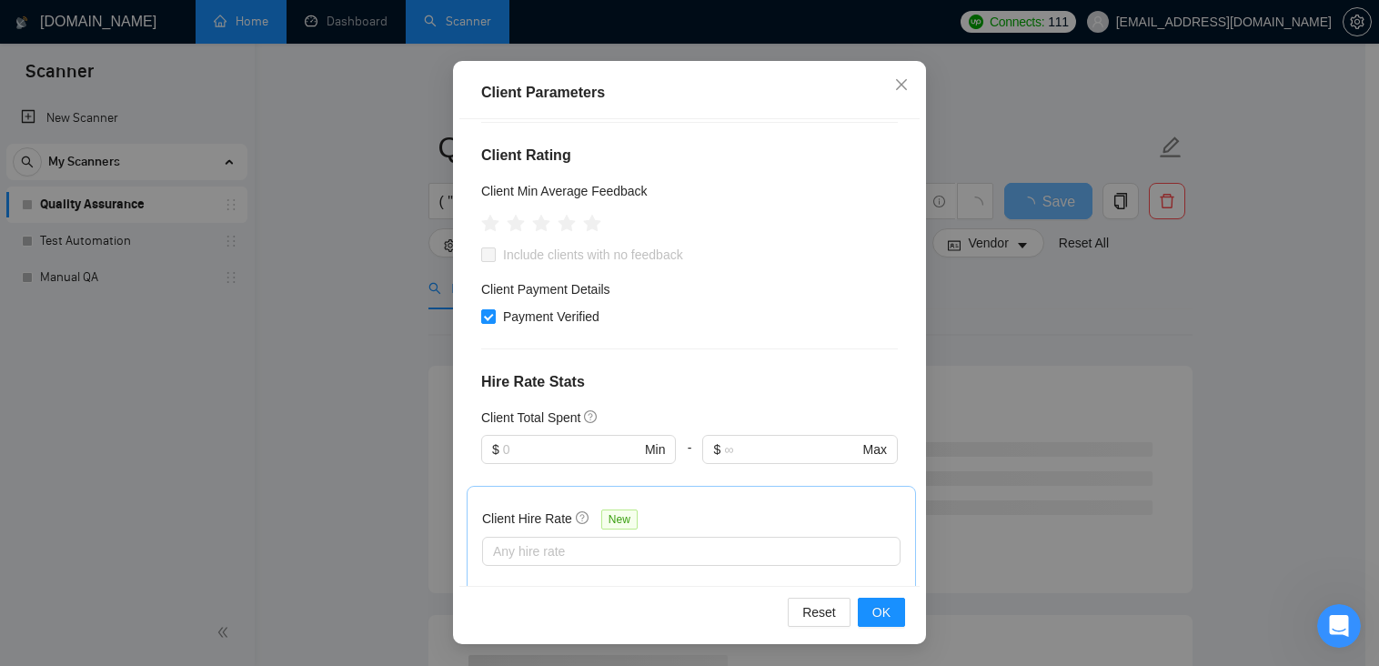
scroll to position [120, 0]
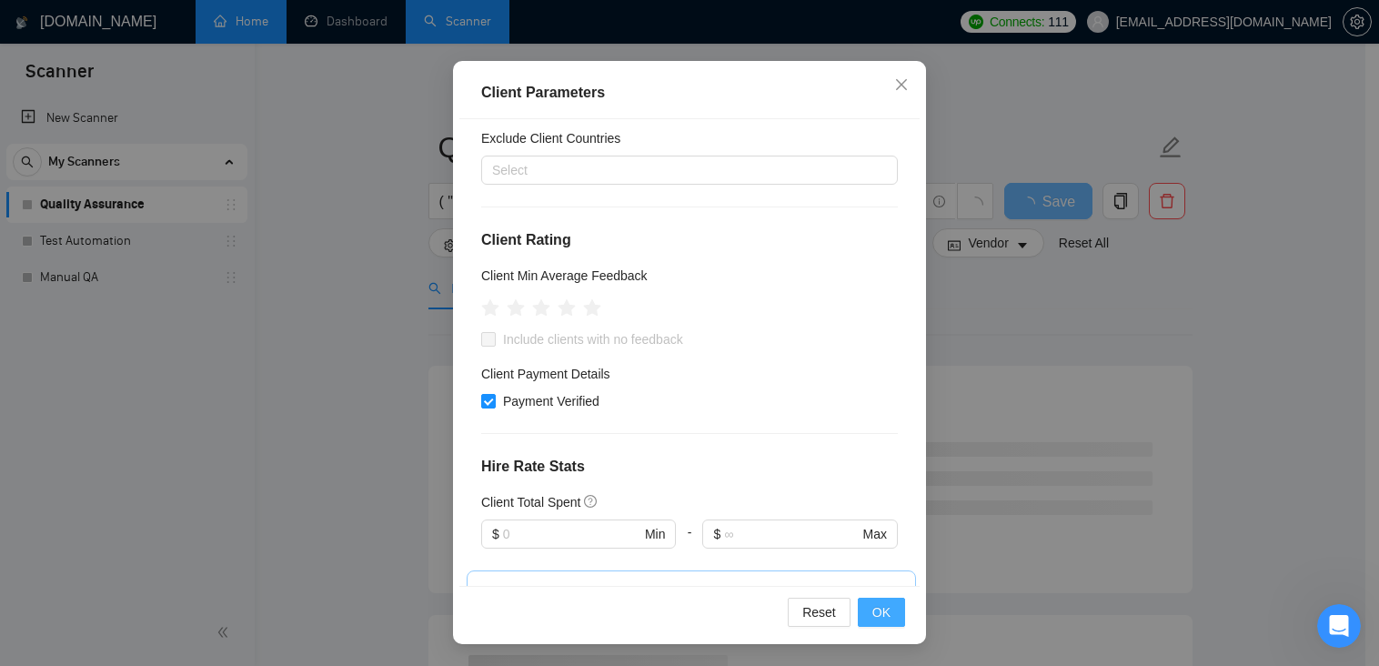
click at [883, 614] on span "OK" at bounding box center [881, 612] width 18 height 20
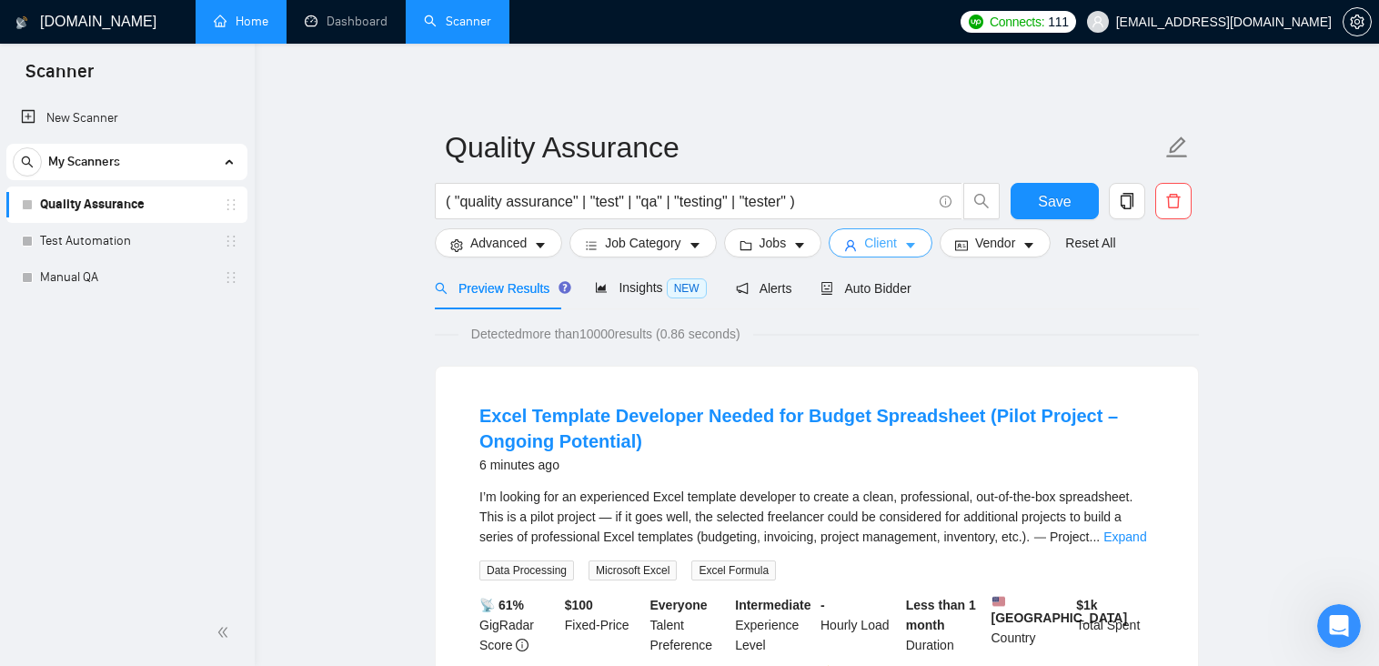
scroll to position [0, 0]
click at [1041, 211] on span "Save" at bounding box center [1054, 201] width 33 height 23
click at [119, 239] on link "Test Automation" at bounding box center [126, 241] width 173 height 36
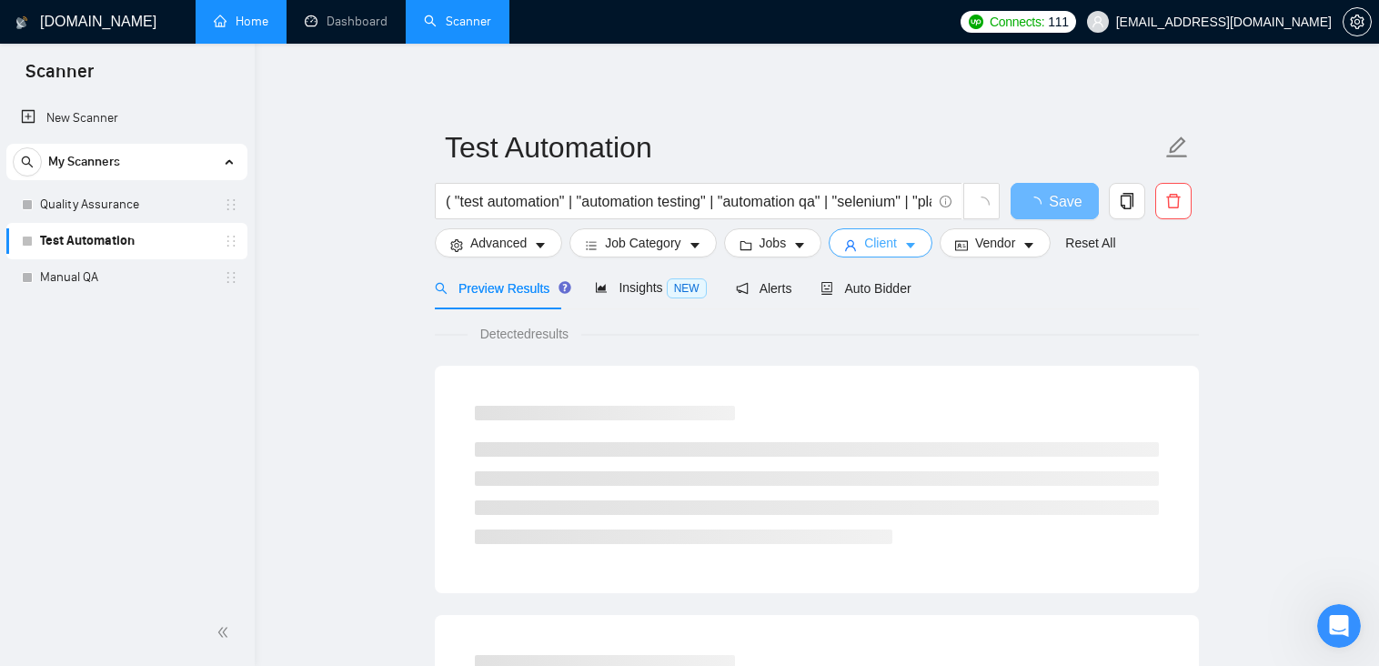
click at [887, 238] on span "Client" at bounding box center [880, 243] width 33 height 20
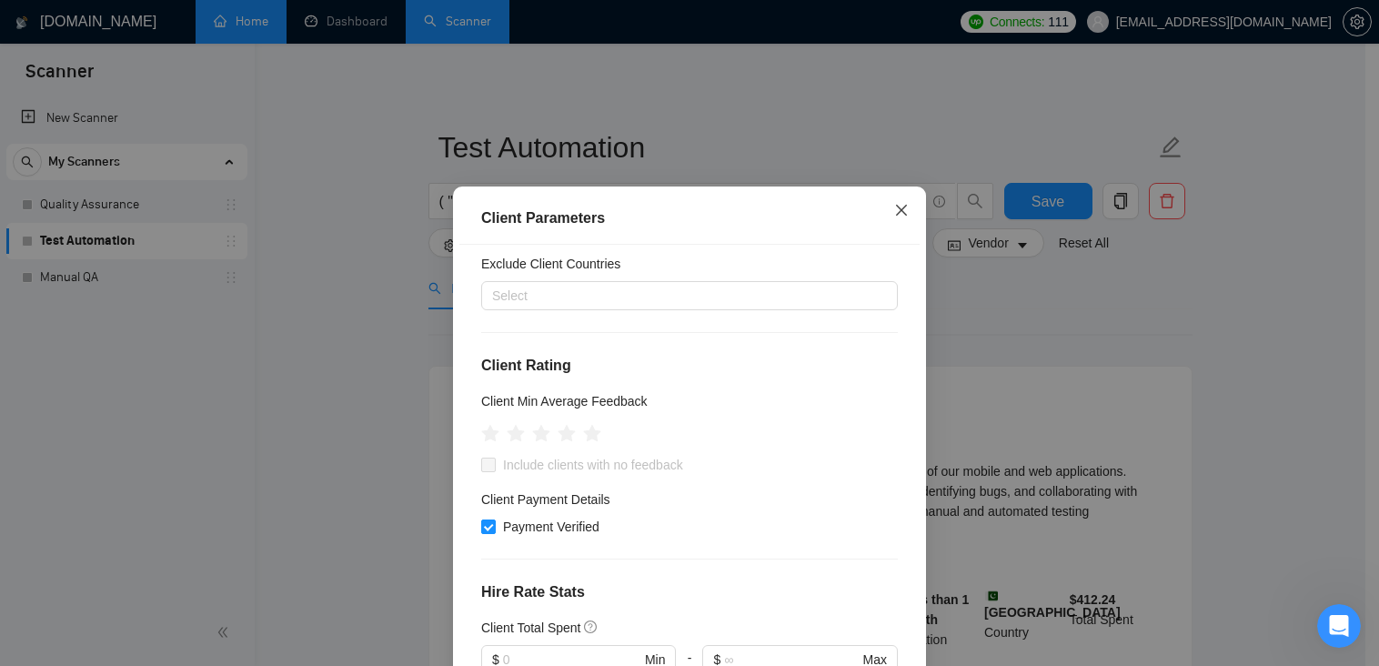
click at [896, 207] on icon "close" at bounding box center [901, 210] width 11 height 11
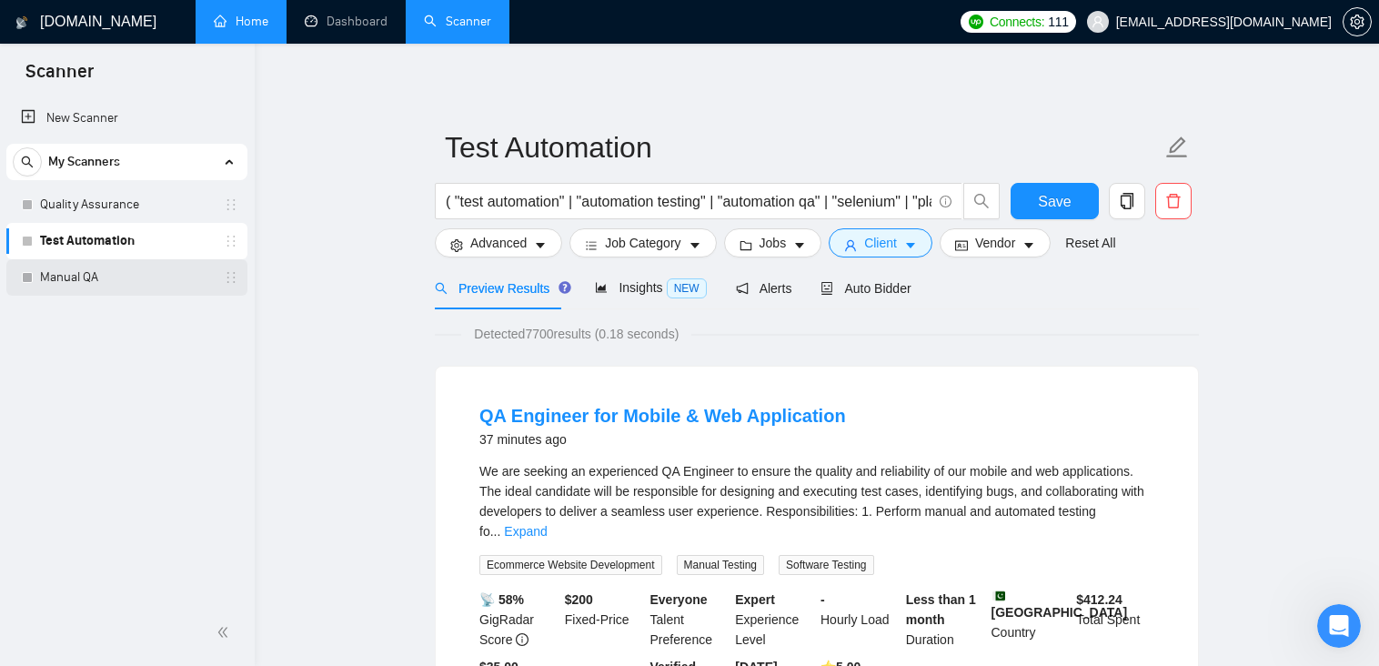
click at [57, 266] on link "Manual QA" at bounding box center [126, 277] width 173 height 36
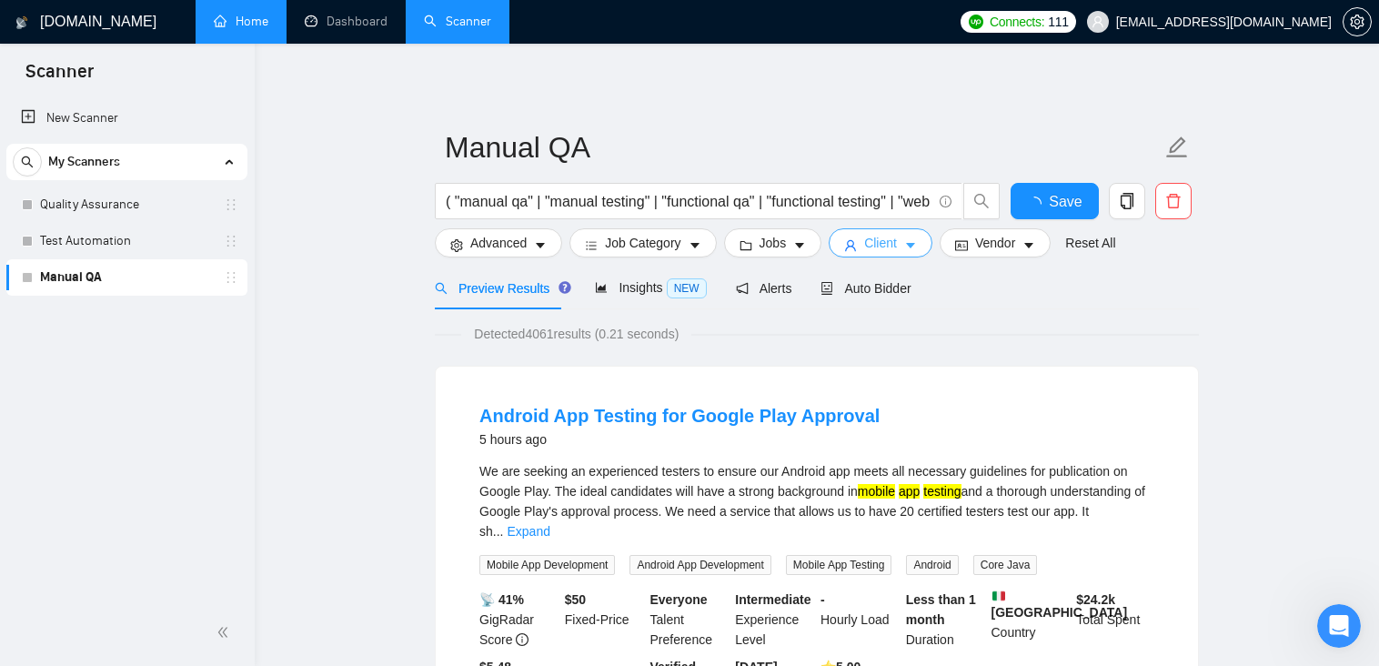
click at [904, 239] on icon "caret-down" at bounding box center [910, 245] width 13 height 13
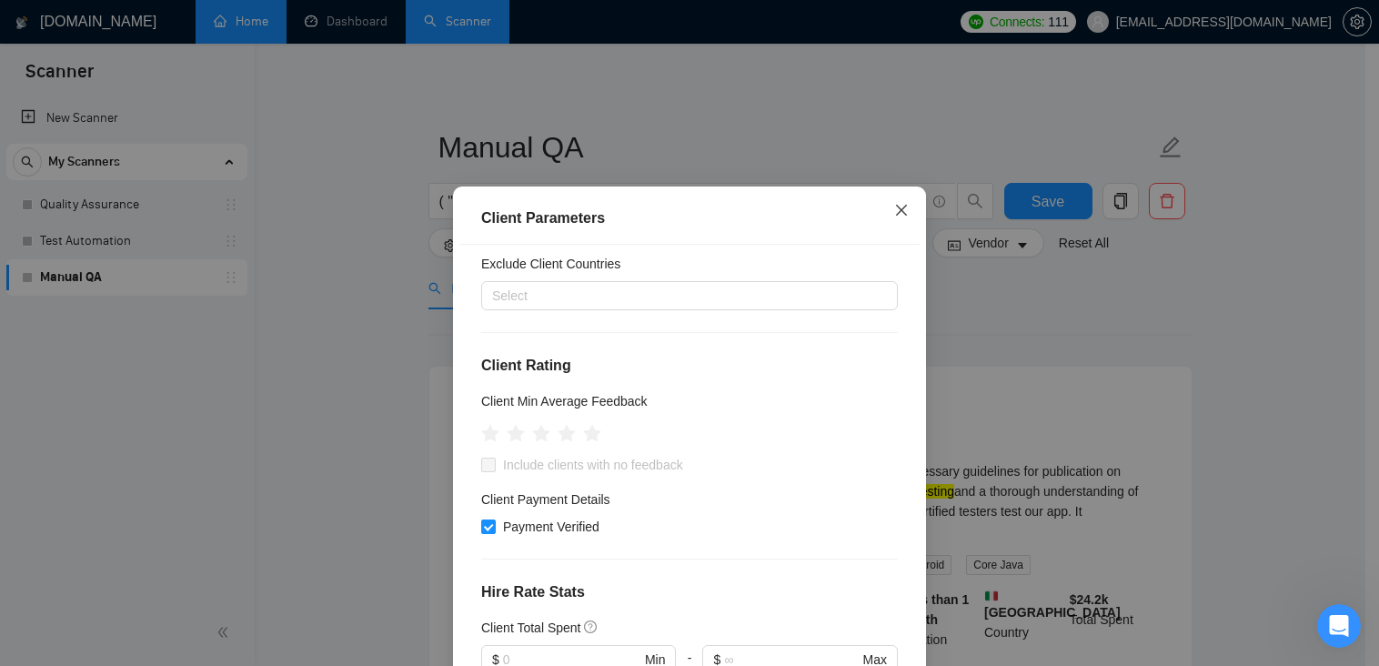
click at [894, 211] on icon "close" at bounding box center [901, 210] width 15 height 15
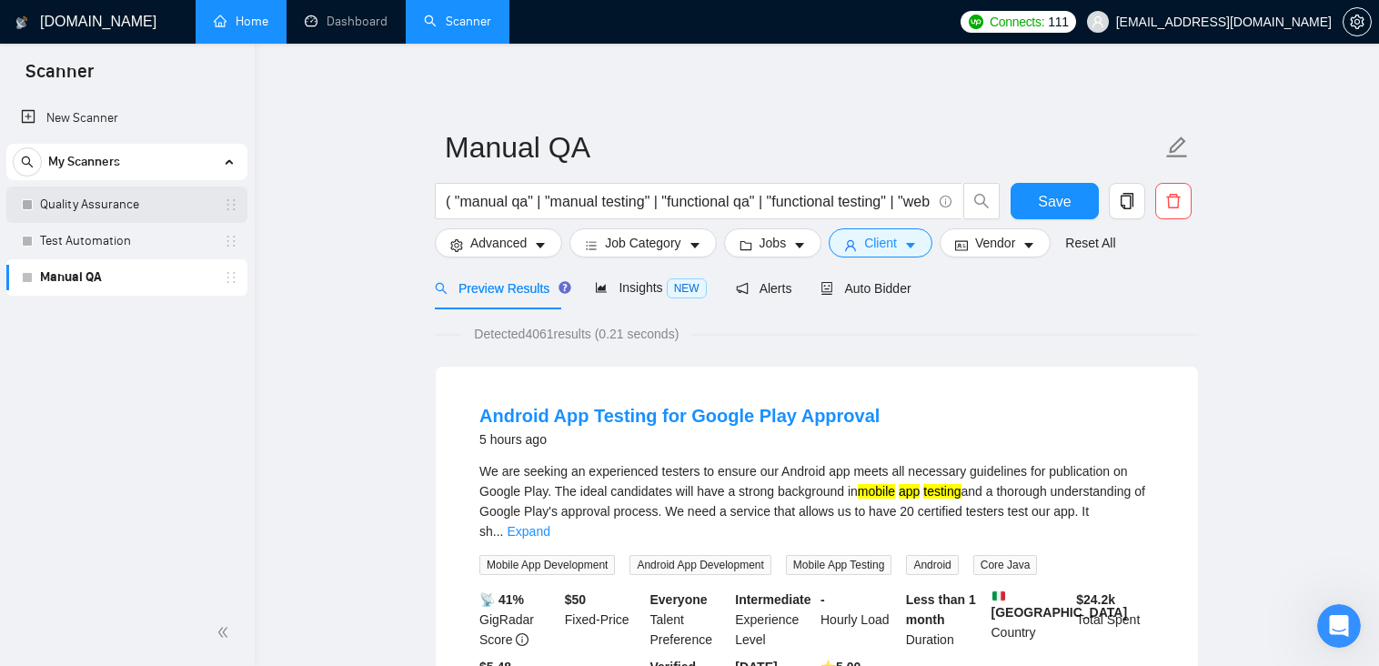
click at [83, 201] on link "Quality Assurance" at bounding box center [126, 204] width 173 height 36
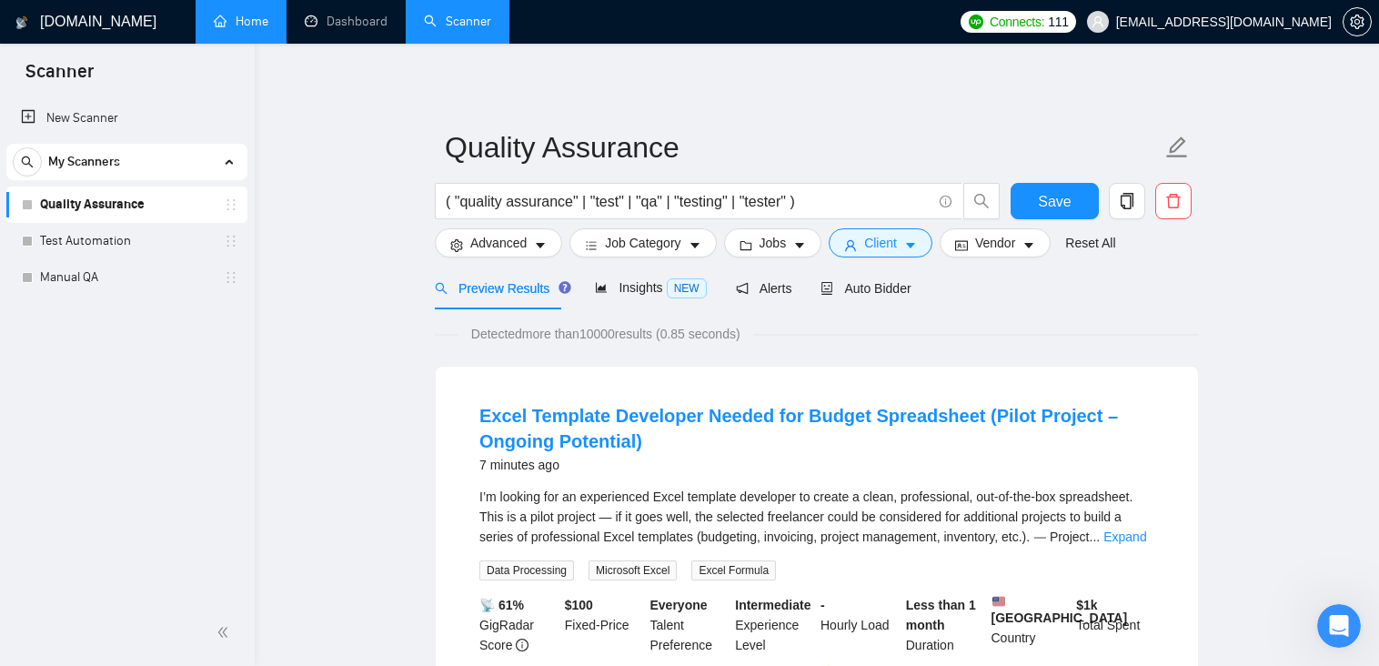
click at [76, 161] on span "My Scanners" at bounding box center [84, 162] width 72 height 36
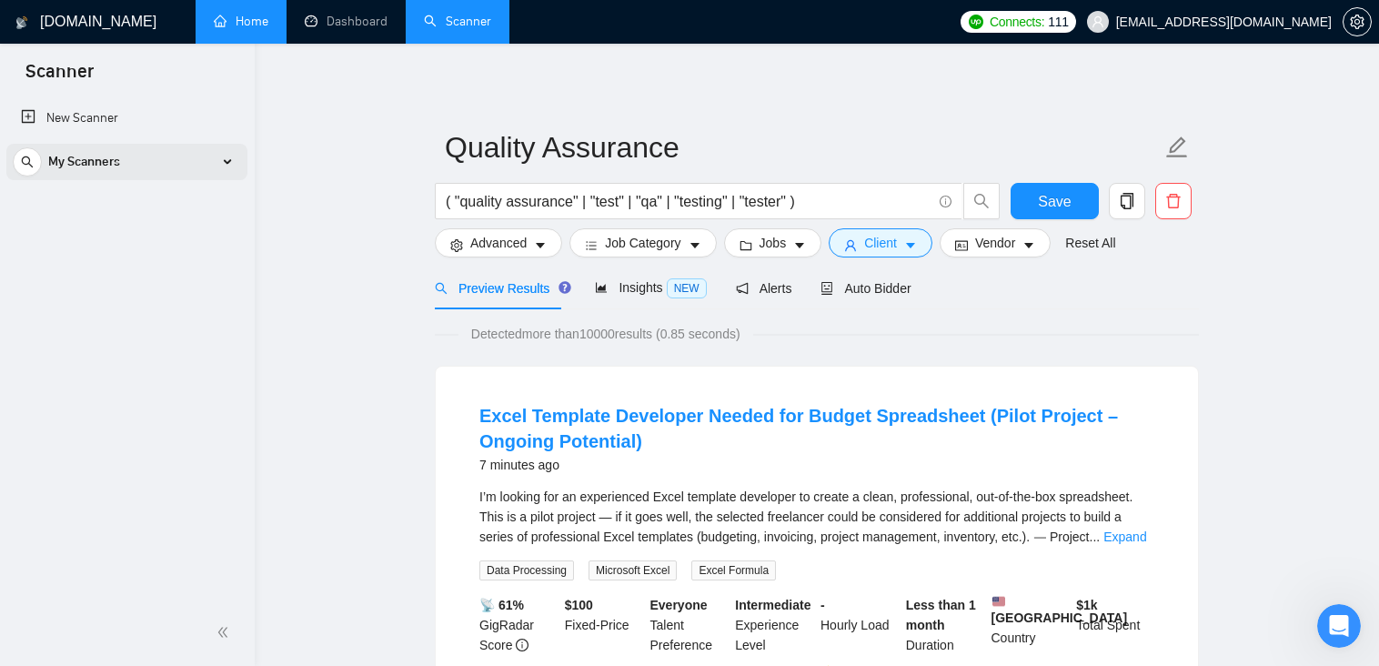
click at [76, 161] on span "My Scanners" at bounding box center [84, 162] width 72 height 36
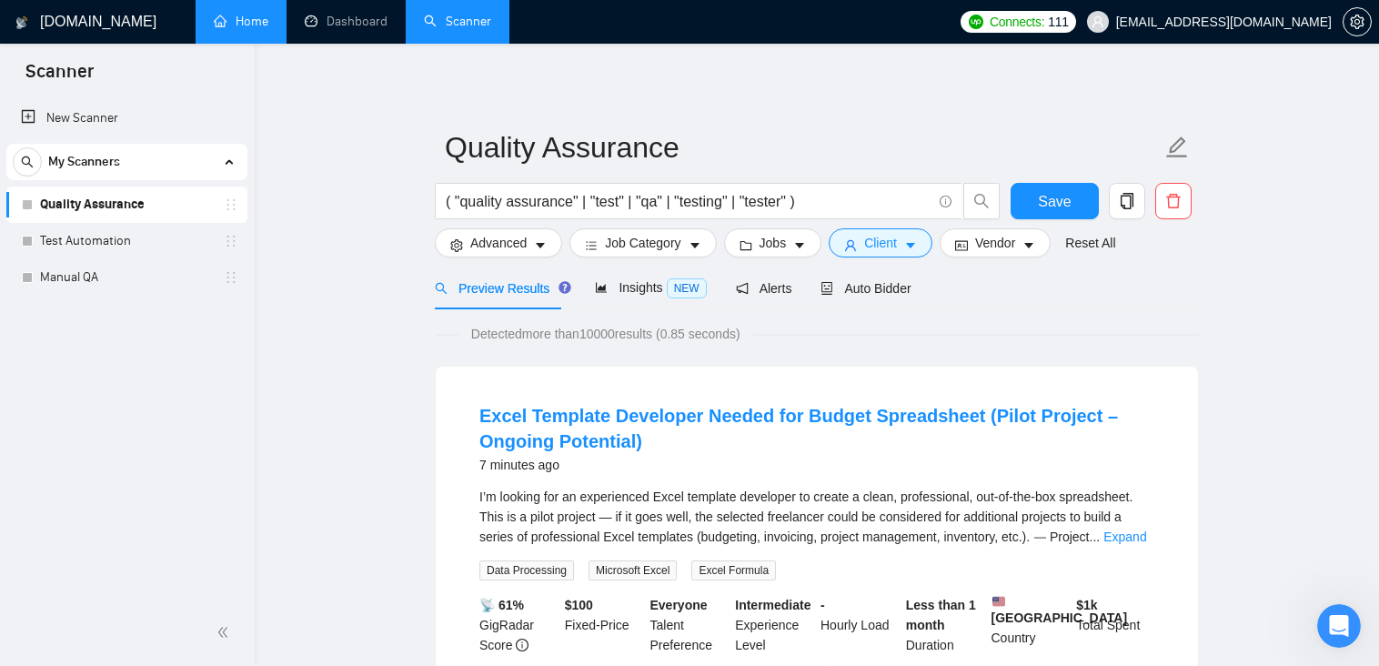
click at [249, 26] on link "Home" at bounding box center [241, 21] width 55 height 15
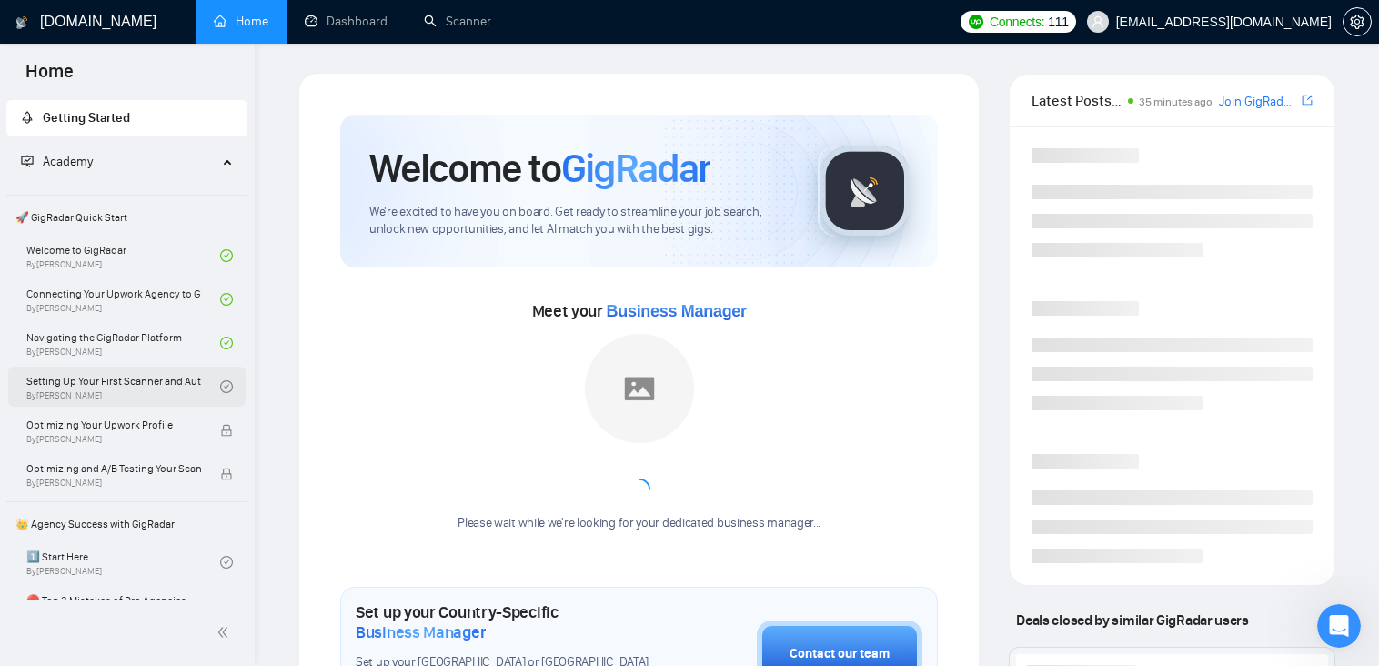
click at [134, 381] on link "Setting Up Your First Scanner and Auto-Bidder By [PERSON_NAME]" at bounding box center [123, 387] width 194 height 40
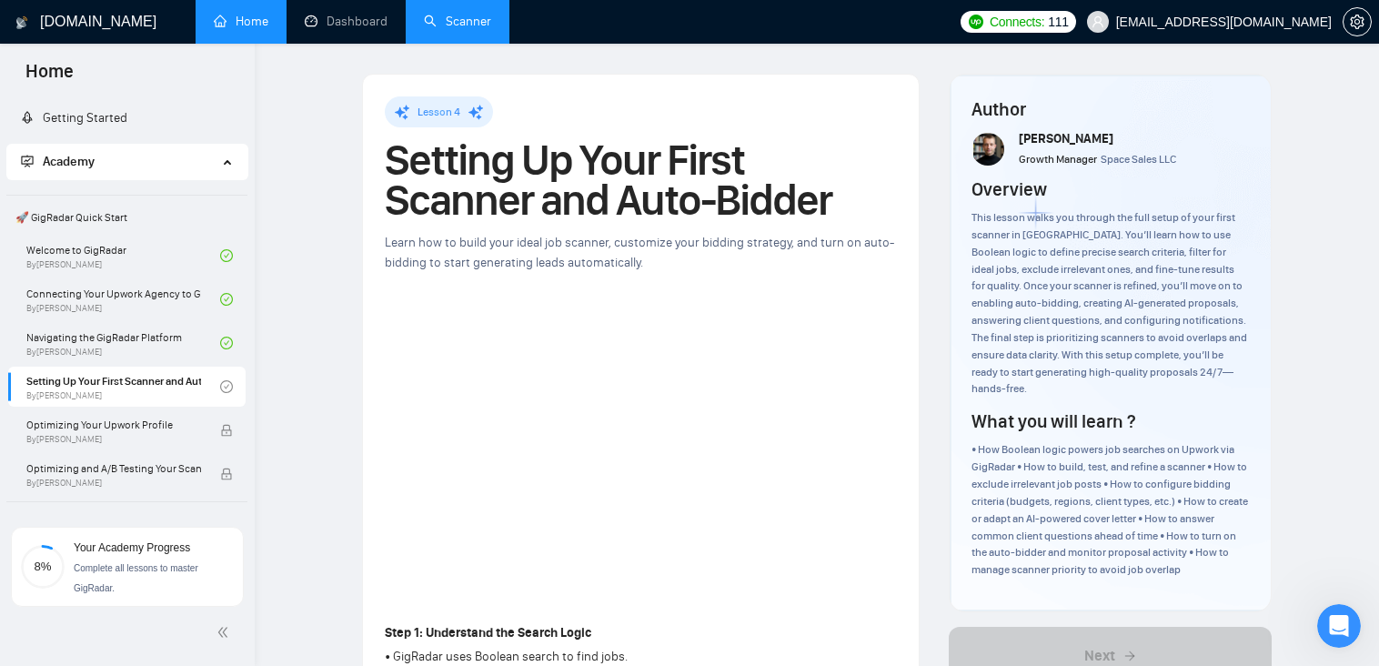
click at [448, 21] on link "Scanner" at bounding box center [457, 21] width 67 height 15
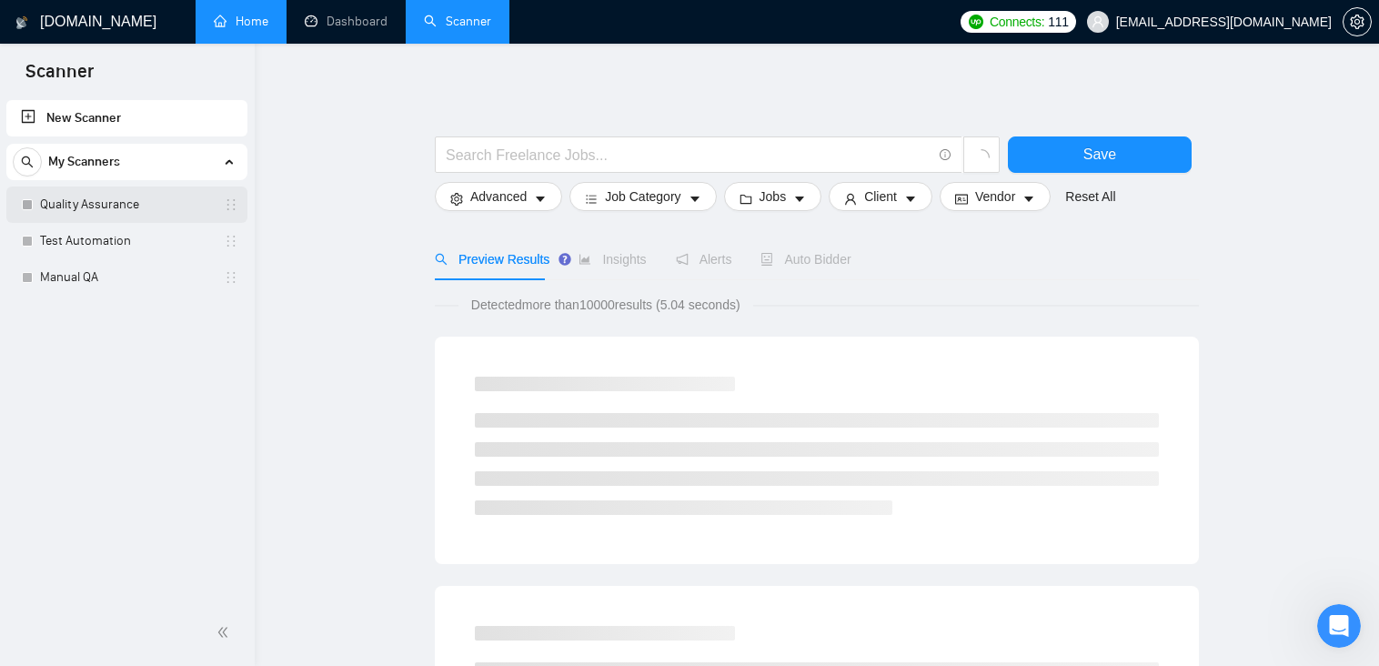
click at [89, 191] on link "Quality Assurance" at bounding box center [126, 204] width 173 height 36
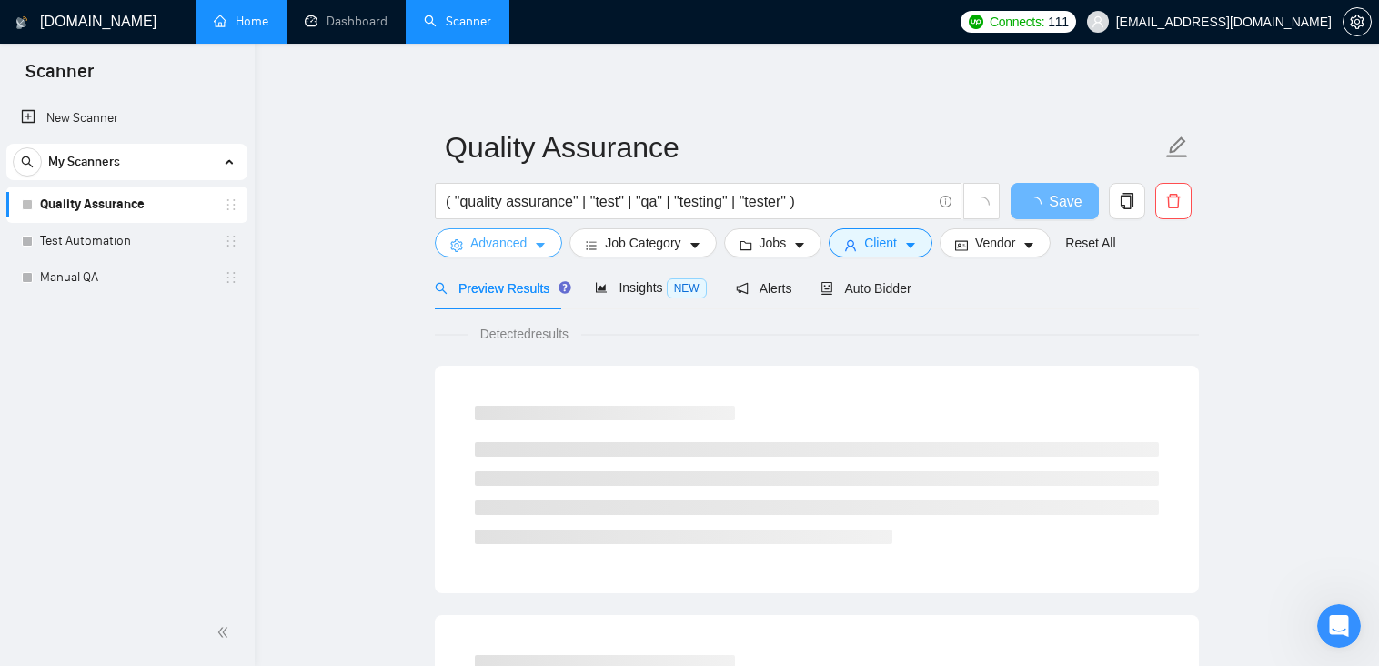
click at [519, 242] on span "Advanced" at bounding box center [498, 243] width 56 height 20
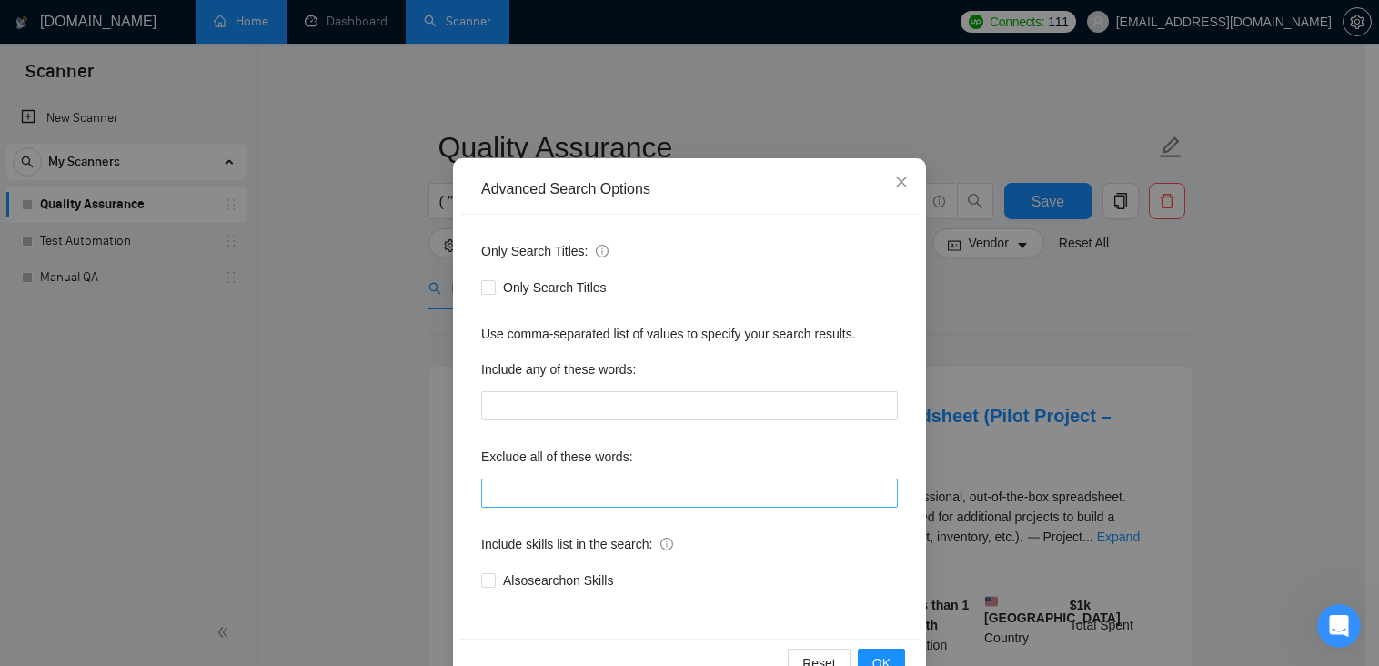
scroll to position [91, 0]
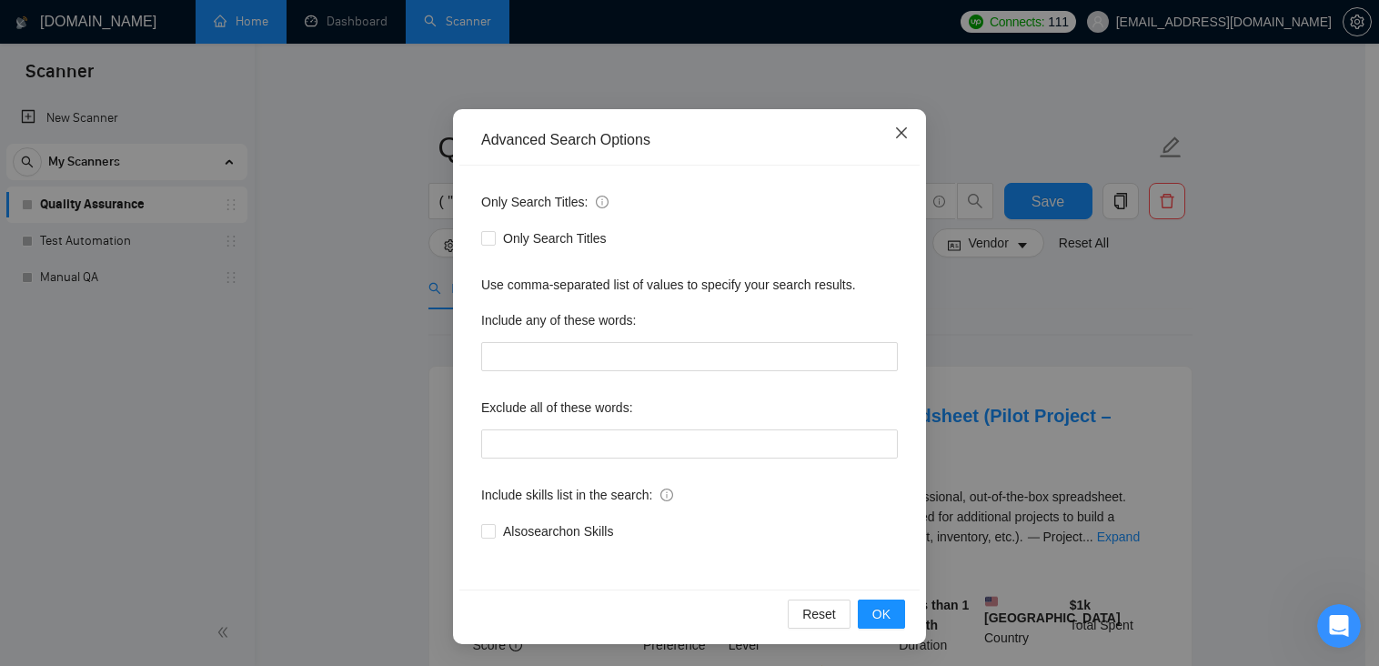
click at [885, 132] on span "Close" at bounding box center [901, 133] width 49 height 49
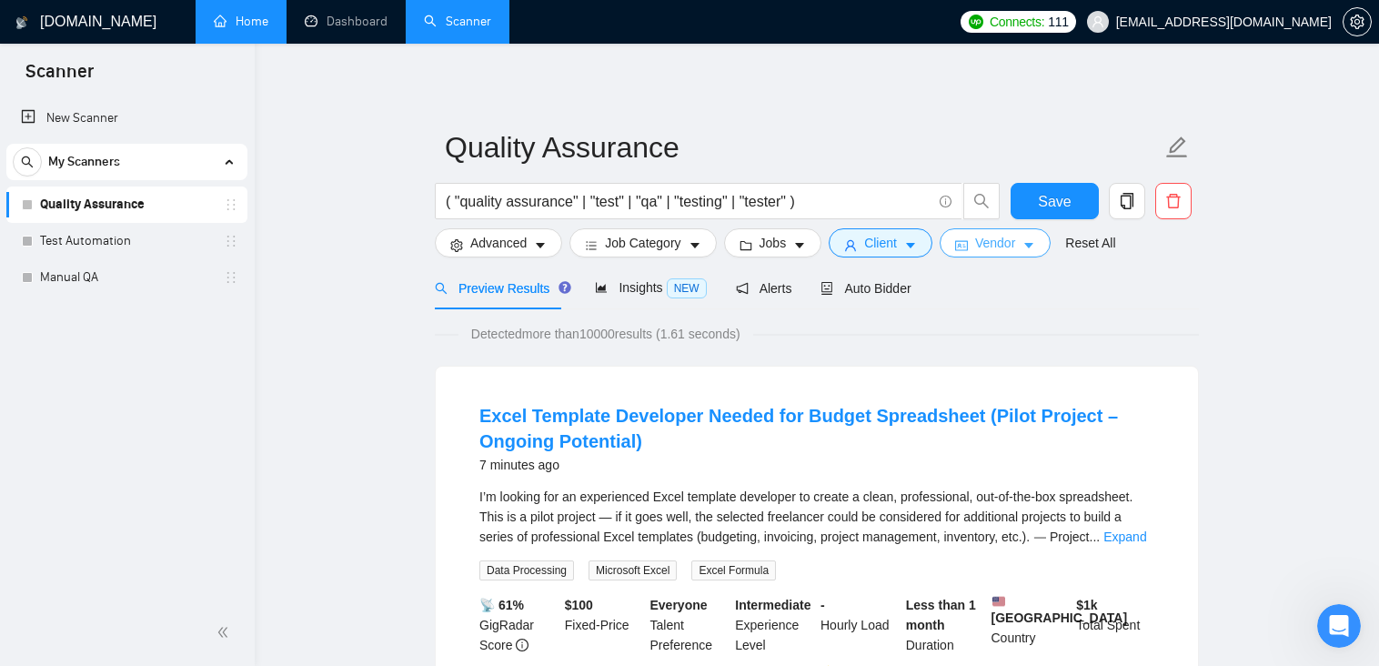
click at [1006, 240] on span "Vendor" at bounding box center [995, 243] width 40 height 20
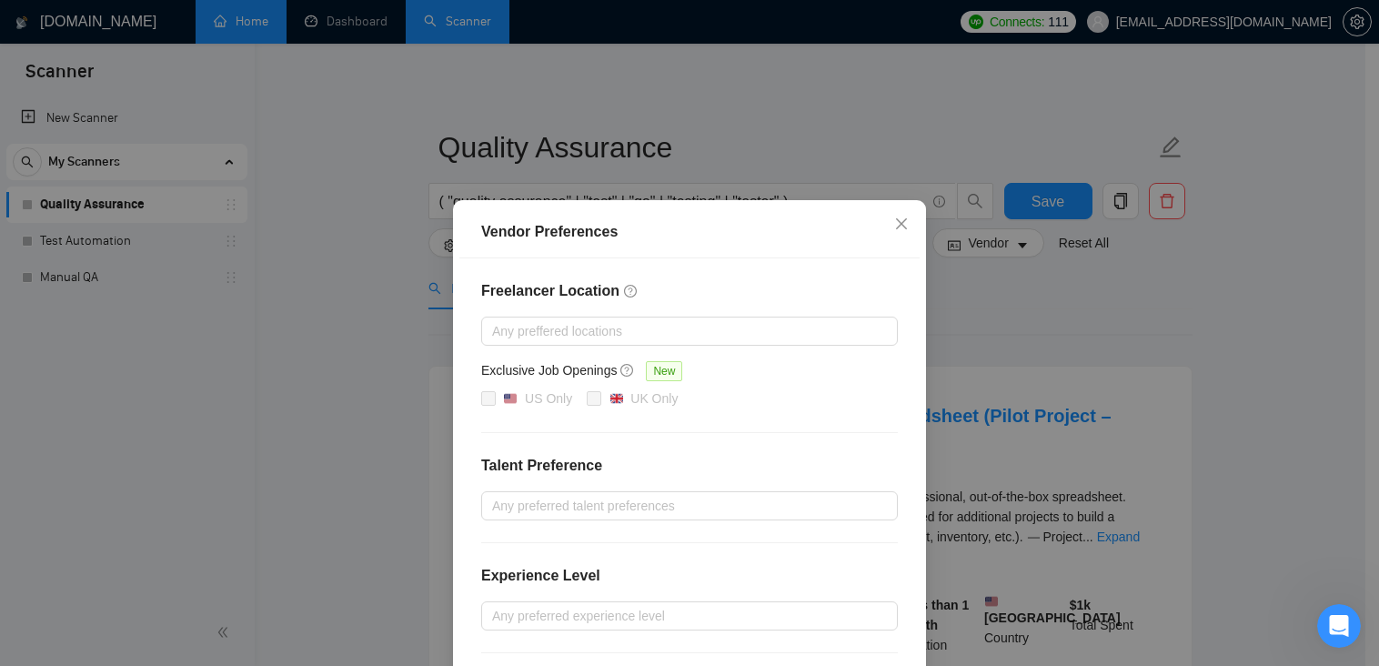
scroll to position [176, 0]
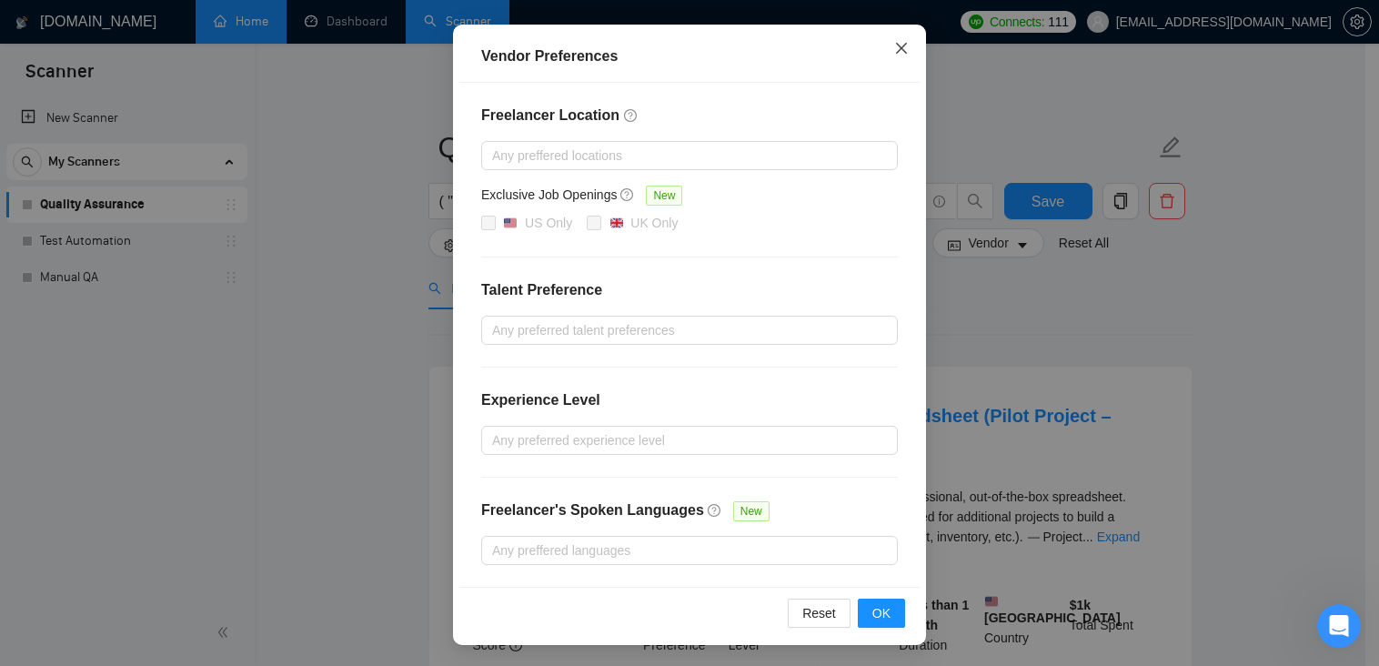
click at [896, 48] on icon "close" at bounding box center [901, 48] width 11 height 11
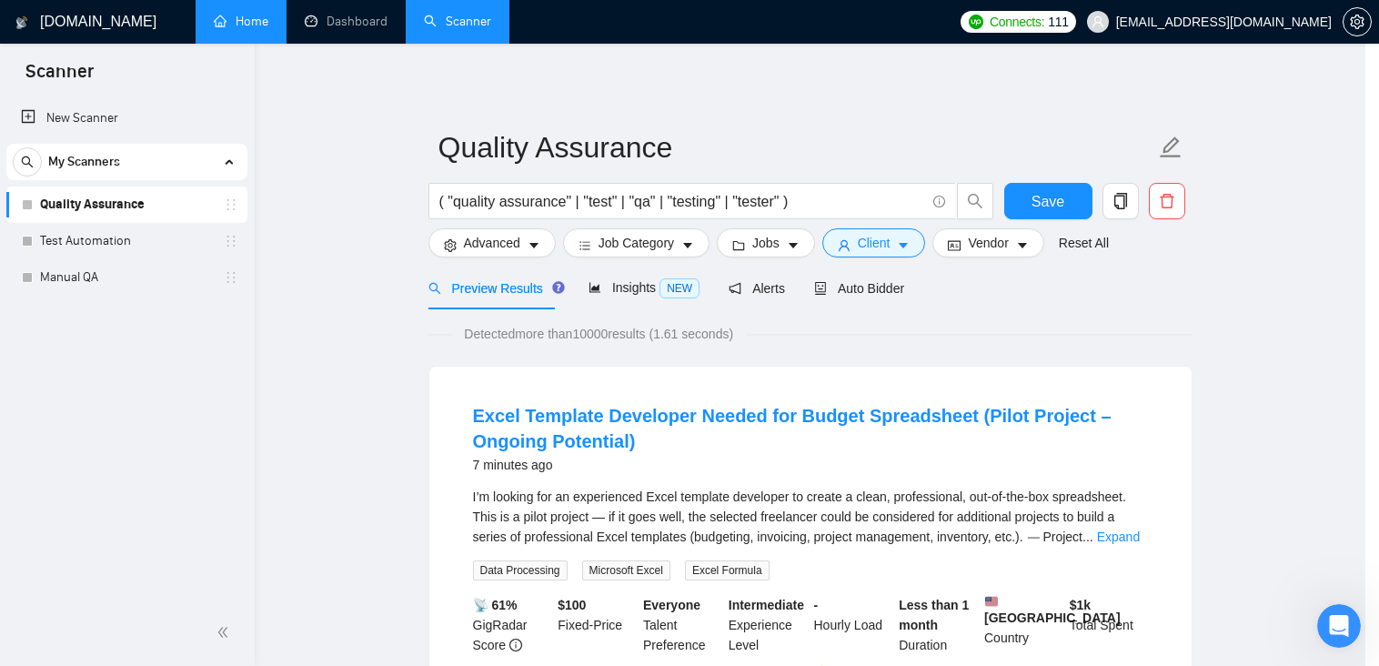
scroll to position [85, 0]
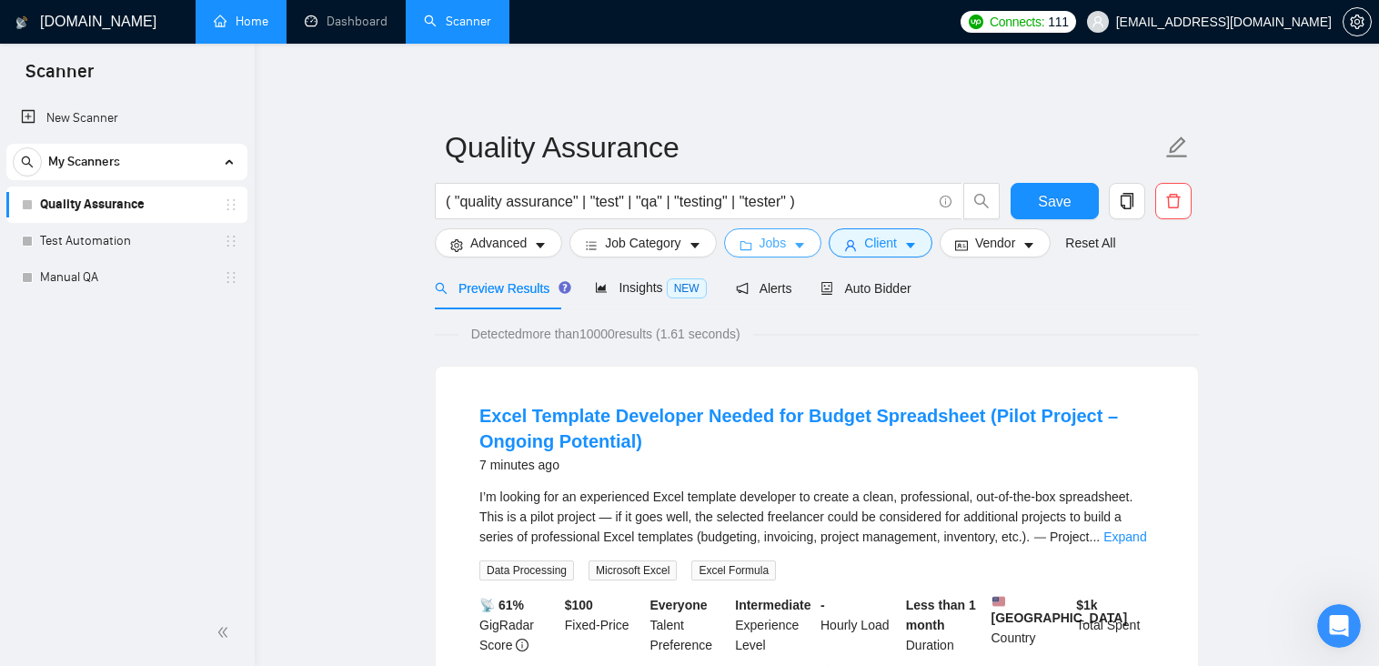
click at [780, 243] on span "Jobs" at bounding box center [772, 243] width 27 height 20
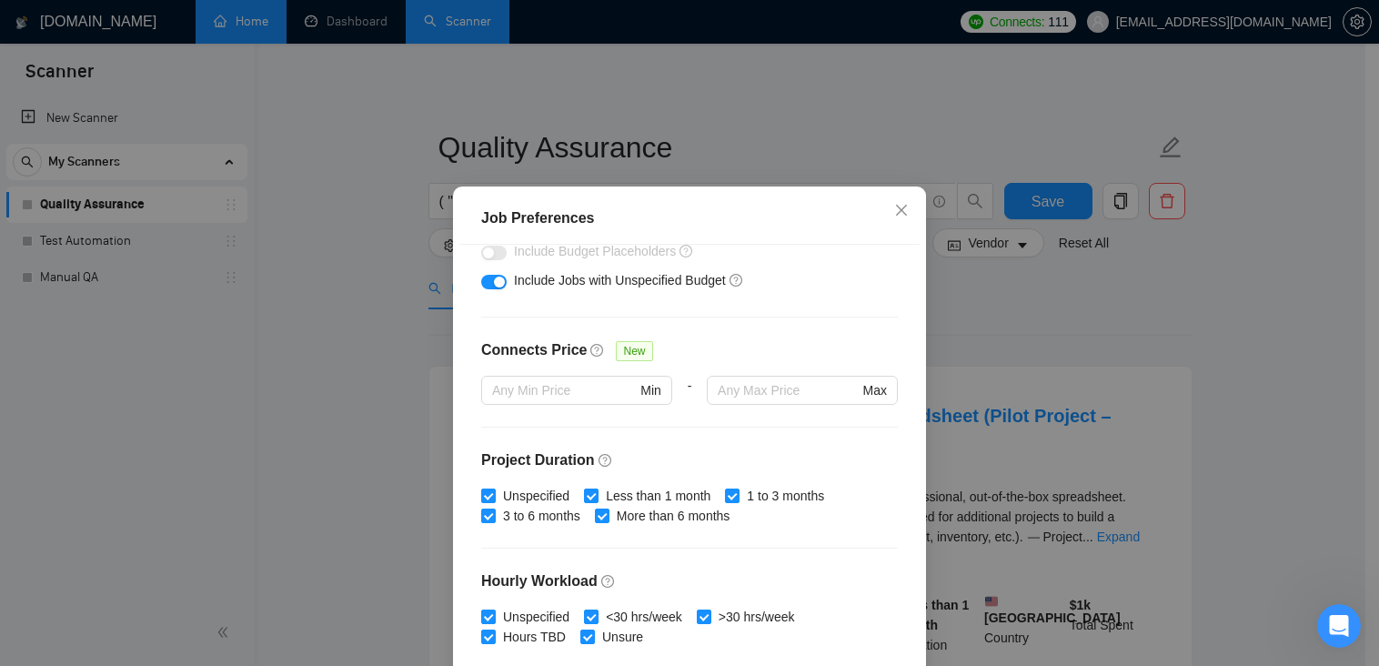
scroll to position [364, 0]
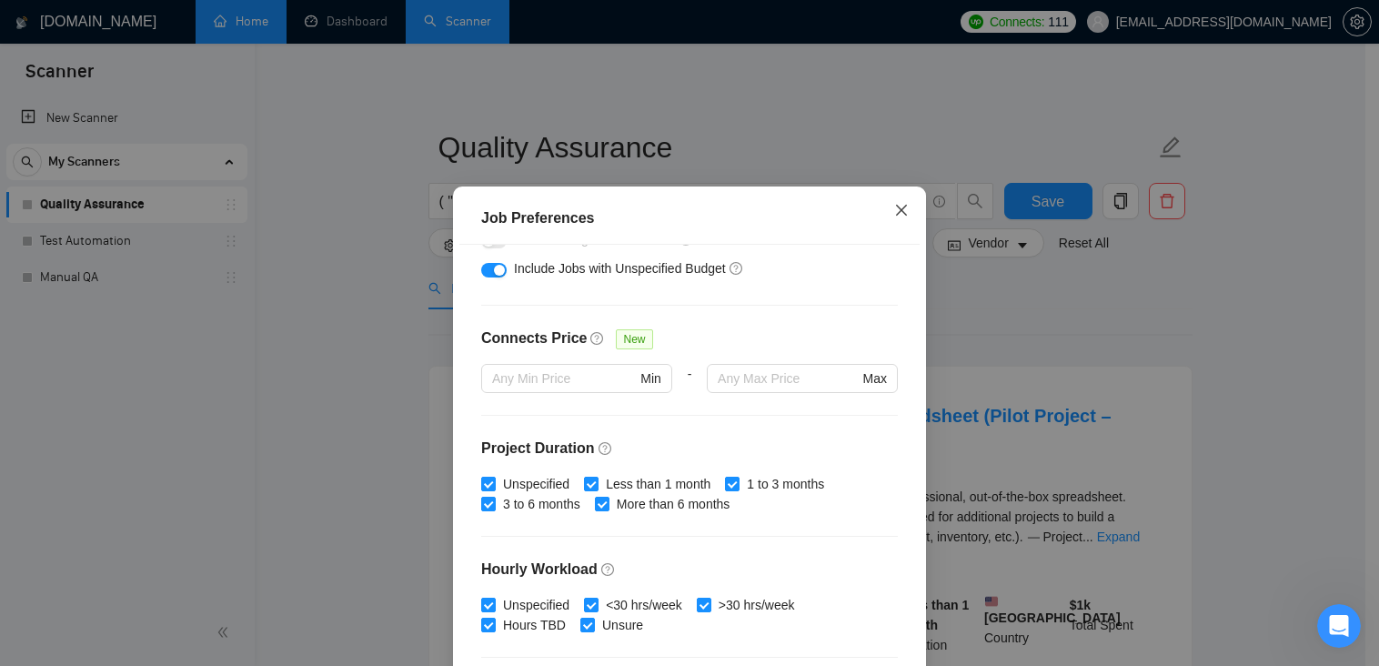
click at [901, 211] on icon "close" at bounding box center [901, 210] width 15 height 15
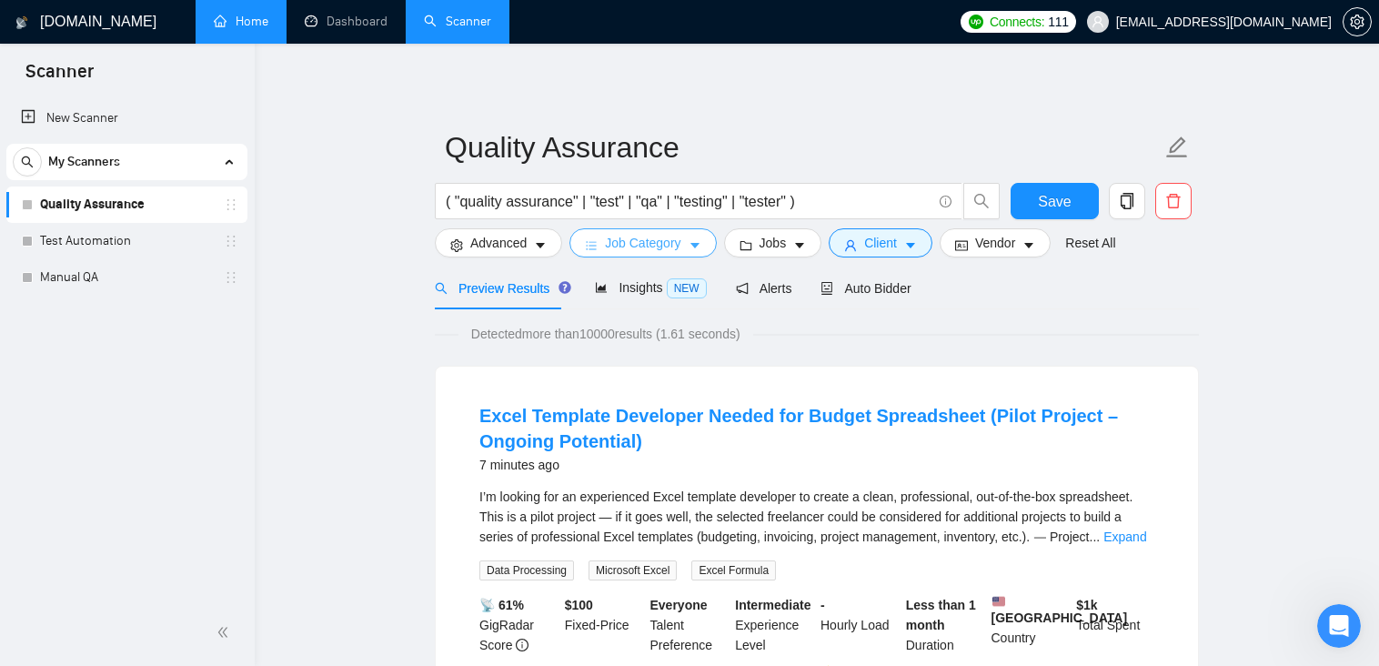
click at [682, 247] on button "Job Category" at bounding box center [642, 242] width 146 height 29
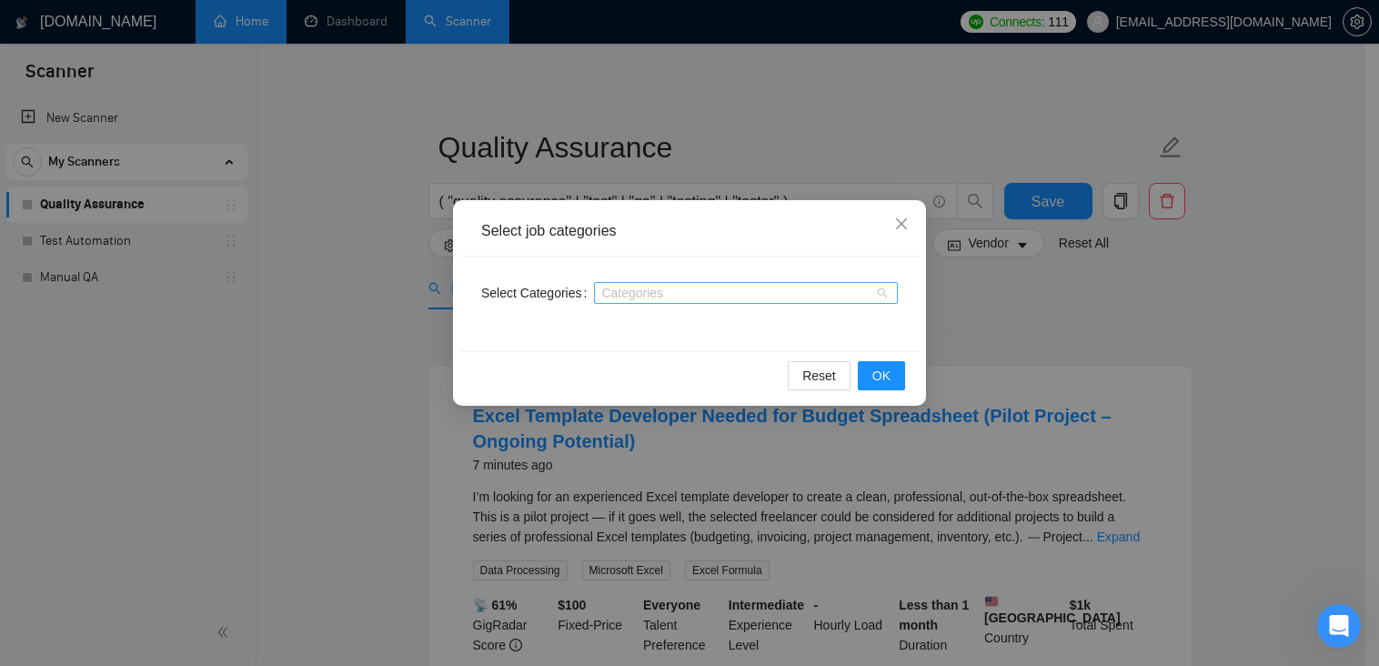
click at [878, 290] on div "Categories" at bounding box center [746, 293] width 304 height 22
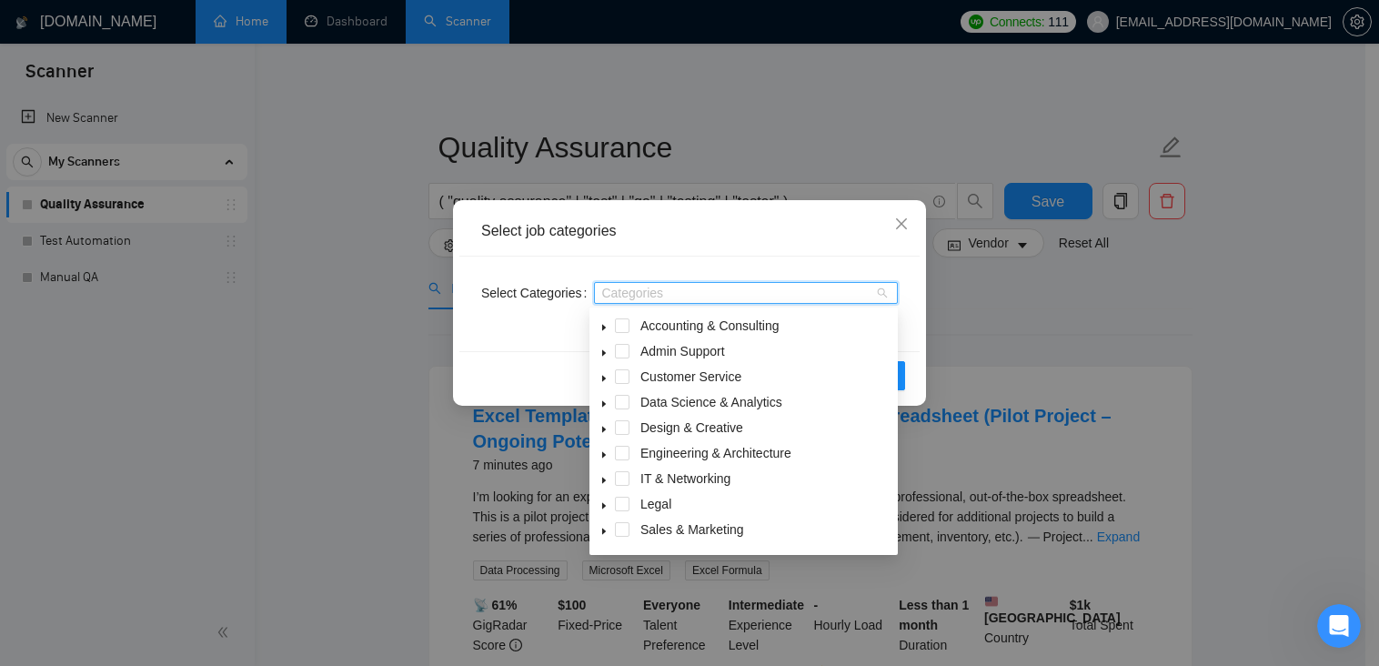
click at [599, 453] on icon "caret-down" at bounding box center [603, 454] width 9 height 9
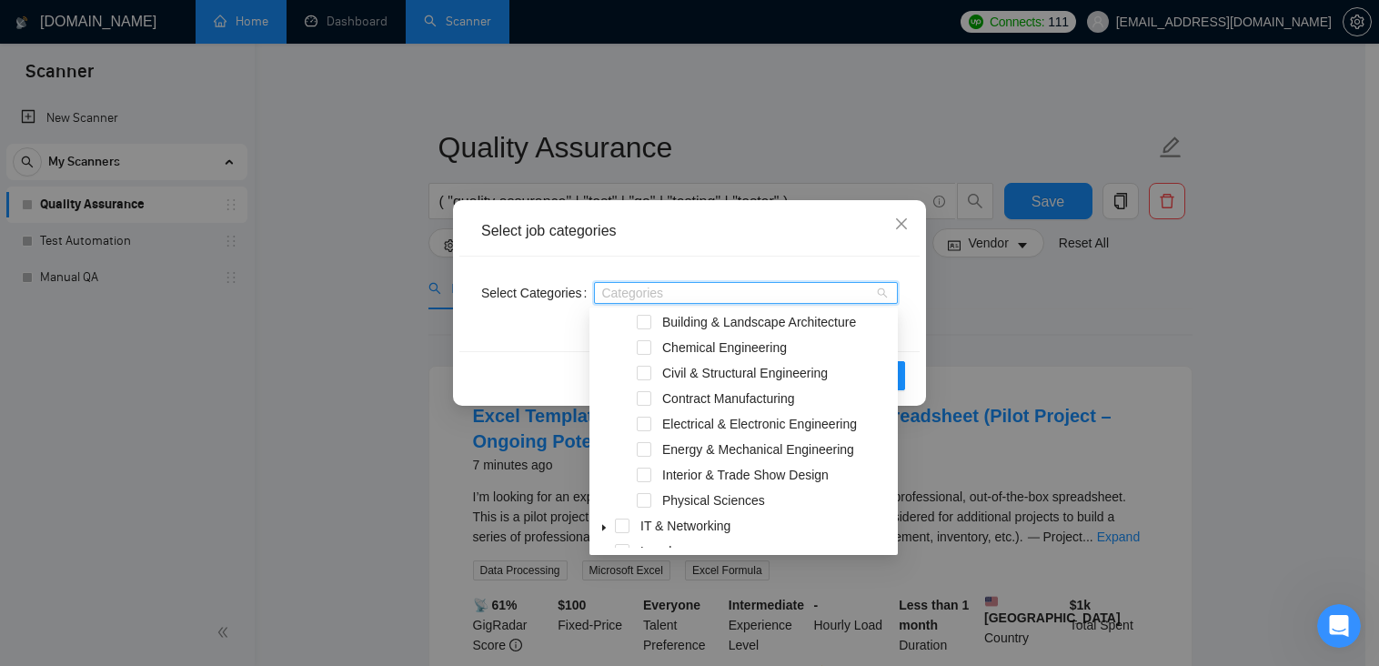
scroll to position [273, 0]
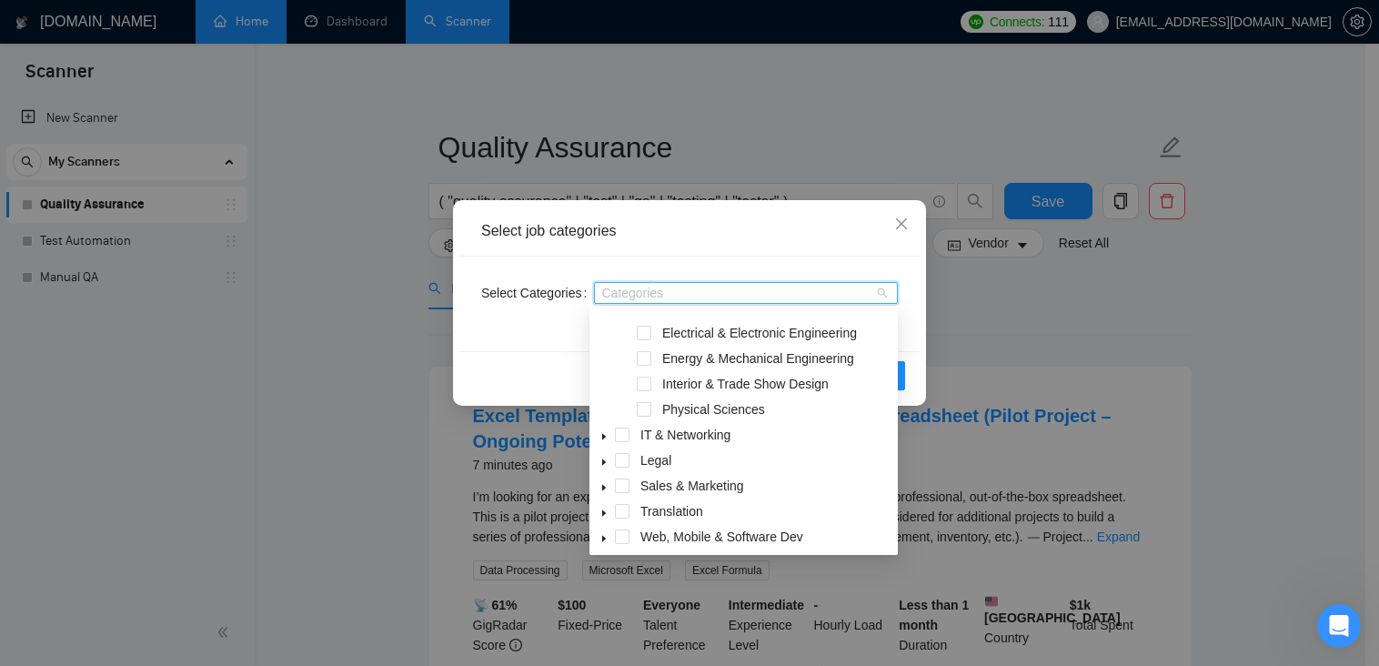
click at [609, 433] on span at bounding box center [604, 435] width 22 height 22
click at [609, 497] on span at bounding box center [604, 486] width 22 height 22
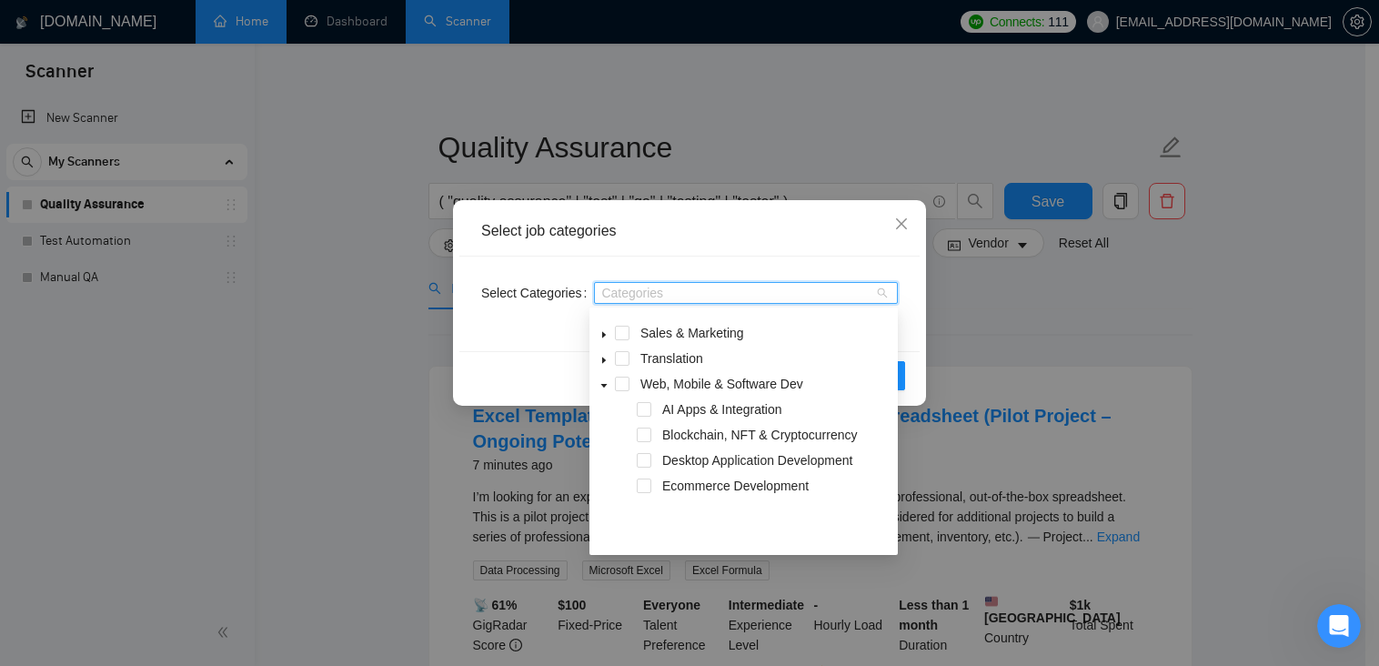
scroll to position [484, 0]
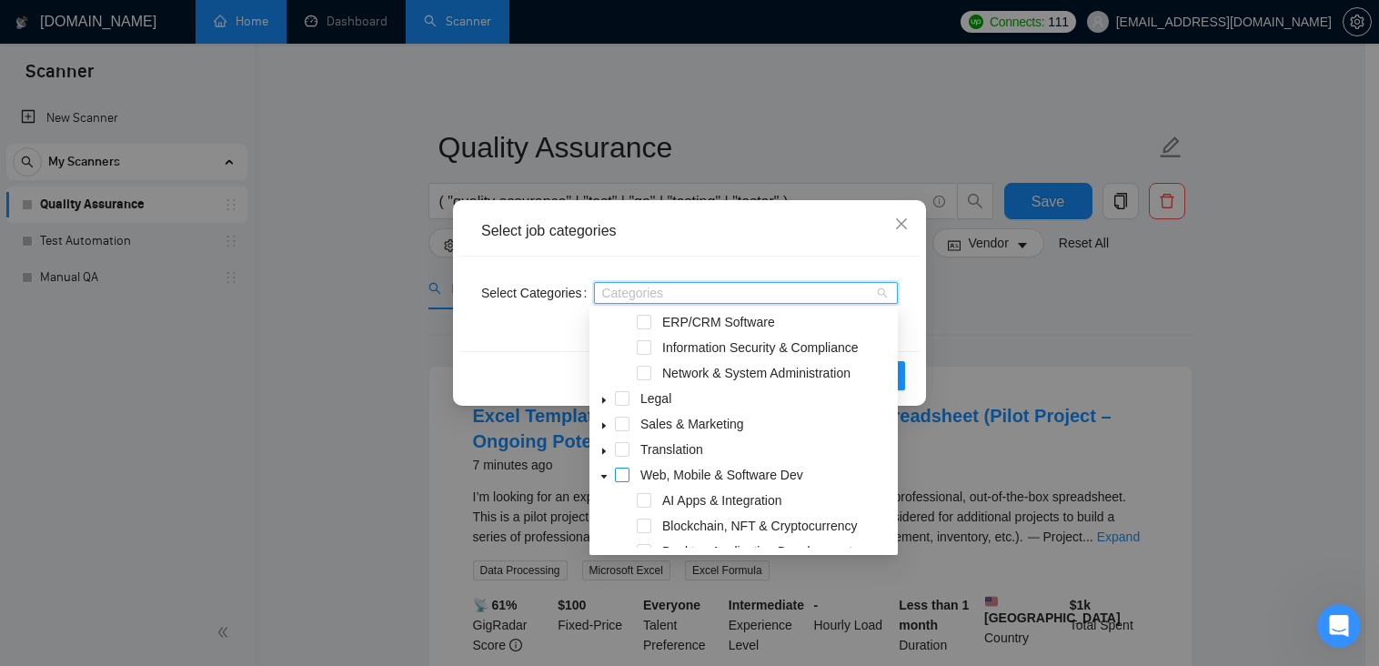
click at [622, 476] on span at bounding box center [622, 475] width 15 height 15
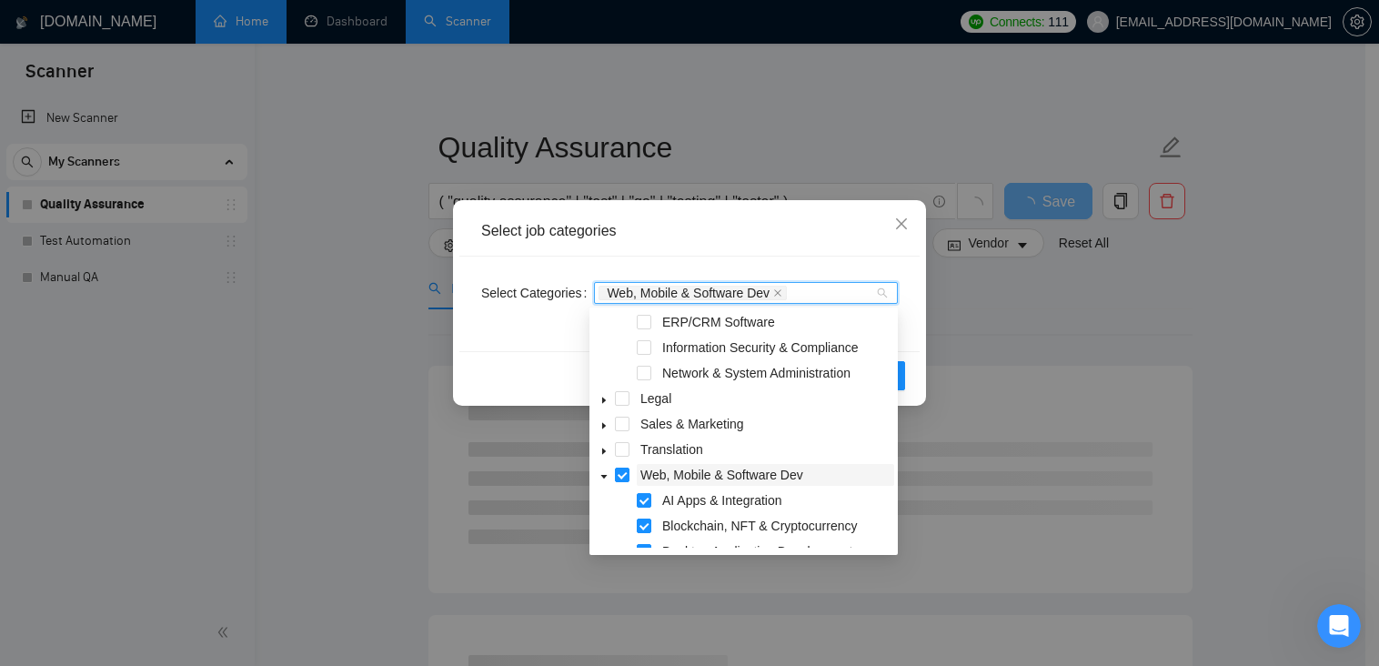
click at [621, 475] on span at bounding box center [622, 475] width 15 height 15
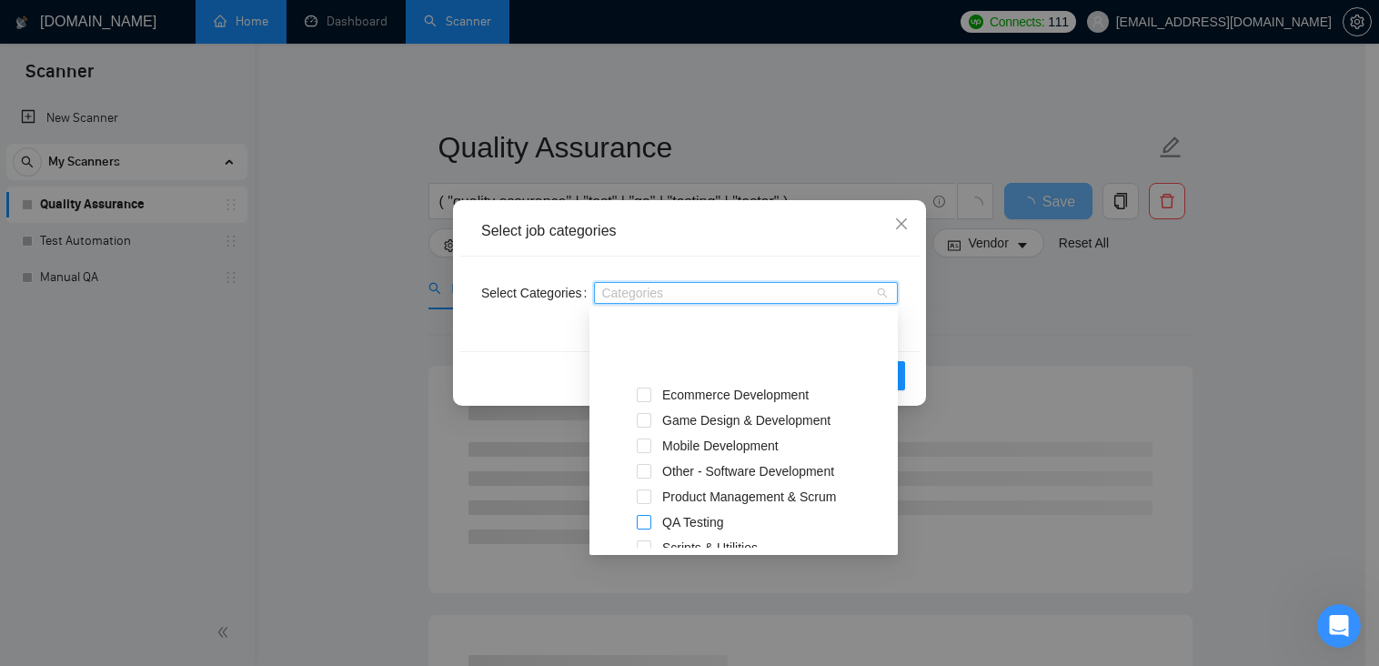
scroll to position [757, 0]
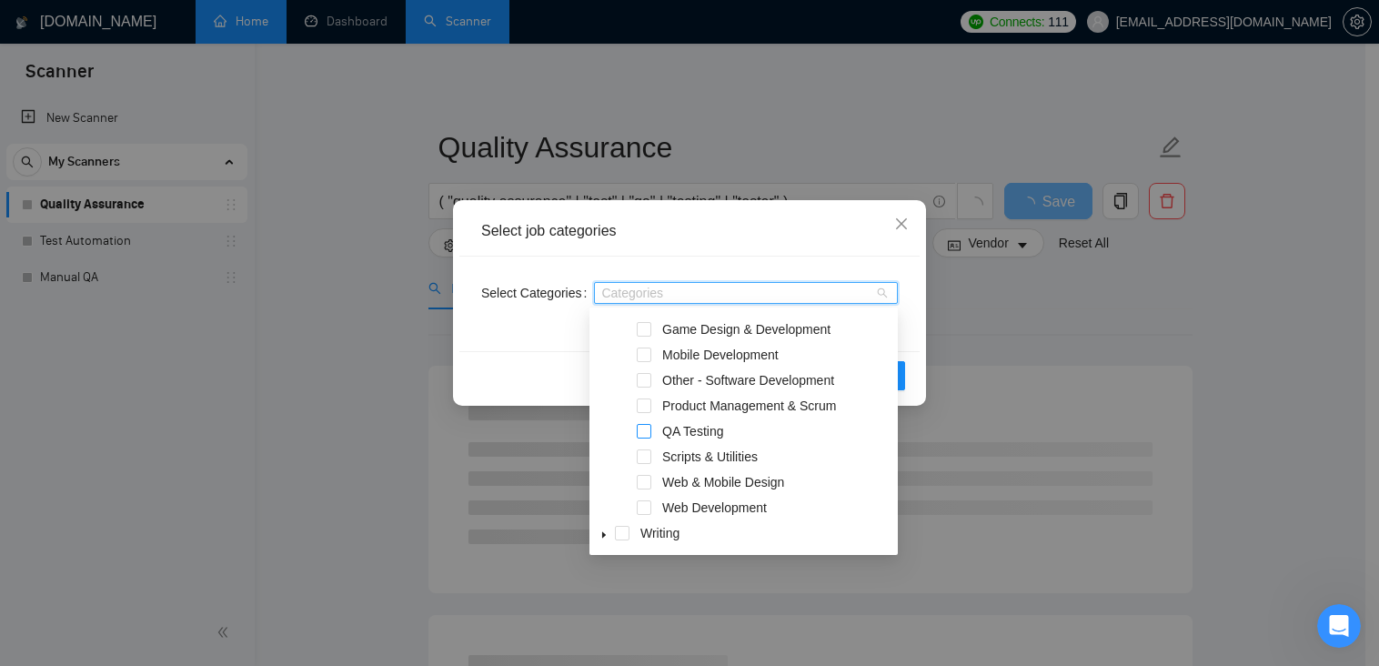
click at [646, 432] on span at bounding box center [644, 431] width 15 height 15
click at [646, 459] on span at bounding box center [644, 456] width 15 height 15
click at [578, 343] on div "Select Categories QA Testing Scripts & Utilities" at bounding box center [689, 304] width 460 height 95
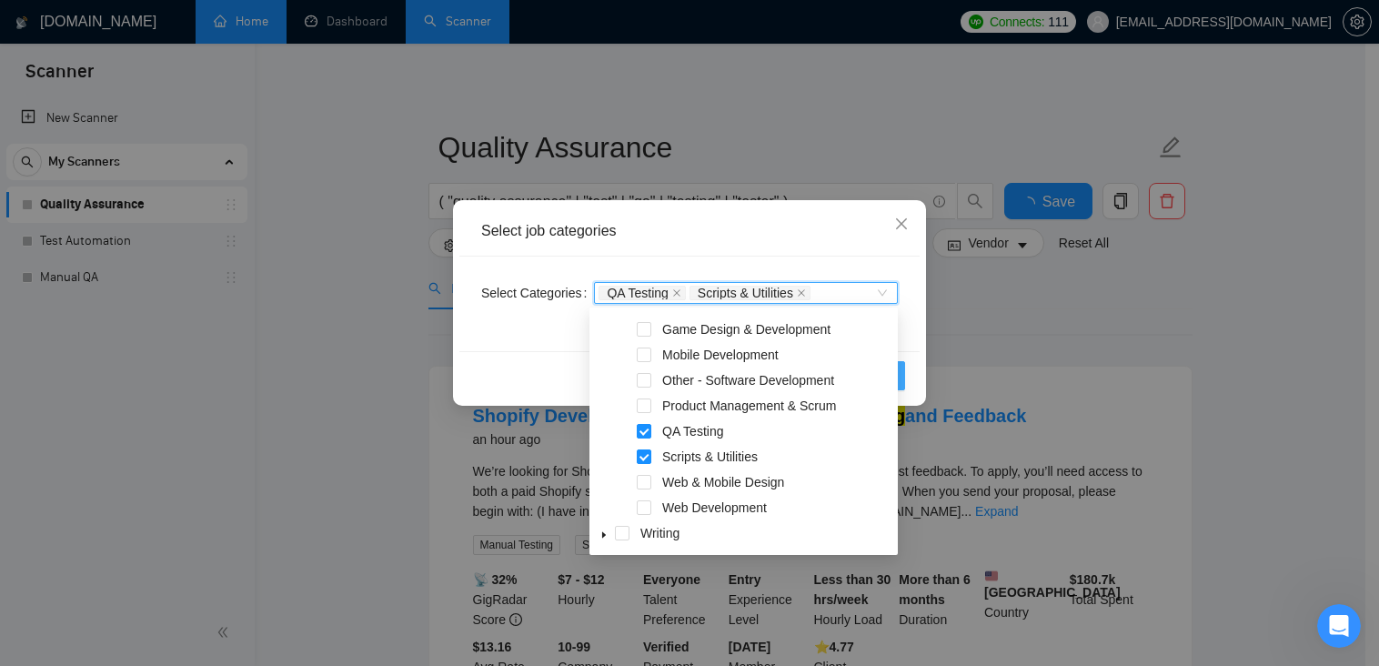
click at [870, 370] on button "OK" at bounding box center [881, 375] width 47 height 29
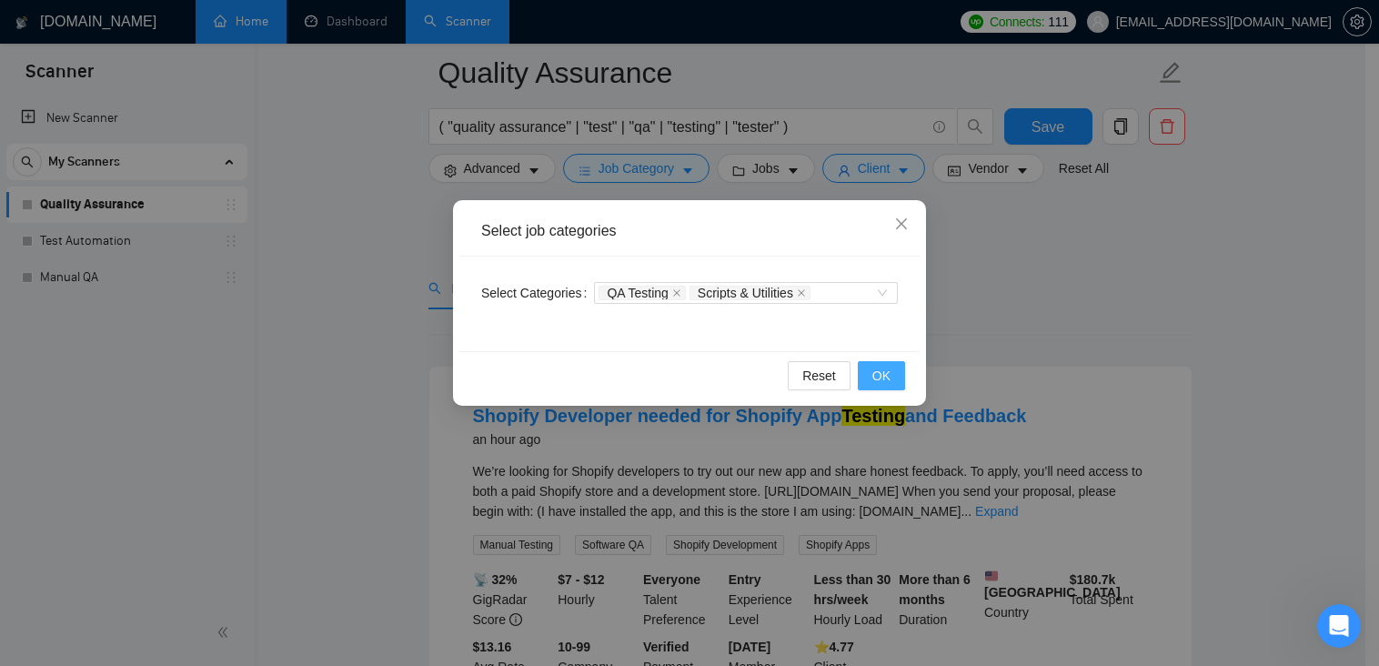
scroll to position [273, 0]
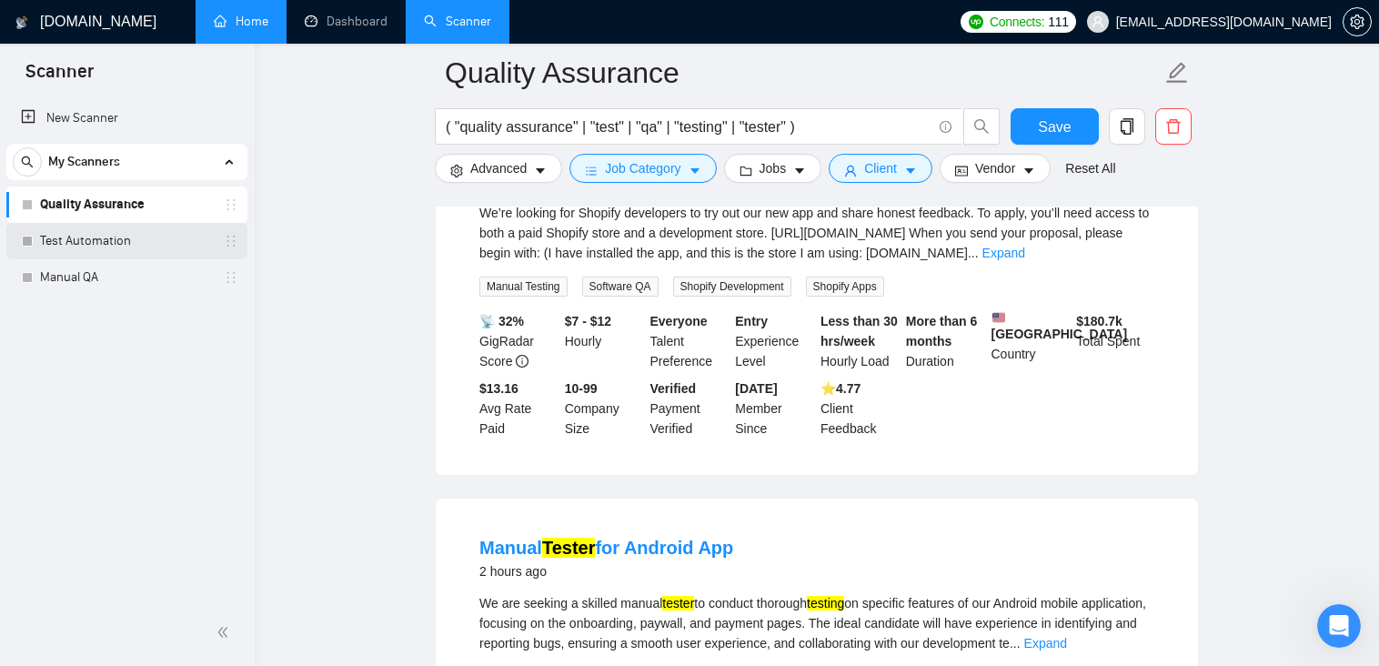
click at [105, 242] on link "Test Automation" at bounding box center [126, 241] width 173 height 36
click at [1044, 130] on span "Save" at bounding box center [1054, 127] width 33 height 23
click at [116, 240] on link "Test Automation" at bounding box center [126, 241] width 173 height 36
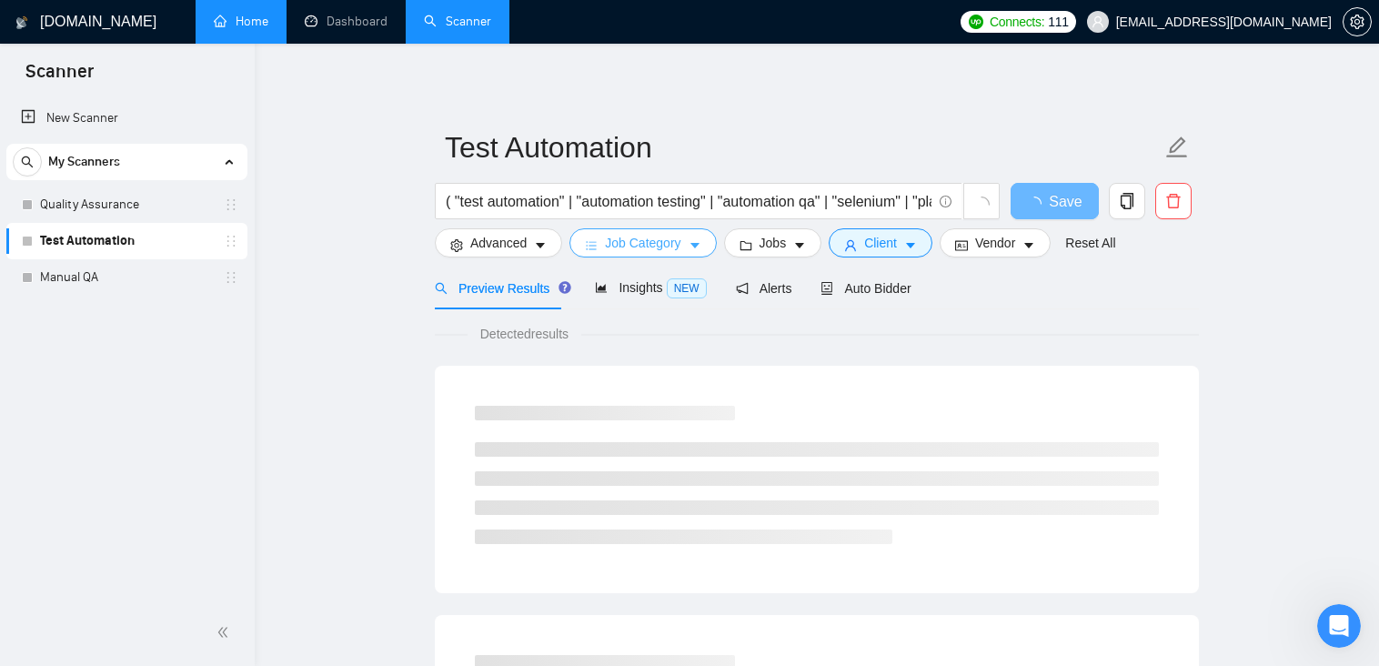
click at [650, 250] on span "Job Category" at bounding box center [642, 243] width 75 height 20
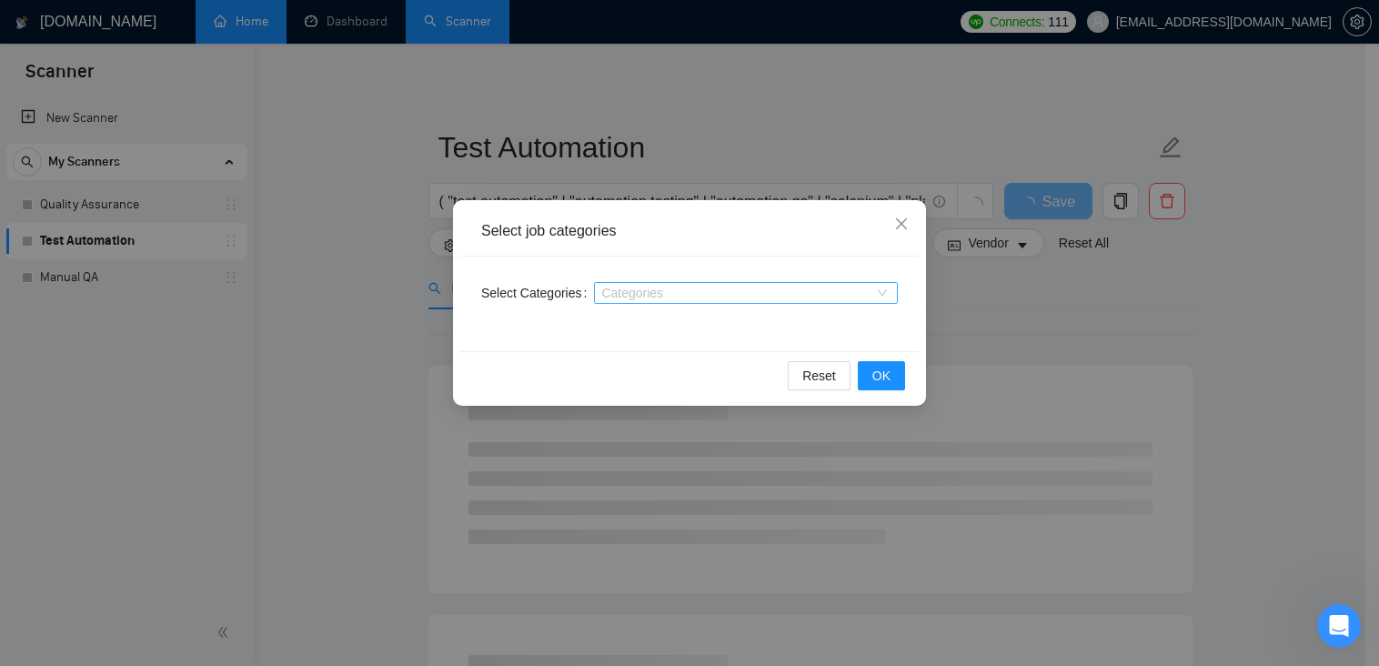
click at [626, 299] on div at bounding box center [737, 293] width 277 height 15
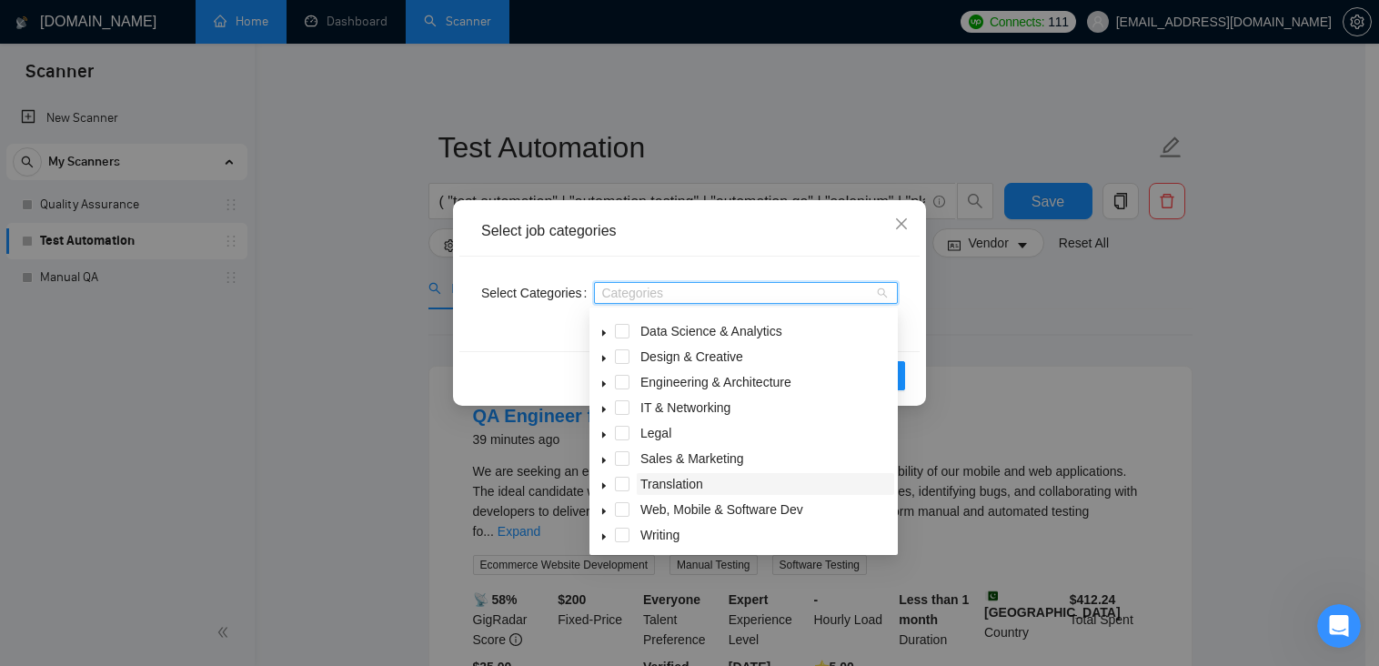
scroll to position [73, 0]
click at [605, 508] on icon "caret-down" at bounding box center [603, 509] width 9 height 9
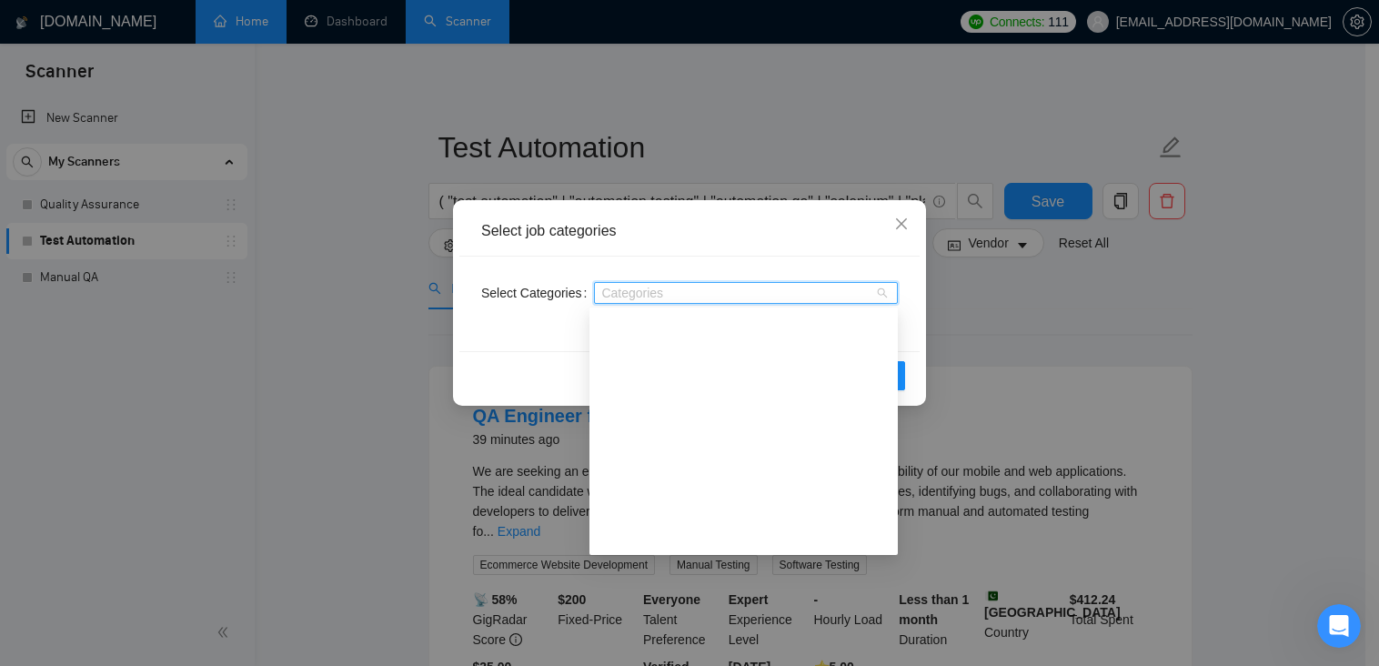
scroll to position [378, 0]
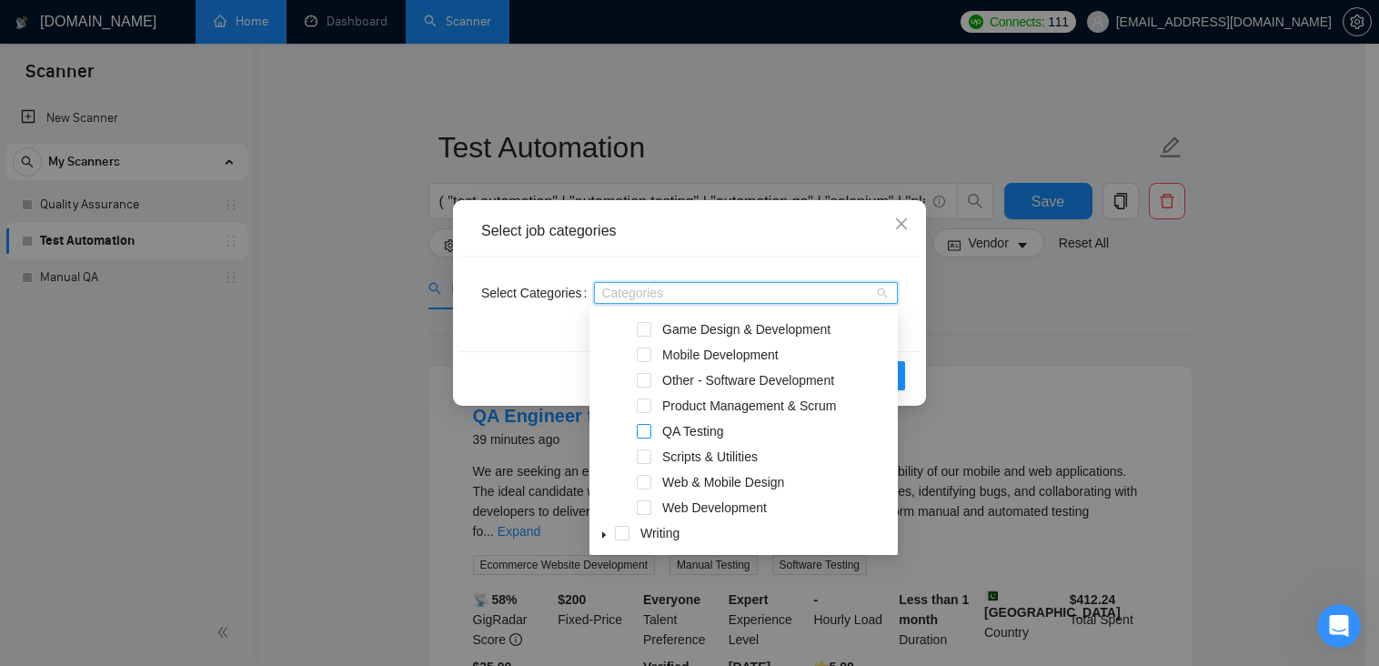
click at [642, 433] on span at bounding box center [644, 431] width 15 height 15
click at [646, 459] on span at bounding box center [644, 456] width 15 height 15
click at [901, 383] on button "OK" at bounding box center [881, 375] width 47 height 29
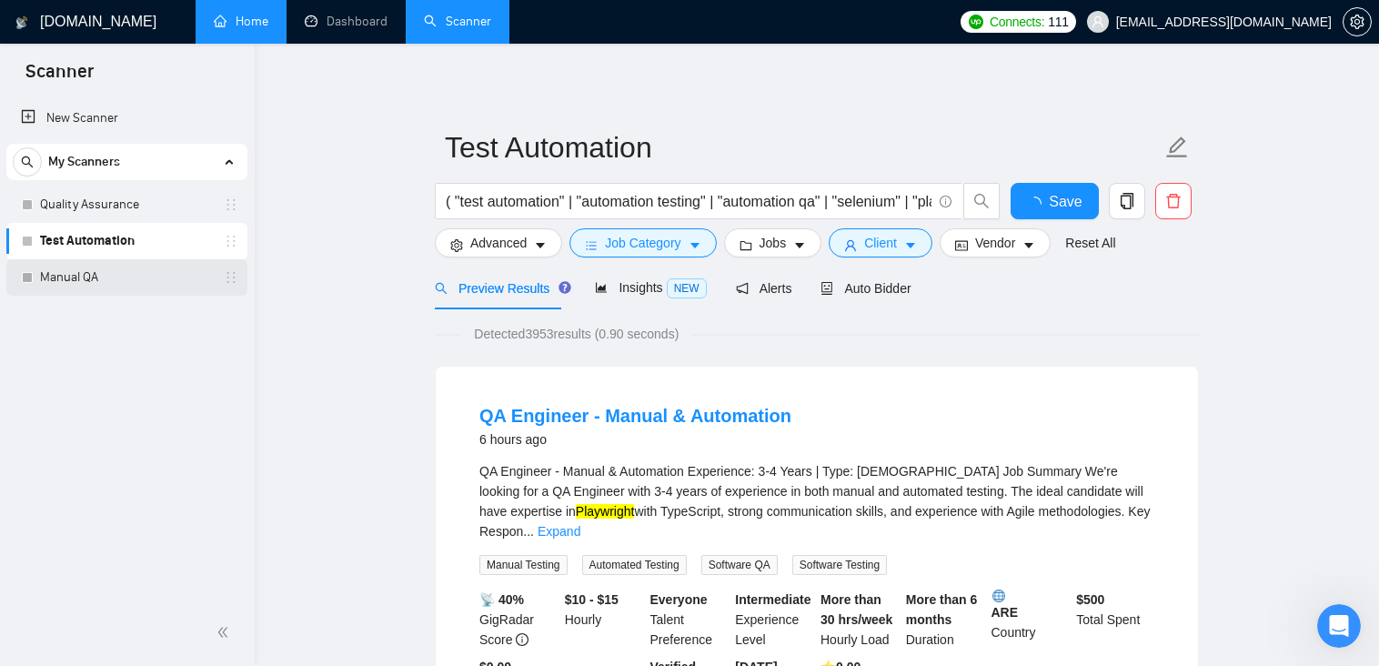
click at [90, 275] on link "Manual QA" at bounding box center [126, 277] width 173 height 36
click at [1074, 208] on button "Save" at bounding box center [1055, 201] width 88 height 36
click at [85, 274] on link "Manual QA" at bounding box center [126, 277] width 173 height 36
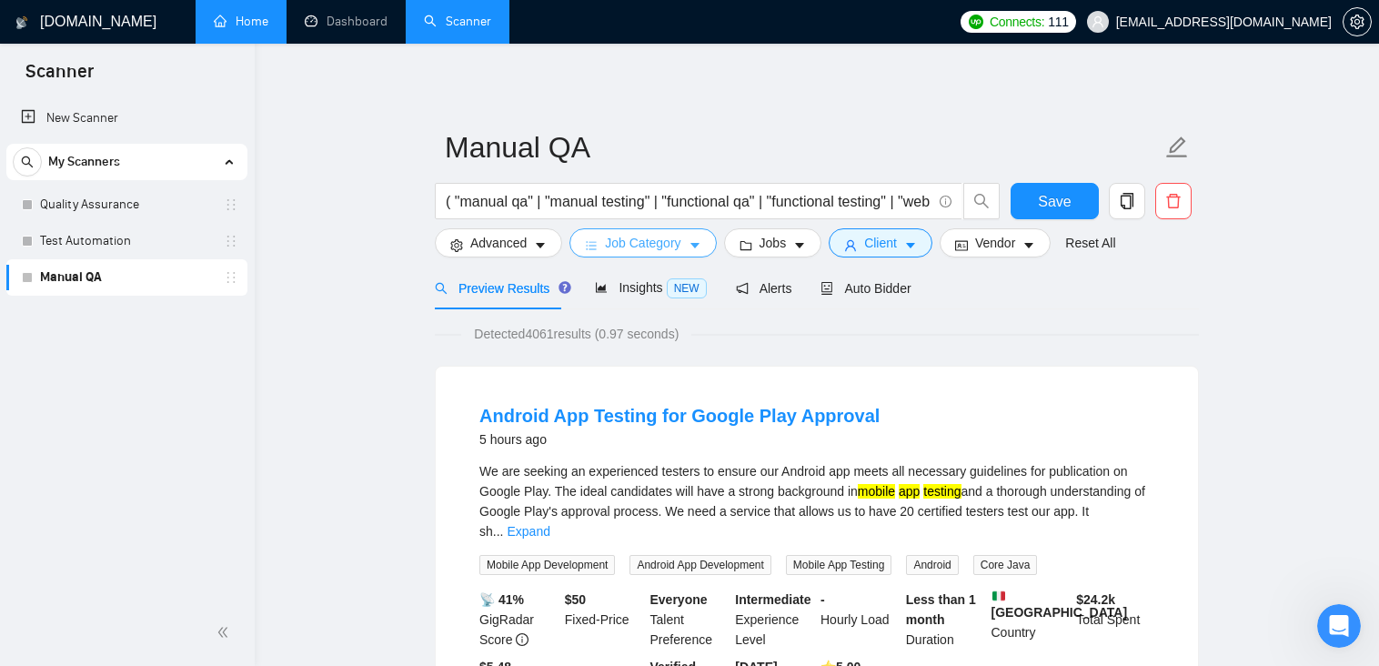
click at [676, 249] on span "Job Category" at bounding box center [642, 243] width 75 height 20
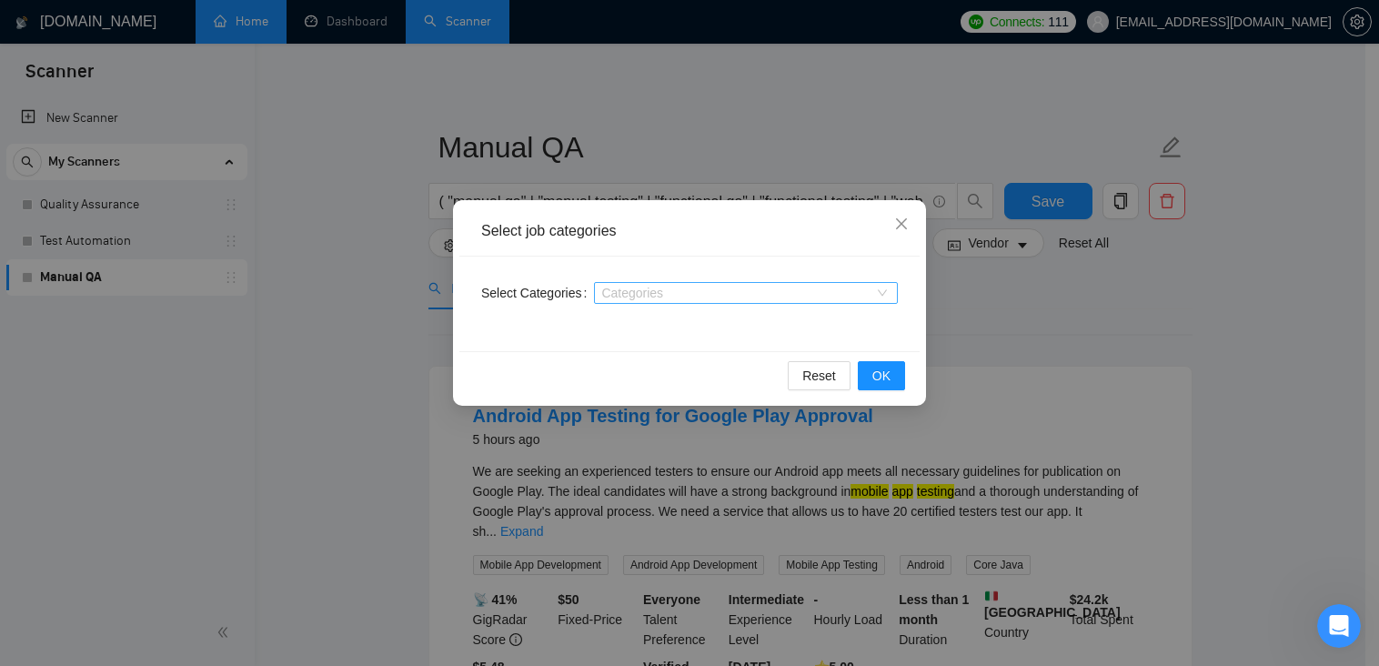
click at [655, 297] on div at bounding box center [737, 293] width 277 height 15
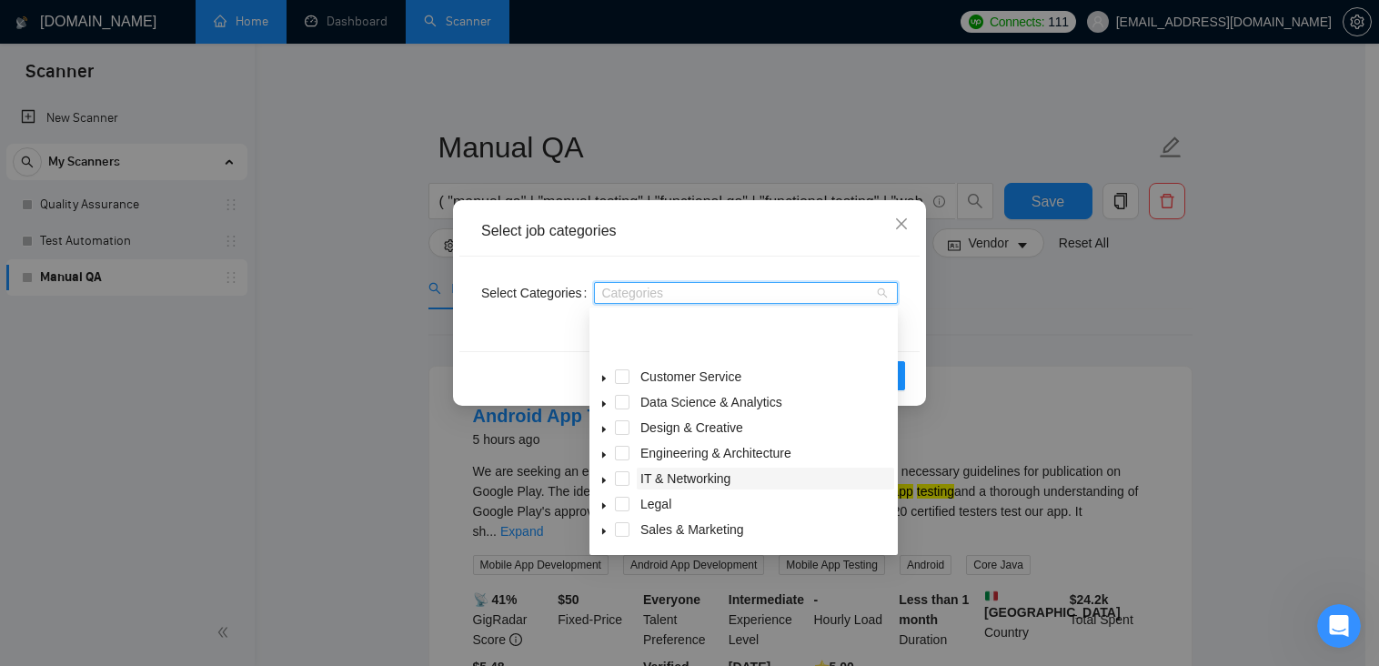
scroll to position [73, 0]
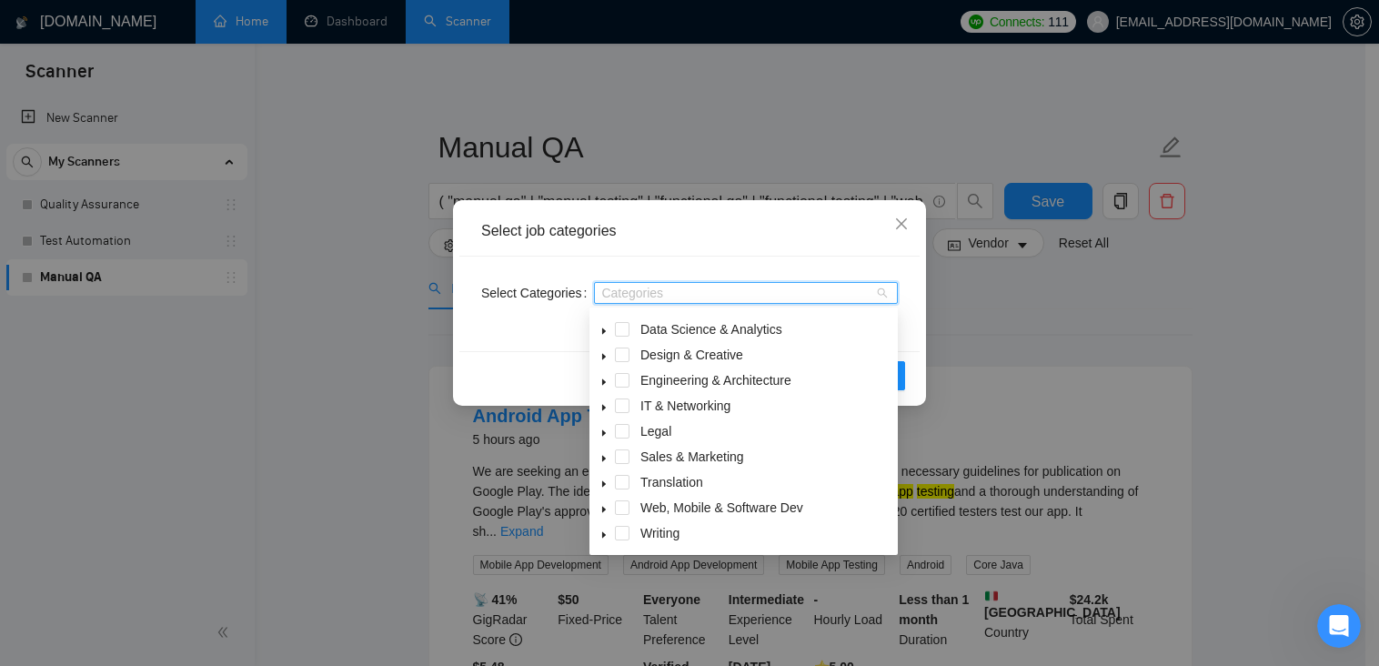
click at [605, 510] on icon "caret-down" at bounding box center [604, 510] width 4 height 6
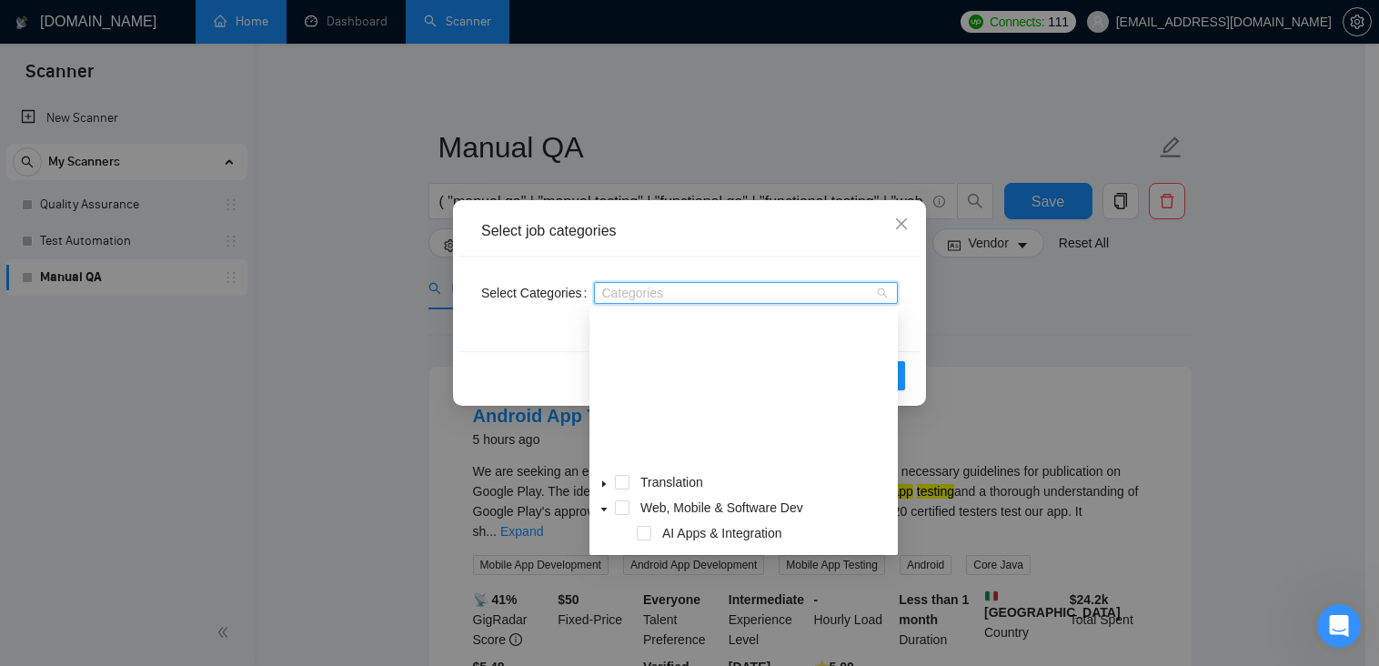
scroll to position [346, 0]
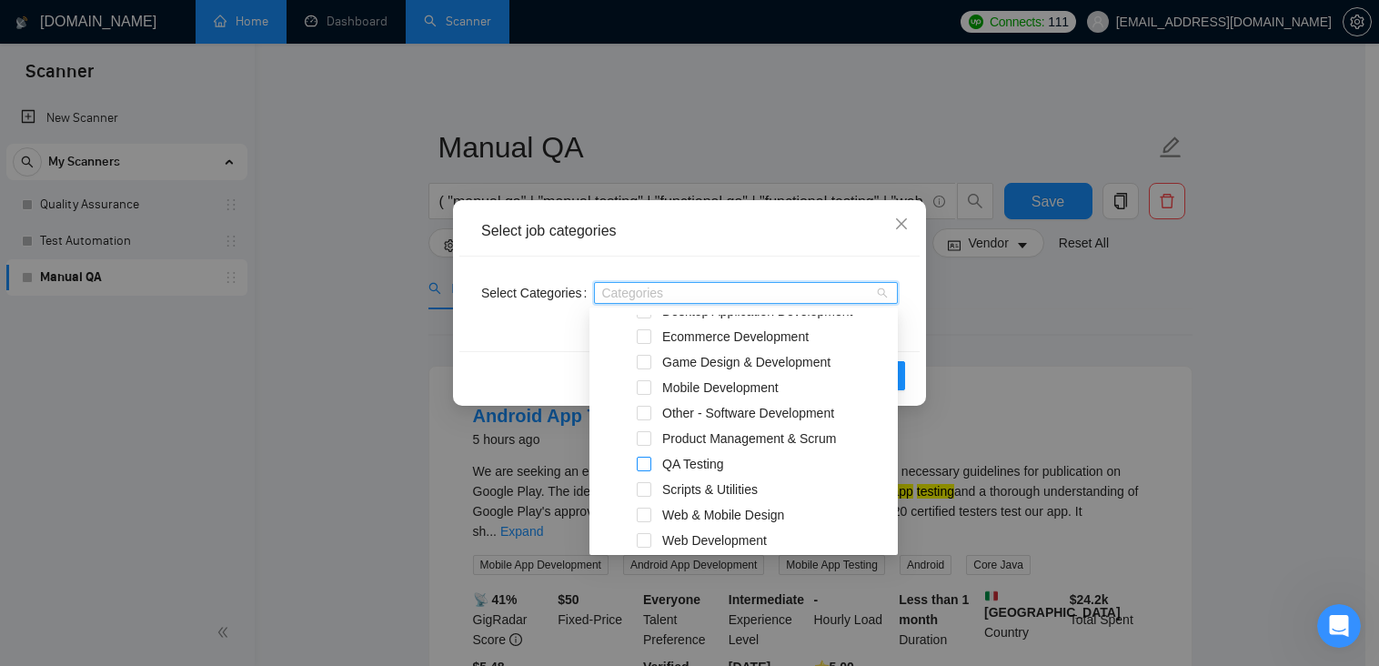
click at [647, 467] on span at bounding box center [644, 464] width 15 height 15
click at [644, 490] on span at bounding box center [644, 489] width 15 height 15
click at [901, 383] on button "OK" at bounding box center [881, 375] width 47 height 29
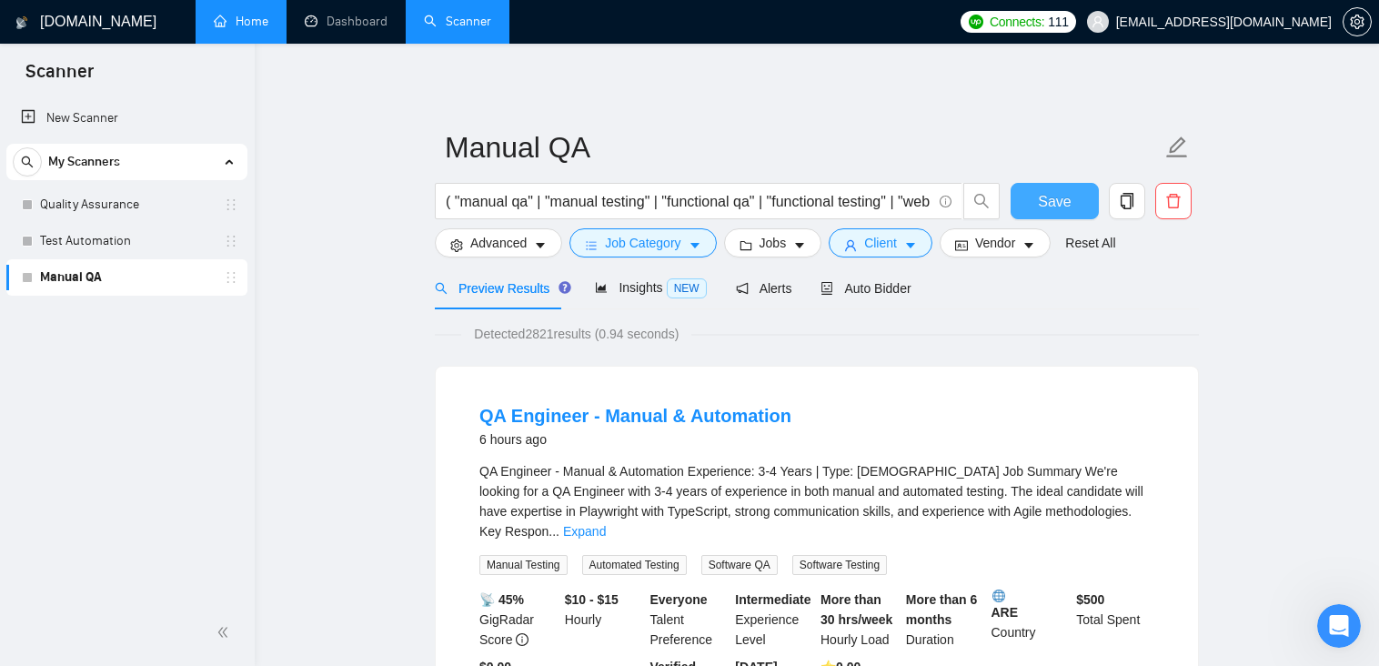
click at [1051, 217] on button "Save" at bounding box center [1055, 201] width 88 height 36
click at [514, 247] on span "Advanced" at bounding box center [498, 243] width 56 height 20
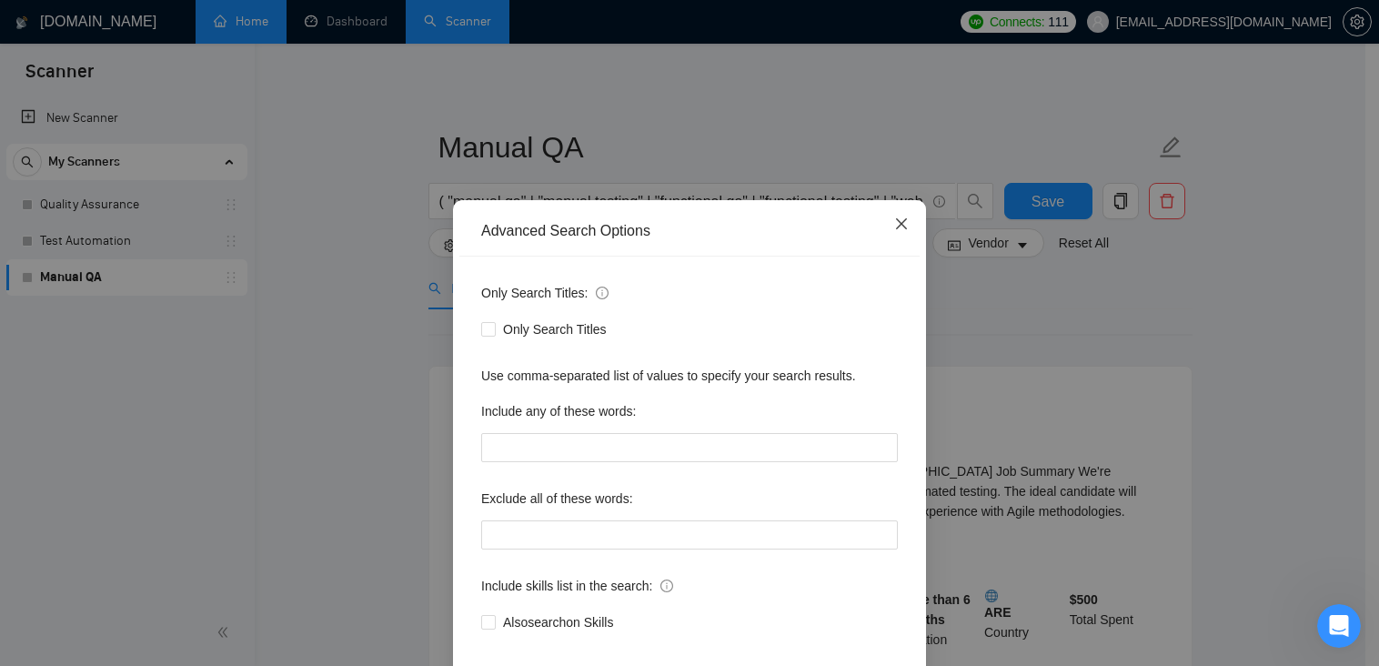
click at [895, 228] on icon "close" at bounding box center [901, 223] width 15 height 15
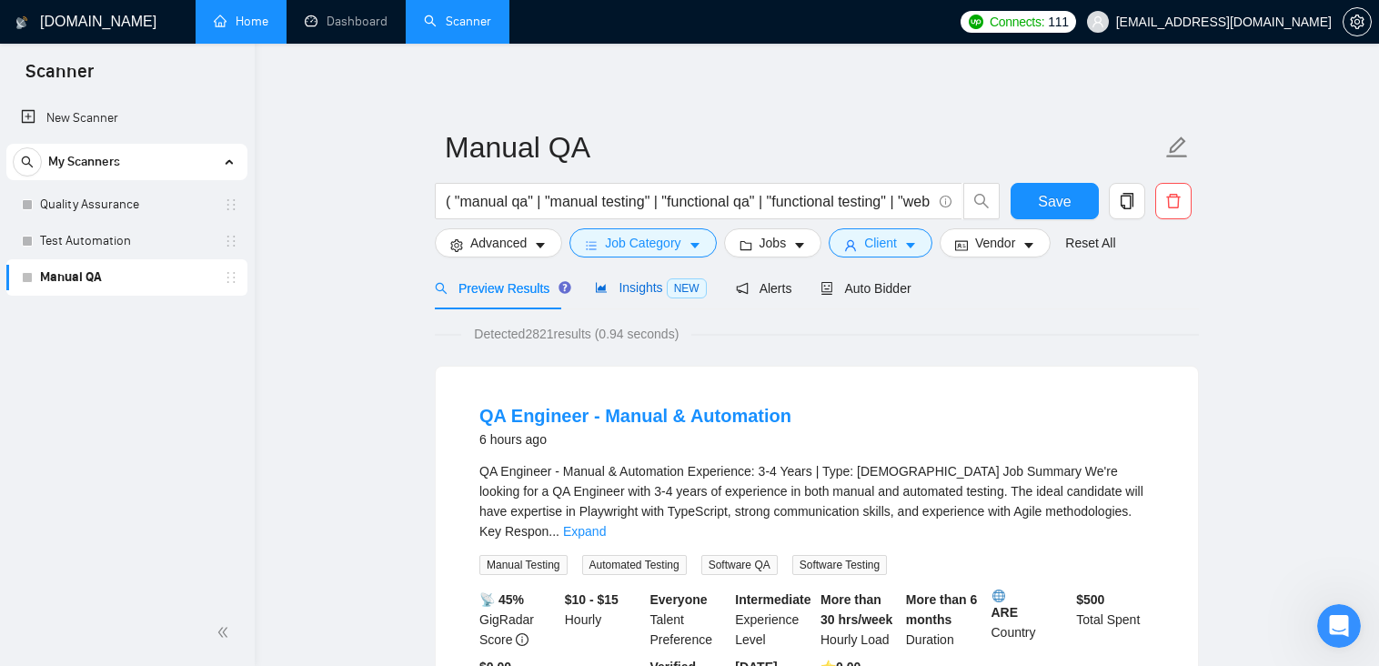
click at [629, 292] on span "Insights NEW" at bounding box center [650, 287] width 111 height 15
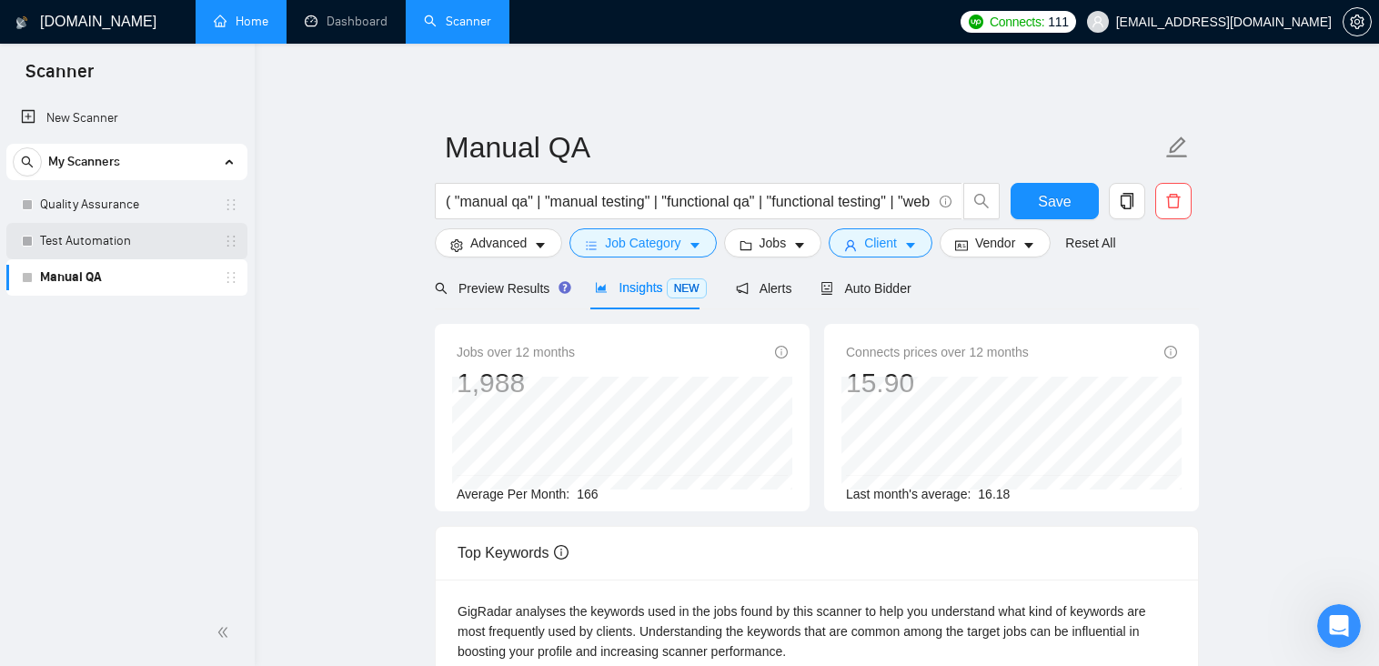
click at [70, 237] on link "Test Automation" at bounding box center [126, 241] width 173 height 36
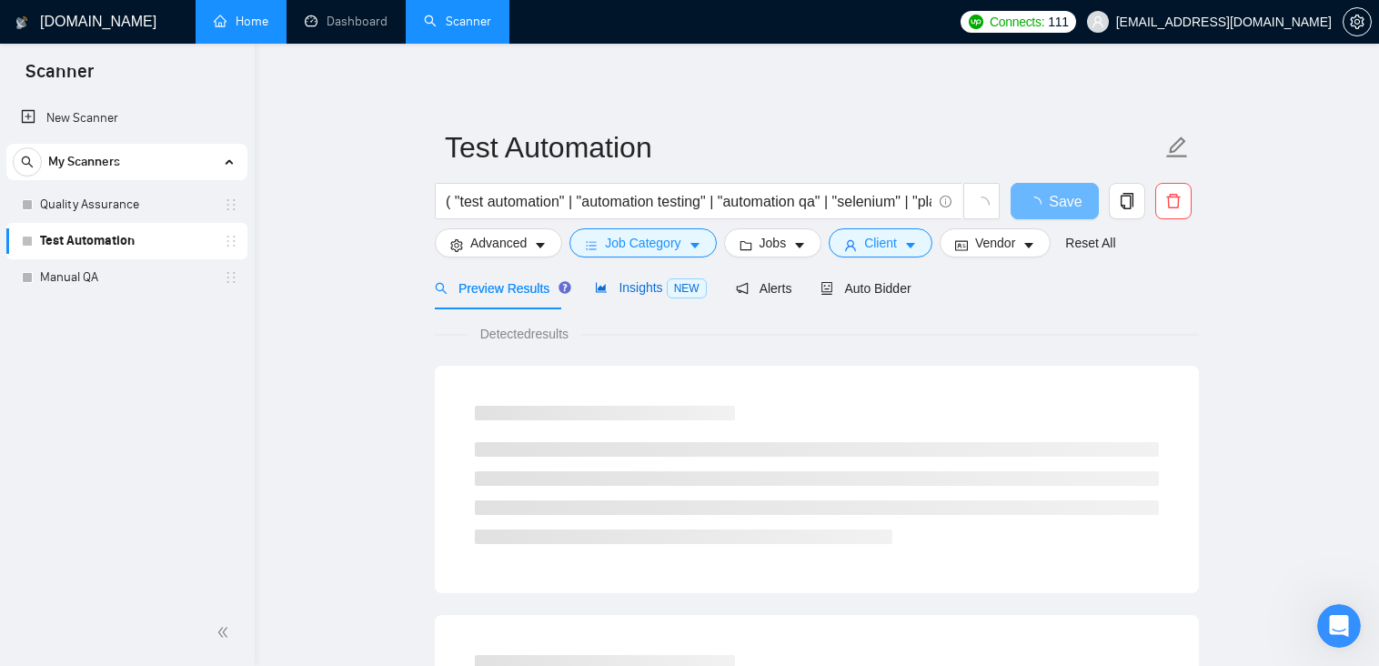
click at [657, 297] on div "Insights NEW" at bounding box center [650, 287] width 111 height 21
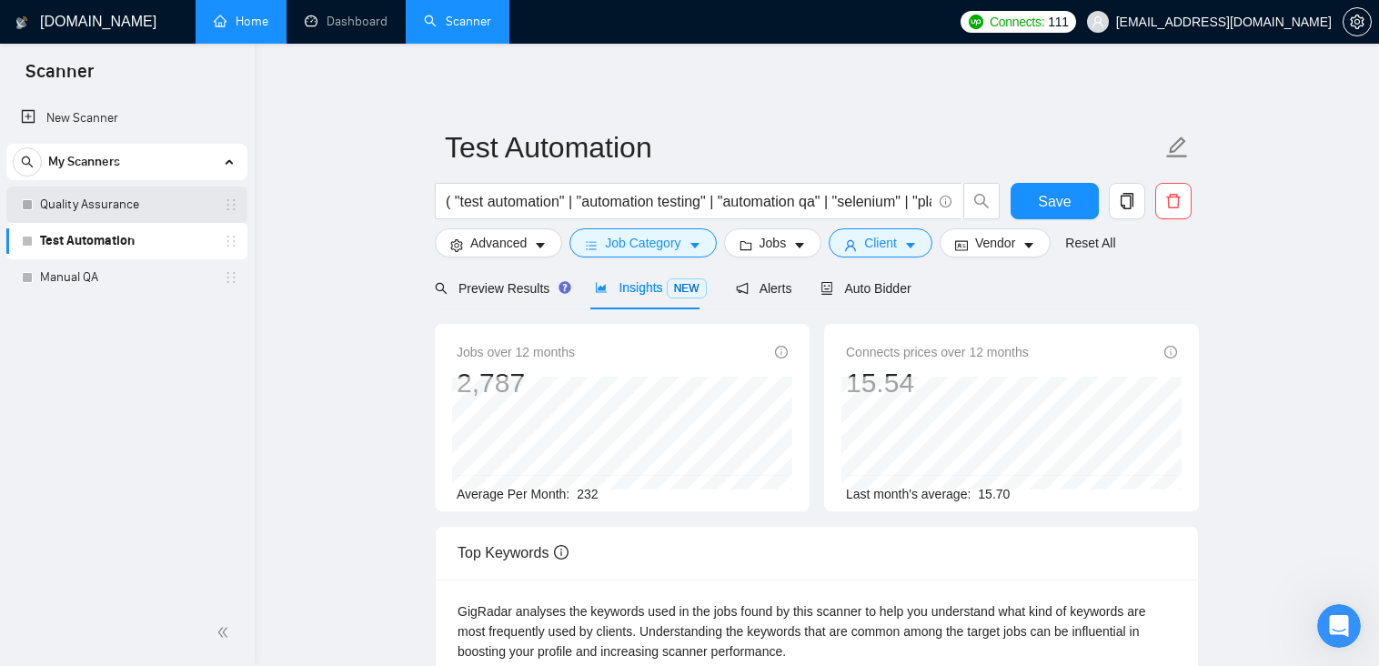
click at [70, 205] on link "Quality Assurance" at bounding box center [126, 204] width 173 height 36
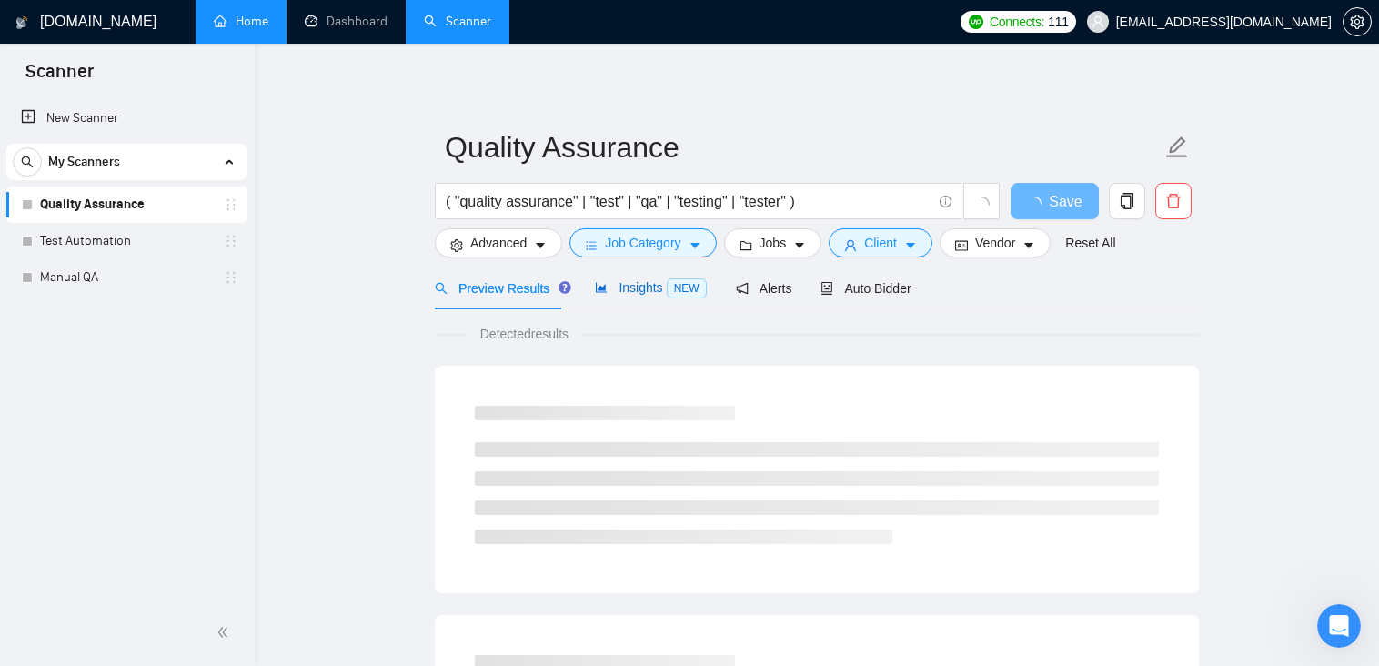
click at [657, 286] on span "Insights NEW" at bounding box center [650, 287] width 111 height 15
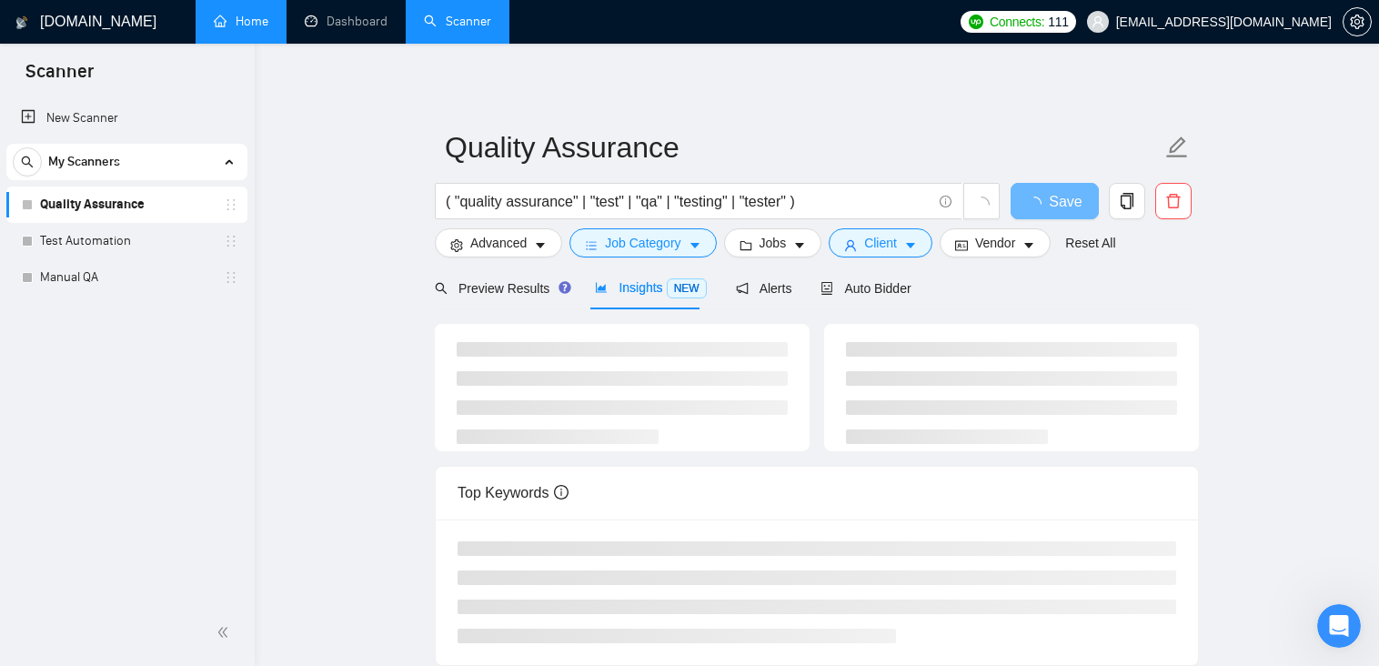
click at [614, 293] on span "Insights NEW" at bounding box center [650, 287] width 111 height 15
click at [518, 284] on span "Preview Results" at bounding box center [500, 288] width 131 height 15
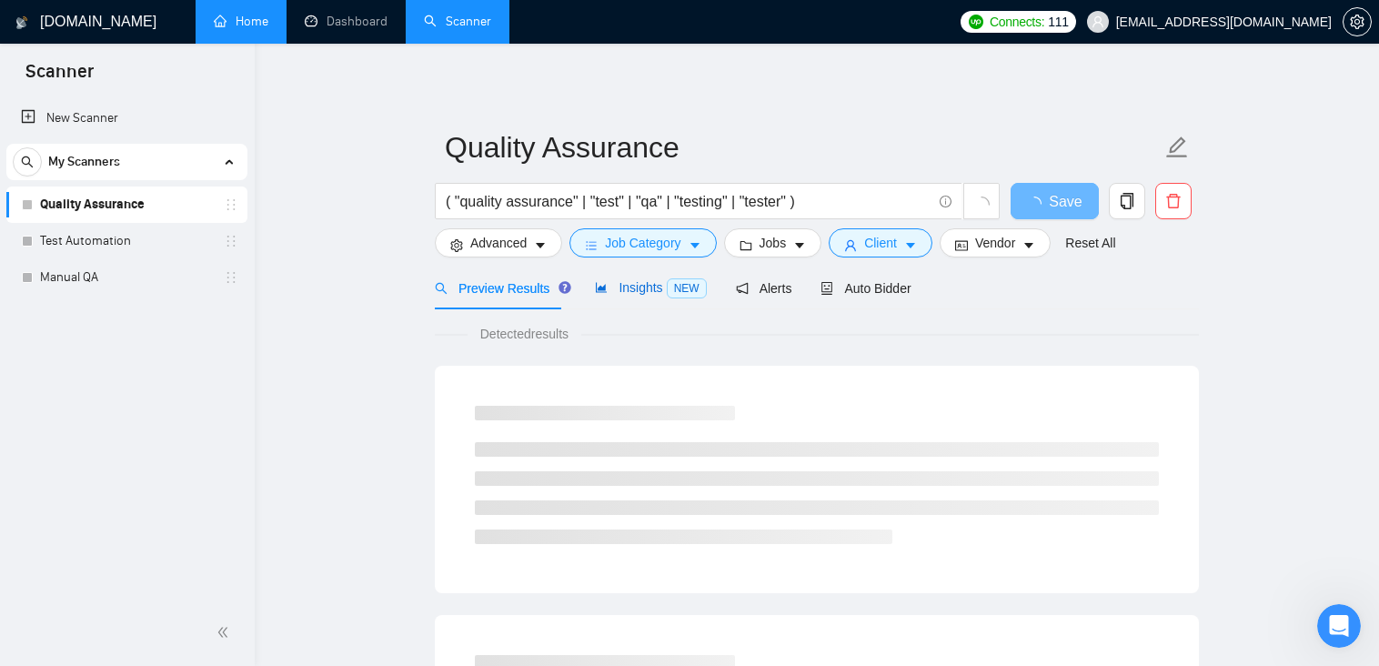
click at [628, 286] on span "Insights NEW" at bounding box center [650, 287] width 111 height 15
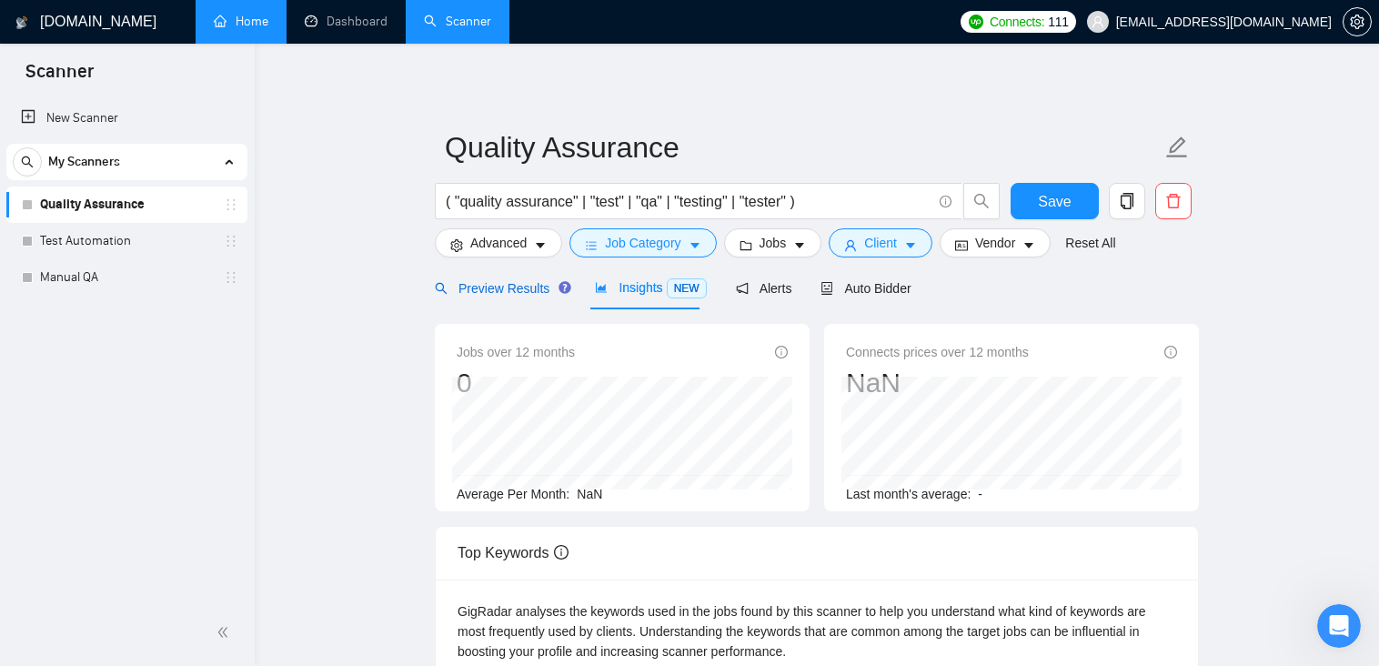
click at [507, 282] on span "Preview Results" at bounding box center [500, 288] width 131 height 15
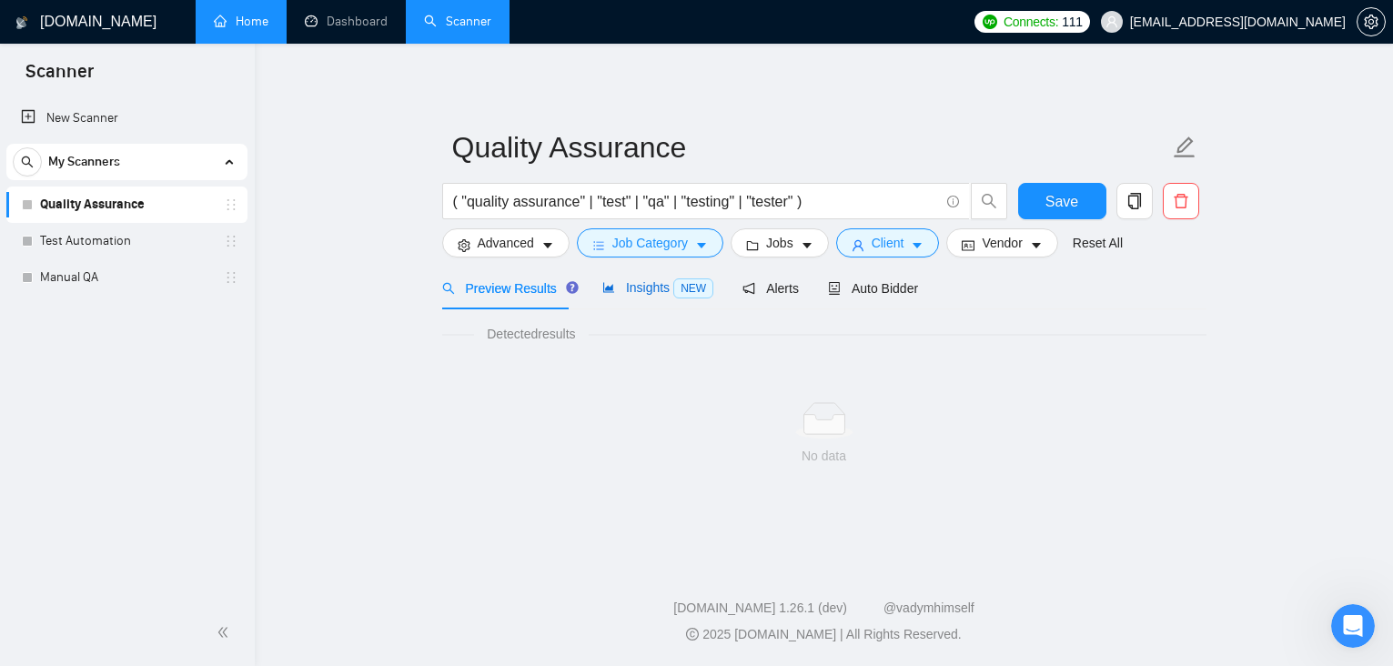
click at [649, 286] on span "Insights NEW" at bounding box center [657, 287] width 111 height 15
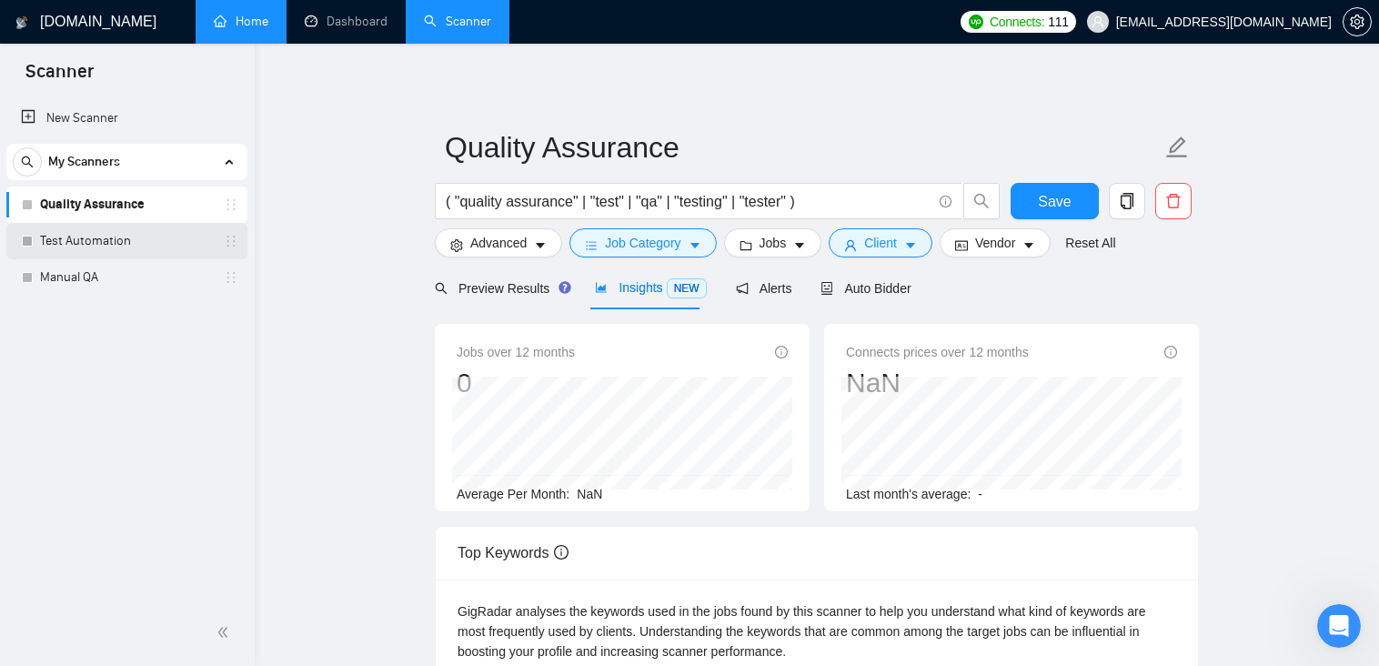
click at [111, 241] on link "Test Automation" at bounding box center [126, 241] width 173 height 36
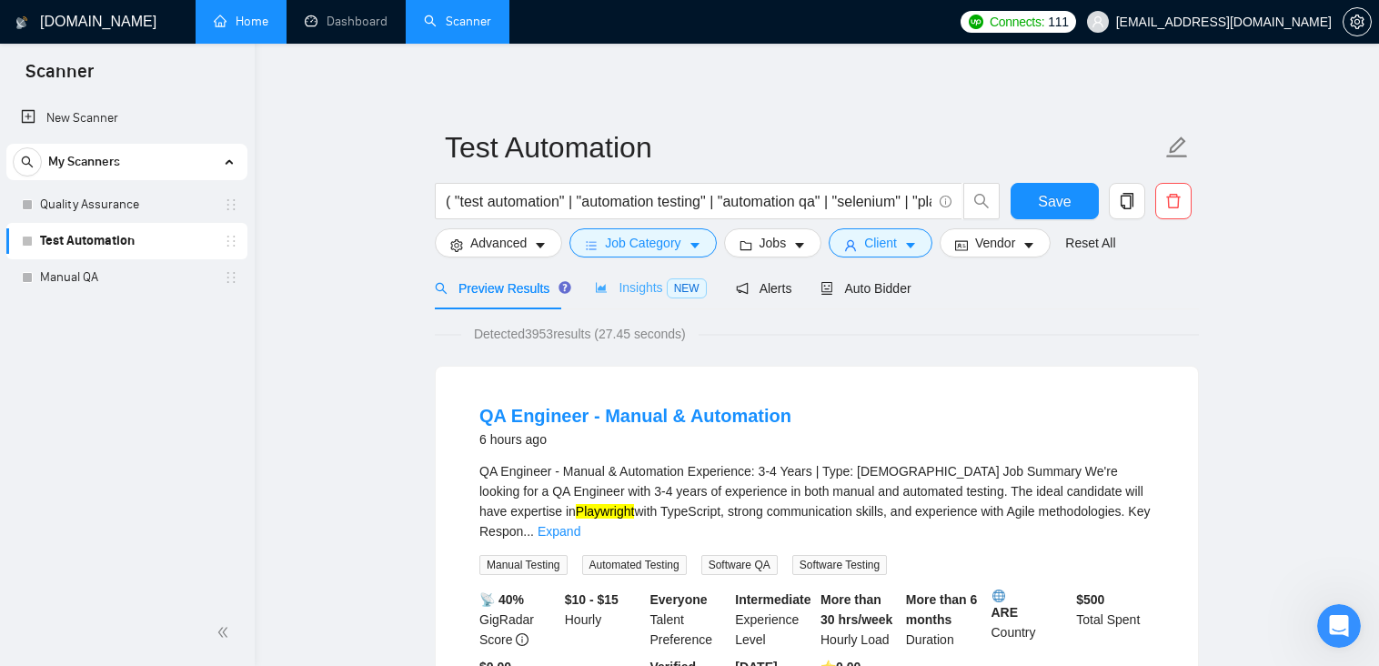
click at [642, 270] on div "Insights NEW" at bounding box center [650, 288] width 111 height 43
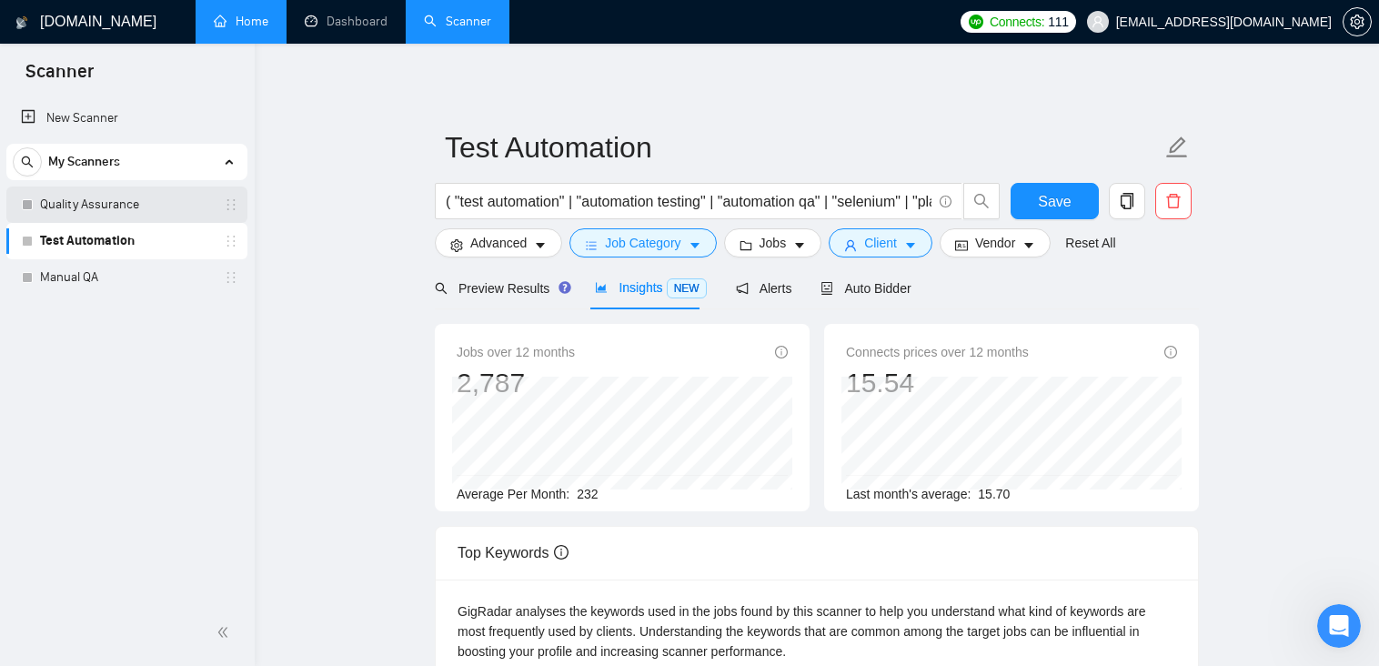
click at [110, 211] on link "Quality Assurance" at bounding box center [126, 204] width 173 height 36
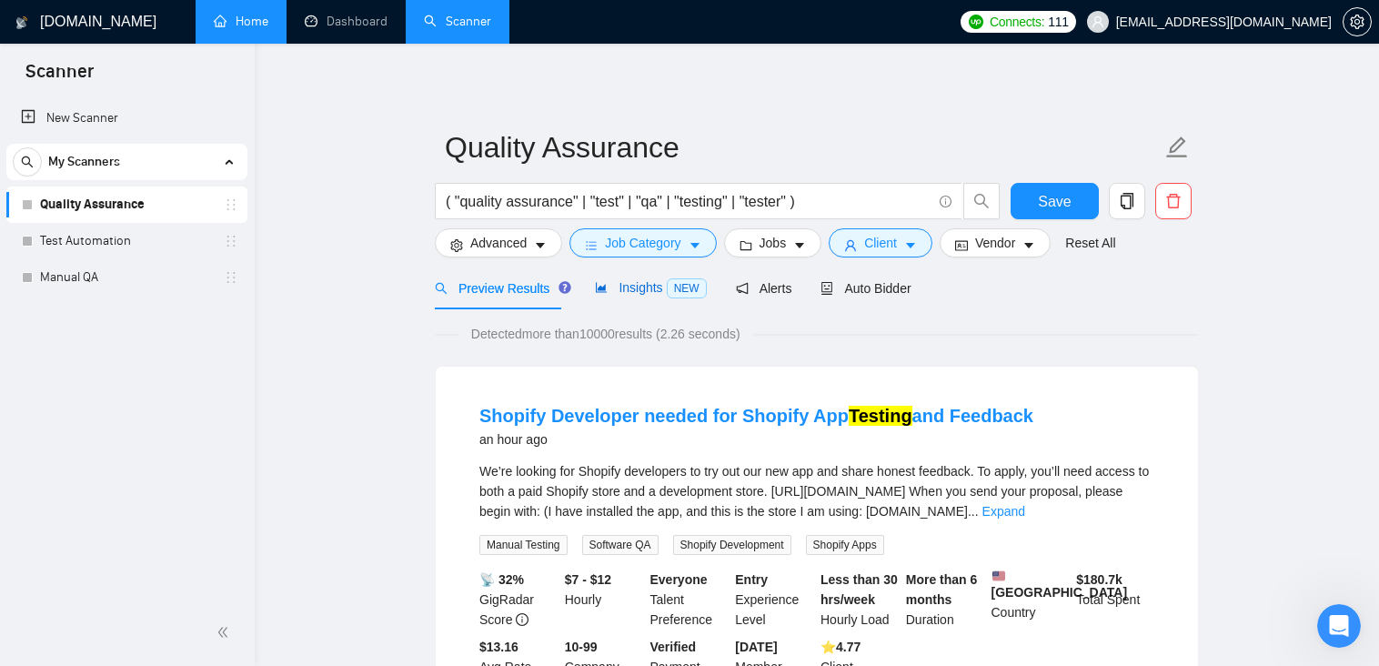
click at [654, 295] on span "Insights NEW" at bounding box center [650, 287] width 111 height 15
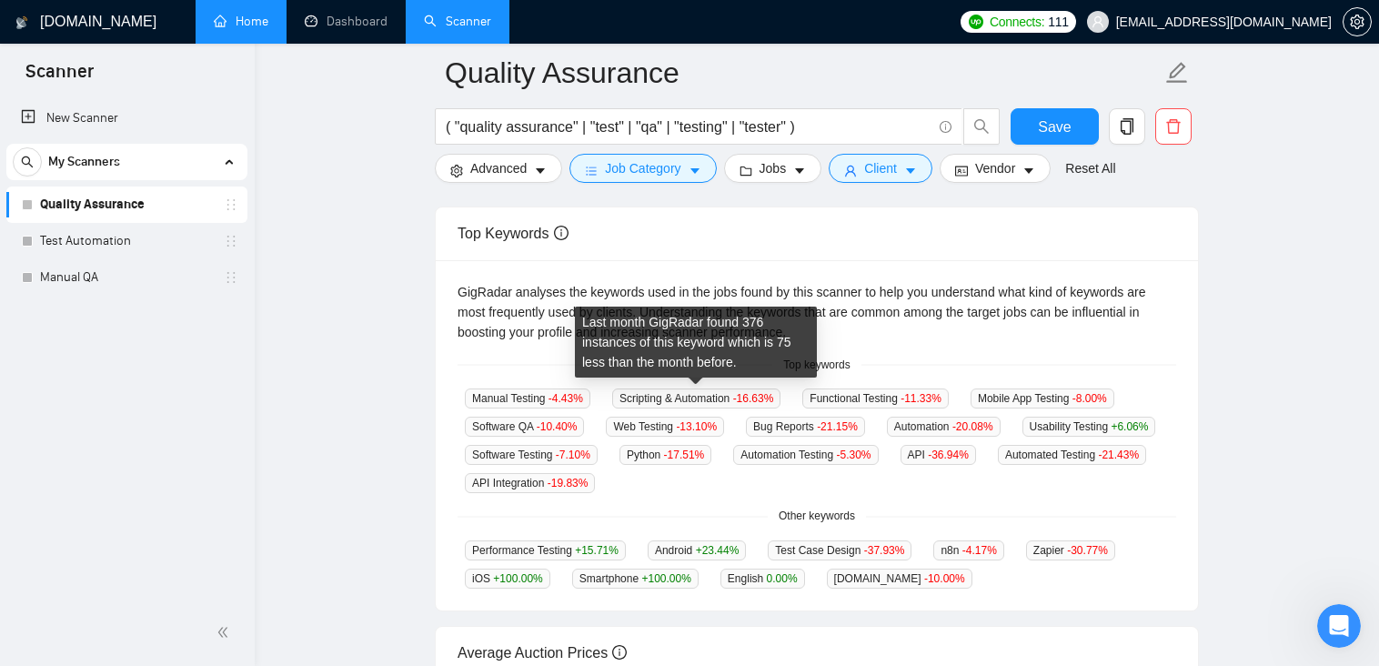
scroll to position [364, 0]
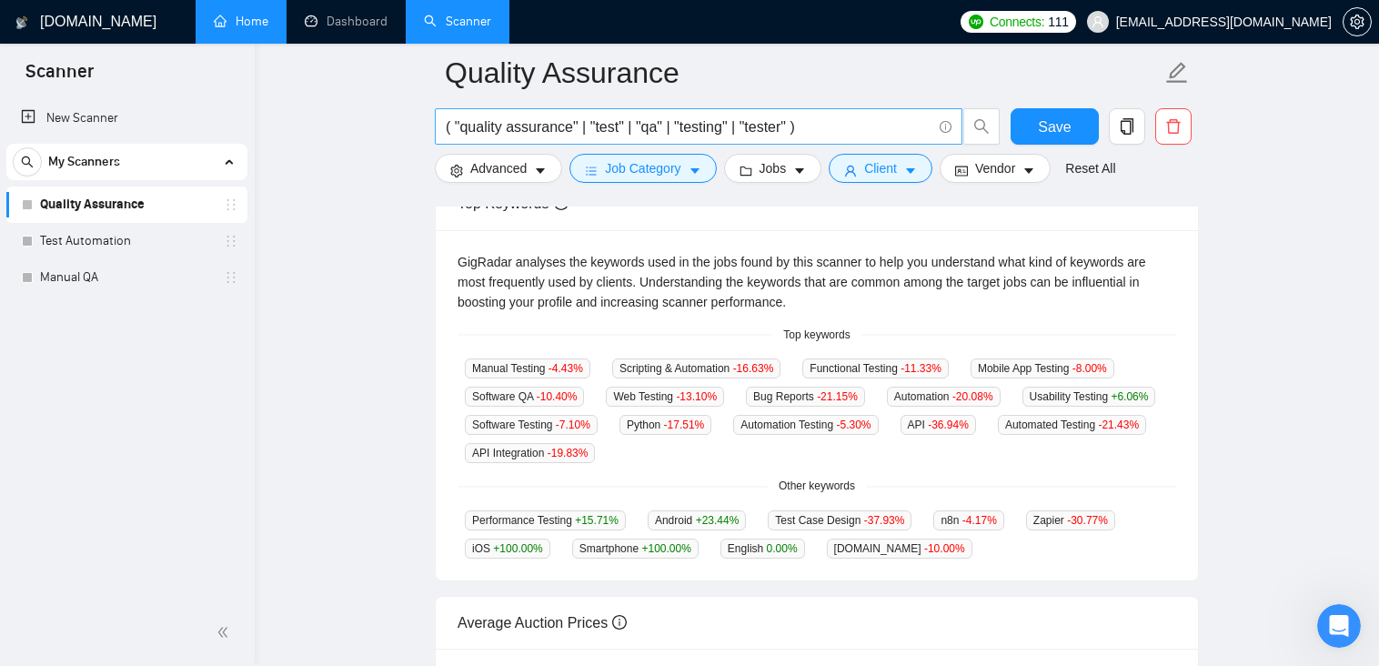
drag, startPoint x: 787, startPoint y: 126, endPoint x: 779, endPoint y: 140, distance: 16.7
click at [787, 126] on input "( "quality assurance" | "test" | "qa" | "testing" | "tester" )" at bounding box center [689, 127] width 486 height 23
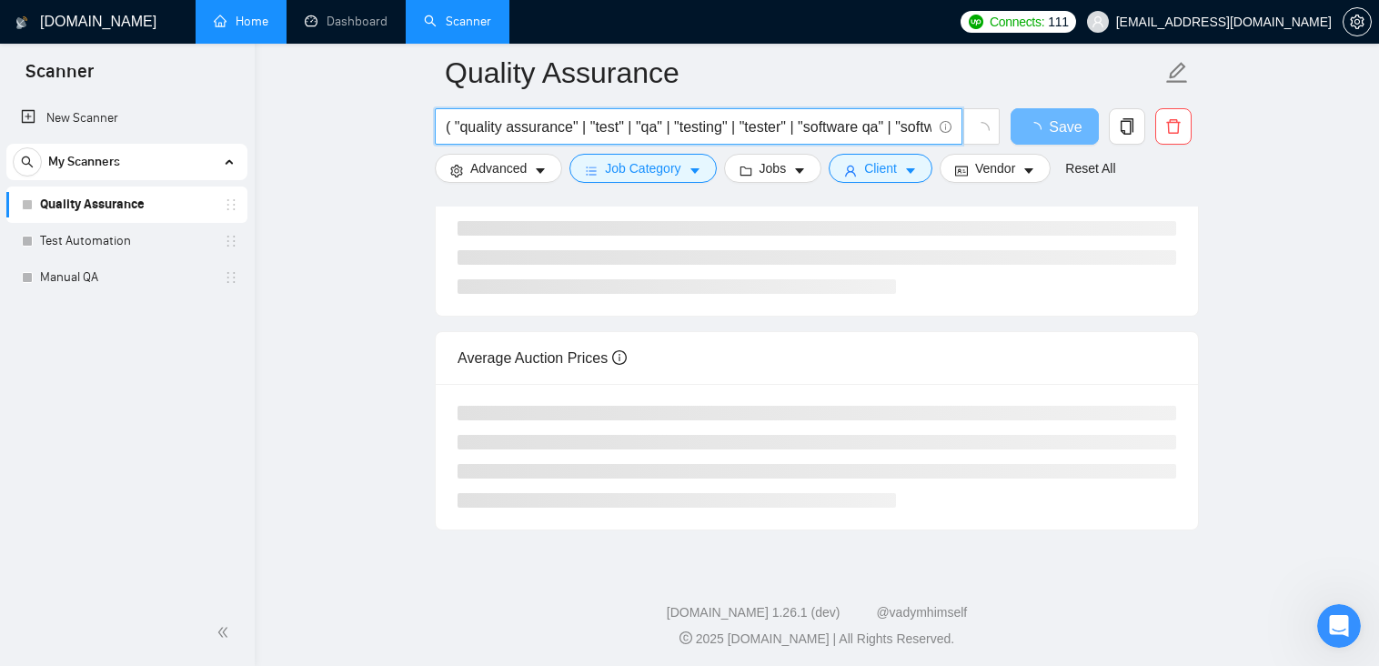
scroll to position [0, 87]
drag, startPoint x: 759, startPoint y: 116, endPoint x: 964, endPoint y: 119, distance: 204.7
click at [964, 119] on span "( "quality assurance" | "test" | "qa" | "testing" | "tester" | "software qa" | …" at bounding box center [718, 126] width 566 height 36
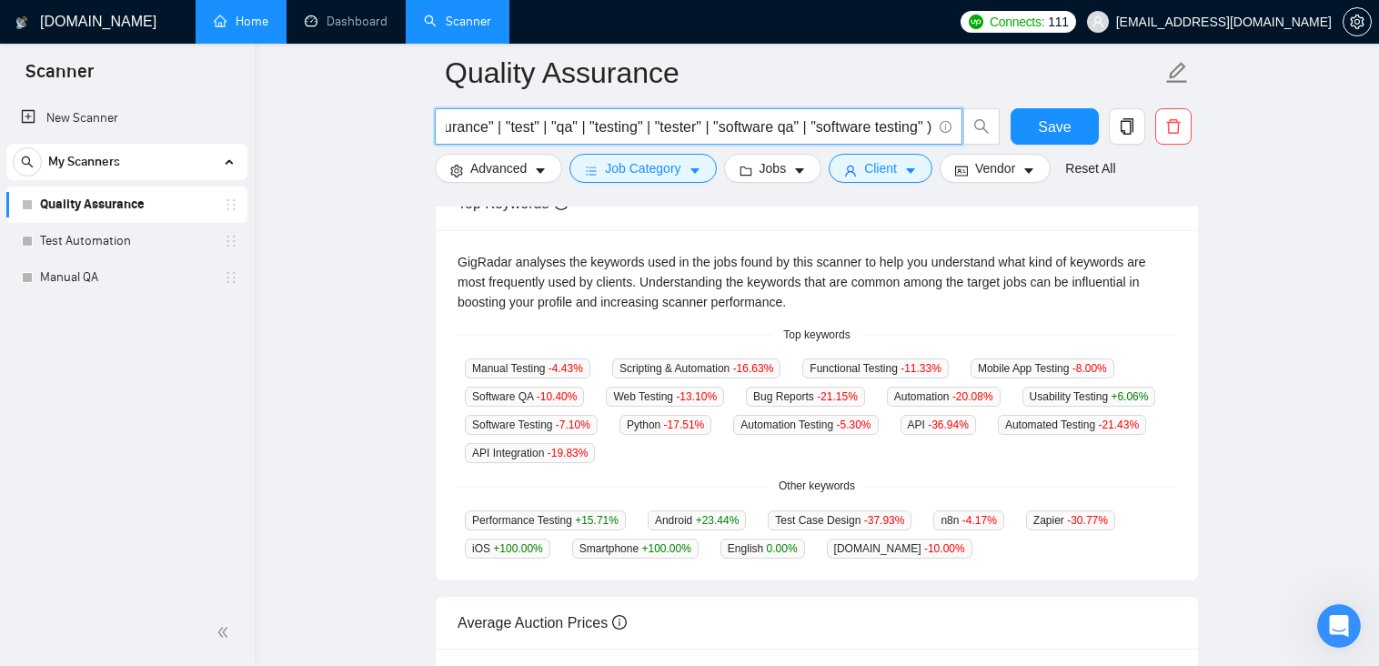
click at [907, 126] on input "( "quality assurance" | "test" | "qa" | "testing" | "tester" | "software qa" | …" at bounding box center [689, 127] width 486 height 23
type input "( "quality assurance" | "test" | "qa" | "testing" | "tester" | "software qa" | …"
click at [1041, 128] on span "Save" at bounding box center [1054, 127] width 33 height 23
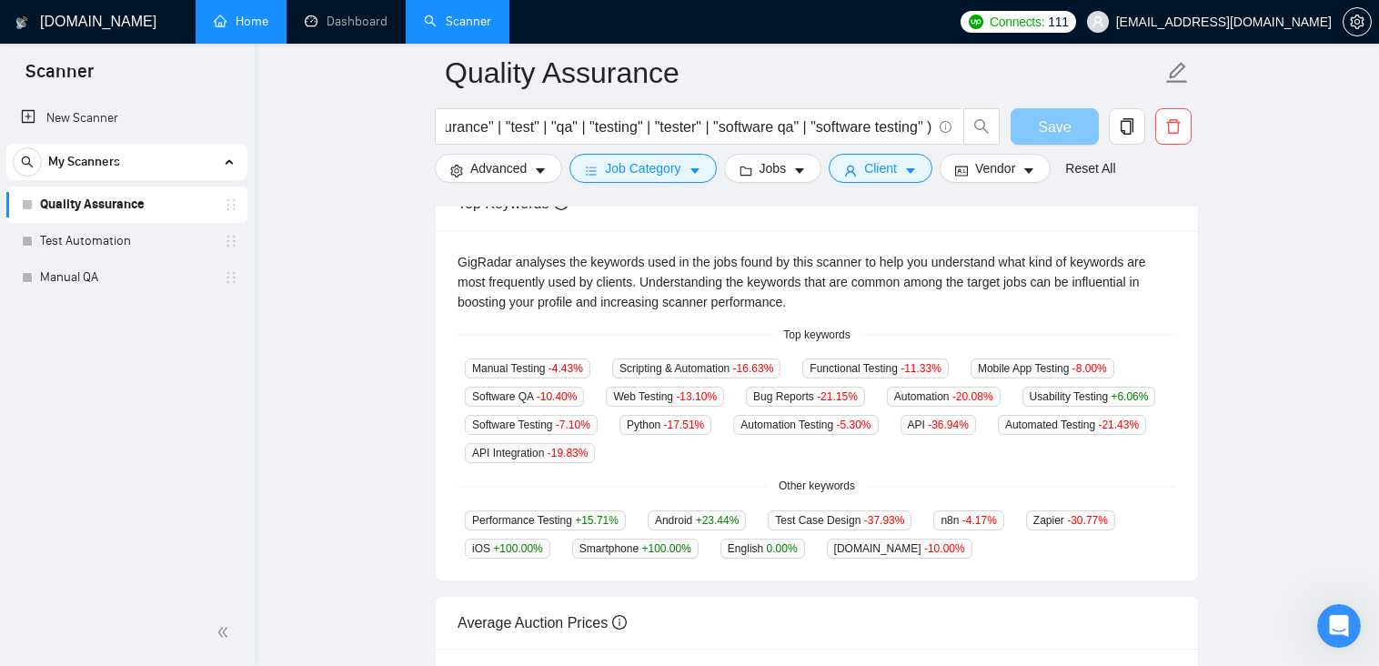
scroll to position [0, 0]
click at [96, 239] on link "Test Automation" at bounding box center [126, 241] width 173 height 36
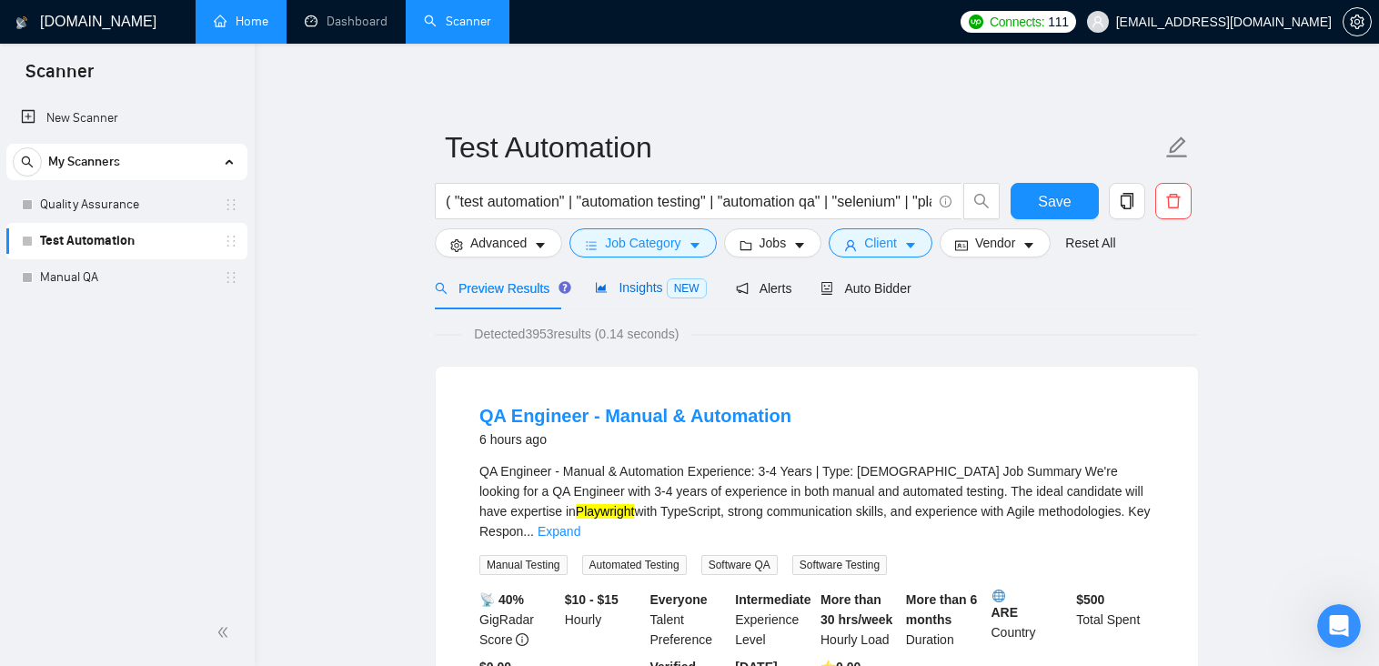
click at [631, 285] on span "Insights NEW" at bounding box center [650, 287] width 111 height 15
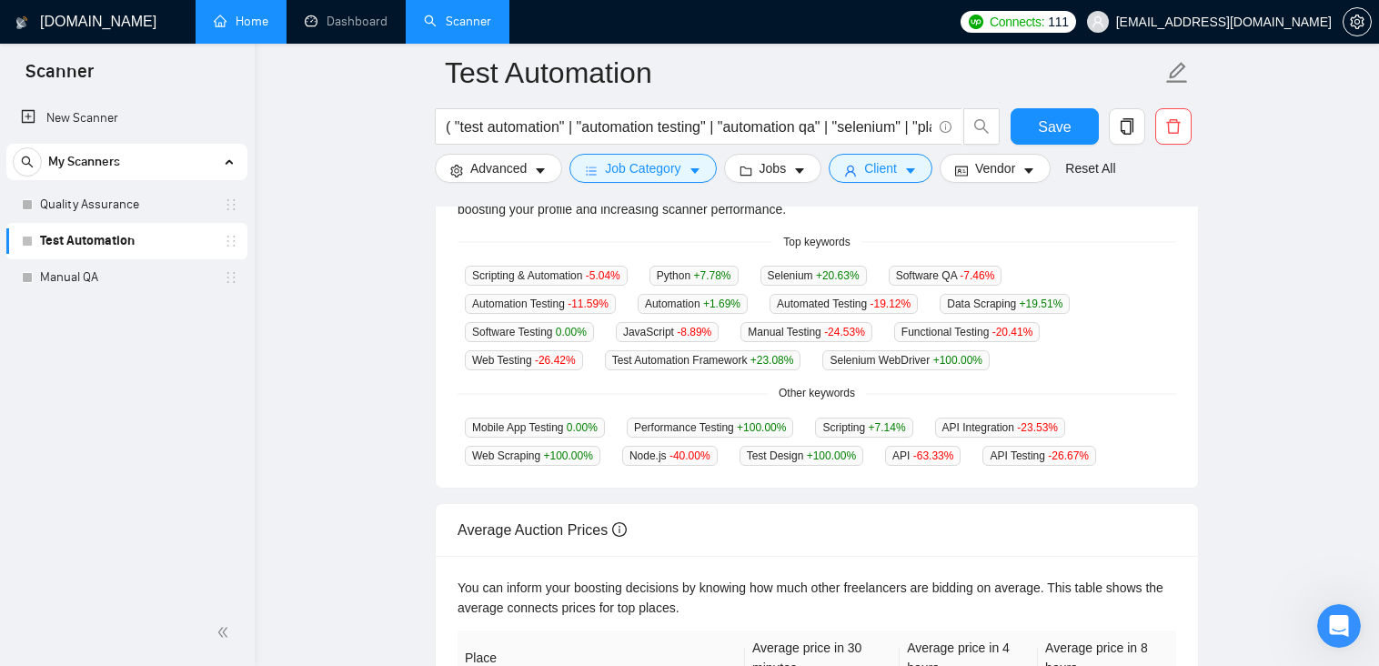
scroll to position [455, 0]
click at [767, 126] on input "( "test automation" | "automation testing" | "automation qa" | "selenium" | "pl…" at bounding box center [689, 127] width 486 height 23
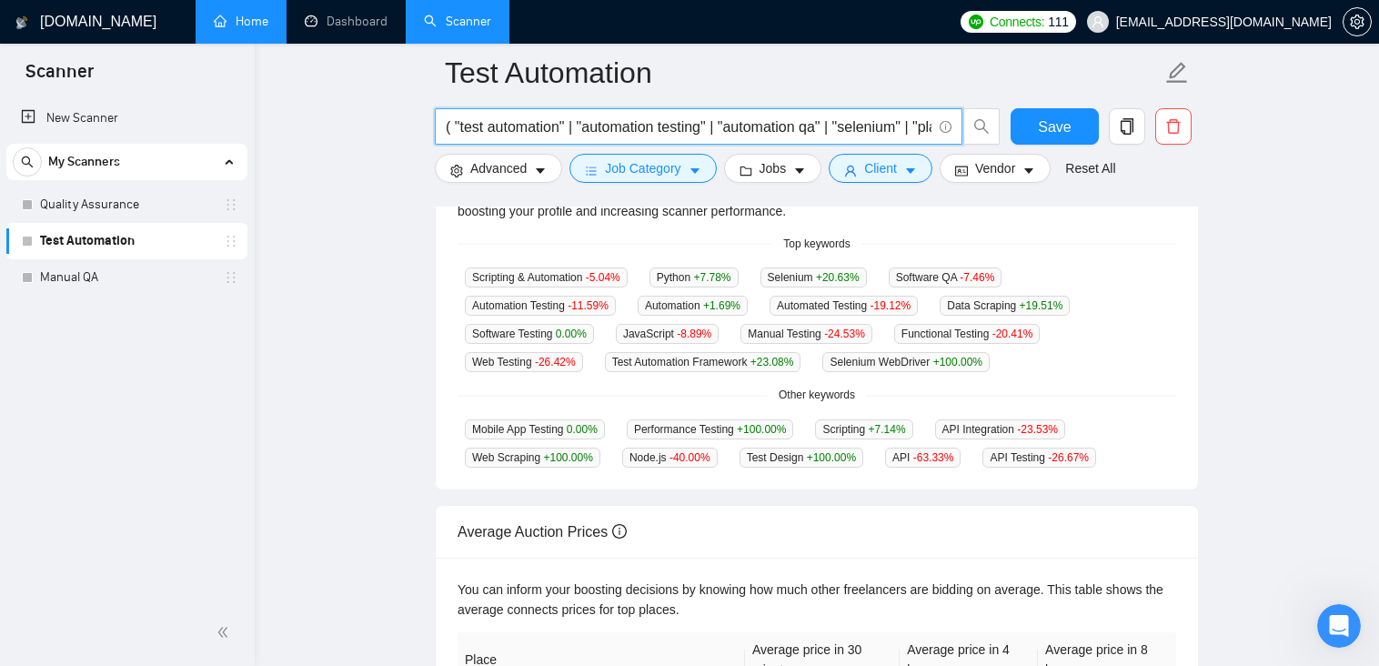
scroll to position [0, 77]
drag, startPoint x: 855, startPoint y: 129, endPoint x: 953, endPoint y: 128, distance: 98.2
click at [953, 128] on span "( "test automation" | "automation testing" | "automation qa" | "selenium" | "pl…" at bounding box center [699, 126] width 528 height 36
click at [916, 129] on input "( "test automation" | "automation testing" | "automation qa" | "selenium" | "pl…" at bounding box center [689, 127] width 486 height 23
click at [924, 129] on input "( "test automation" | "automation testing" | "automation qa" | "selenium" | "pl…" at bounding box center [689, 127] width 486 height 23
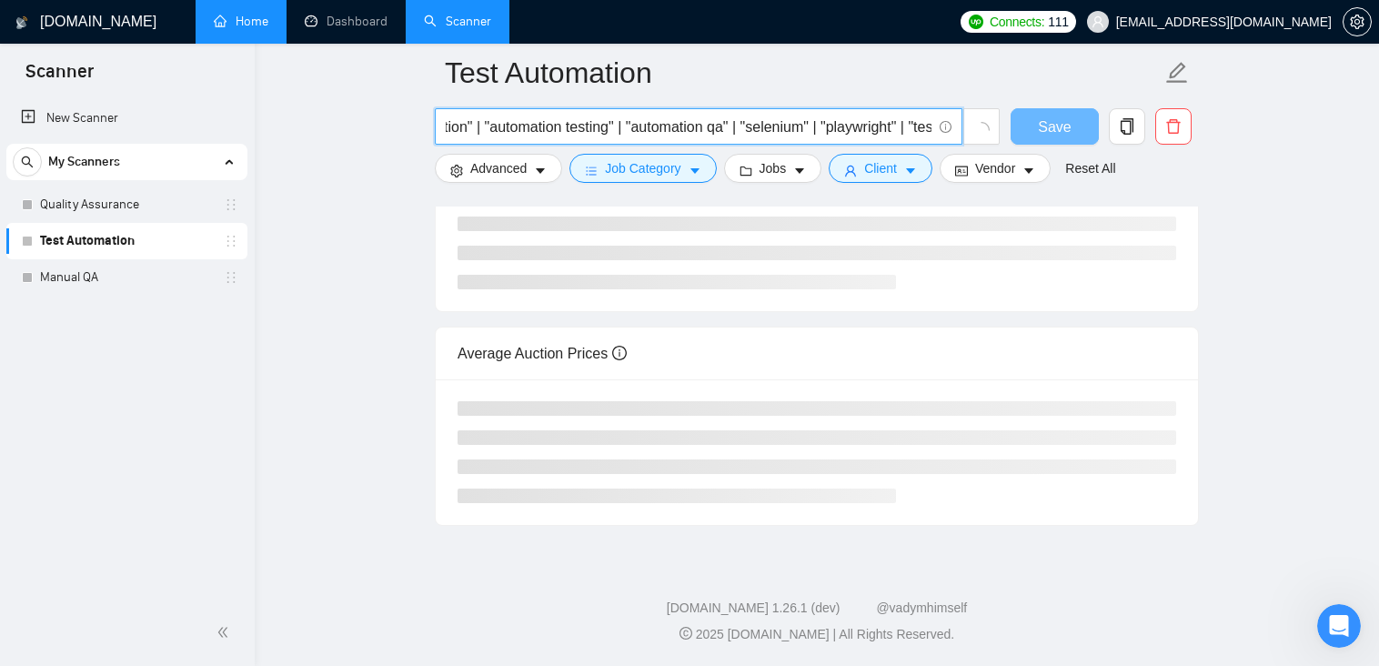
scroll to position [0, 275]
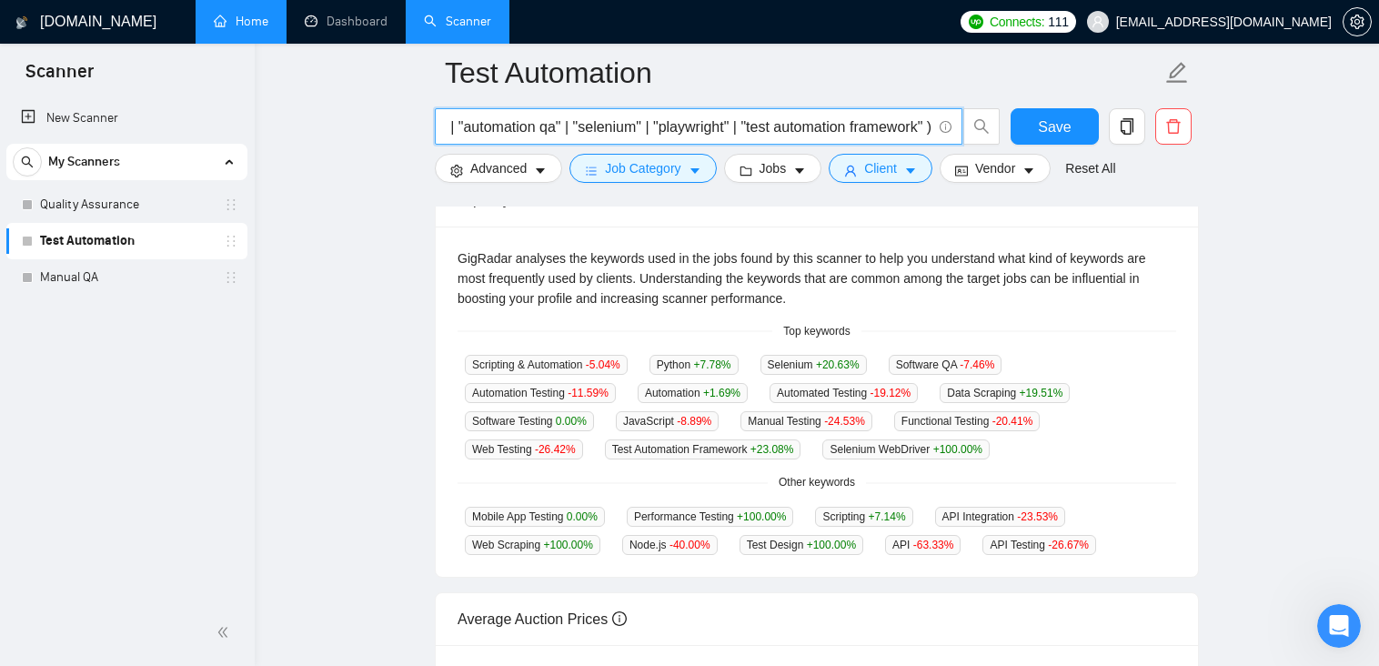
click at [633, 124] on input "( "test automation" | "automation testing" | "automation qa" | "selenium" | "pl…" at bounding box center [689, 127] width 486 height 23
type input "( "test automation" | "automation testing" | "automation qa" | "selenium" | "se…"
click at [1065, 132] on span "Save" at bounding box center [1054, 127] width 33 height 23
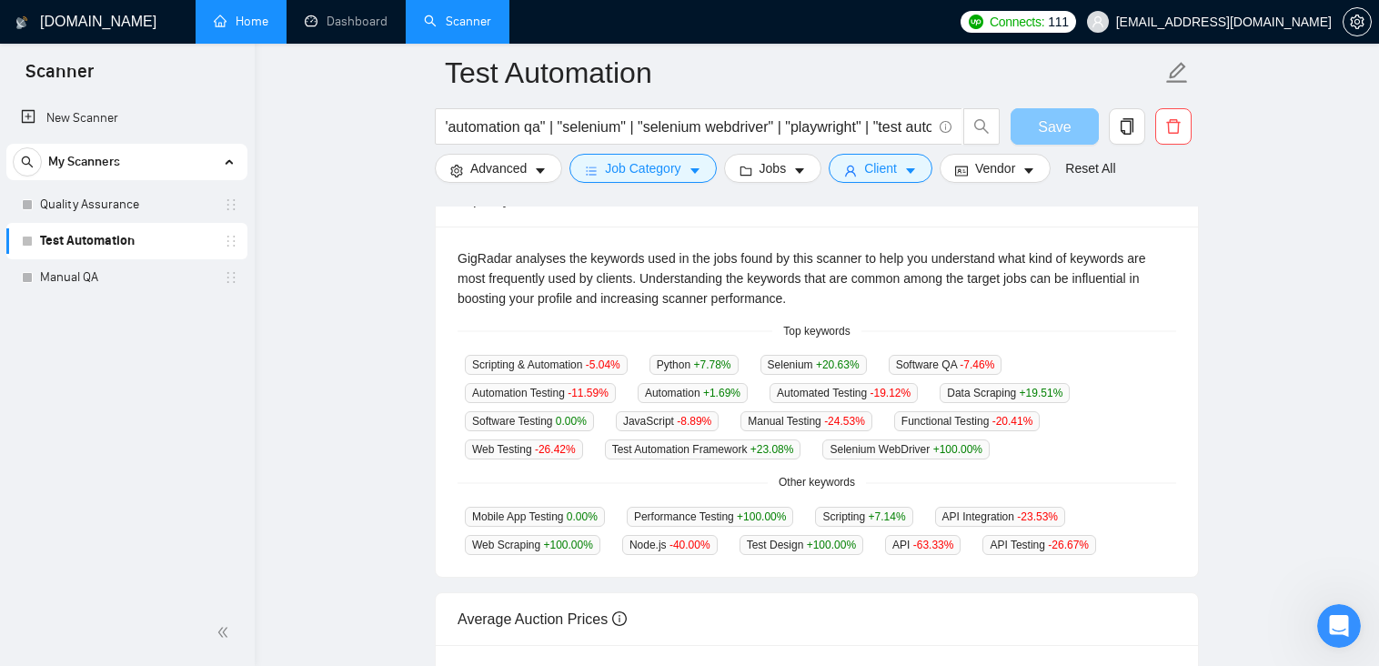
scroll to position [0, 0]
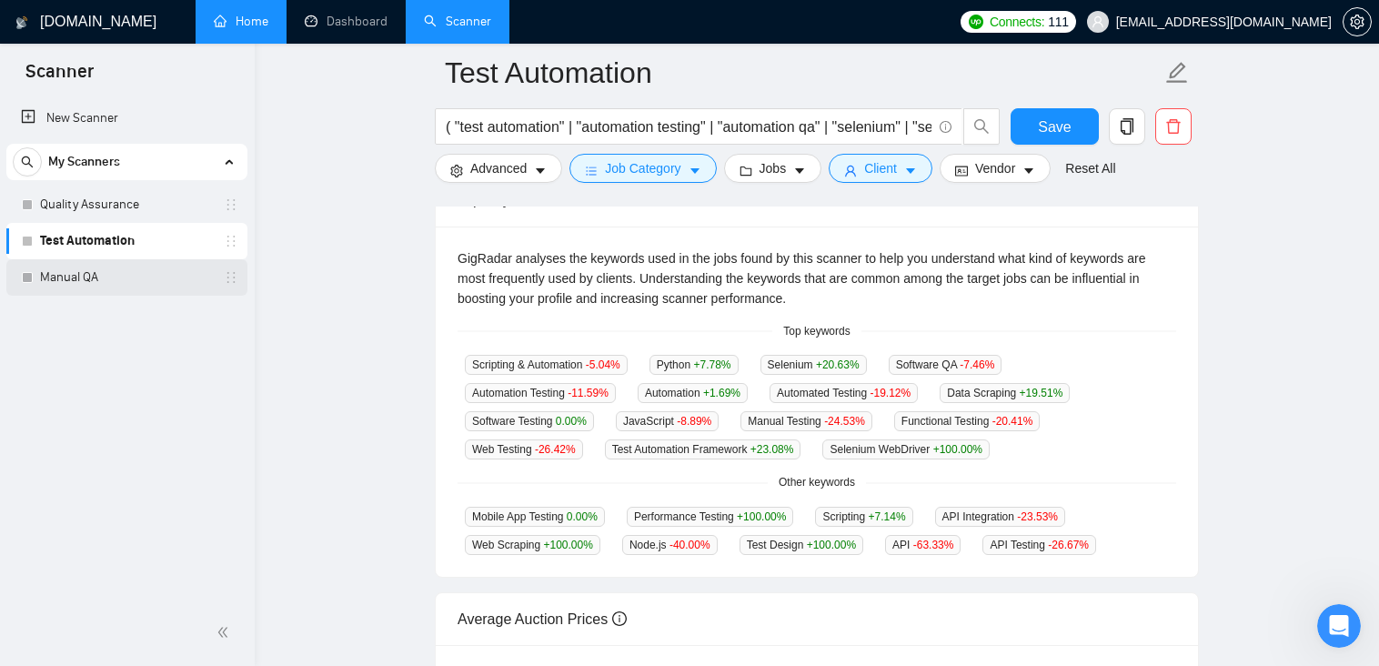
click at [106, 271] on link "Manual QA" at bounding box center [126, 277] width 173 height 36
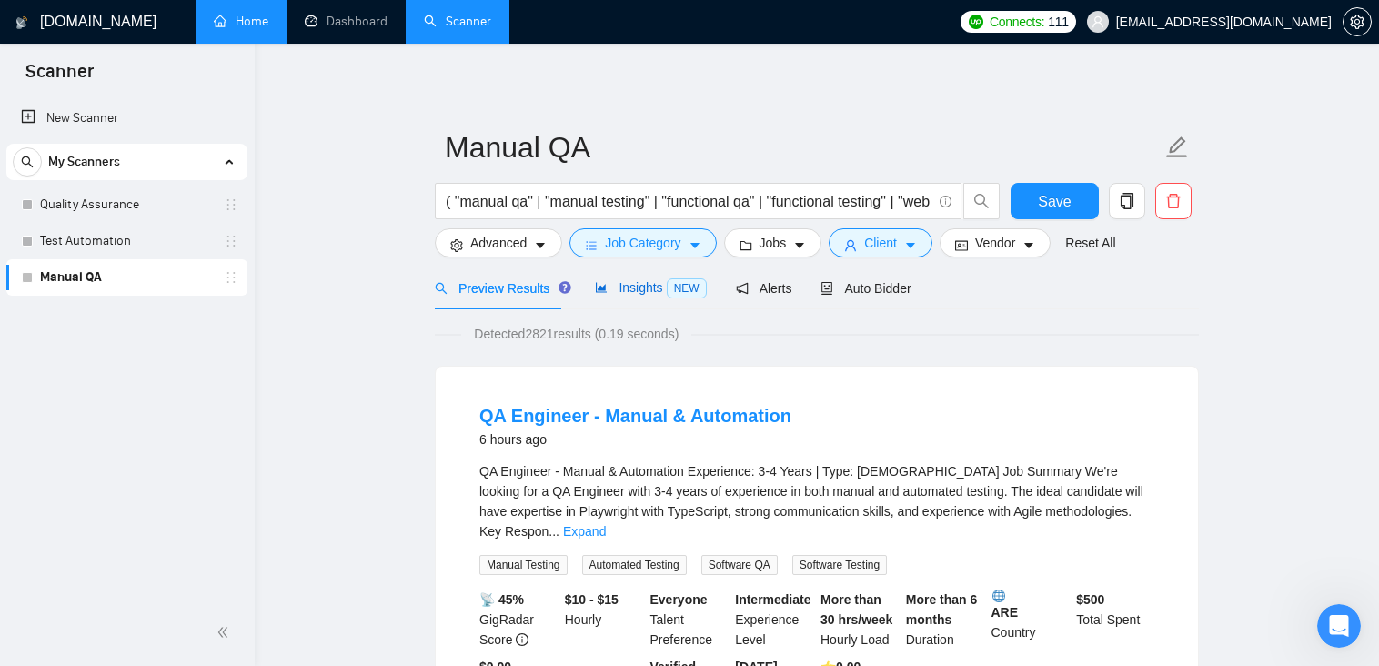
click at [653, 287] on span "Insights NEW" at bounding box center [650, 287] width 111 height 15
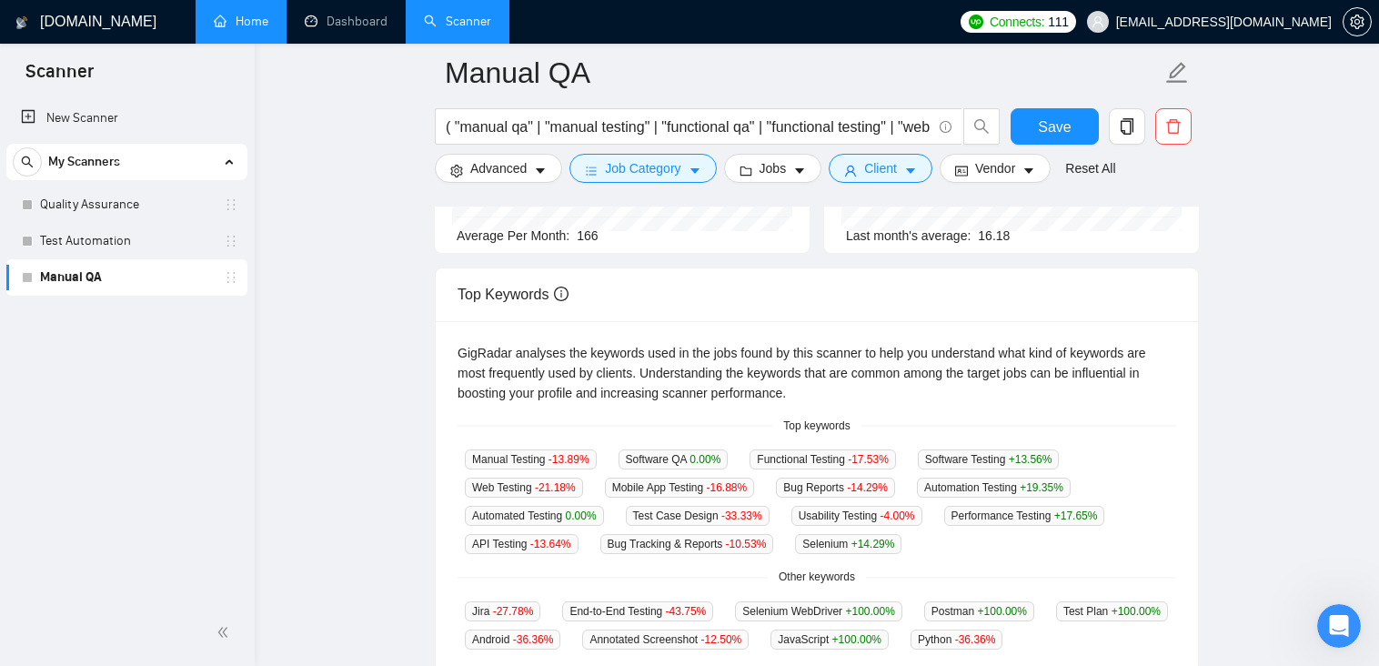
scroll to position [364, 0]
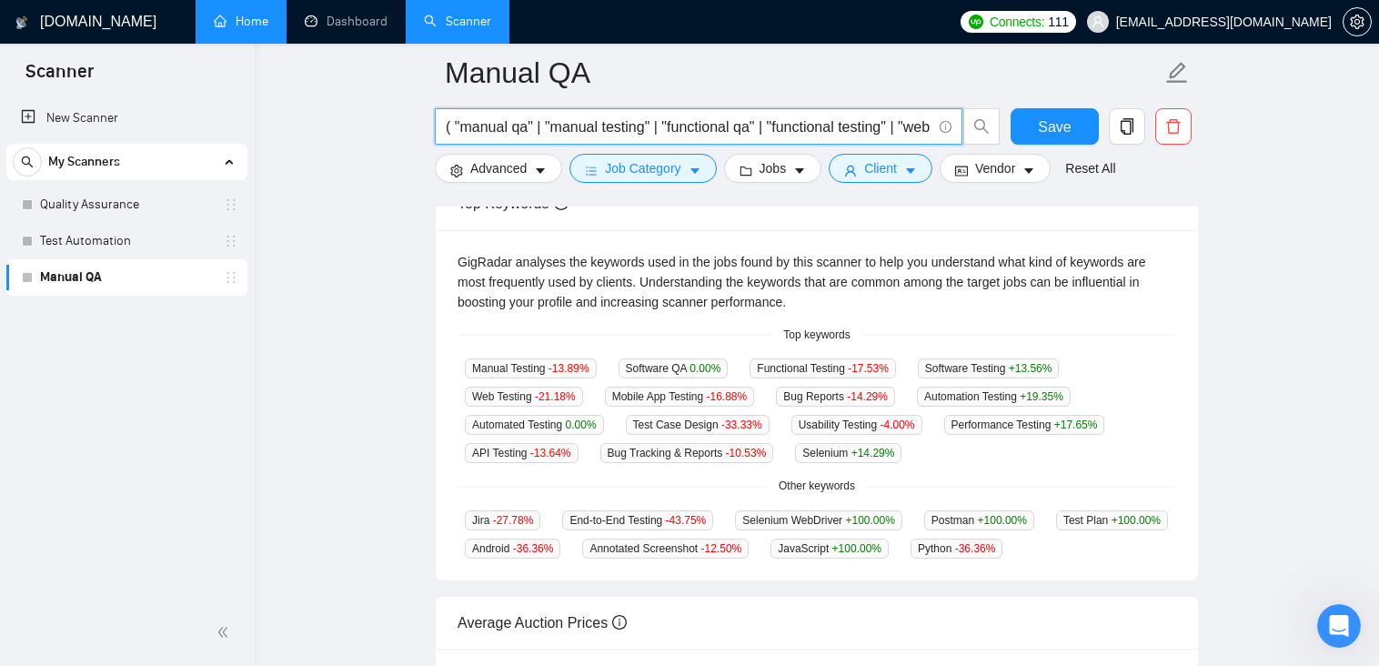
click at [852, 133] on input "( "manual qa" | "manual testing" | "functional qa" | "functional testing" | "we…" at bounding box center [689, 127] width 486 height 23
drag, startPoint x: 911, startPoint y: 129, endPoint x: 1013, endPoint y: 129, distance: 101.9
click at [1013, 129] on div "( "manual qa" | "manual testing" | "functional qa" | "functional testing" | "we…" at bounding box center [813, 130] width 764 height 45
click at [920, 126] on input "( "manual qa" | "manual testing" | "functional qa" | "functional testing" | "we…" at bounding box center [689, 127] width 486 height 23
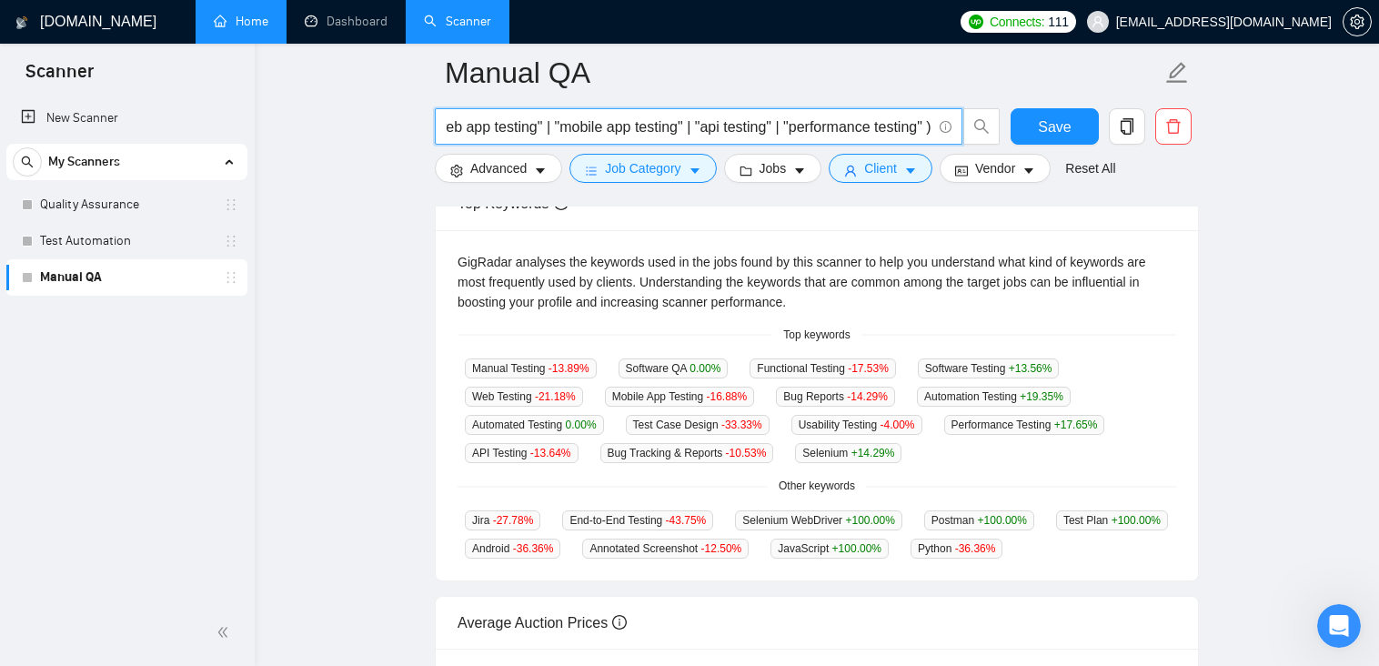
scroll to position [0, 482]
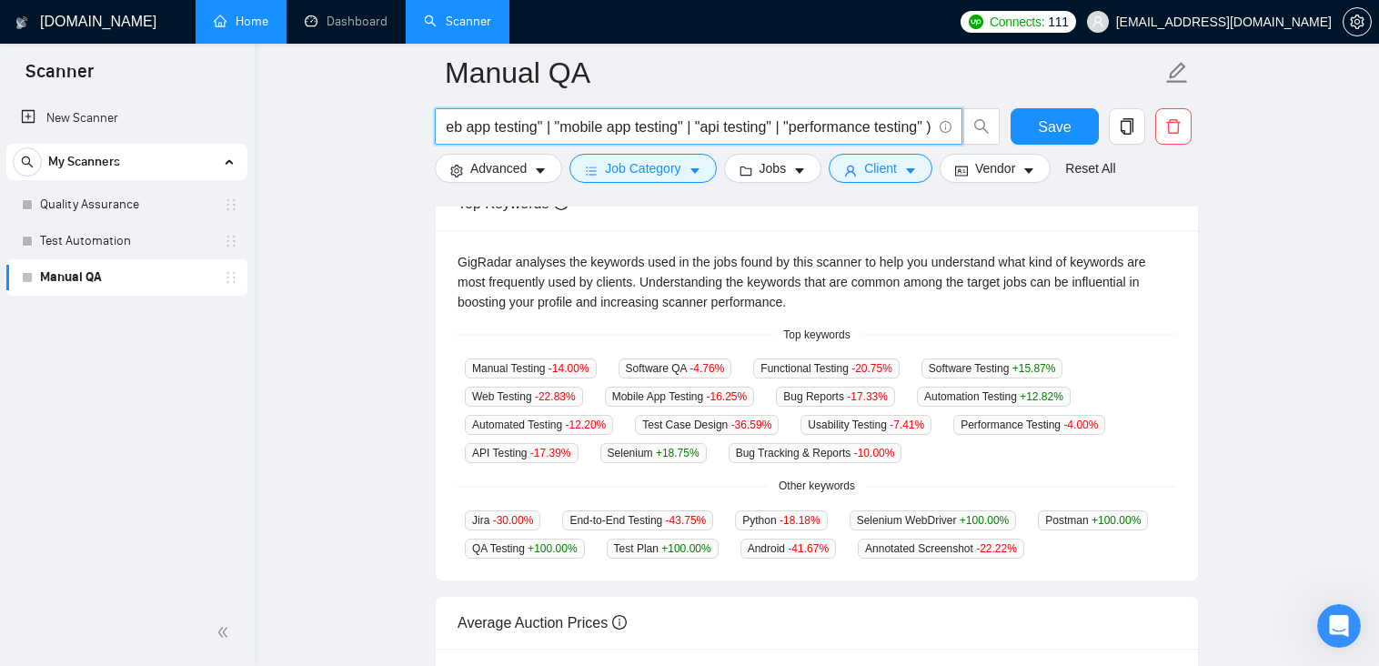
click at [921, 130] on input "( "manual qa" | "manual testing" | "functional qa" | "functional testing" | "we…" at bounding box center [689, 127] width 486 height 23
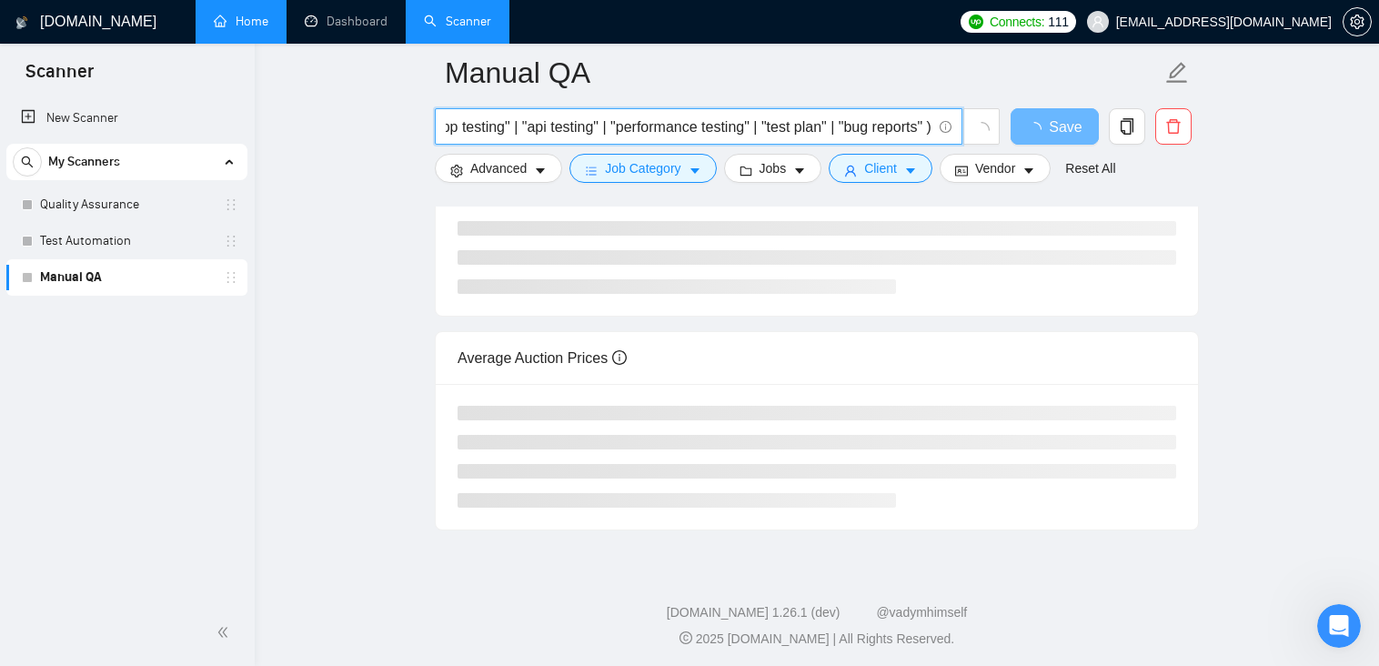
scroll to position [0, 658]
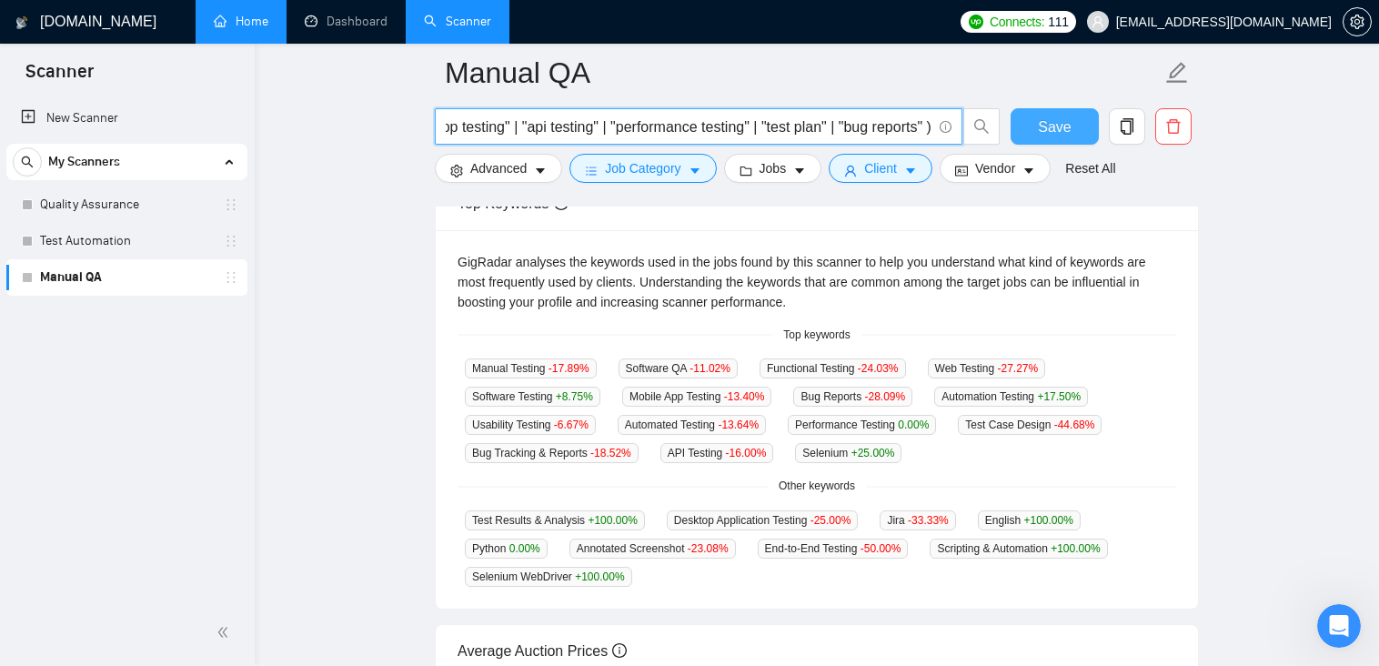
type input "( "manual qa" | "manual testing" | "functional qa" | "functional testing" | "we…"
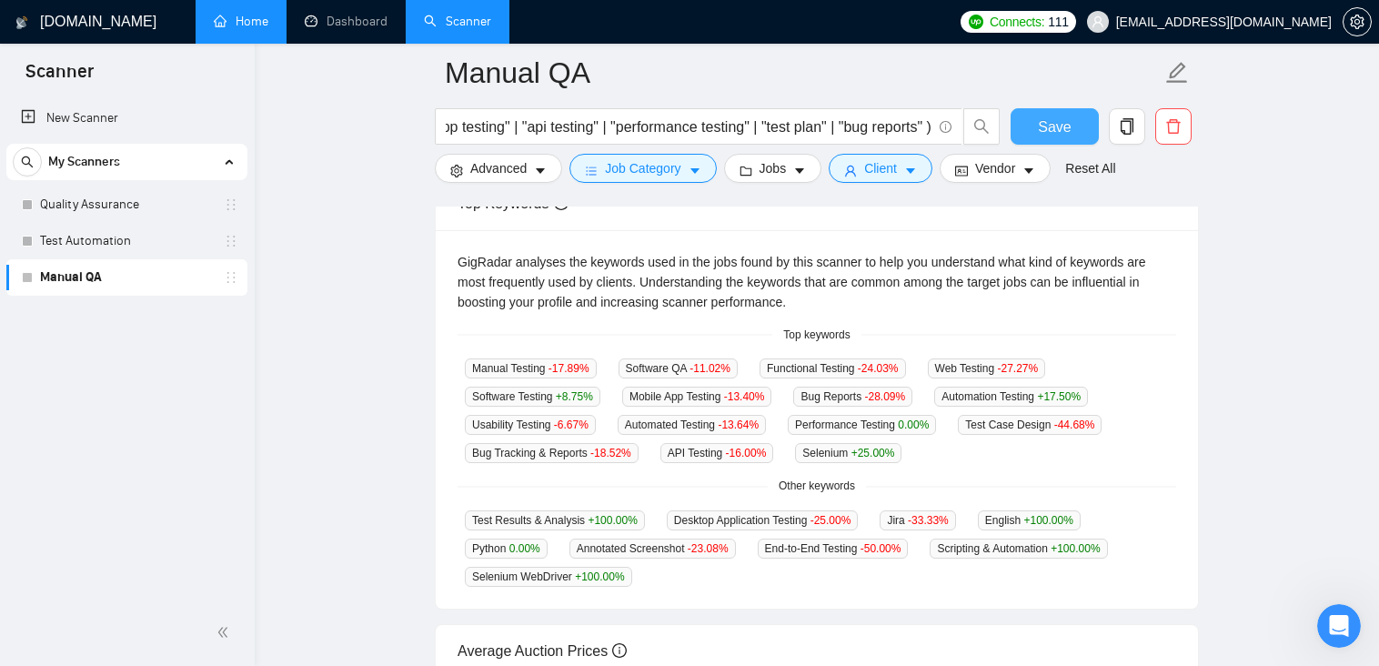
click at [1043, 135] on span "Save" at bounding box center [1054, 127] width 33 height 23
click at [518, 171] on span "Advanced" at bounding box center [498, 168] width 56 height 20
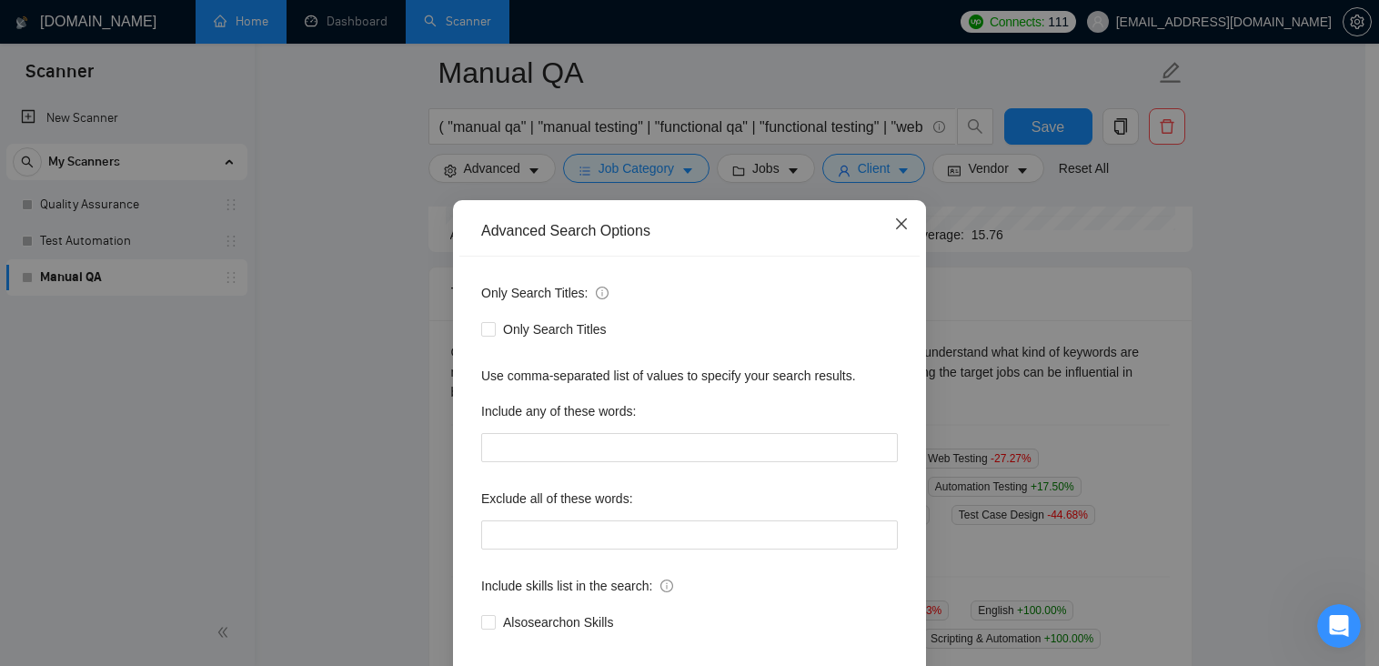
scroll to position [273, 0]
click at [894, 221] on icon "close" at bounding box center [901, 223] width 15 height 15
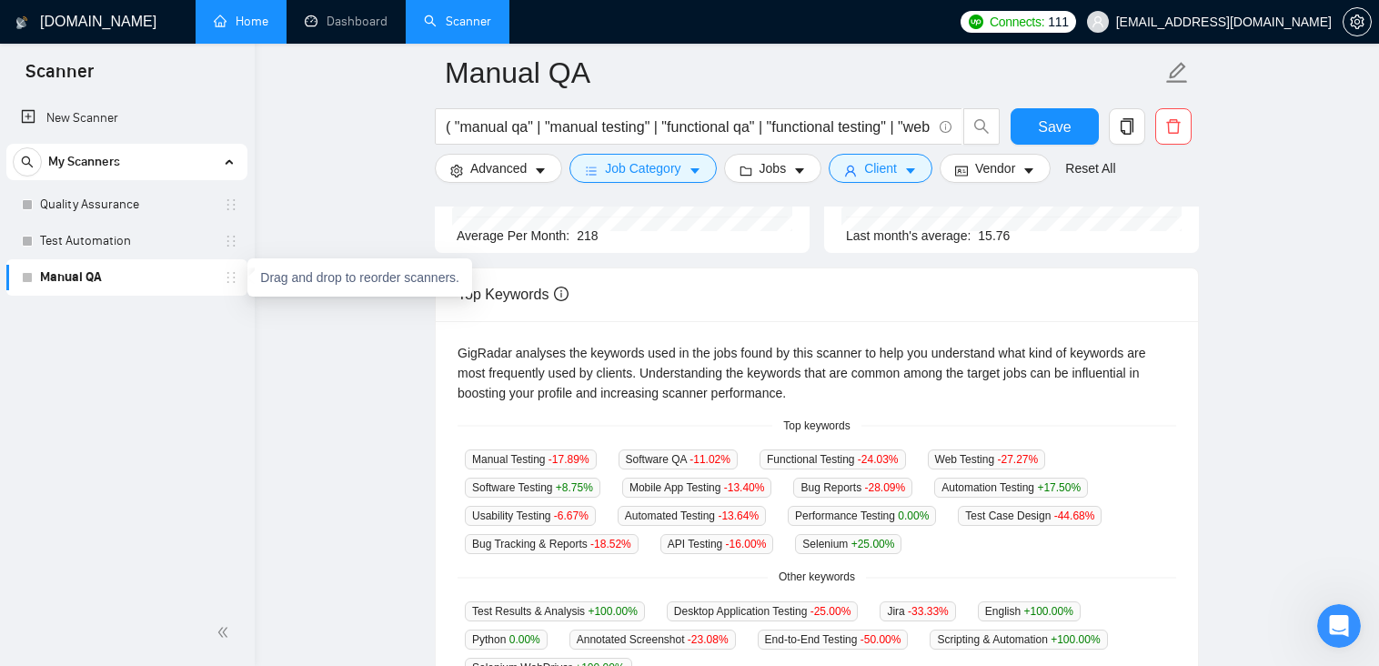
click at [234, 277] on icon "holder" at bounding box center [231, 277] width 15 height 15
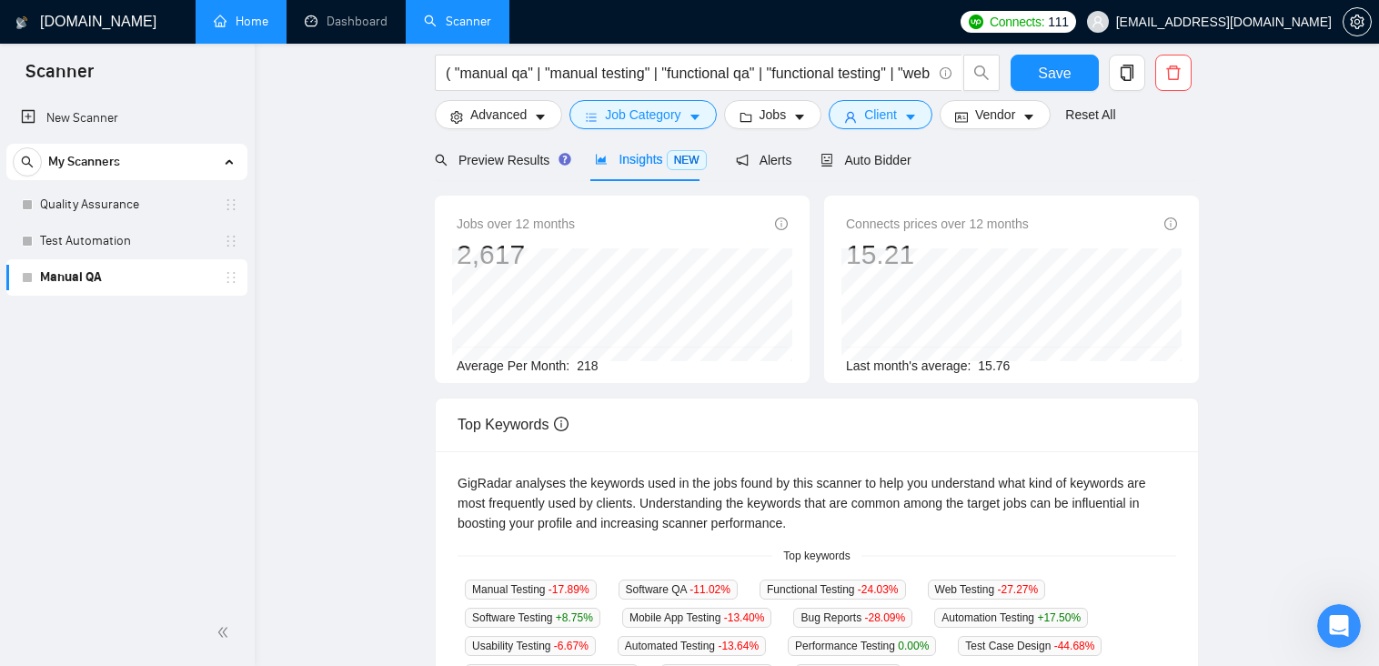
scroll to position [0, 0]
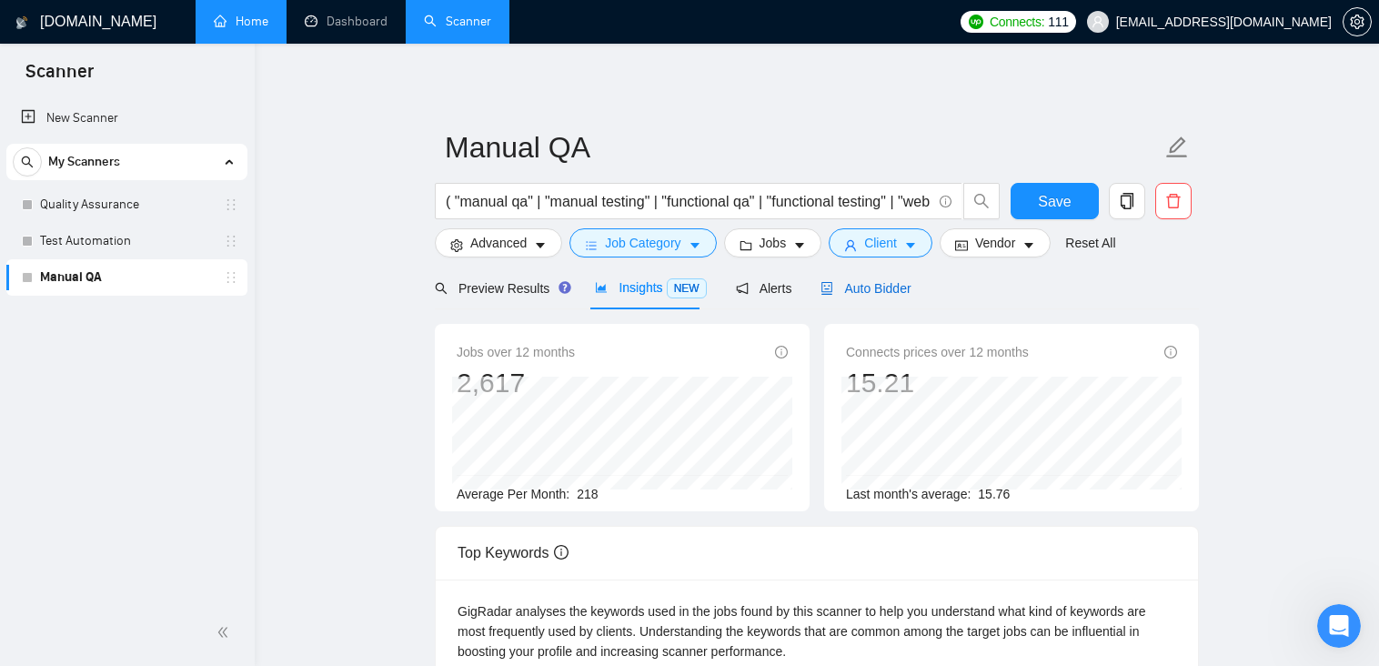
click at [896, 292] on span "Auto Bidder" at bounding box center [865, 288] width 90 height 15
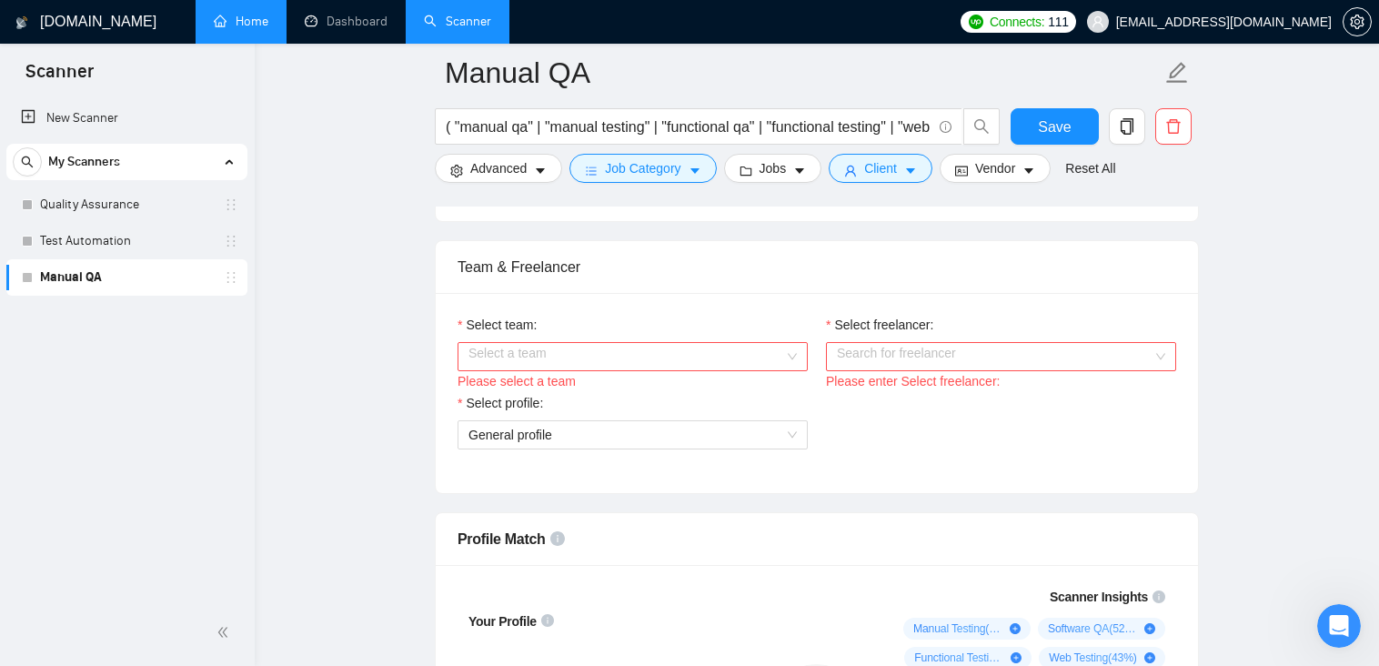
scroll to position [910, 0]
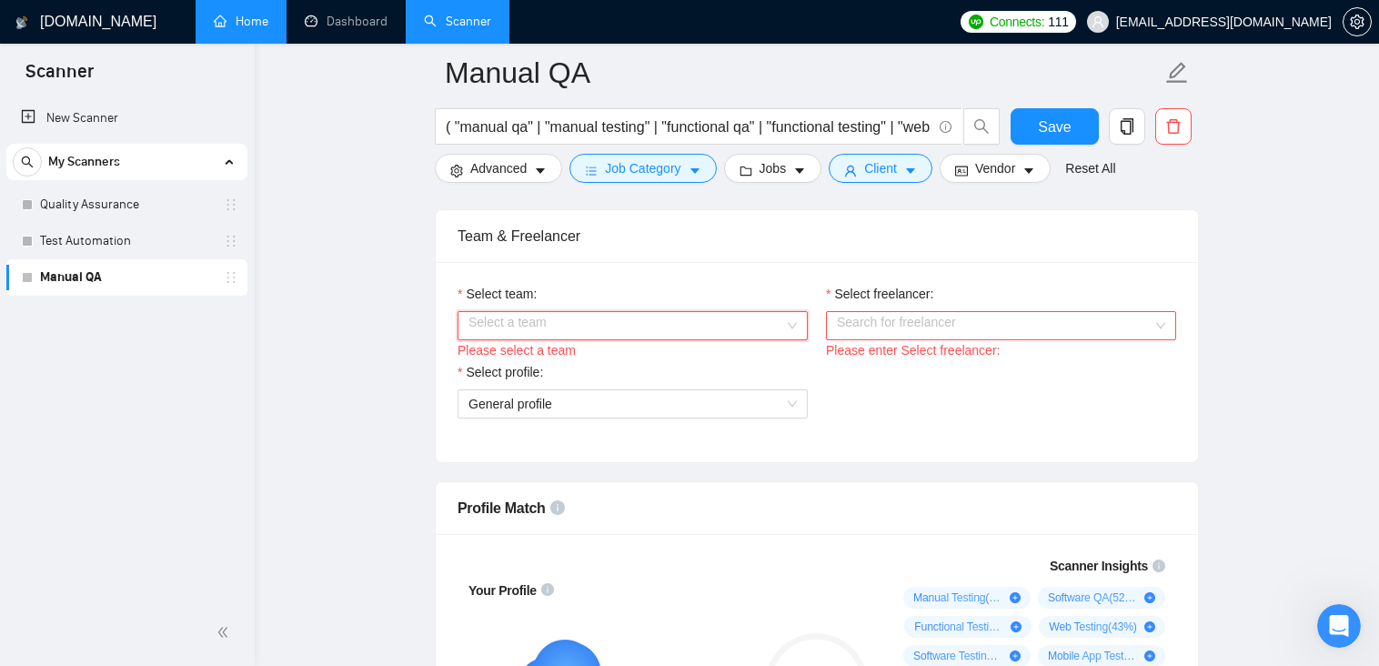
click at [660, 336] on input "Select team:" at bounding box center [626, 325] width 316 height 27
click at [654, 355] on div "QA Fiction" at bounding box center [632, 360] width 328 height 20
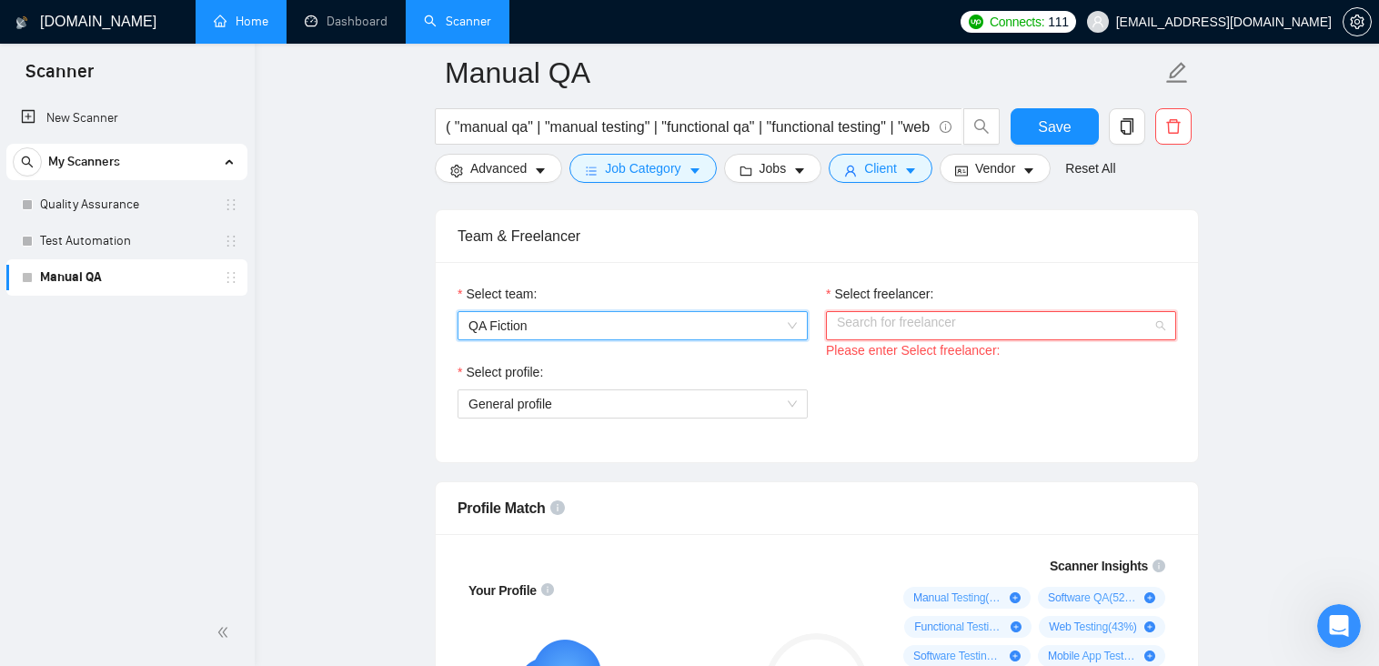
click at [914, 331] on input "Select freelancer:" at bounding box center [995, 325] width 316 height 27
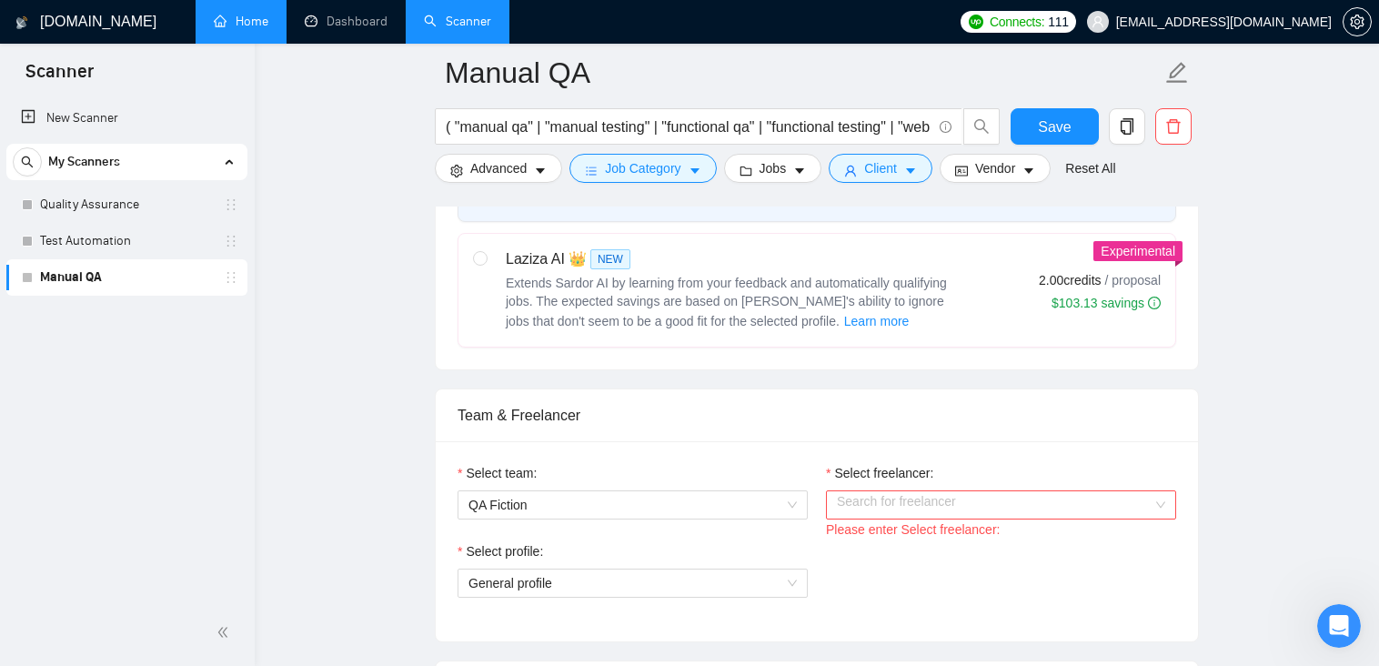
scroll to position [819, 0]
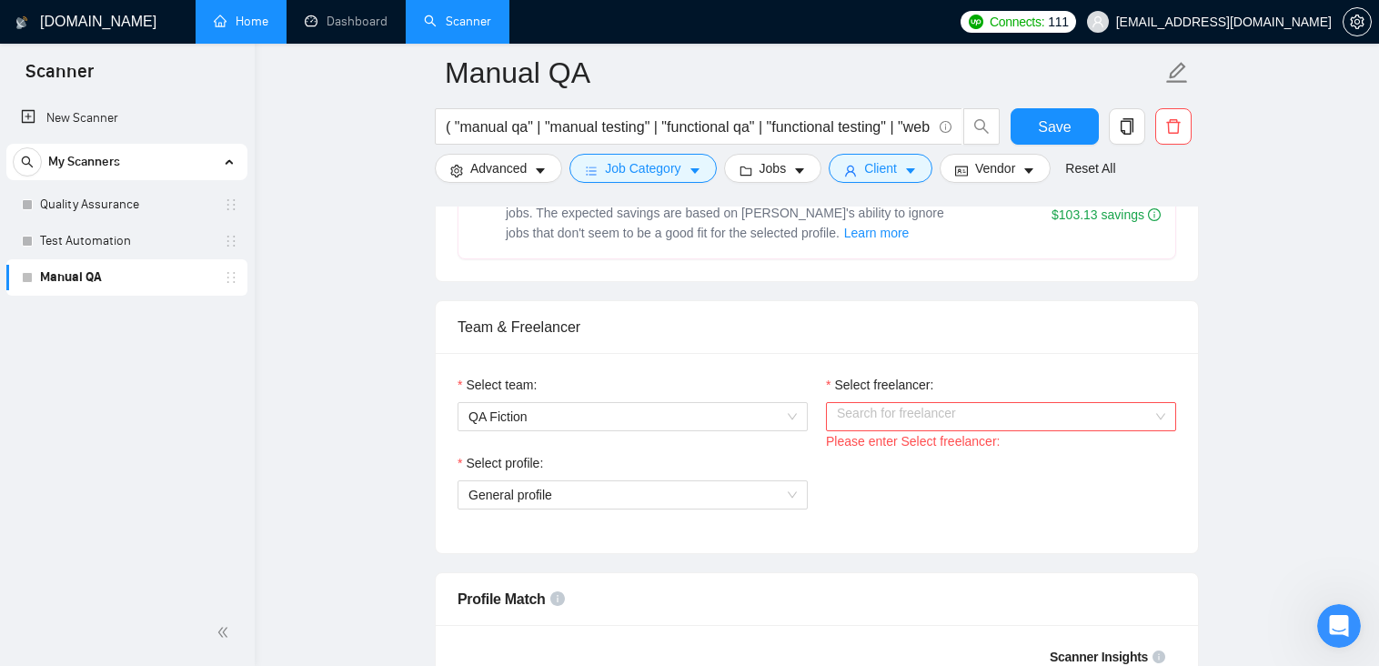
click at [904, 420] on input "Select freelancer:" at bounding box center [995, 416] width 316 height 27
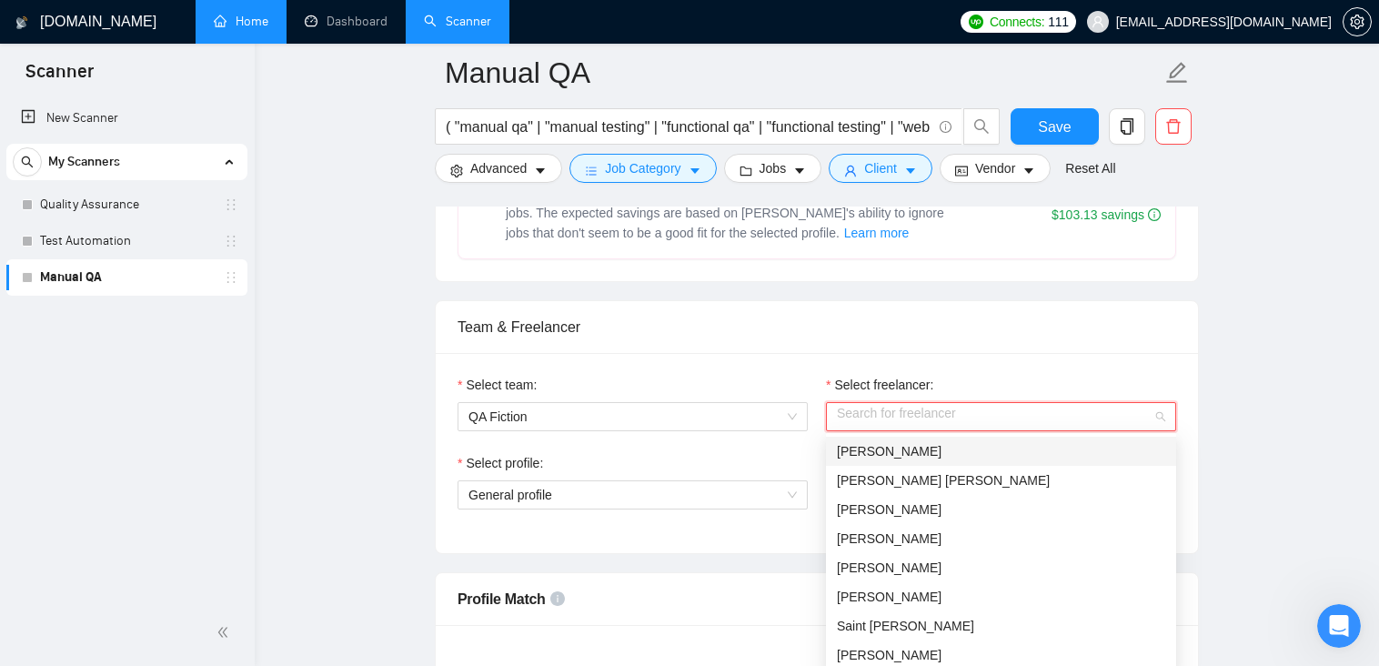
click at [878, 454] on span "[PERSON_NAME]" at bounding box center [889, 451] width 105 height 15
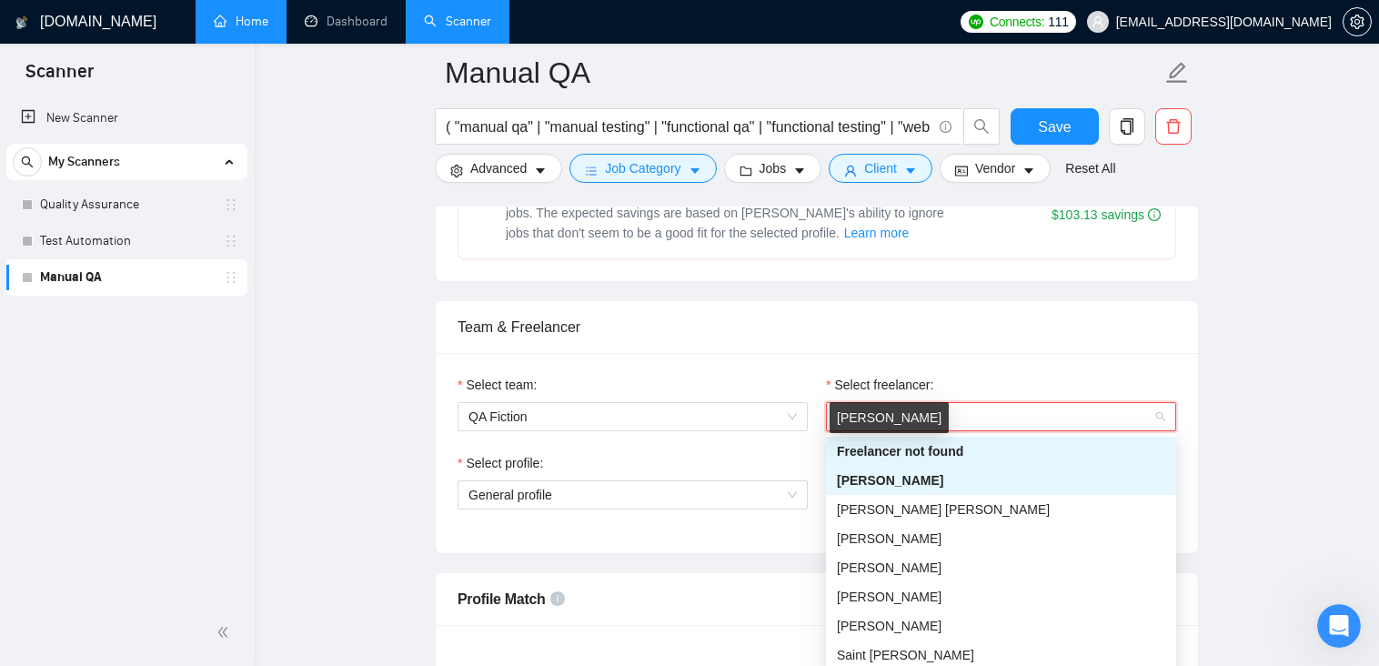
click at [1011, 417] on span "[PERSON_NAME]" at bounding box center [1001, 416] width 328 height 27
click at [898, 514] on span "[PERSON_NAME] [PERSON_NAME]" at bounding box center [943, 509] width 213 height 15
click at [929, 502] on span "[PERSON_NAME] [PERSON_NAME]" at bounding box center [943, 509] width 213 height 15
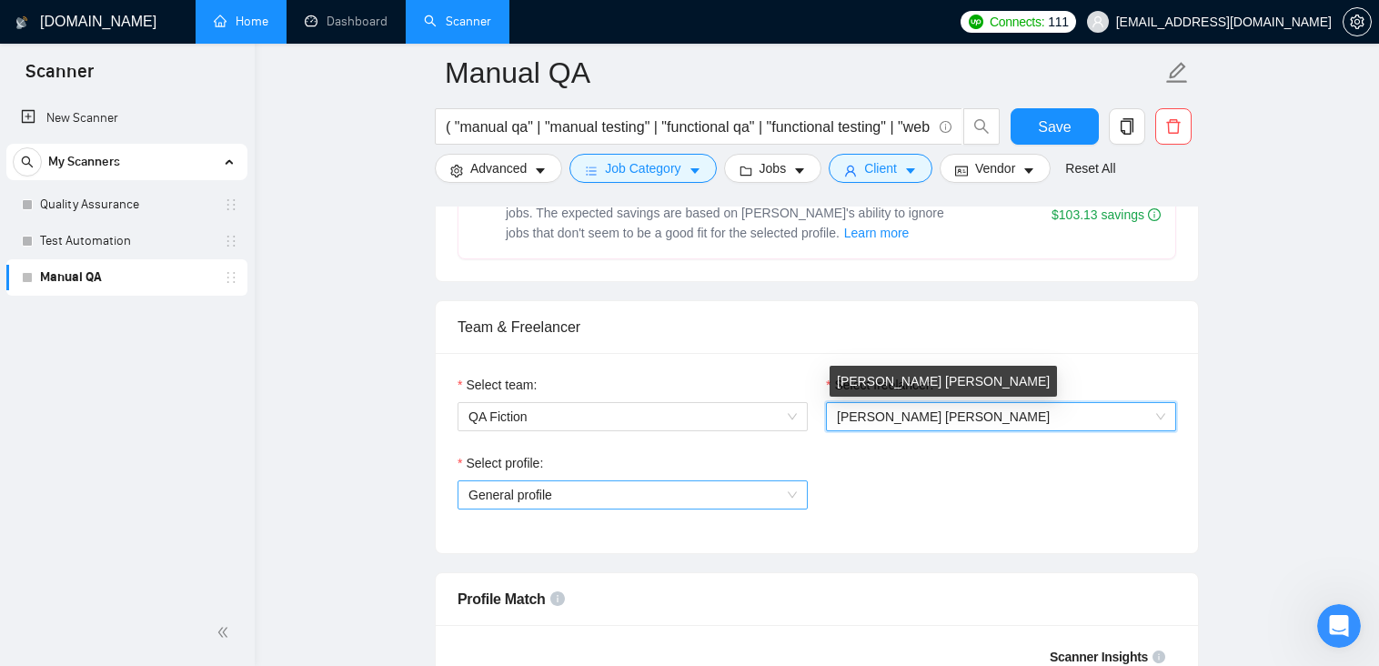
click at [602, 503] on span "General profile" at bounding box center [632, 494] width 328 height 27
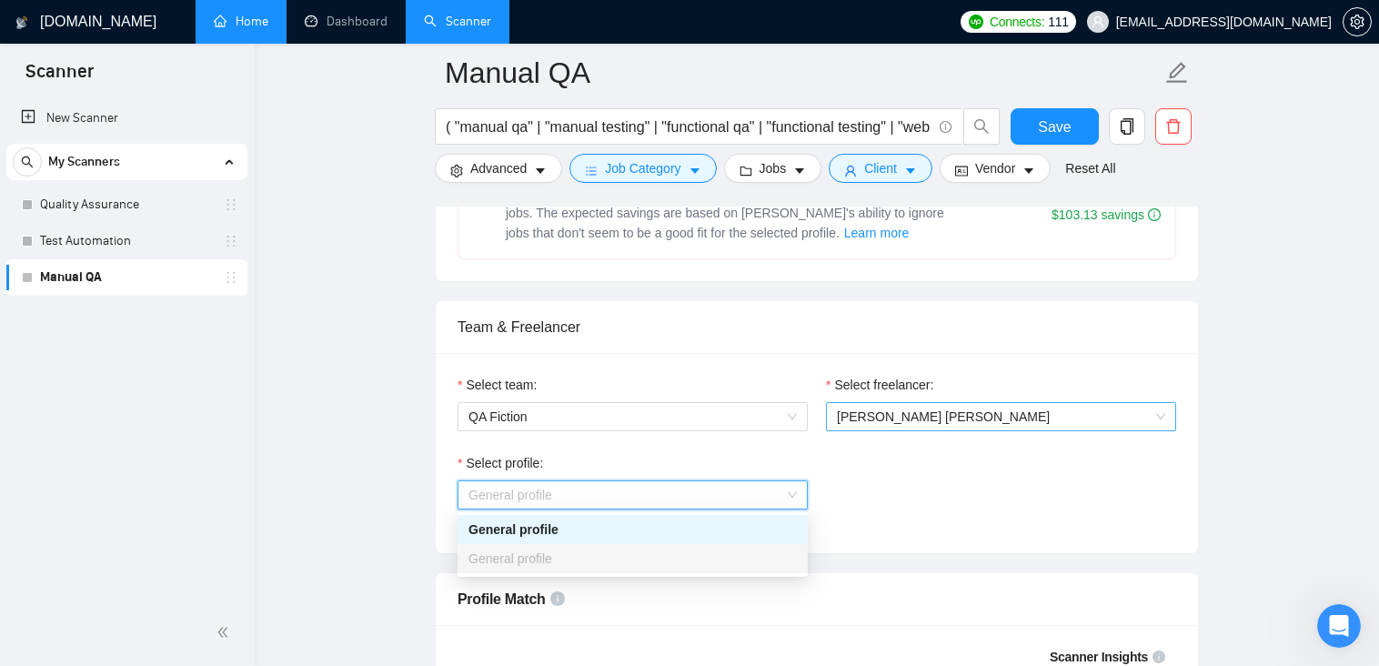
click at [907, 417] on span "[PERSON_NAME] [PERSON_NAME]" at bounding box center [943, 416] width 213 height 15
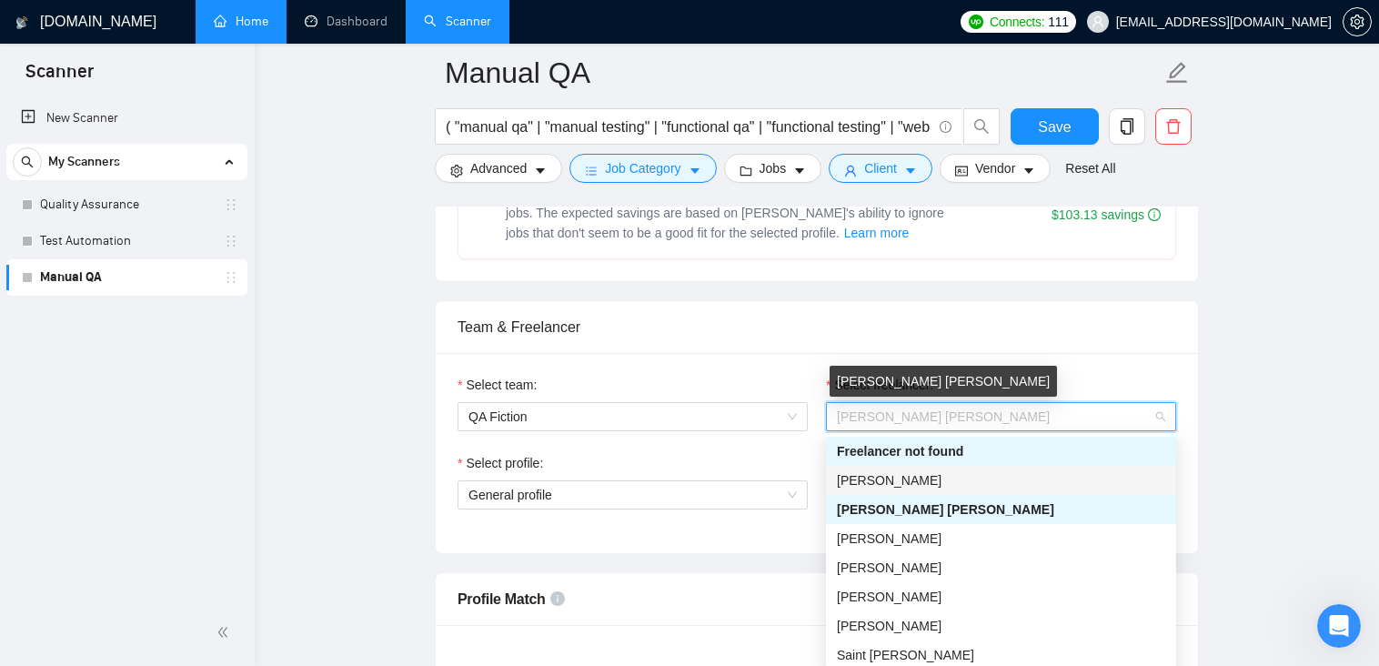
click at [888, 480] on span "[PERSON_NAME]" at bounding box center [889, 480] width 105 height 15
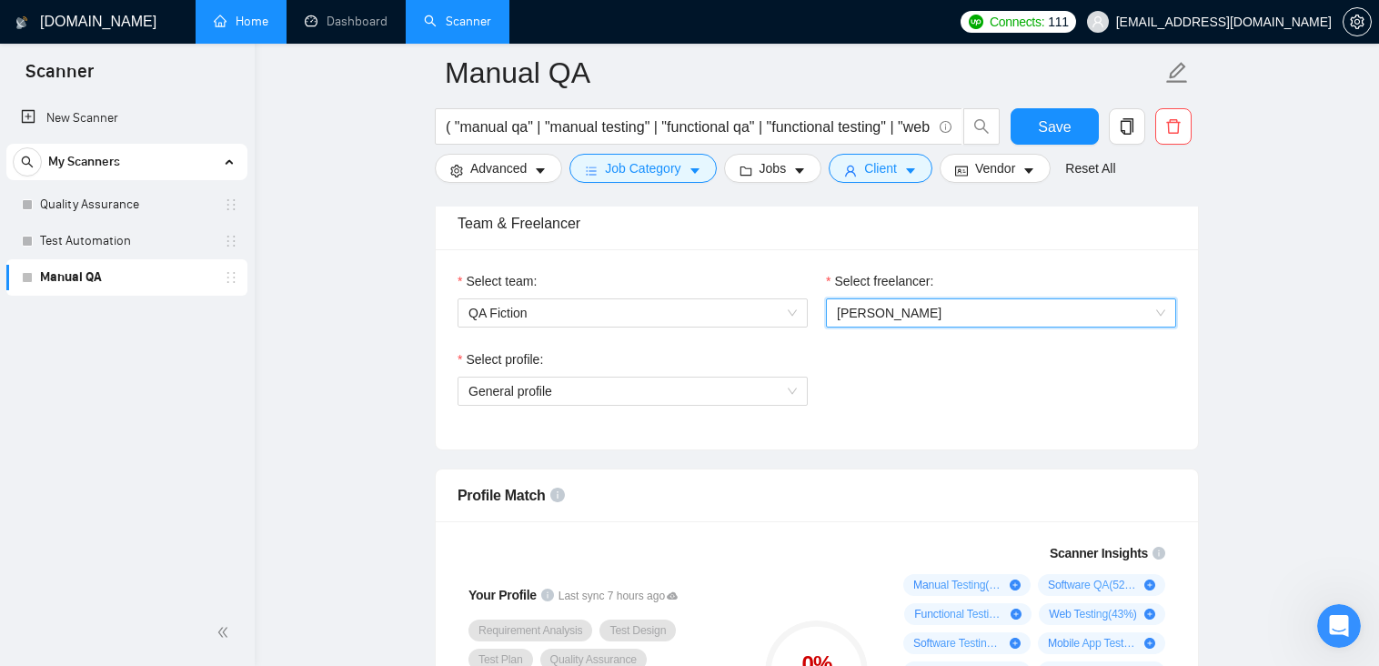
scroll to position [910, 0]
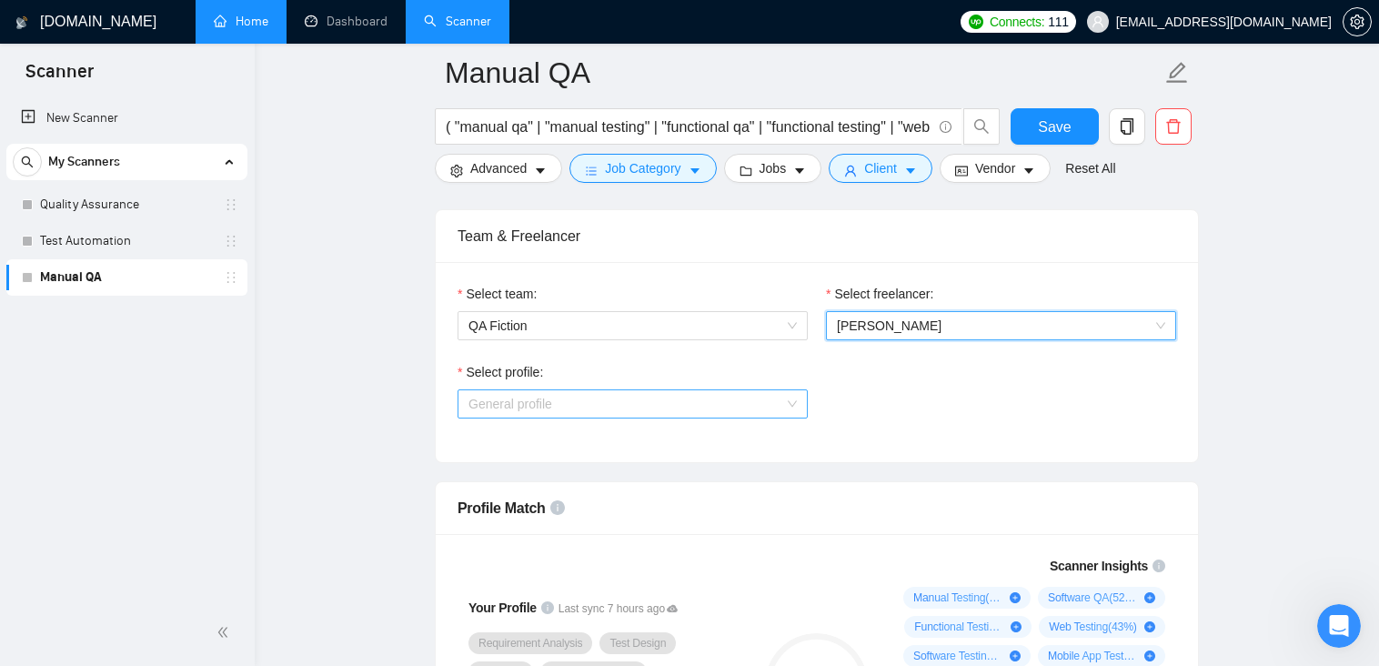
click at [630, 410] on span "General profile" at bounding box center [632, 403] width 328 height 27
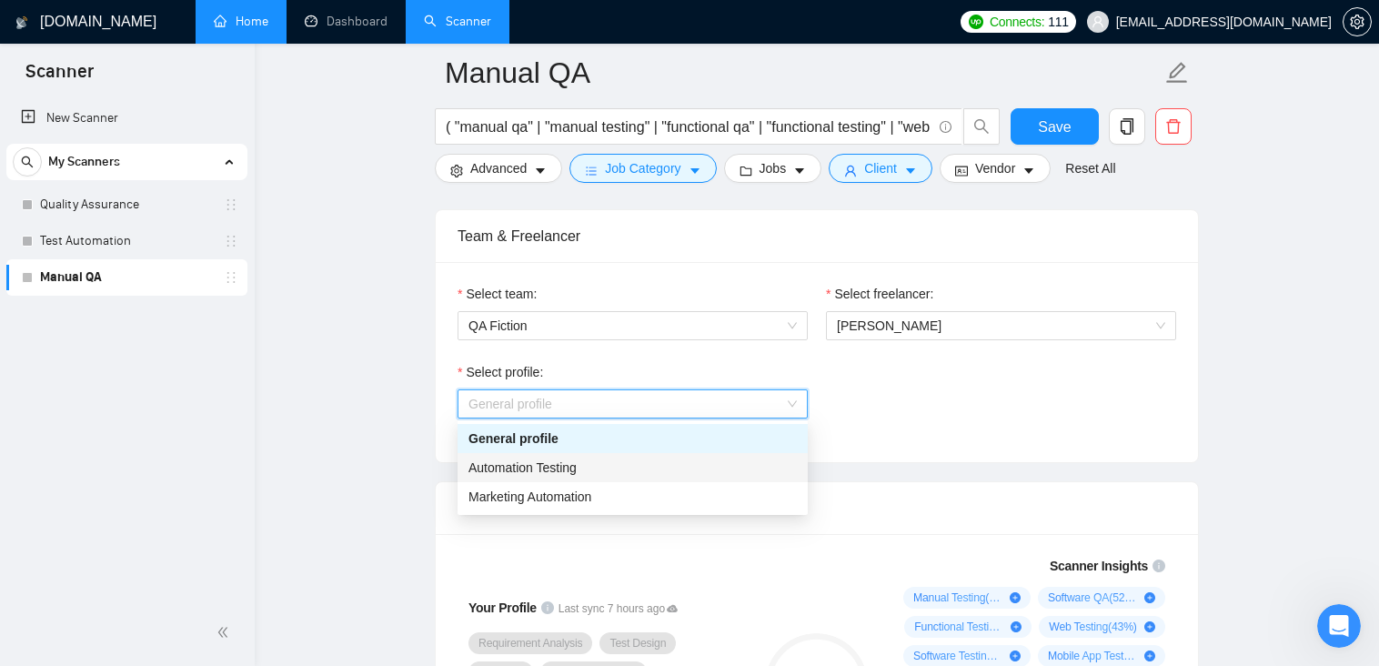
click at [585, 467] on div "Automation Testing" at bounding box center [632, 468] width 328 height 20
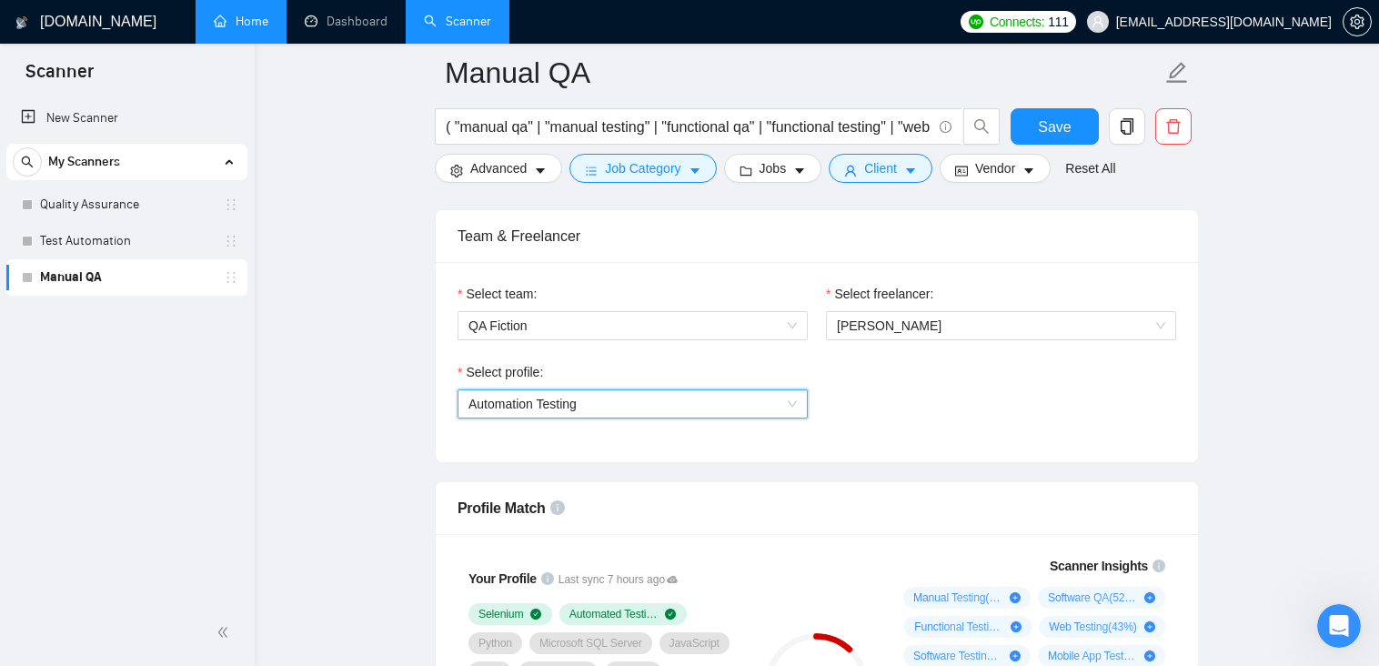
click at [563, 410] on span "Automation Testing" at bounding box center [522, 404] width 108 height 15
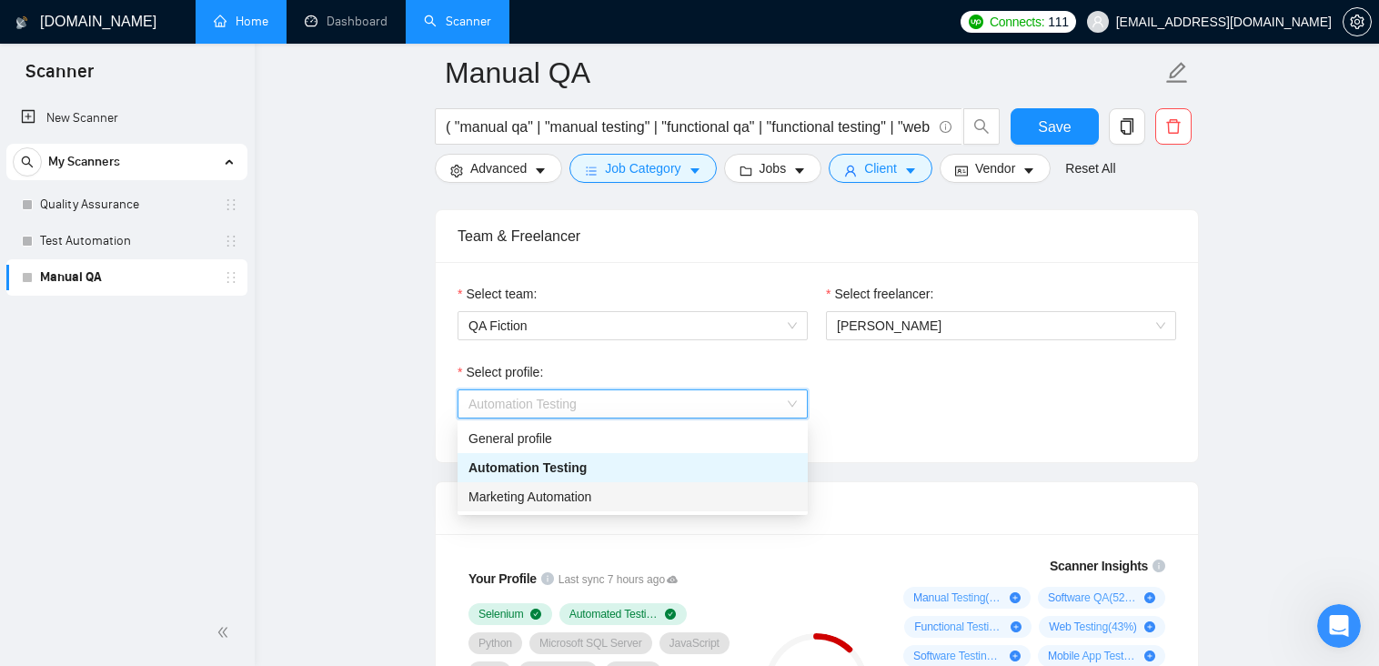
click at [531, 496] on span "Marketing Automation" at bounding box center [529, 496] width 123 height 15
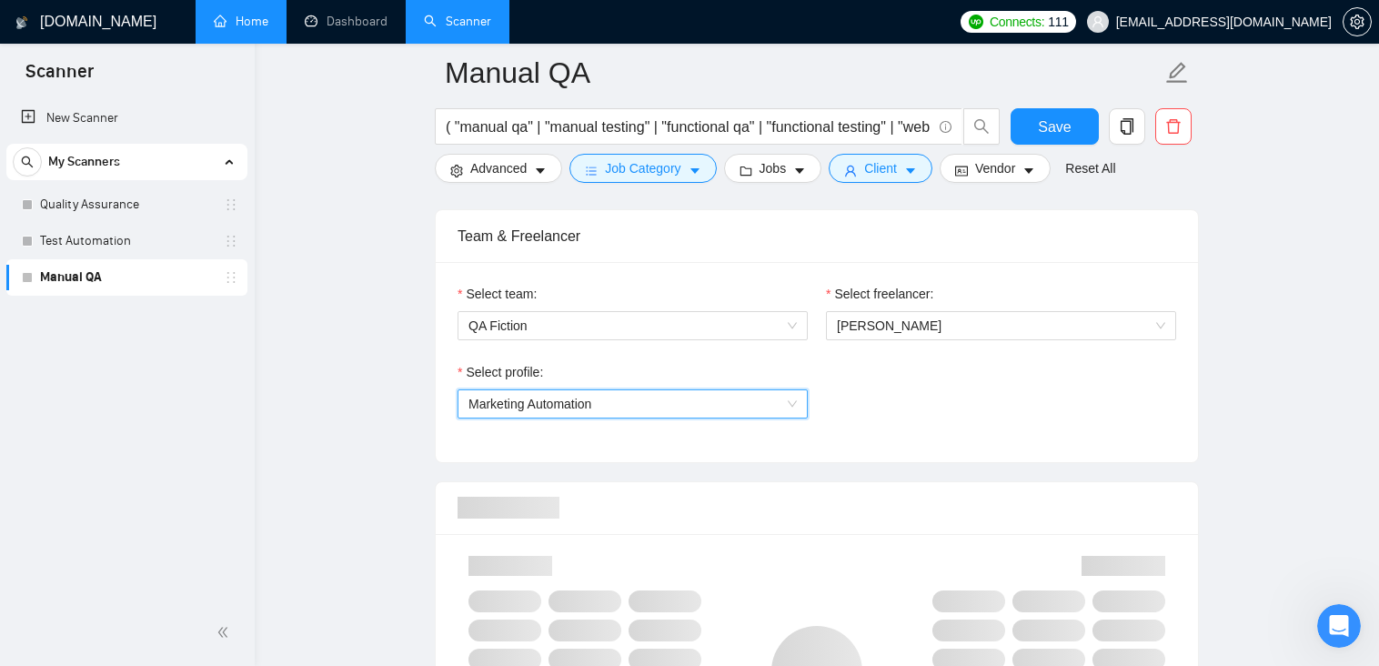
scroll to position [1091, 0]
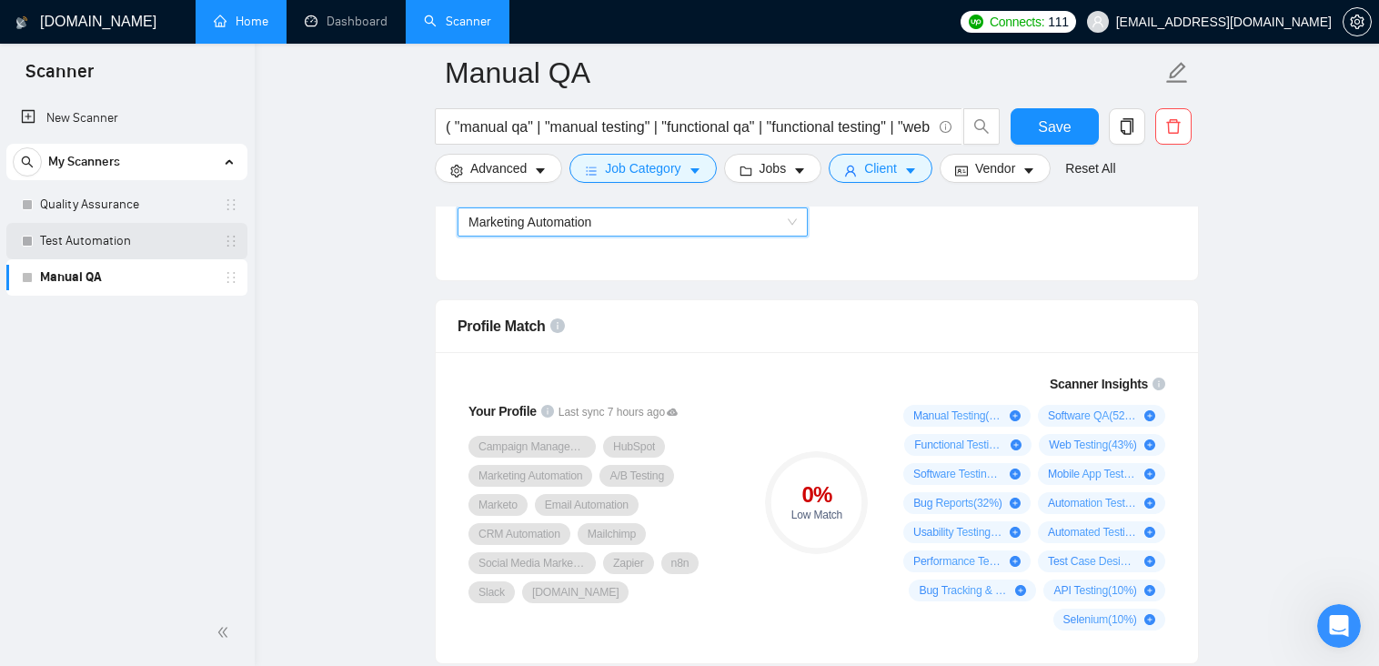
click at [105, 247] on link "Test Automation" at bounding box center [126, 241] width 173 height 36
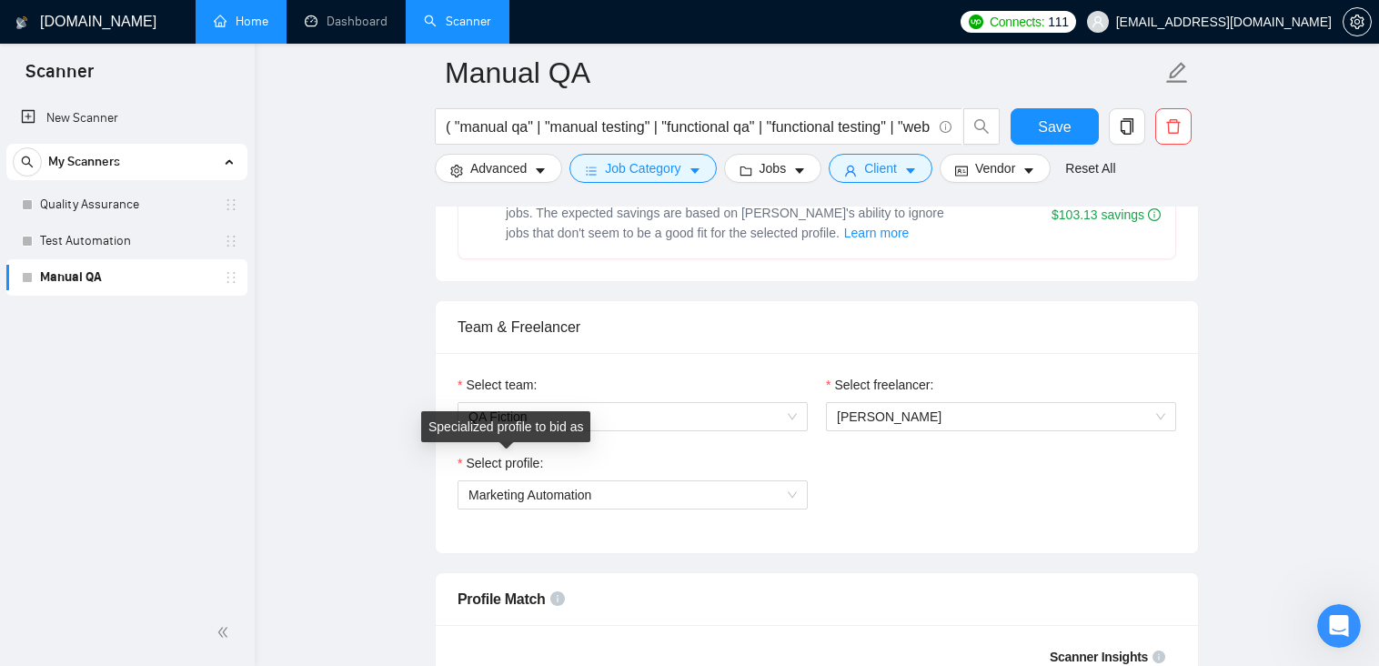
scroll to position [728, 0]
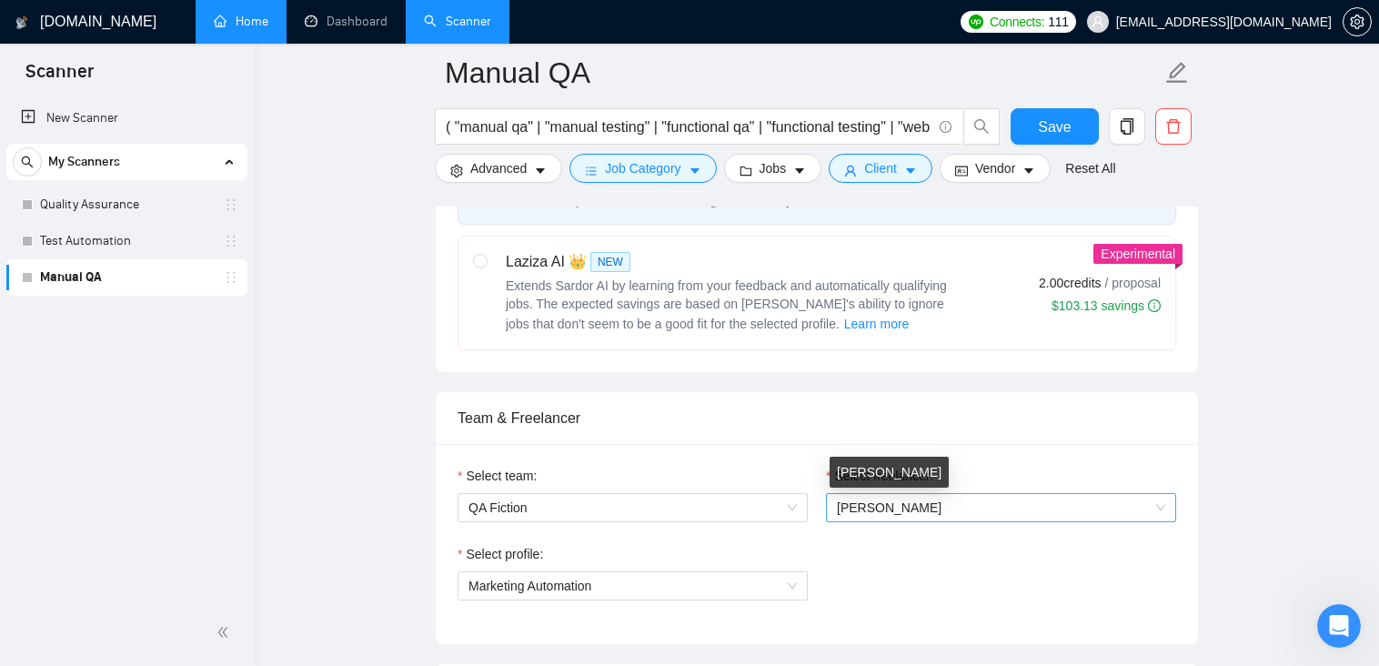
click at [927, 509] on span "[PERSON_NAME]" at bounding box center [889, 507] width 105 height 15
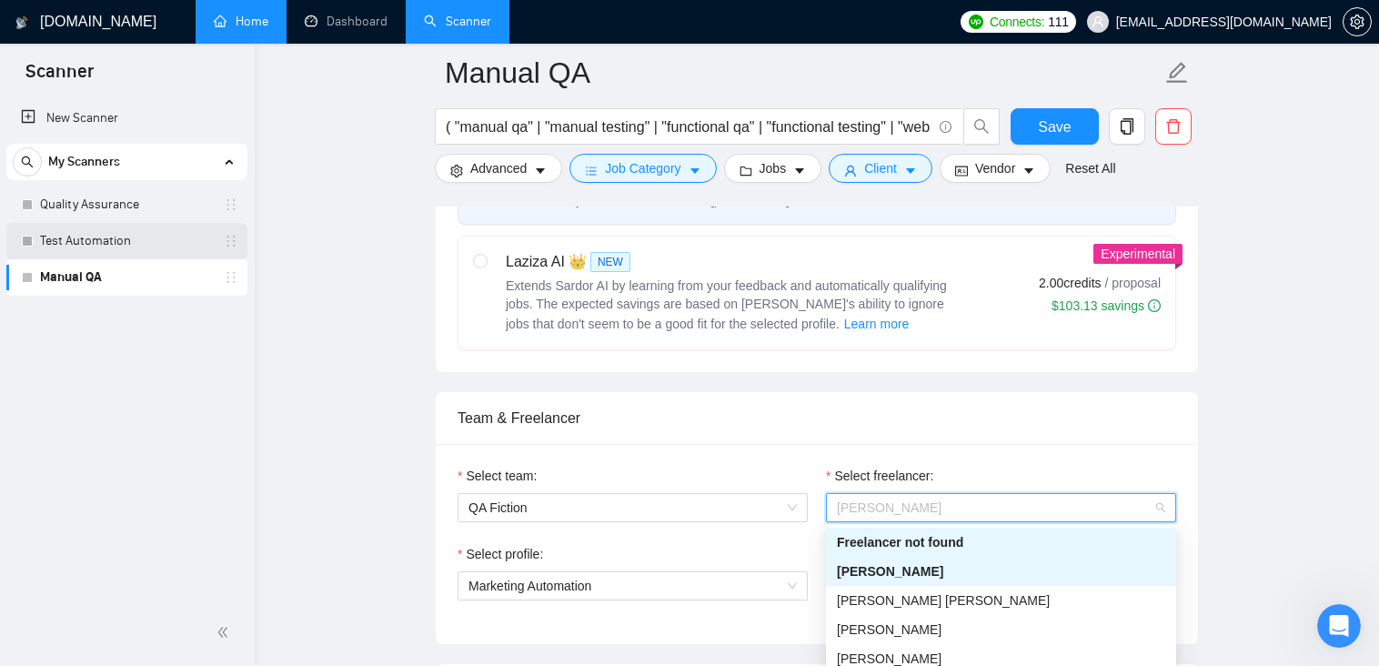
click at [145, 246] on link "Test Automation" at bounding box center [126, 241] width 173 height 36
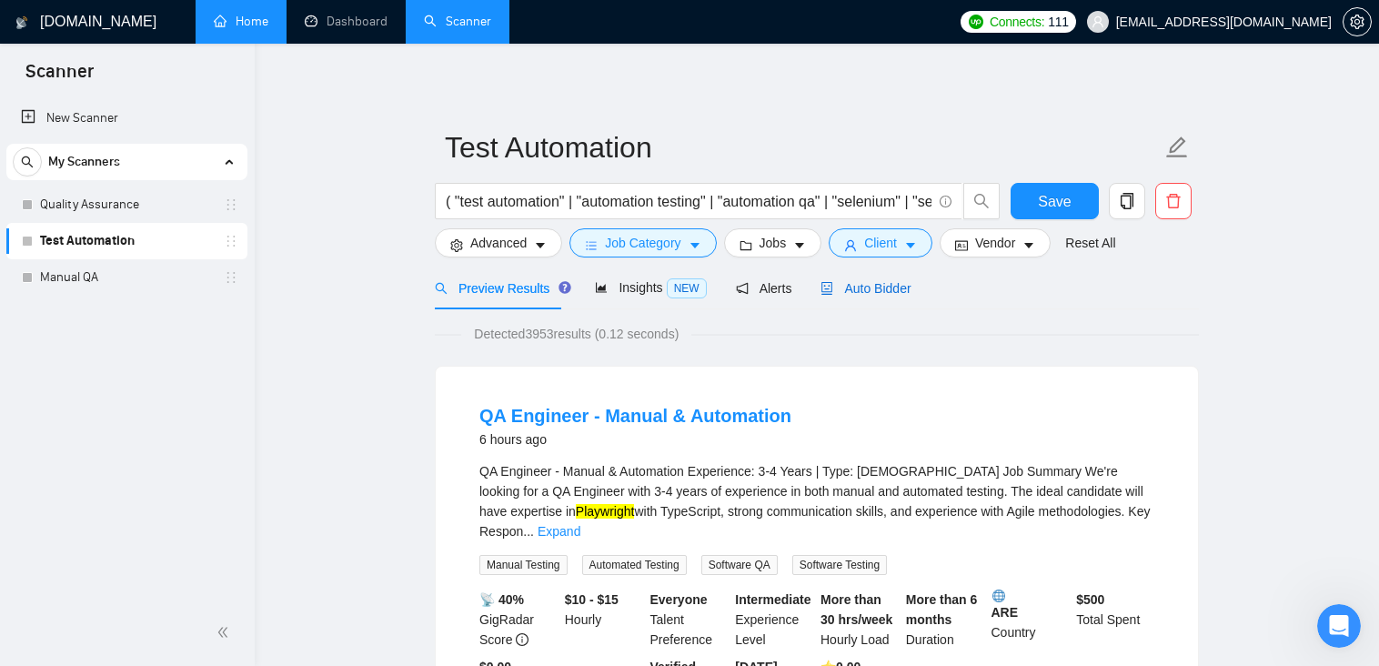
click at [865, 289] on span "Auto Bidder" at bounding box center [865, 288] width 90 height 15
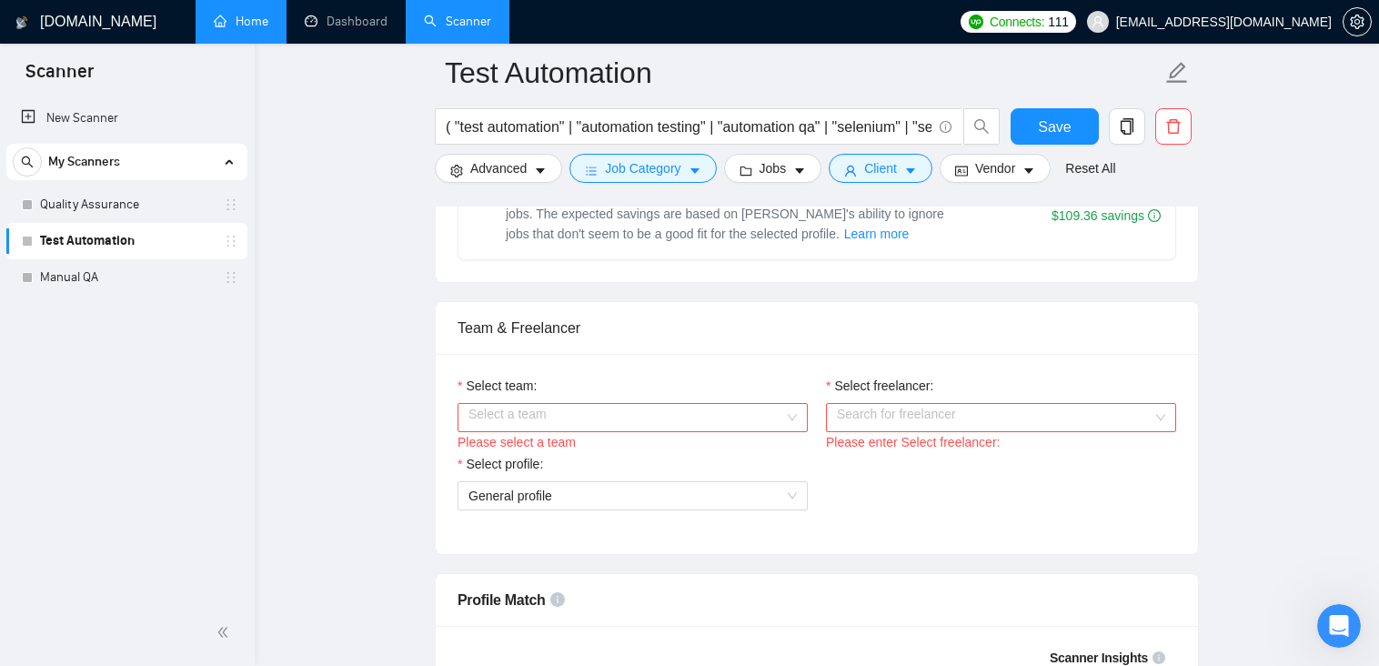
scroll to position [819, 0]
click at [743, 420] on input "Select team:" at bounding box center [626, 416] width 316 height 27
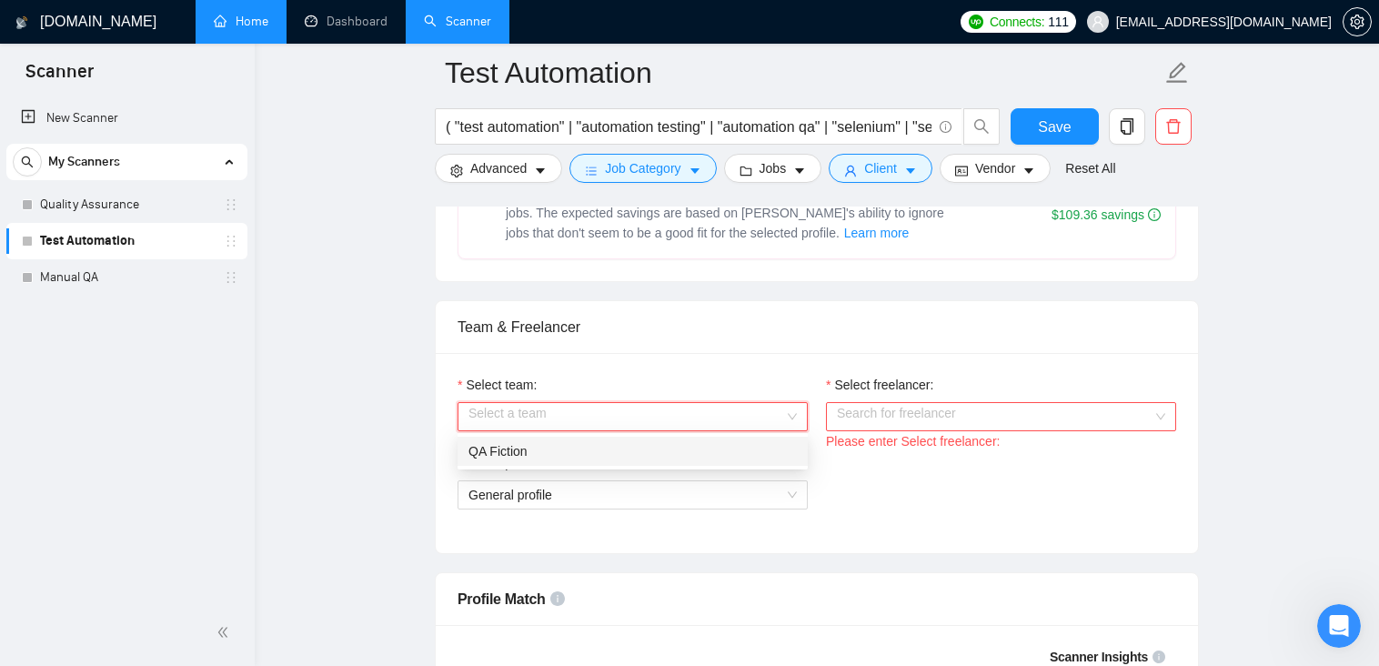
click at [590, 452] on div "QA Fiction" at bounding box center [632, 451] width 328 height 20
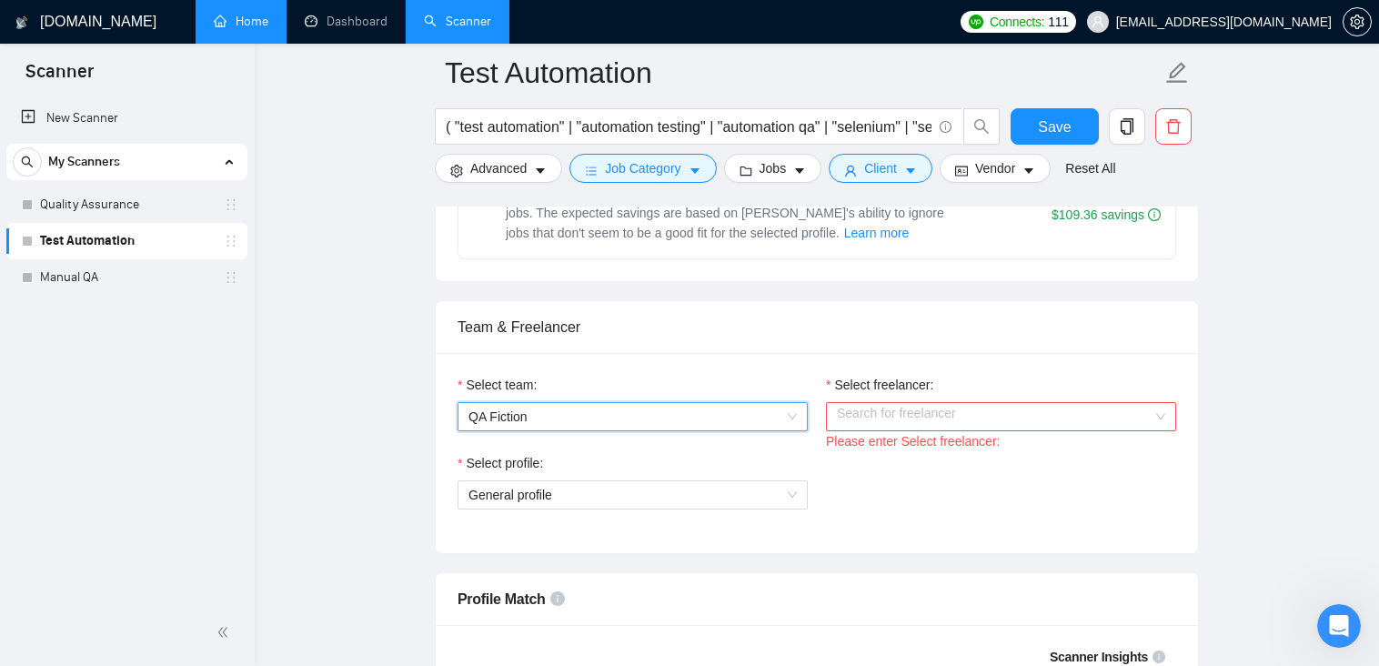
click at [908, 422] on input "Select freelancer:" at bounding box center [995, 416] width 316 height 27
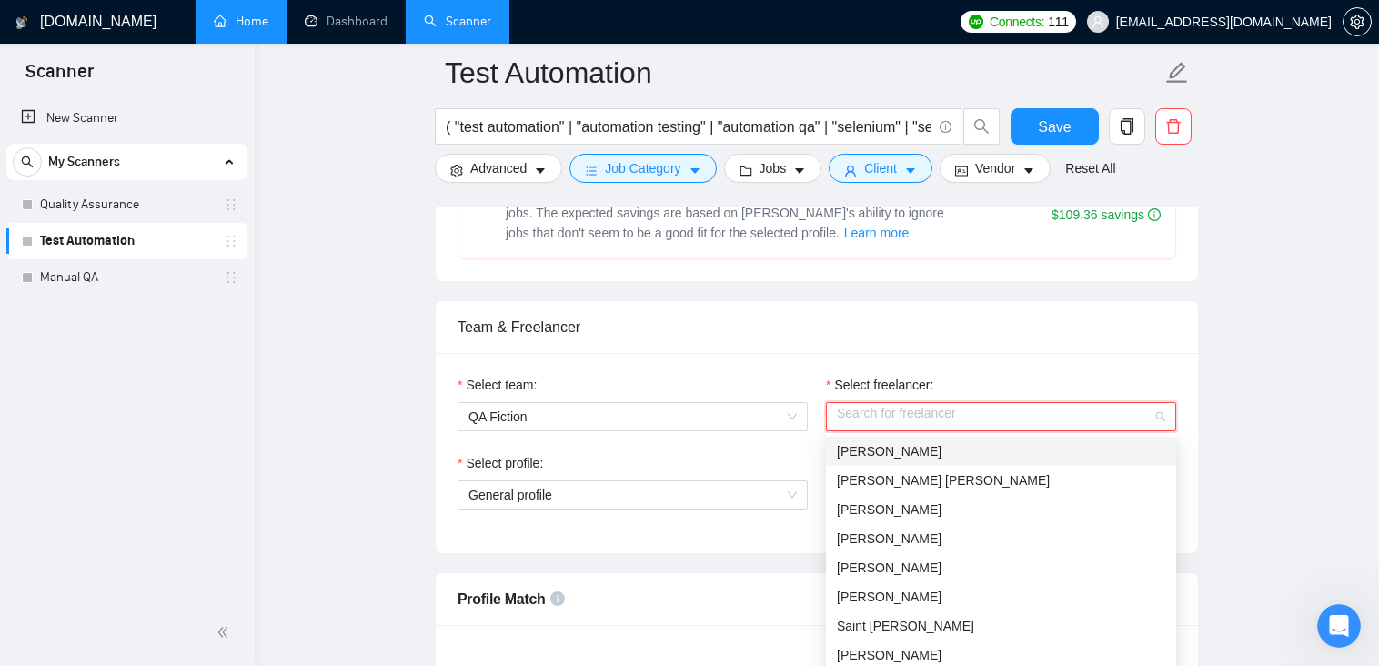
click at [901, 453] on span "[PERSON_NAME]" at bounding box center [889, 451] width 105 height 15
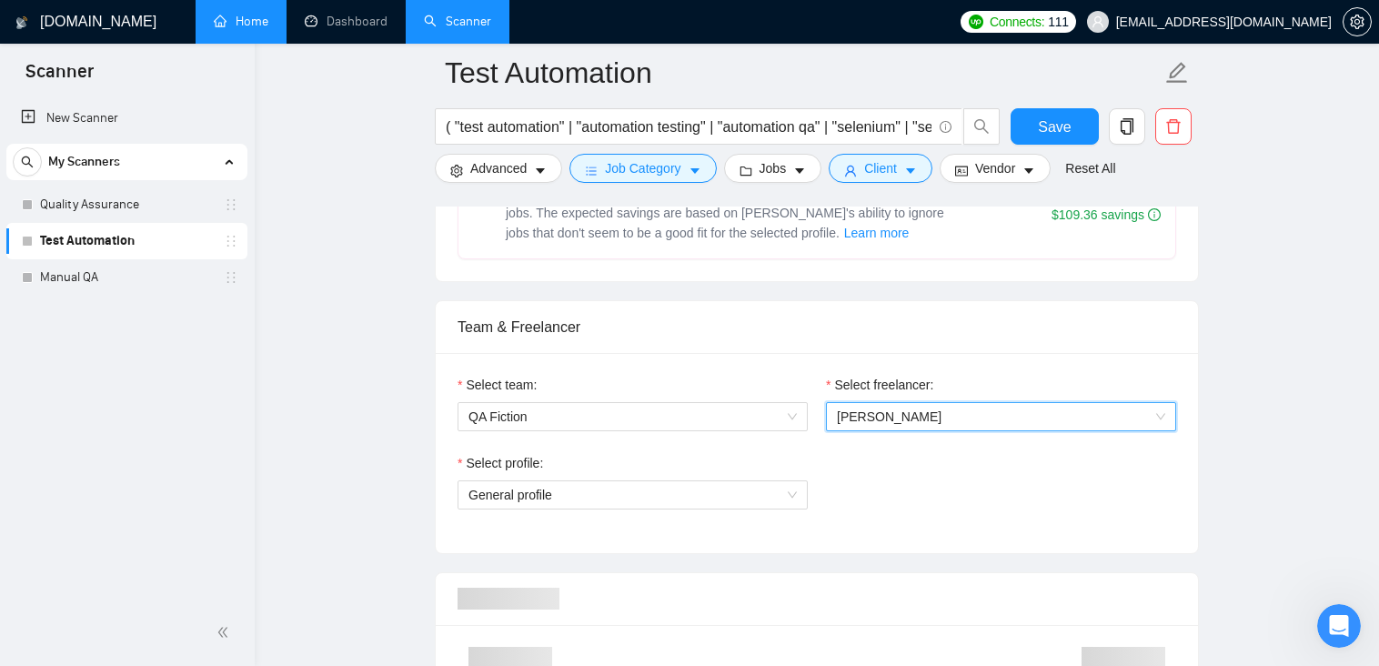
scroll to position [910, 0]
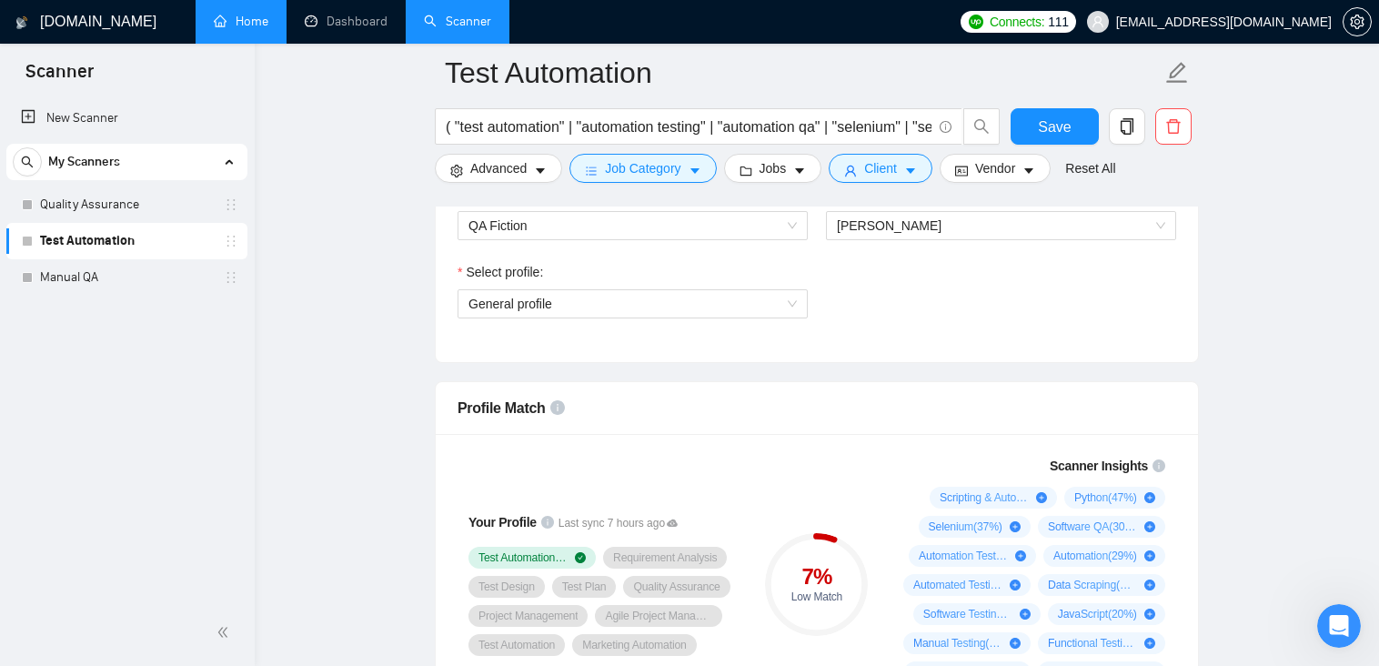
scroll to position [1001, 0]
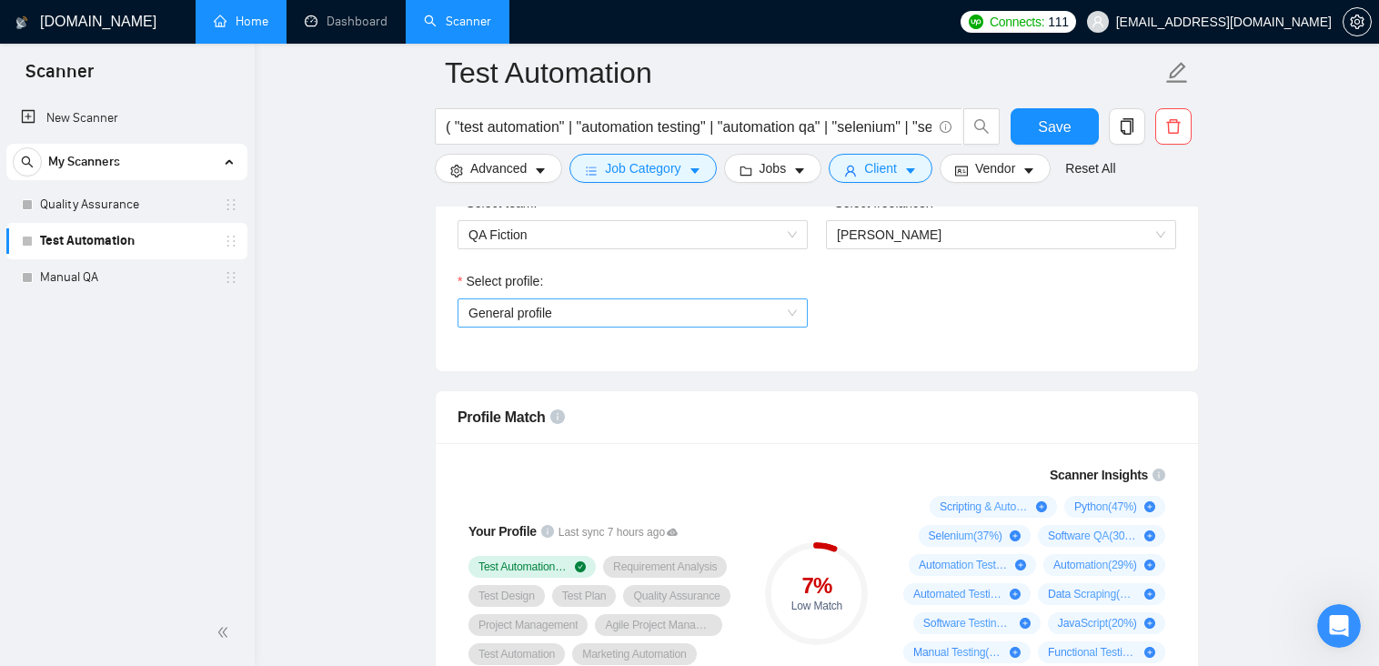
click at [578, 314] on span "General profile" at bounding box center [632, 312] width 328 height 27
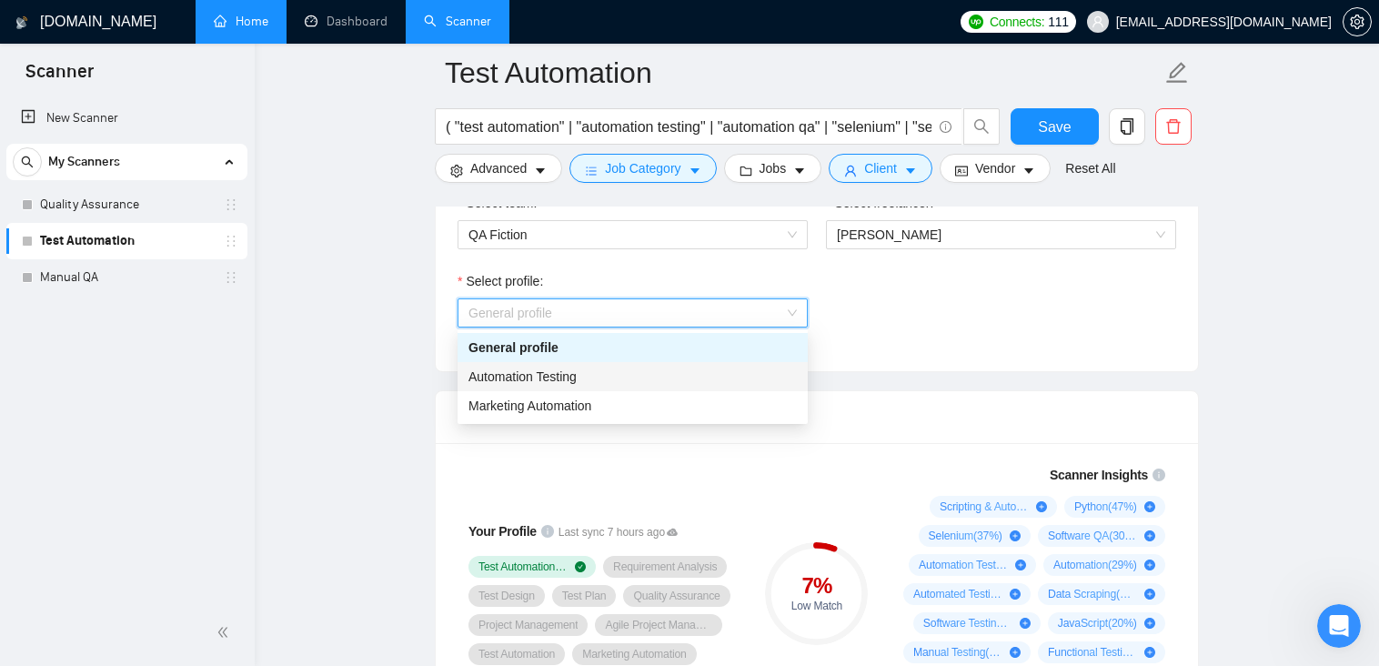
click at [542, 380] on span "Automation Testing" at bounding box center [522, 376] width 108 height 15
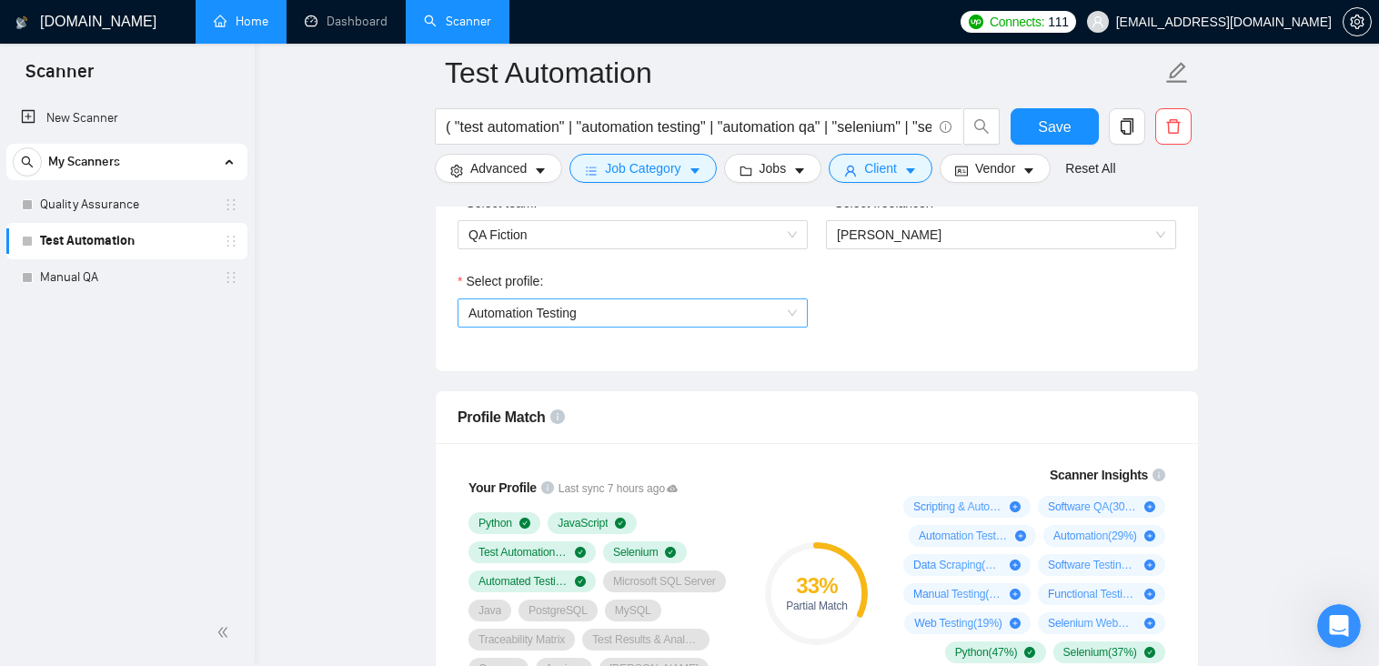
click at [600, 316] on span "Automation Testing" at bounding box center [632, 312] width 328 height 27
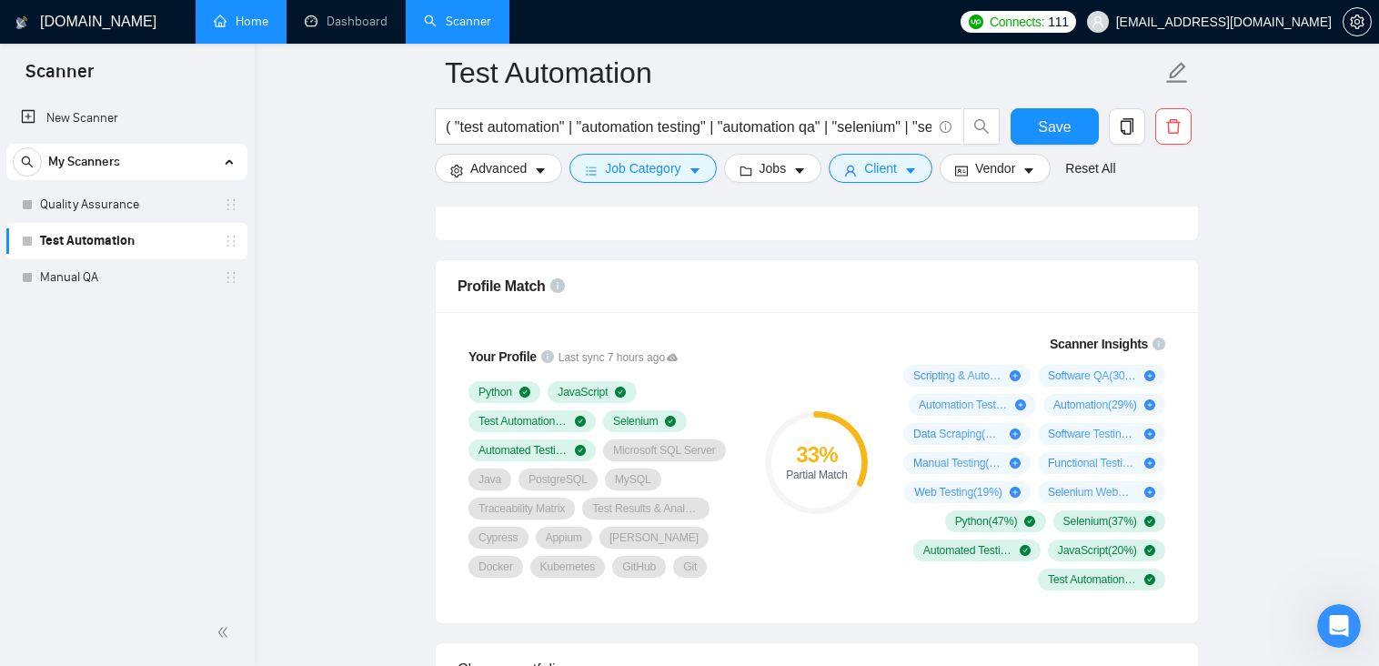
scroll to position [1182, 0]
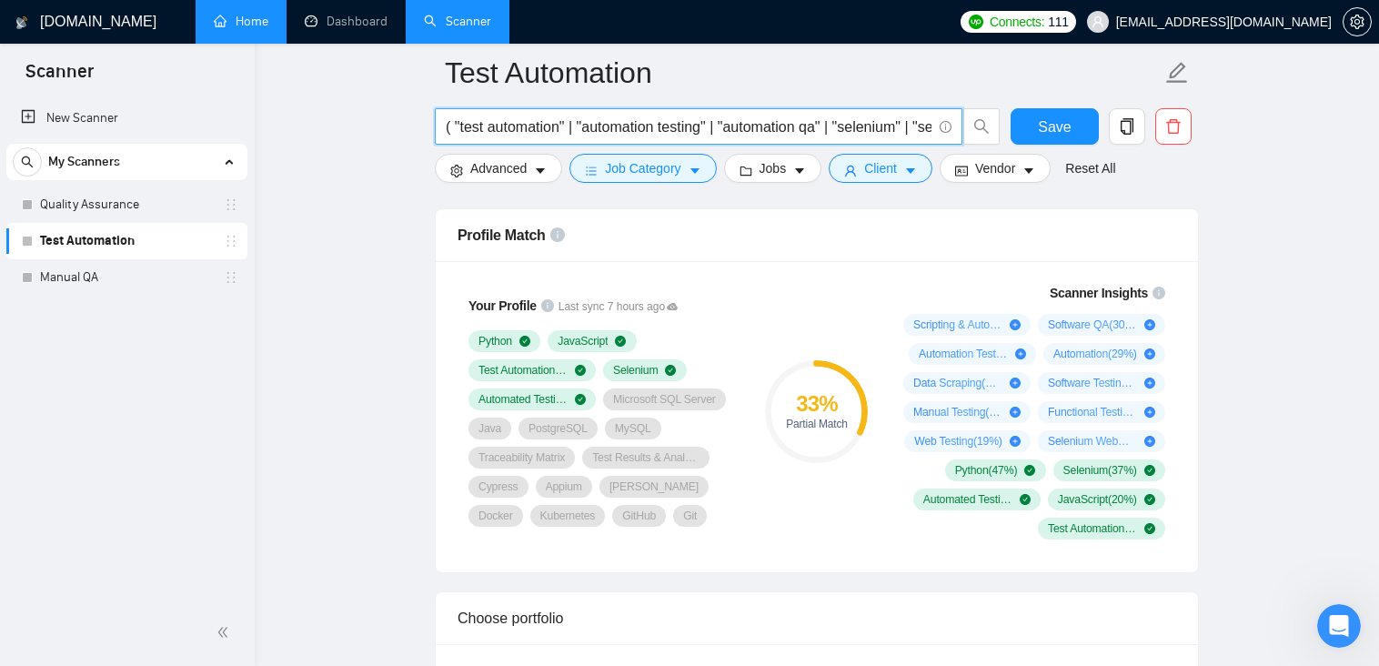
click at [784, 129] on input "( "test automation" | "automation testing" | "automation qa" | "selenium" | "se…" at bounding box center [689, 127] width 486 height 23
drag, startPoint x: 767, startPoint y: 130, endPoint x: 1015, endPoint y: 134, distance: 248.3
click at [1015, 134] on div "( "test automation" | "automation testing" | "automation qa" | "selenium" | "se…" at bounding box center [813, 130] width 764 height 45
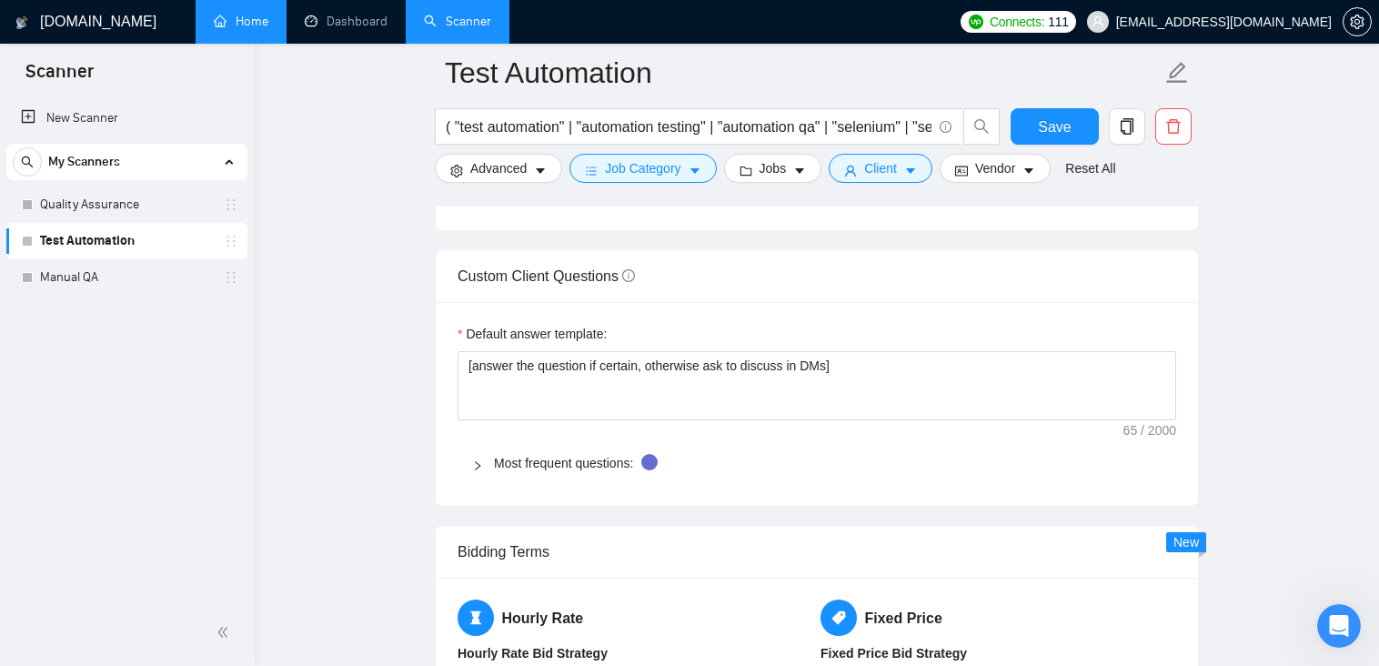
scroll to position [2456, 0]
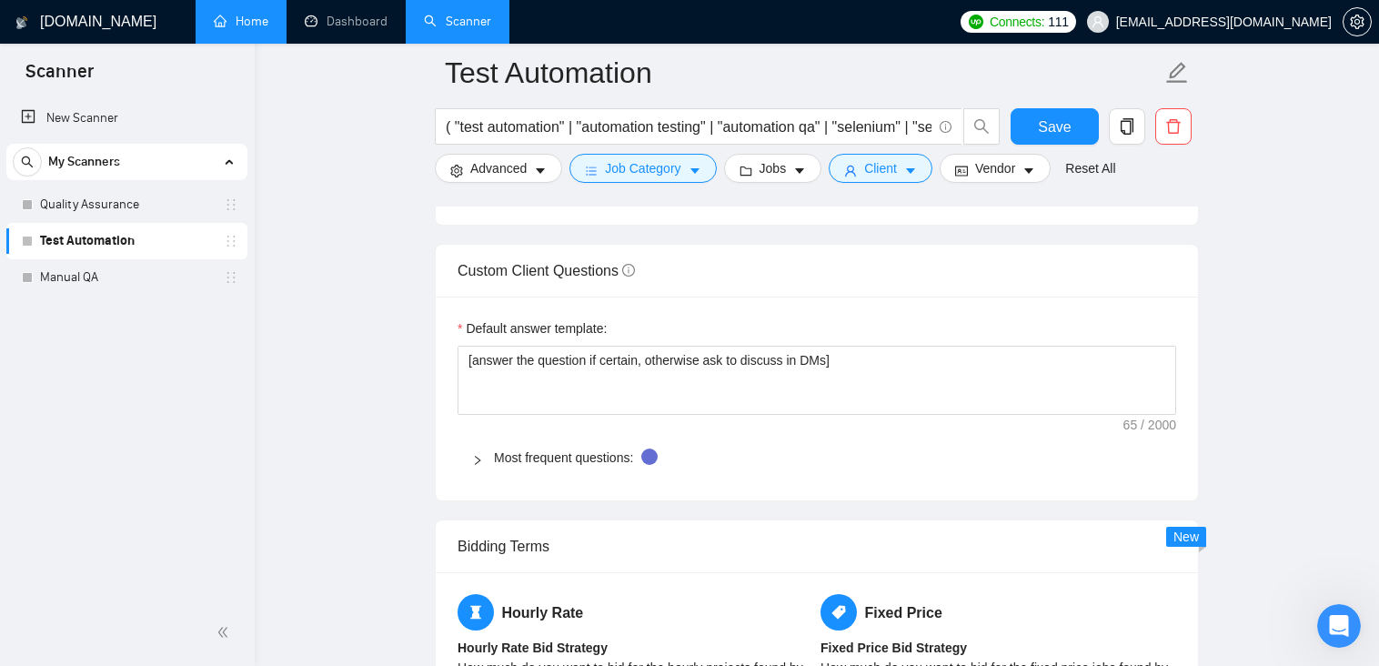
click at [475, 458] on icon "right" at bounding box center [477, 460] width 11 height 11
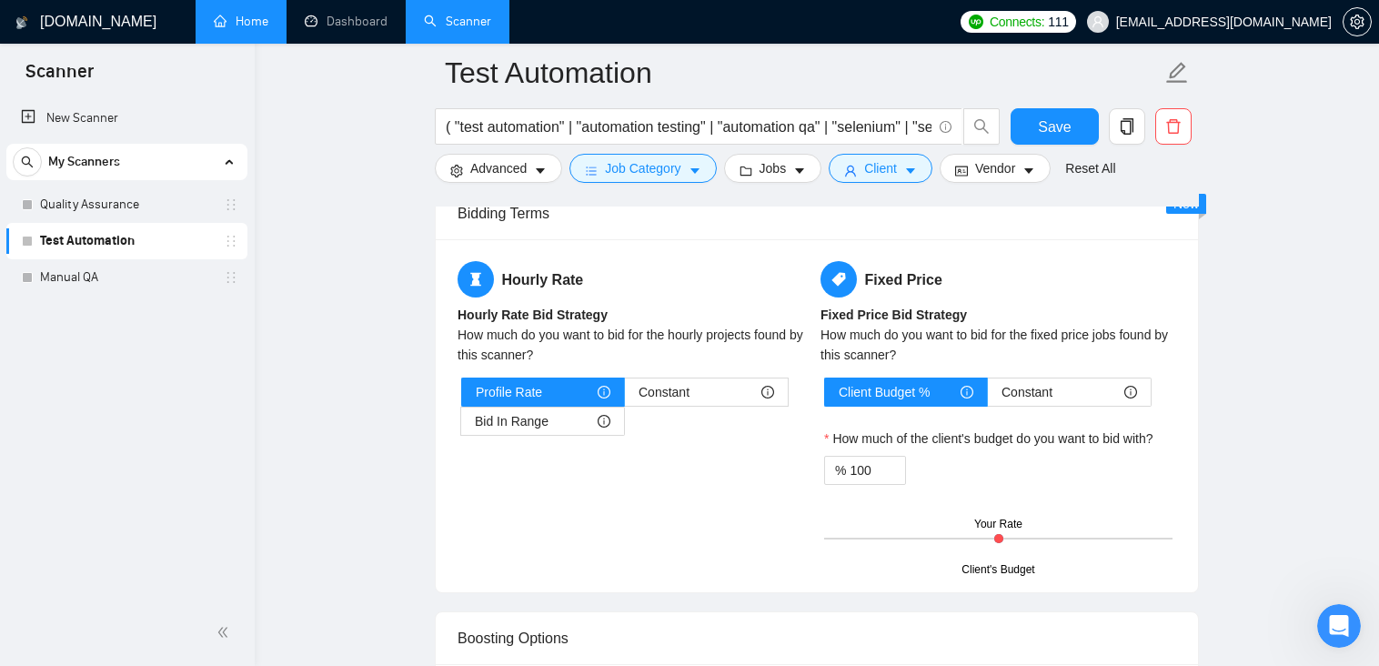
scroll to position [3638, 0]
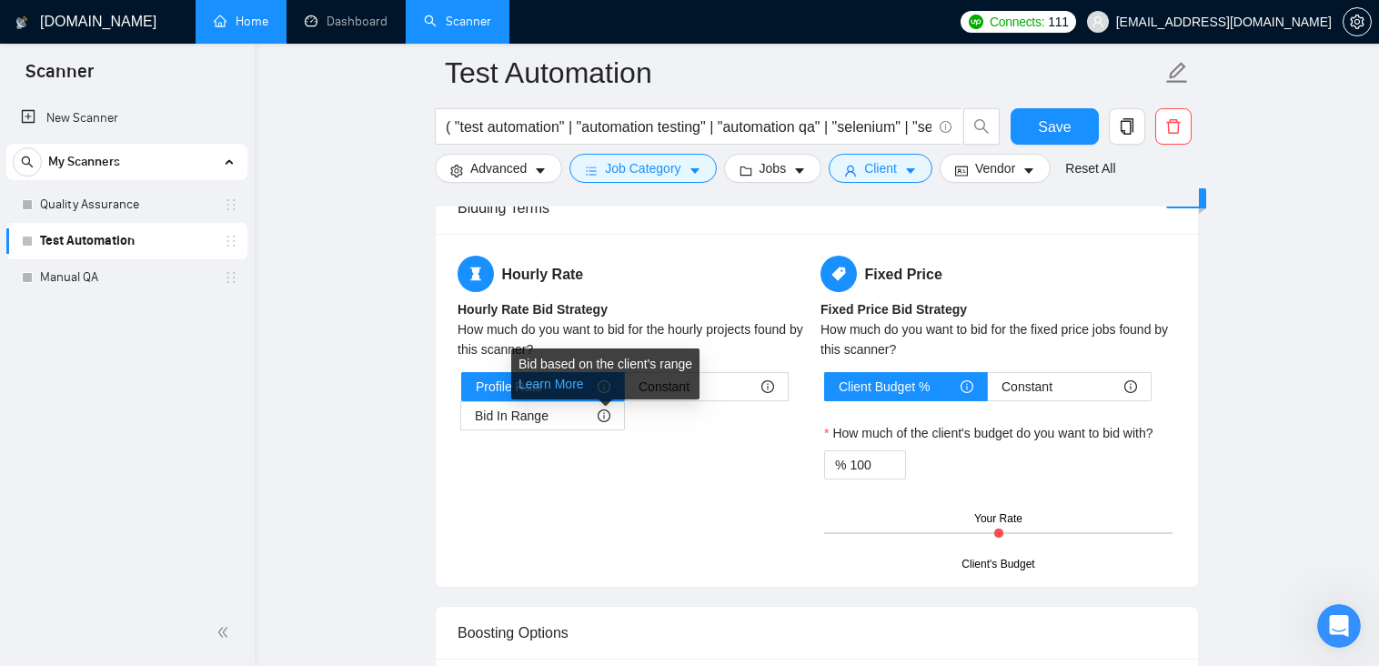
click at [539, 386] on link "Learn More" at bounding box center [550, 384] width 65 height 15
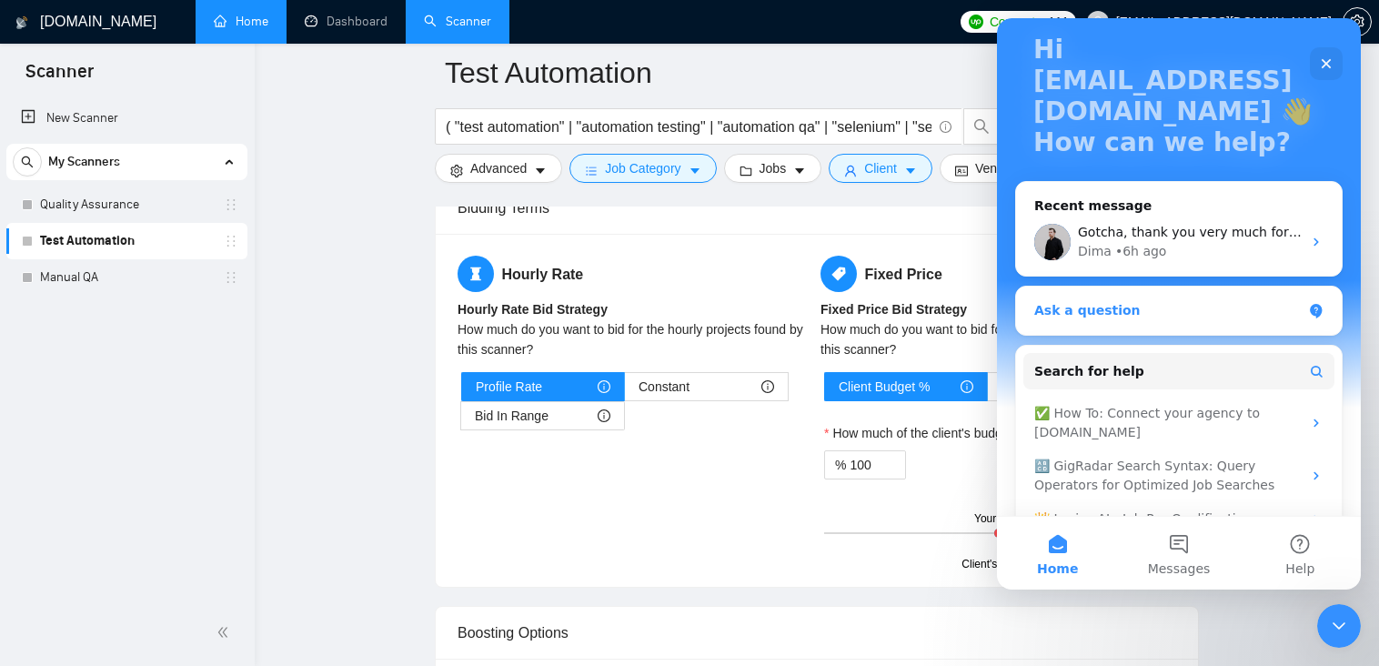
scroll to position [203, 0]
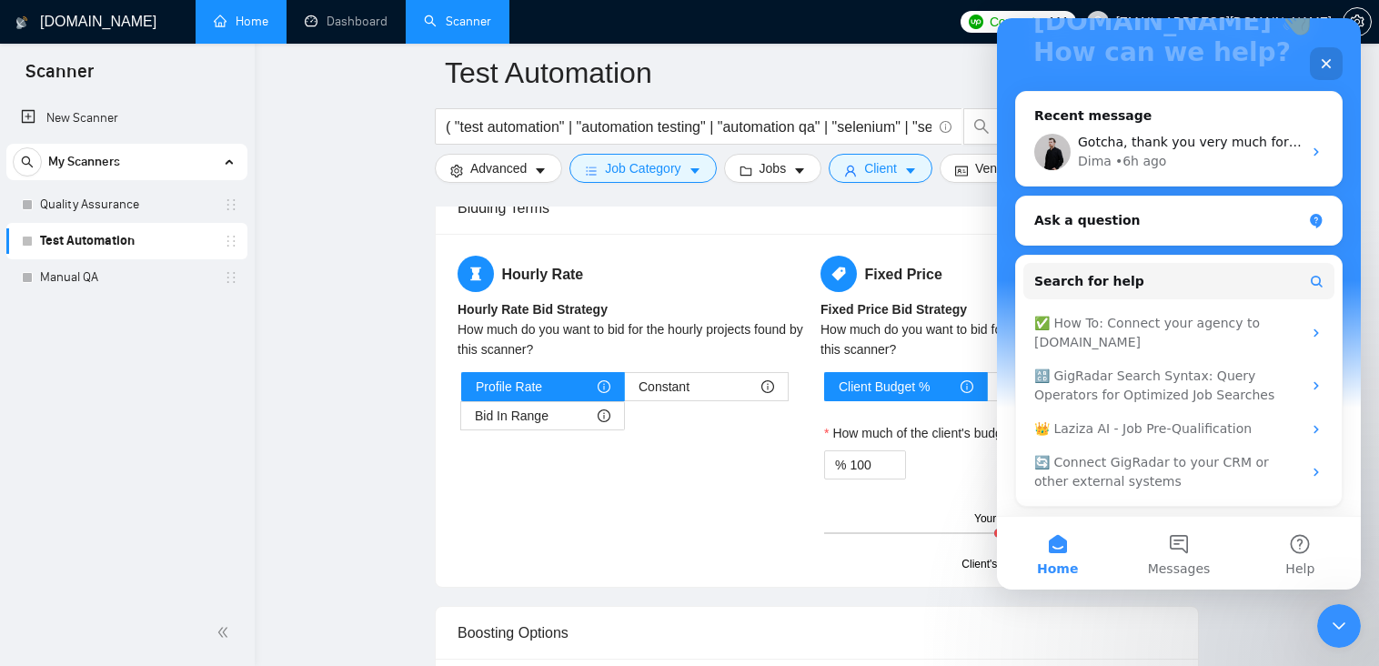
click at [715, 448] on div "Hourly Rate Hourly Rate Bid Strategy How much do you want to bid for the hourly…" at bounding box center [635, 354] width 363 height 196
click at [595, 455] on div "Hourly Rate Hourly Rate Bid Strategy How much do you want to bid for the hourly…" at bounding box center [817, 410] width 726 height 309
click at [448, 523] on div "Hourly Rate Hourly Rate Bid Strategy How much do you want to bid for the hourly…" at bounding box center [817, 410] width 762 height 353
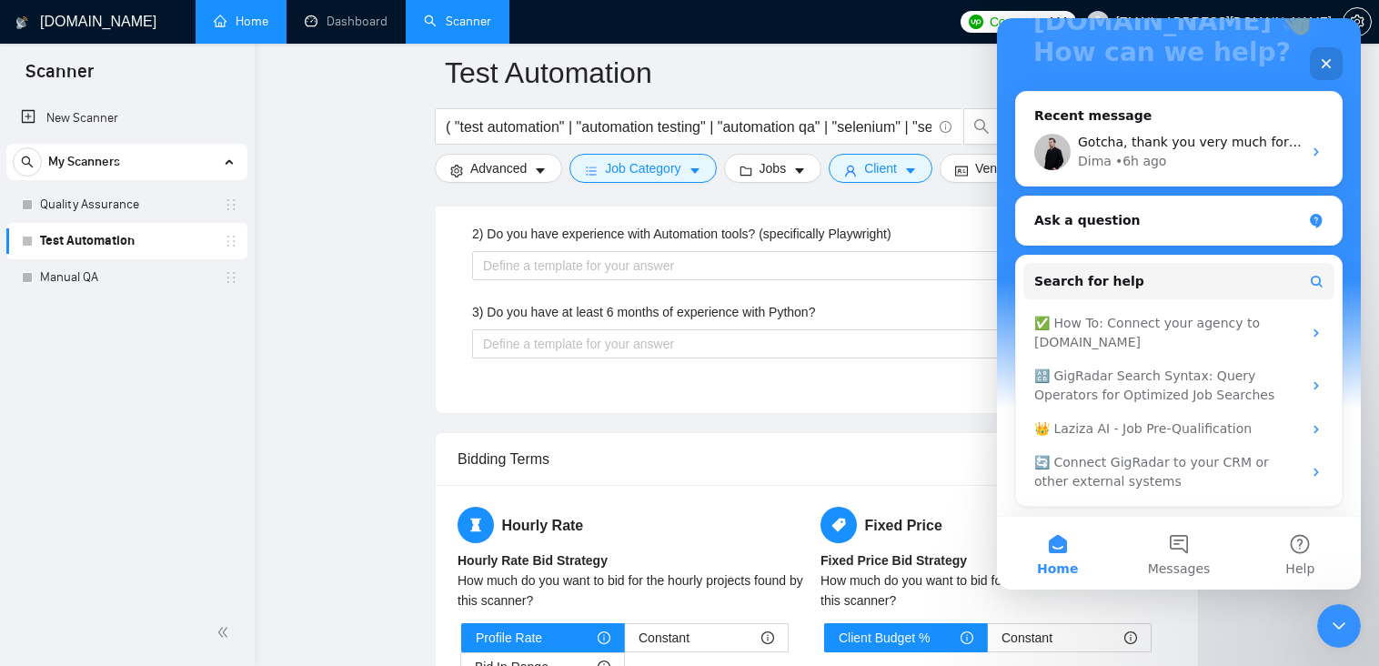
scroll to position [3274, 0]
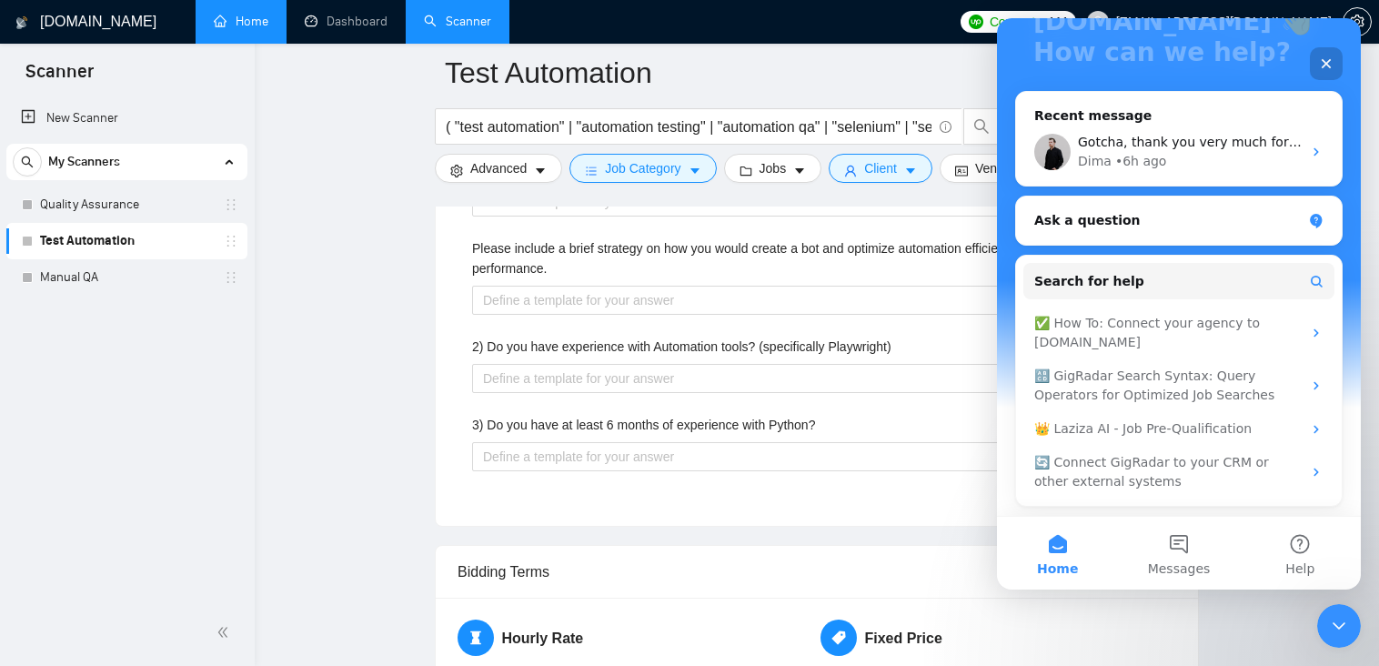
click at [1331, 60] on icon "Close" at bounding box center [1327, 64] width 10 height 10
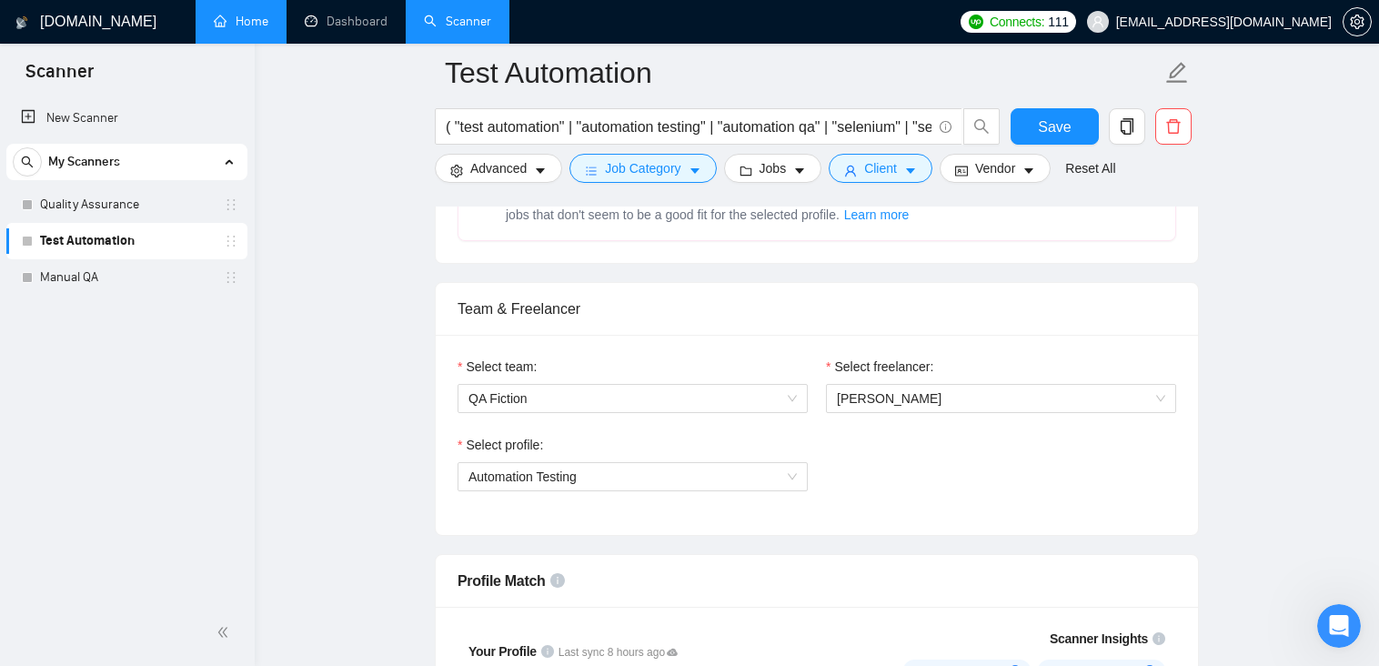
scroll to position [819, 0]
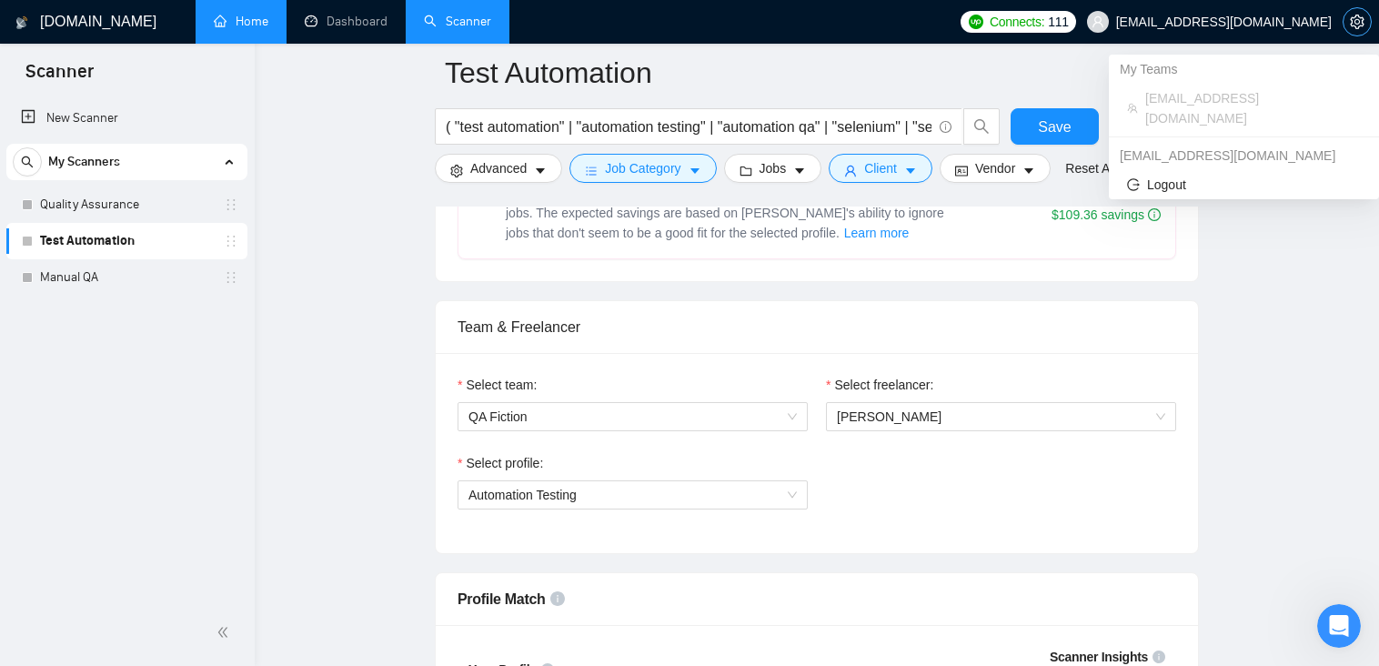
click at [1351, 22] on icon "setting" at bounding box center [1357, 22] width 15 height 15
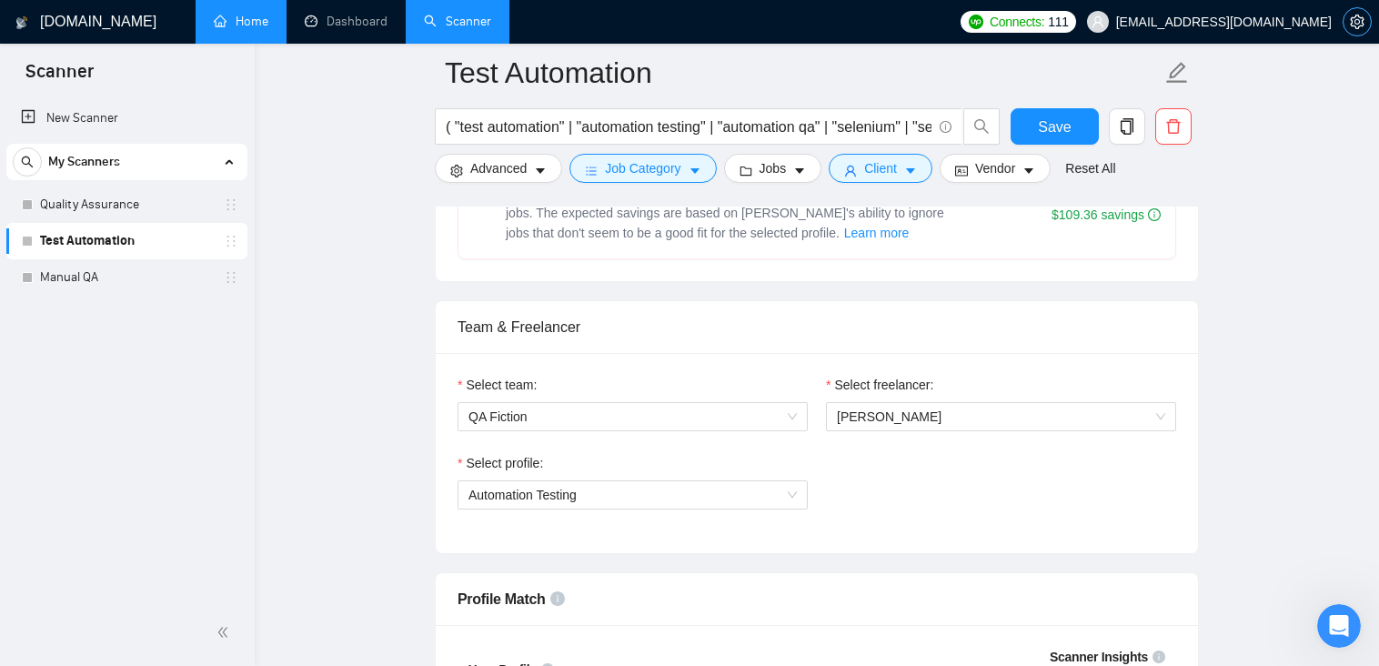
click at [1352, 21] on icon "setting" at bounding box center [1357, 22] width 14 height 15
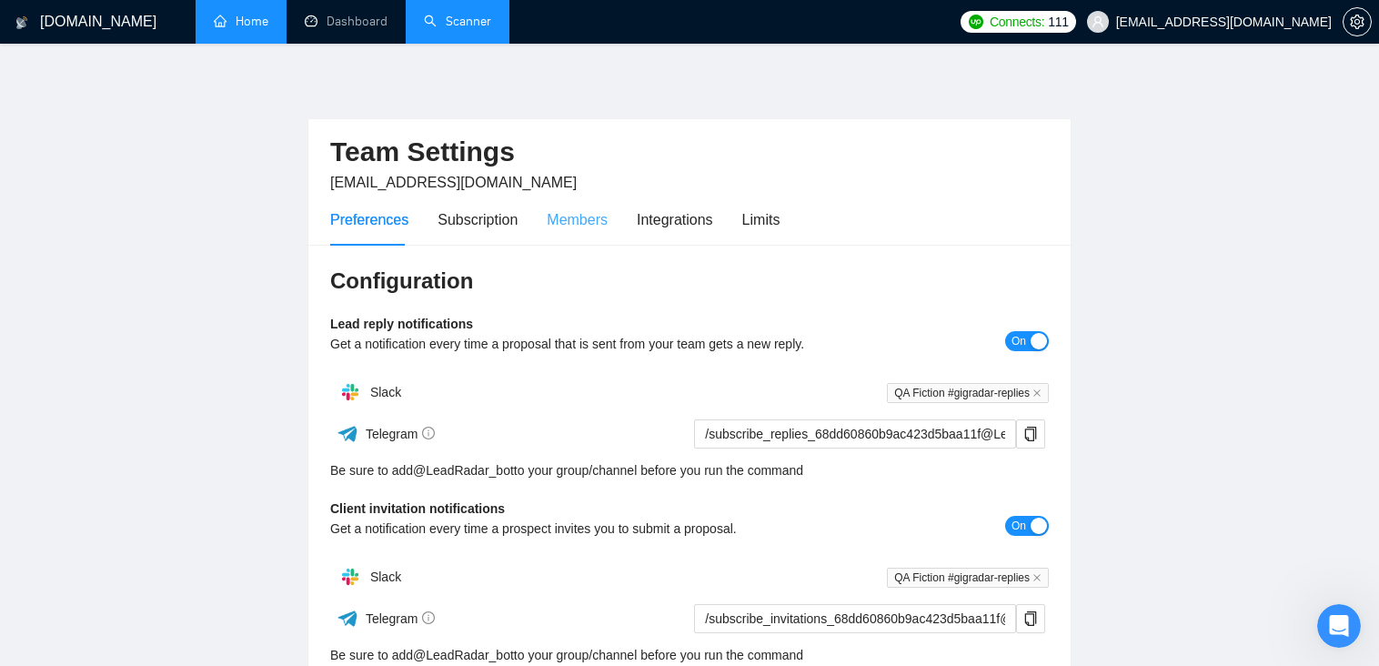
click at [564, 234] on div "Members" at bounding box center [577, 220] width 61 height 52
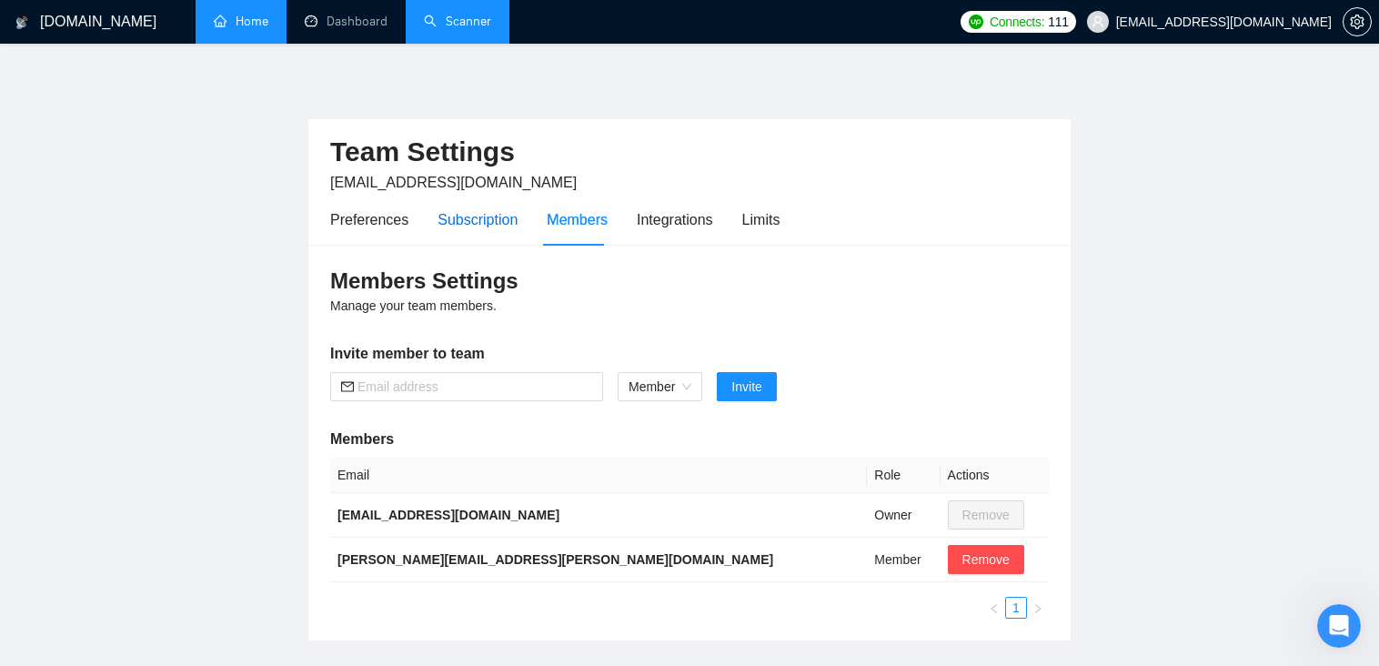
click at [460, 214] on div "Subscription" at bounding box center [478, 219] width 80 height 23
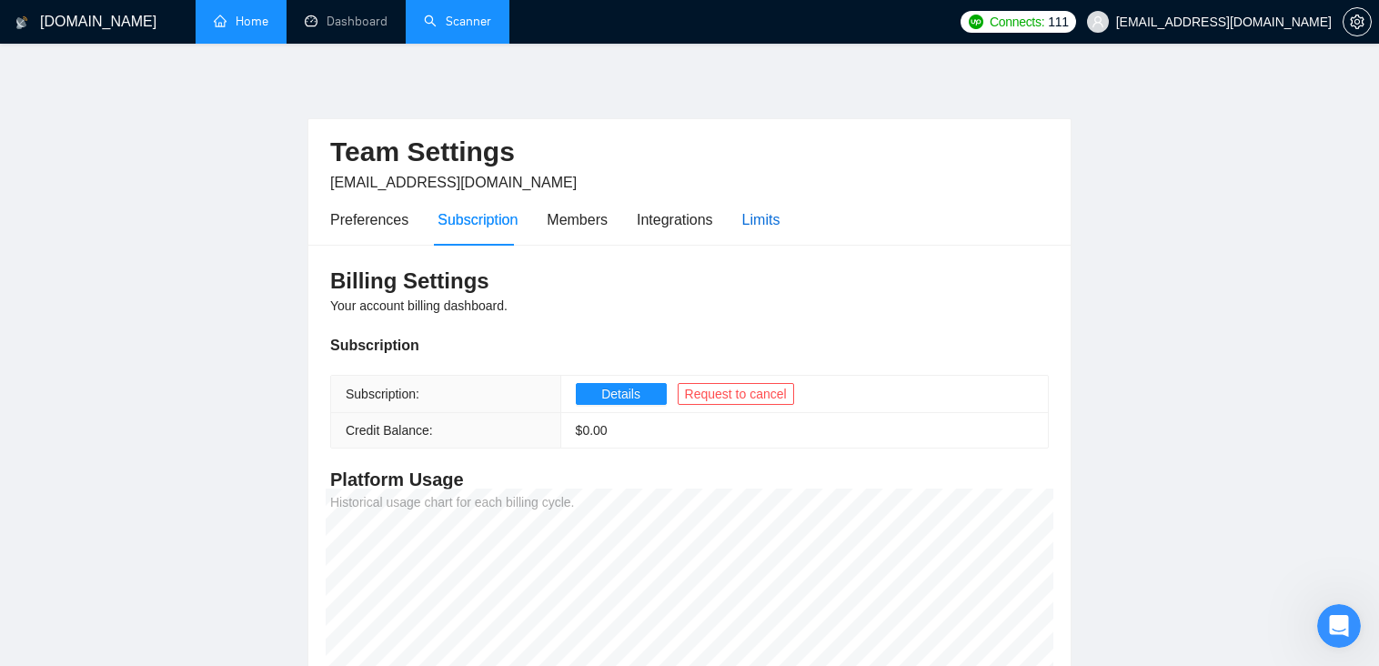
click at [749, 228] on div "Limits" at bounding box center [761, 219] width 38 height 23
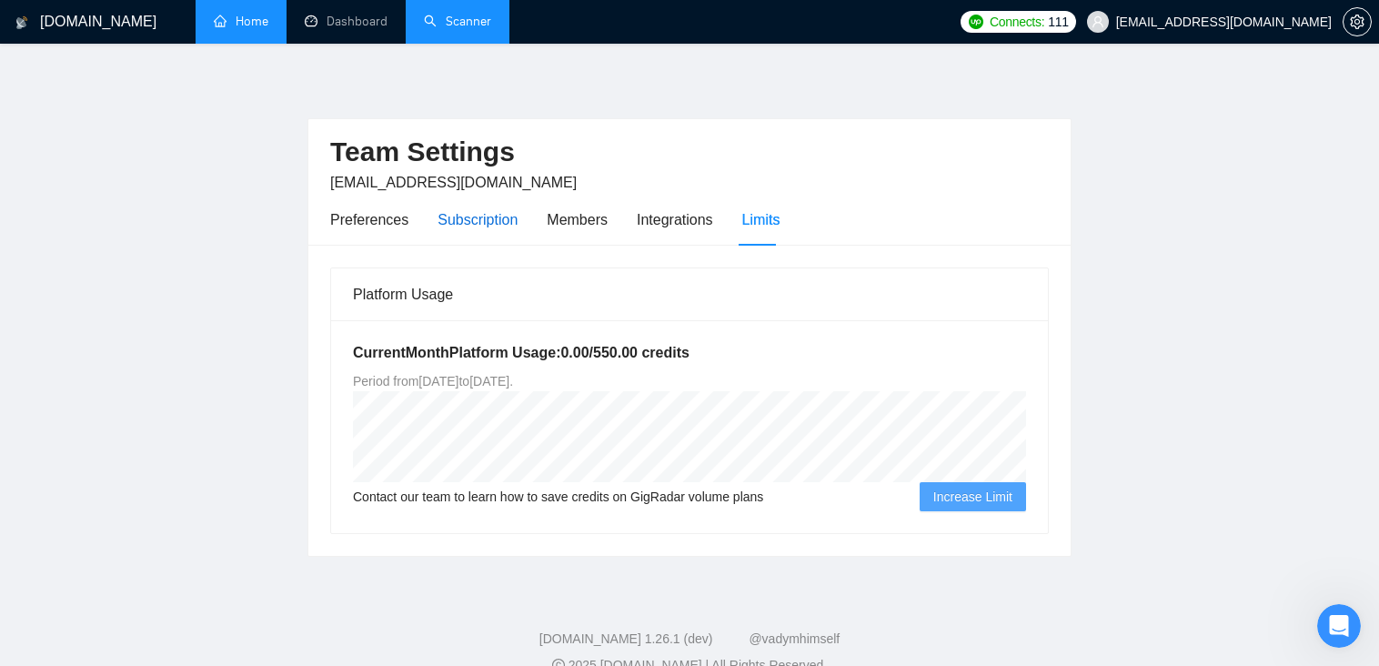
click at [507, 222] on div "Subscription" at bounding box center [478, 219] width 80 height 23
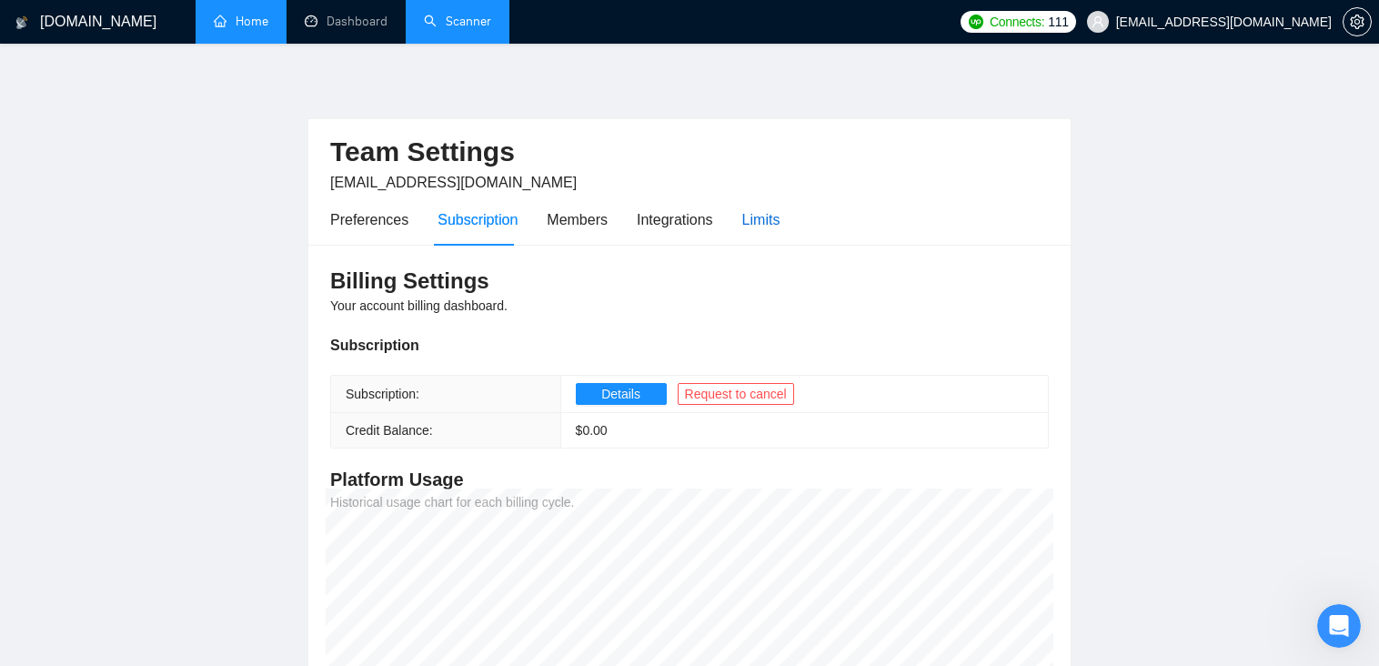
click at [746, 219] on div "Limits" at bounding box center [761, 219] width 38 height 23
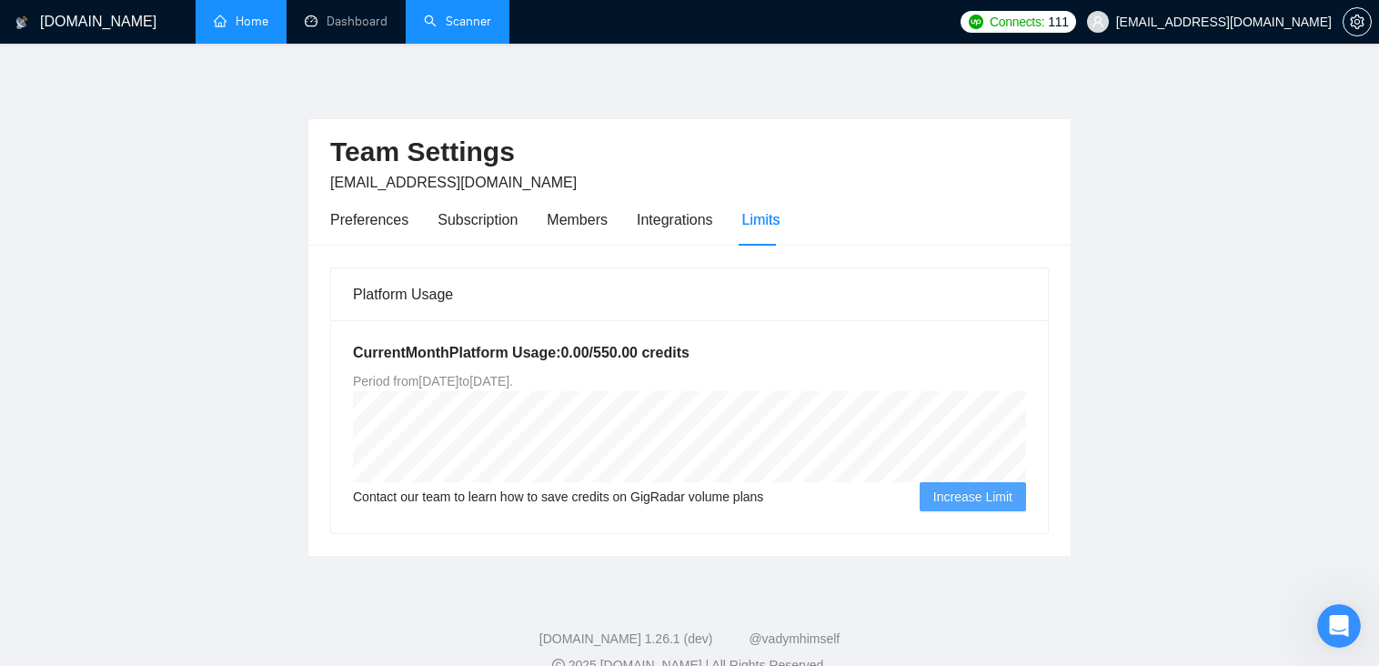
click at [463, 25] on link "Scanner" at bounding box center [457, 21] width 67 height 15
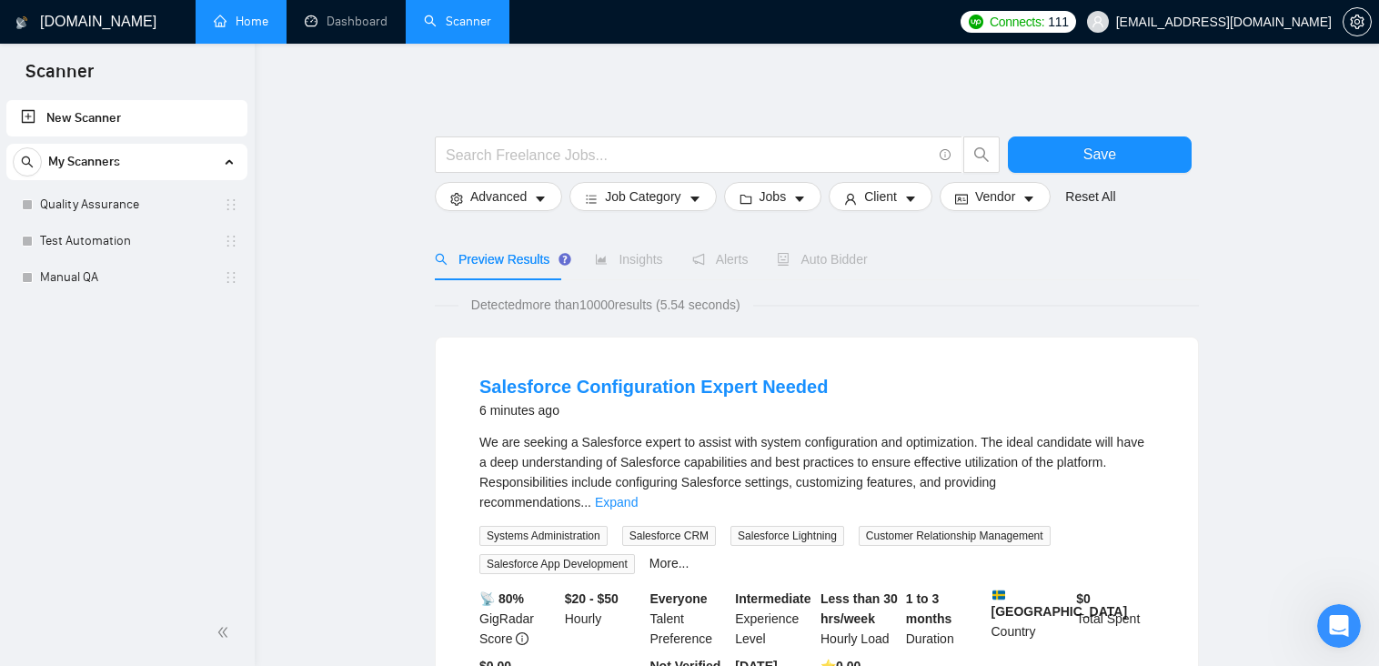
click at [116, 205] on link "Quality Assurance" at bounding box center [126, 204] width 173 height 36
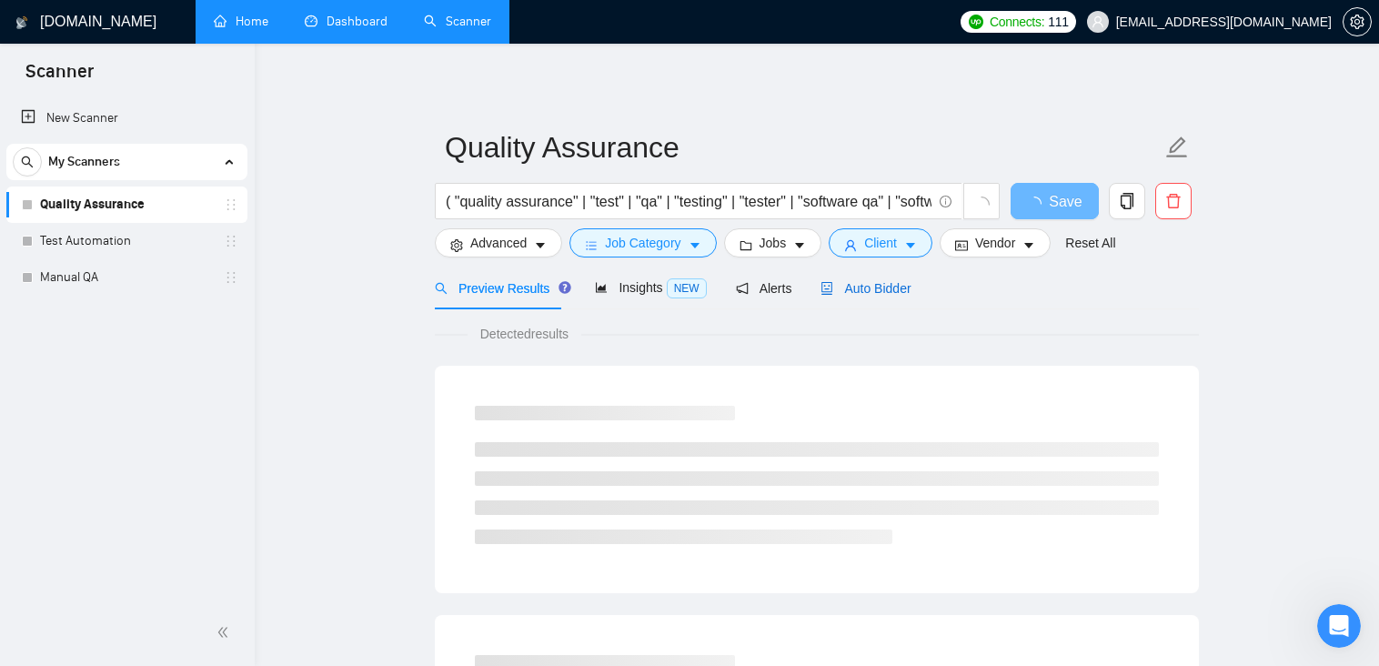
click at [879, 292] on span "Auto Bidder" at bounding box center [865, 288] width 90 height 15
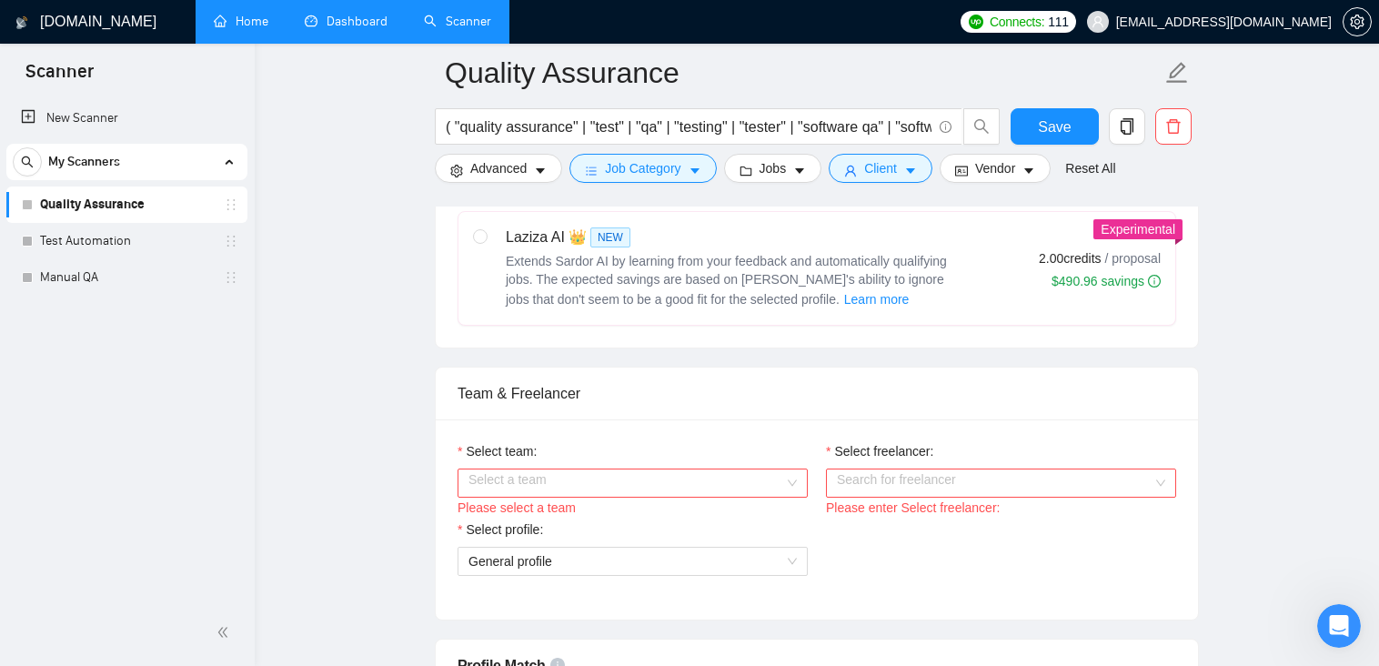
scroll to position [819, 0]
